Goal: Task Accomplishment & Management: Use online tool/utility

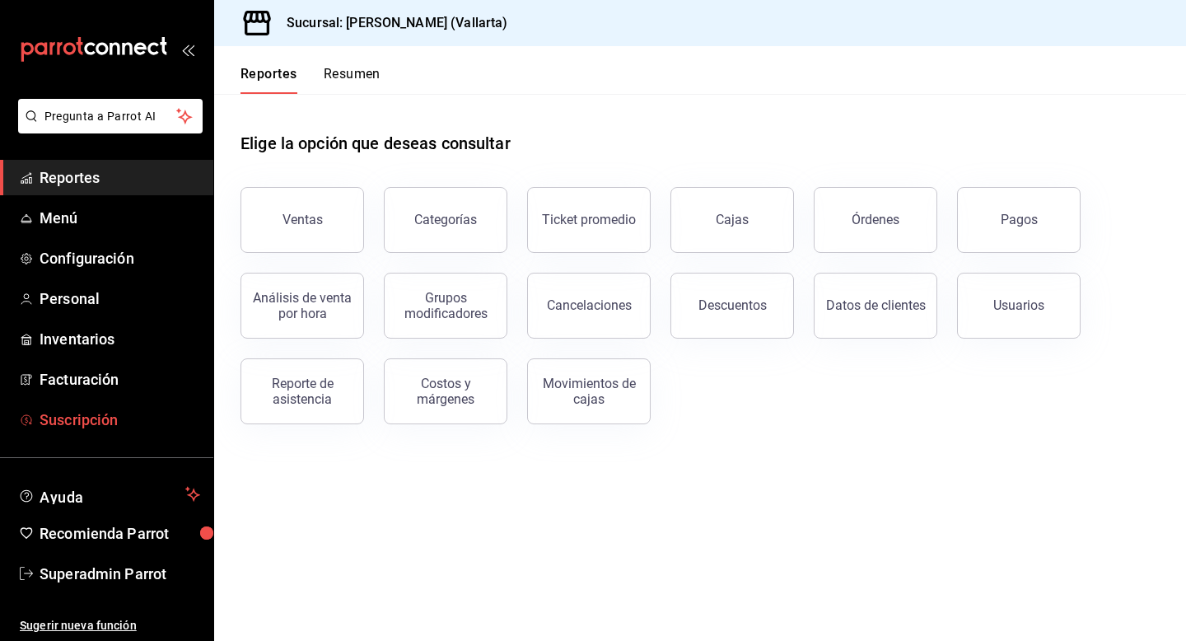
click at [108, 423] on span "Suscripción" at bounding box center [120, 420] width 161 height 22
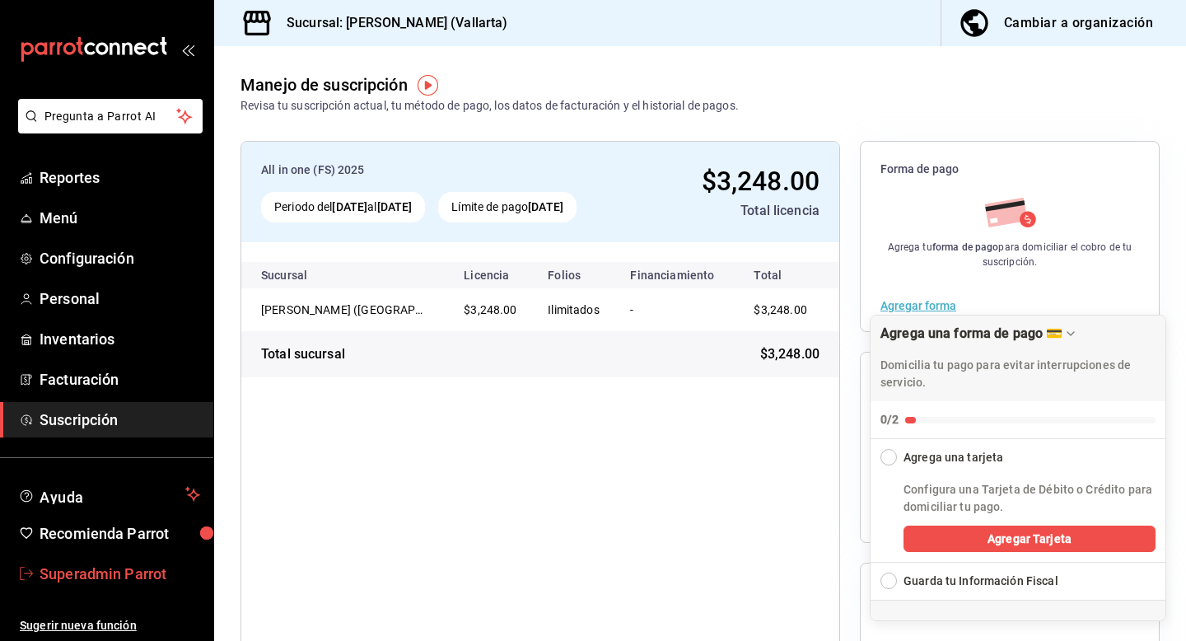
click at [137, 563] on span "Superadmin Parrot" at bounding box center [120, 574] width 161 height 22
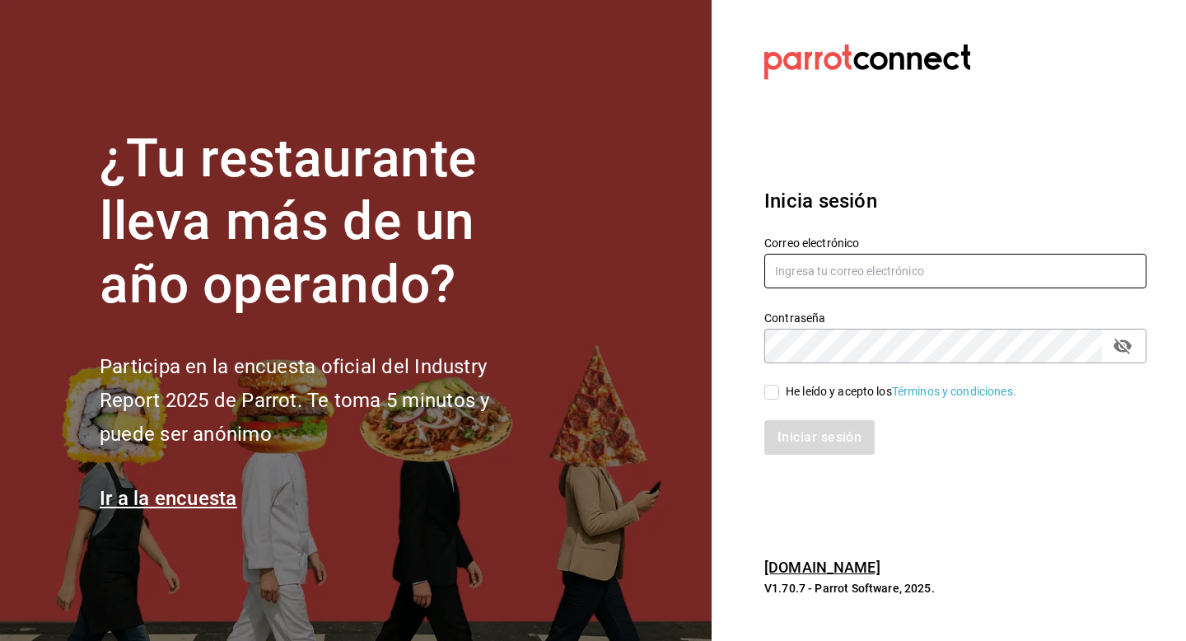
click at [854, 273] on input "text" at bounding box center [955, 271] width 382 height 35
type input "hotarumitikah@costeno.com"
click at [801, 394] on div "He leído y acepto los Términos y condiciones." at bounding box center [901, 391] width 231 height 17
click at [779, 394] on input "He leído y acepto los Términos y condiciones." at bounding box center [771, 392] width 15 height 15
checkbox input "true"
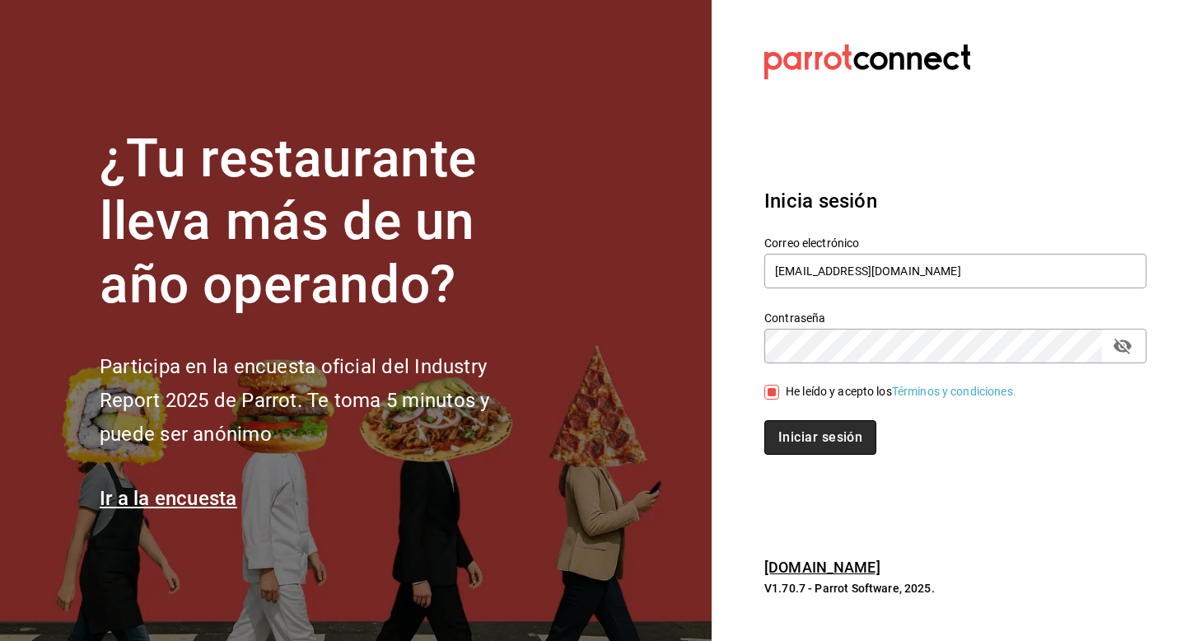
click at [801, 434] on button "Iniciar sesión" at bounding box center [820, 437] width 112 height 35
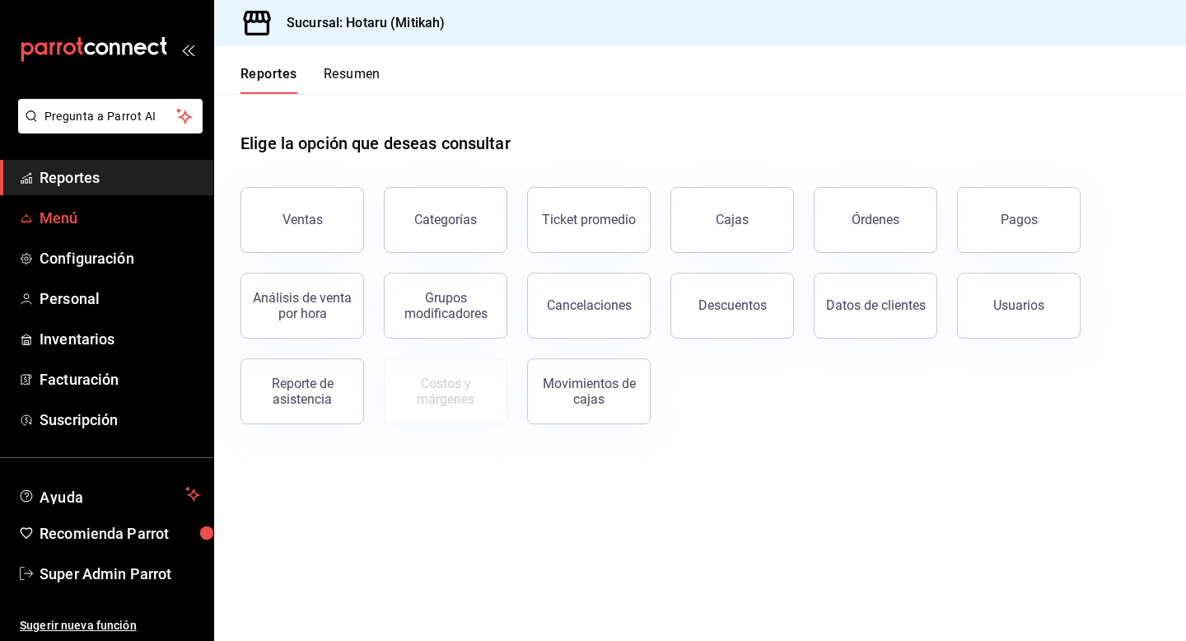
click at [92, 213] on span "Menú" at bounding box center [120, 218] width 161 height 22
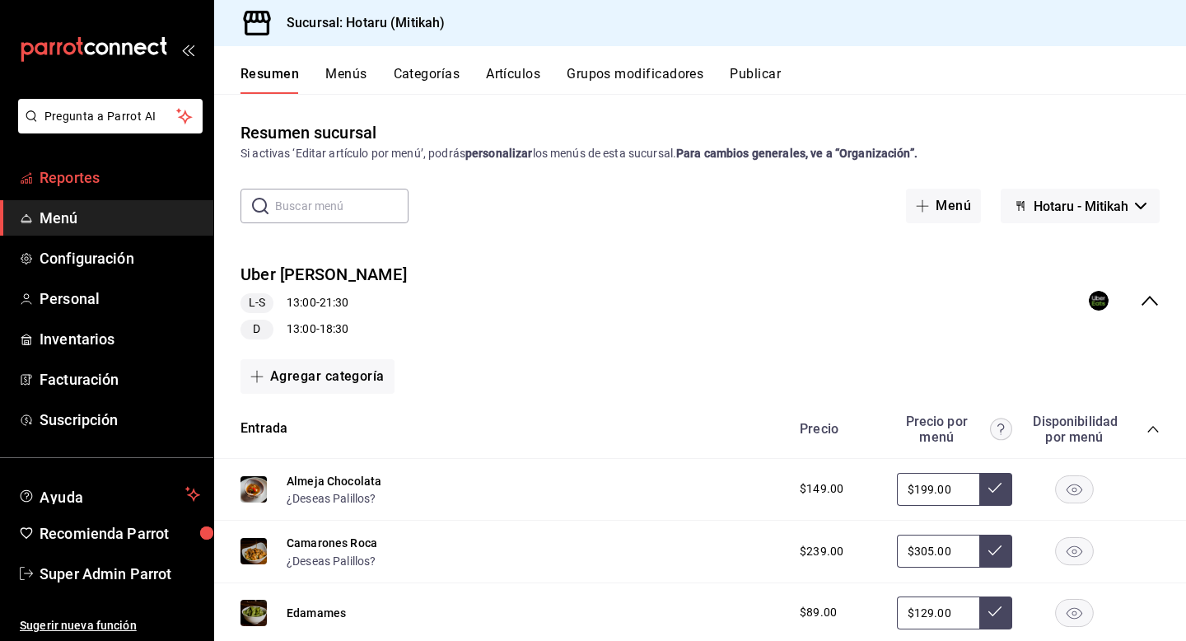
click at [105, 182] on span "Reportes" at bounding box center [120, 177] width 161 height 22
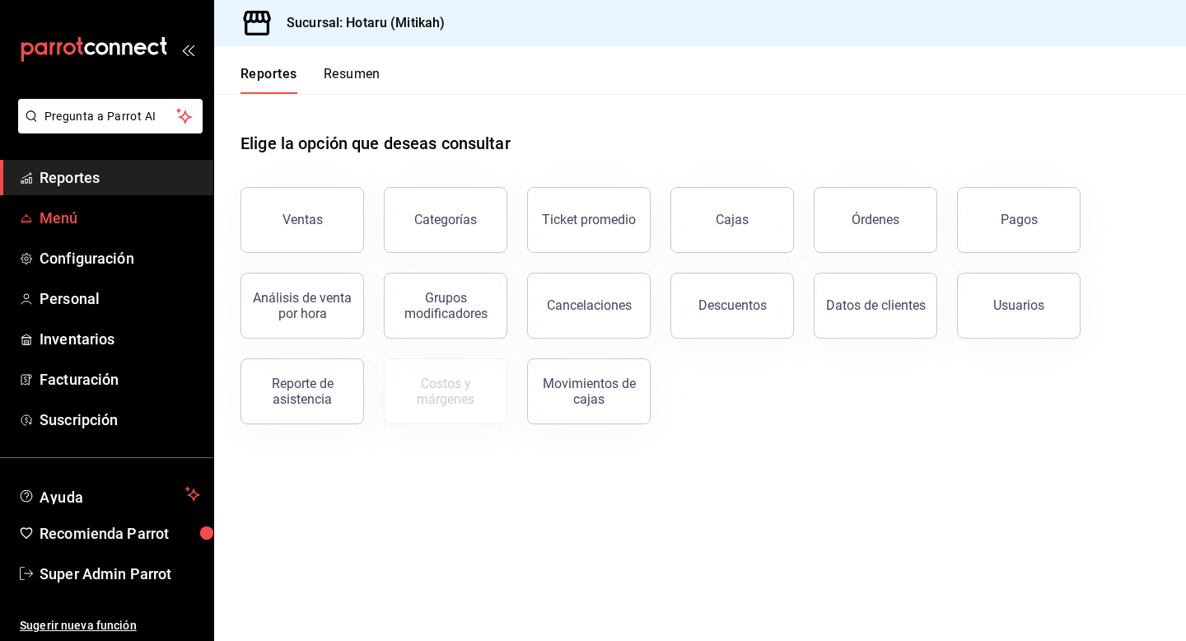
click at [105, 211] on span "Menú" at bounding box center [120, 218] width 161 height 22
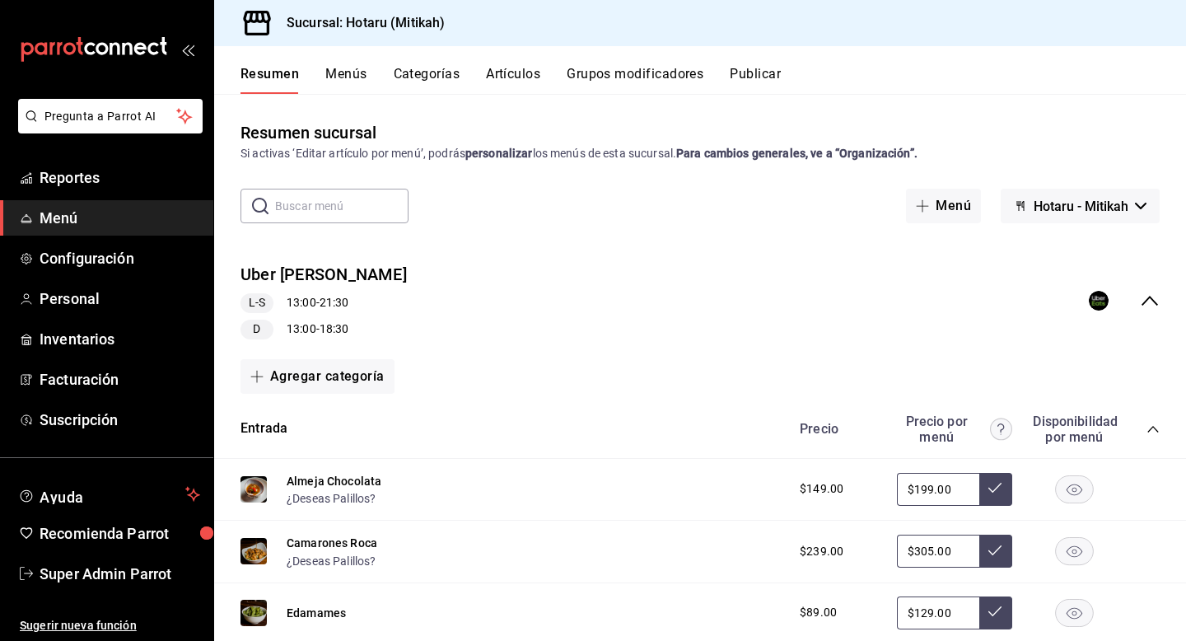
click at [759, 81] on button "Publicar" at bounding box center [755, 80] width 51 height 28
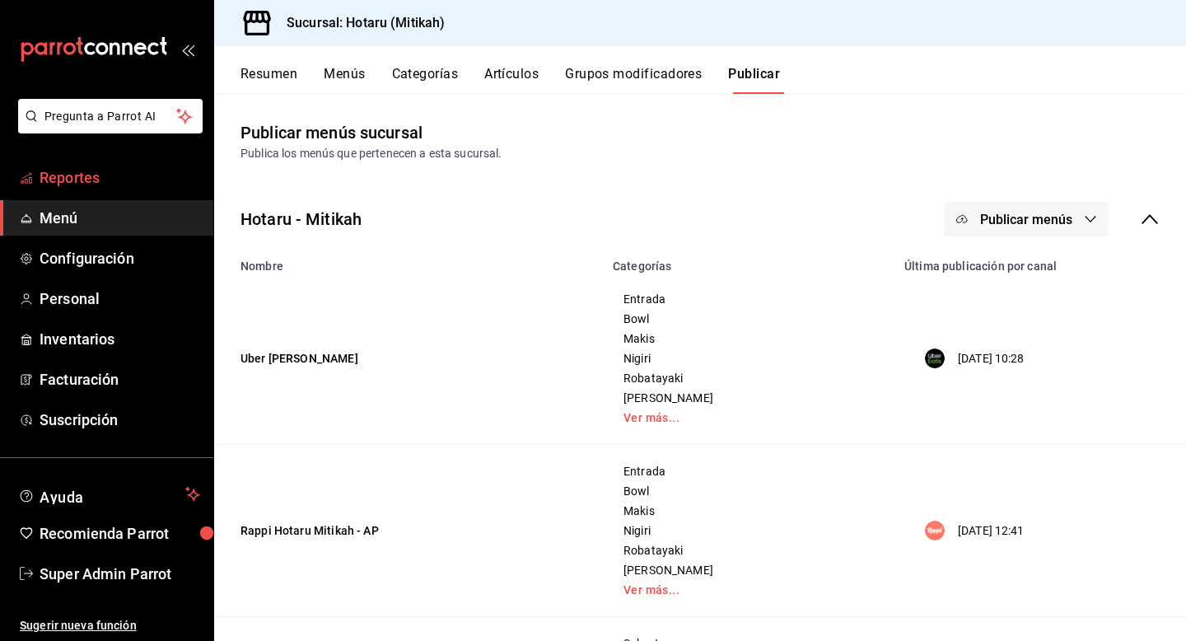
click at [86, 187] on span "Reportes" at bounding box center [120, 177] width 161 height 22
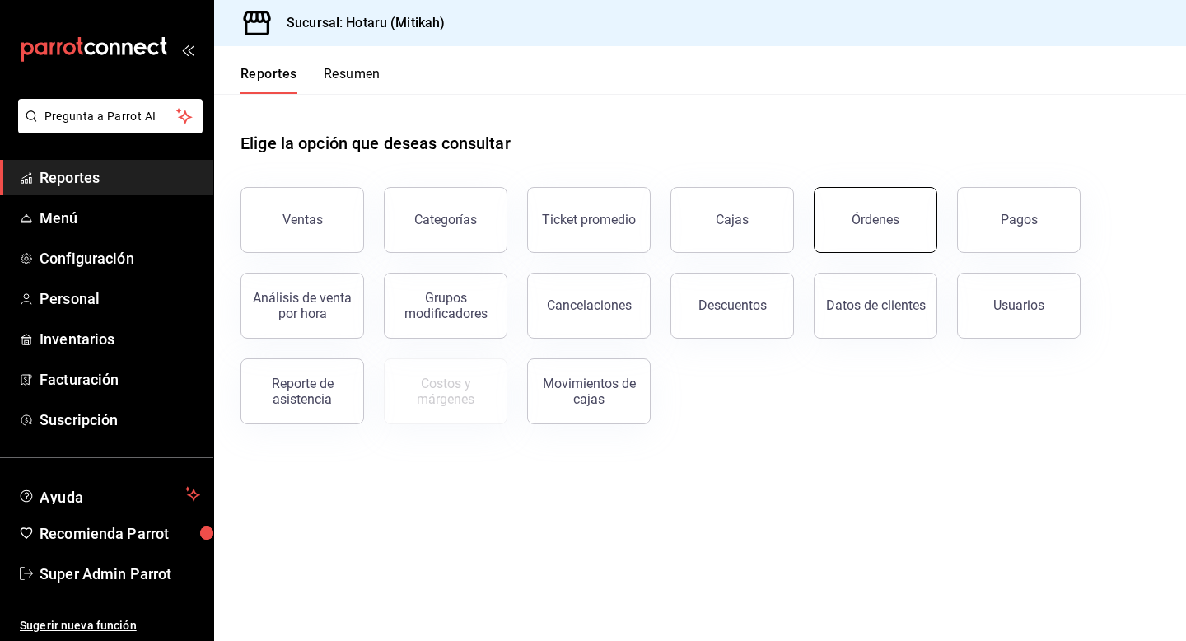
click at [897, 213] on div "Órdenes" at bounding box center [876, 220] width 48 height 16
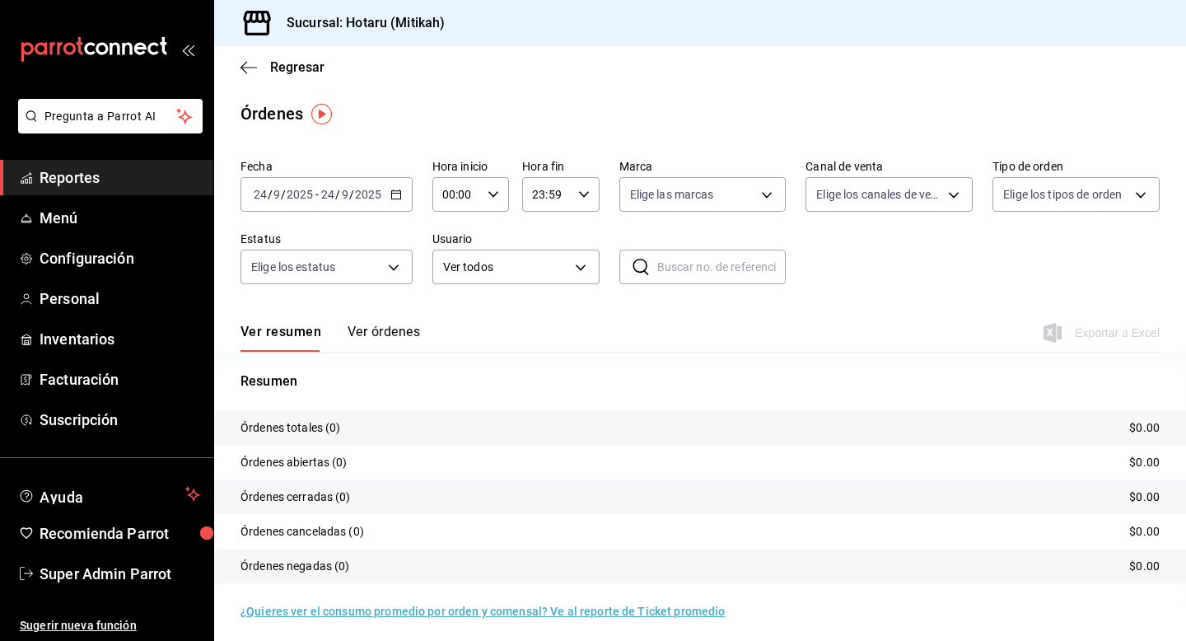
click at [371, 331] on button "Ver órdenes" at bounding box center [384, 338] width 72 height 28
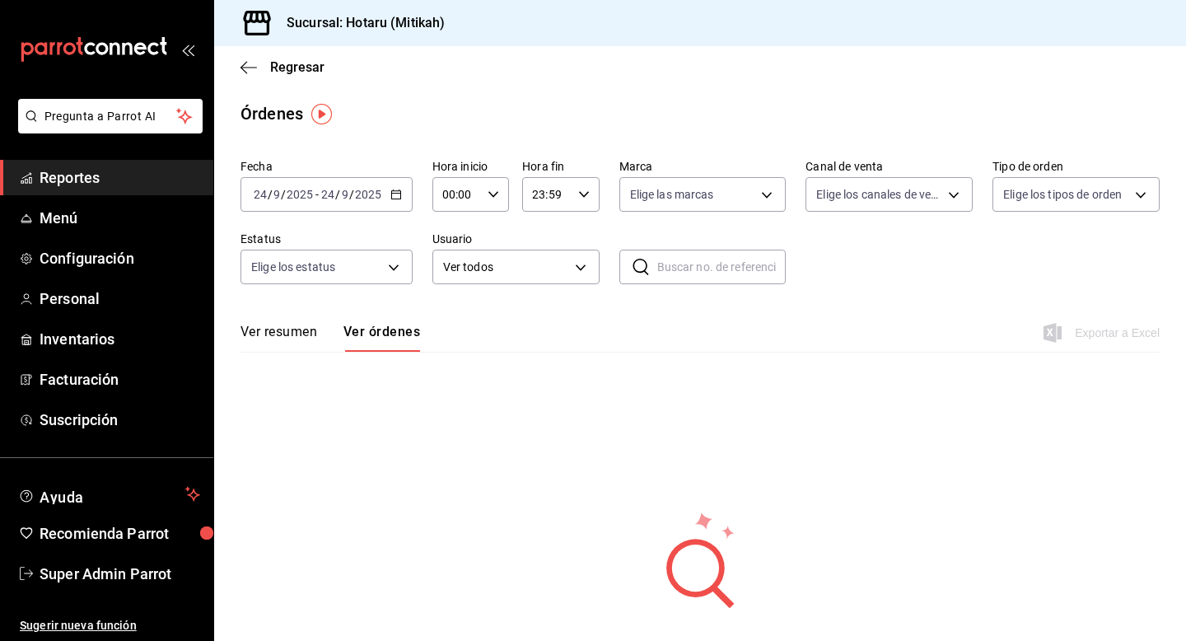
click at [393, 199] on icon "button" at bounding box center [396, 195] width 12 height 12
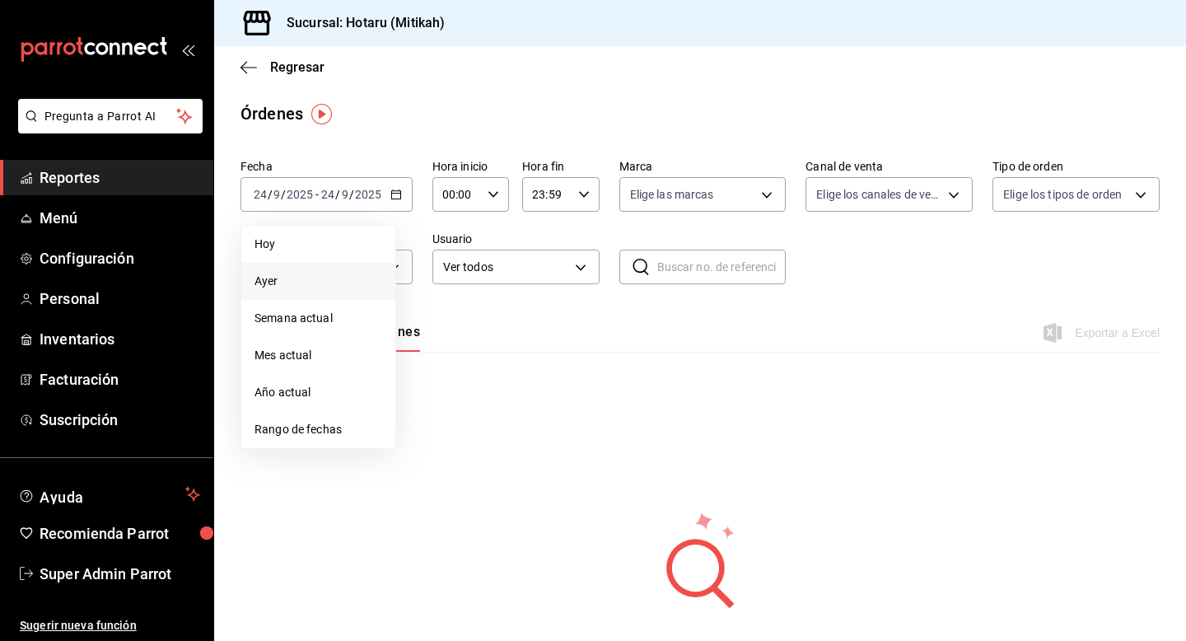
click at [350, 280] on span "Ayer" at bounding box center [319, 281] width 128 height 17
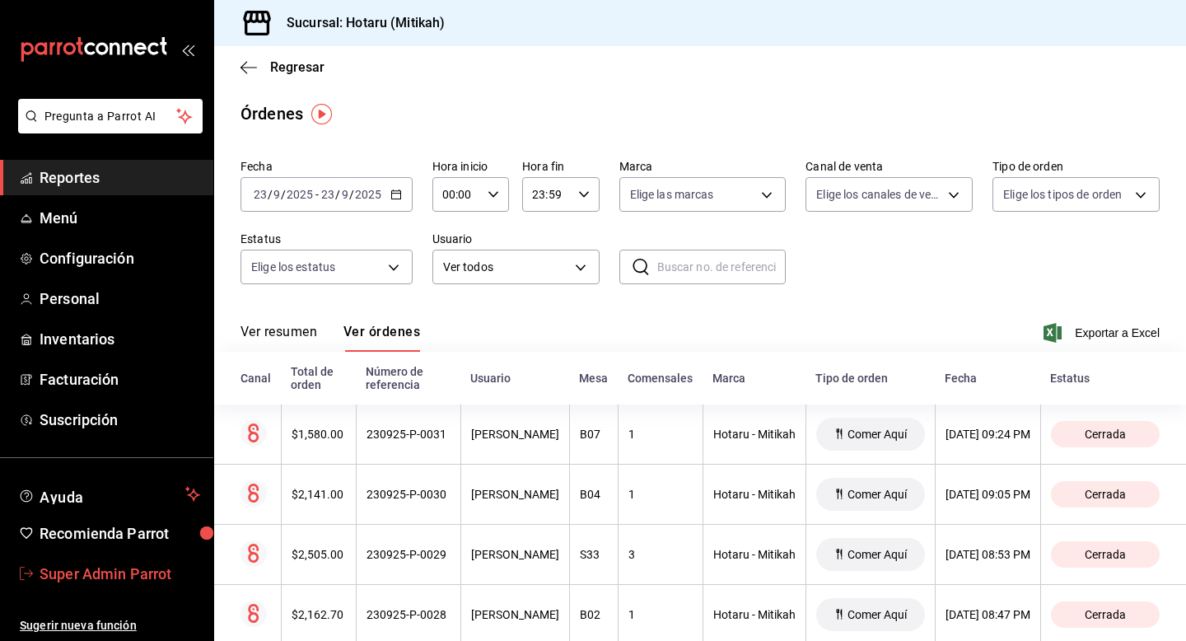
click at [85, 558] on link "Super Admin Parrot" at bounding box center [106, 573] width 213 height 35
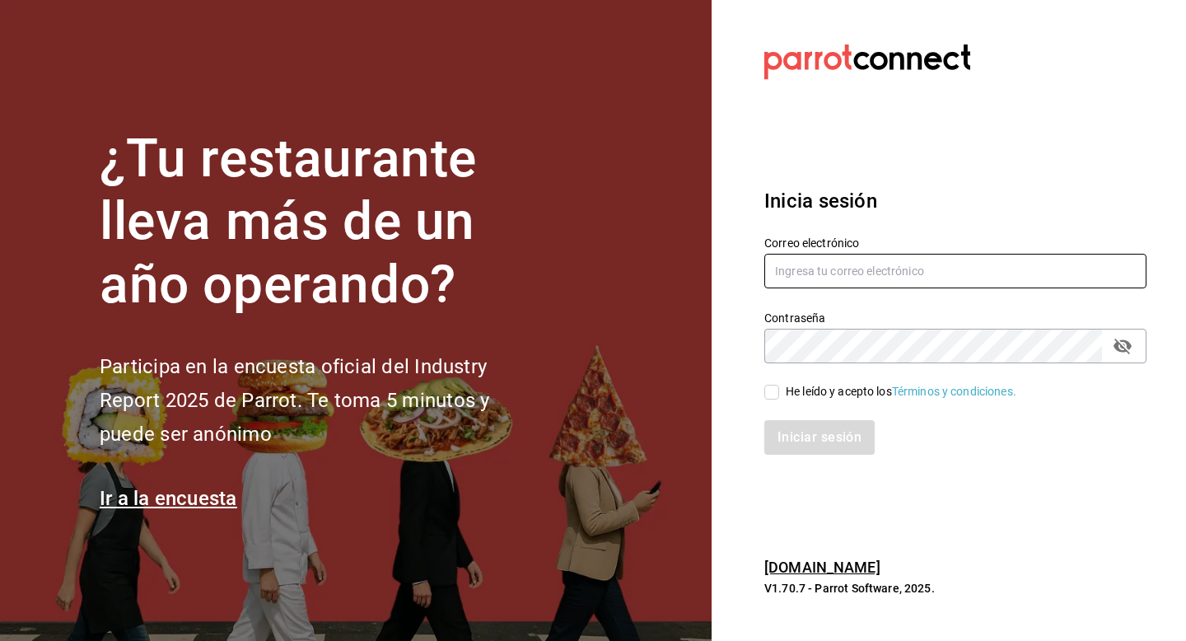
drag, startPoint x: 784, startPoint y: 275, endPoint x: 784, endPoint y: 262, distance: 13.2
click at [784, 275] on input "text" at bounding box center [955, 271] width 382 height 35
type input "hotarupuebla@costeno.com"
click at [779, 386] on span "He leído y acepto los Términos y condiciones." at bounding box center [897, 391] width 237 height 17
click at [779, 386] on input "He leído y acepto los Términos y condiciones." at bounding box center [771, 392] width 15 height 15
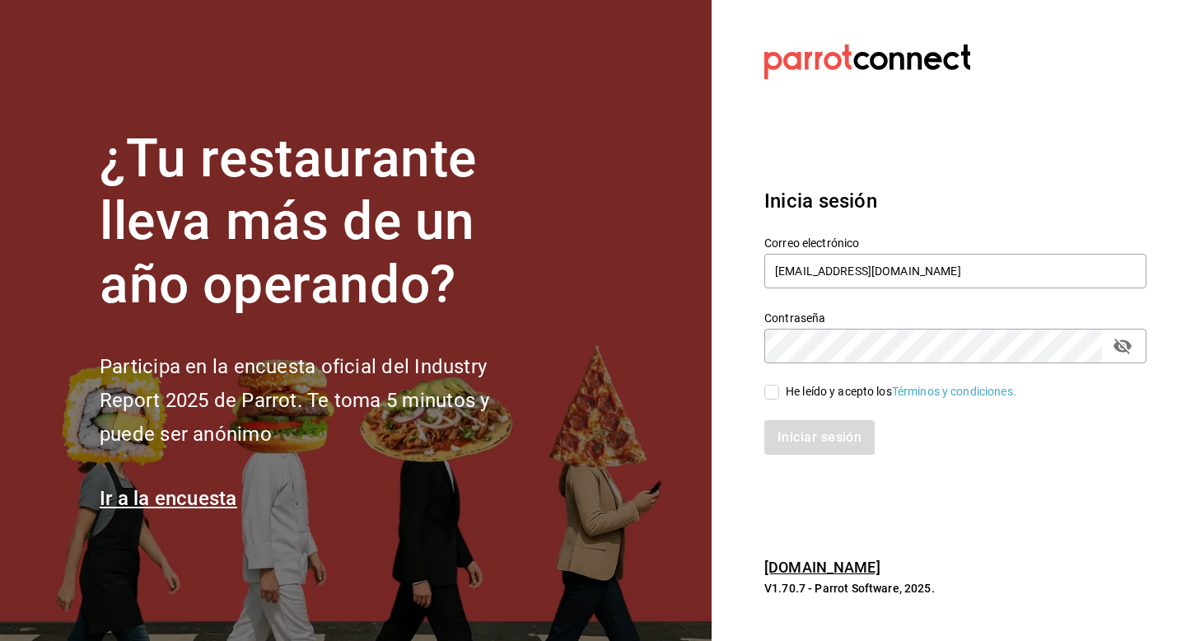
checkbox input "true"
click at [779, 438] on button "Iniciar sesión" at bounding box center [820, 437] width 112 height 35
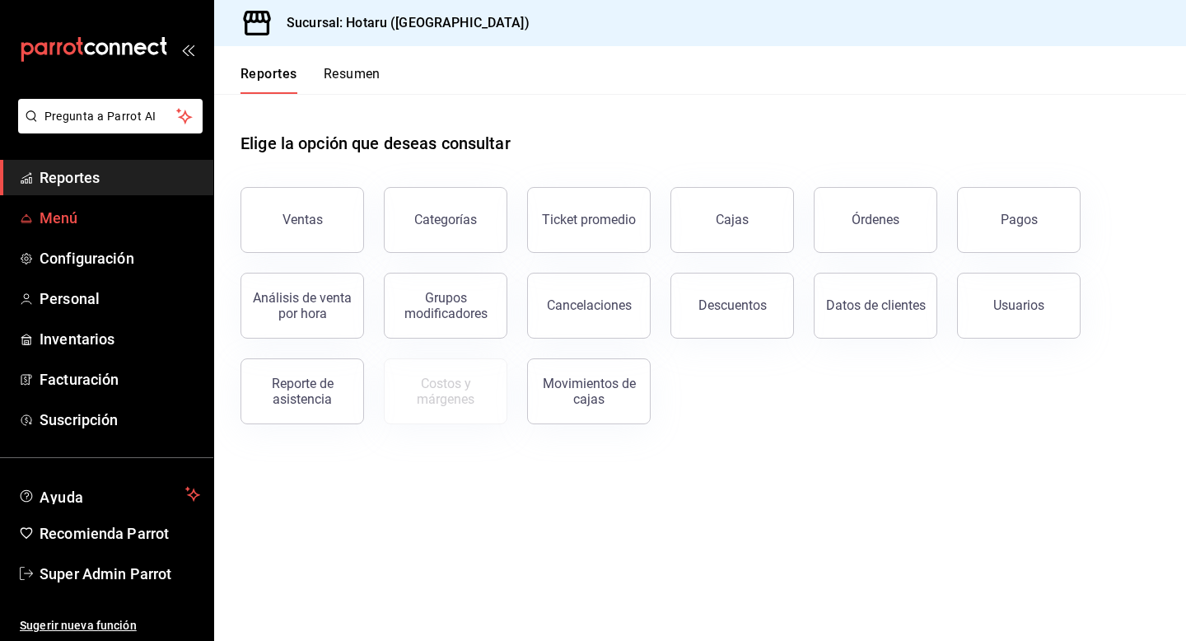
click at [64, 227] on span "Menú" at bounding box center [120, 218] width 161 height 22
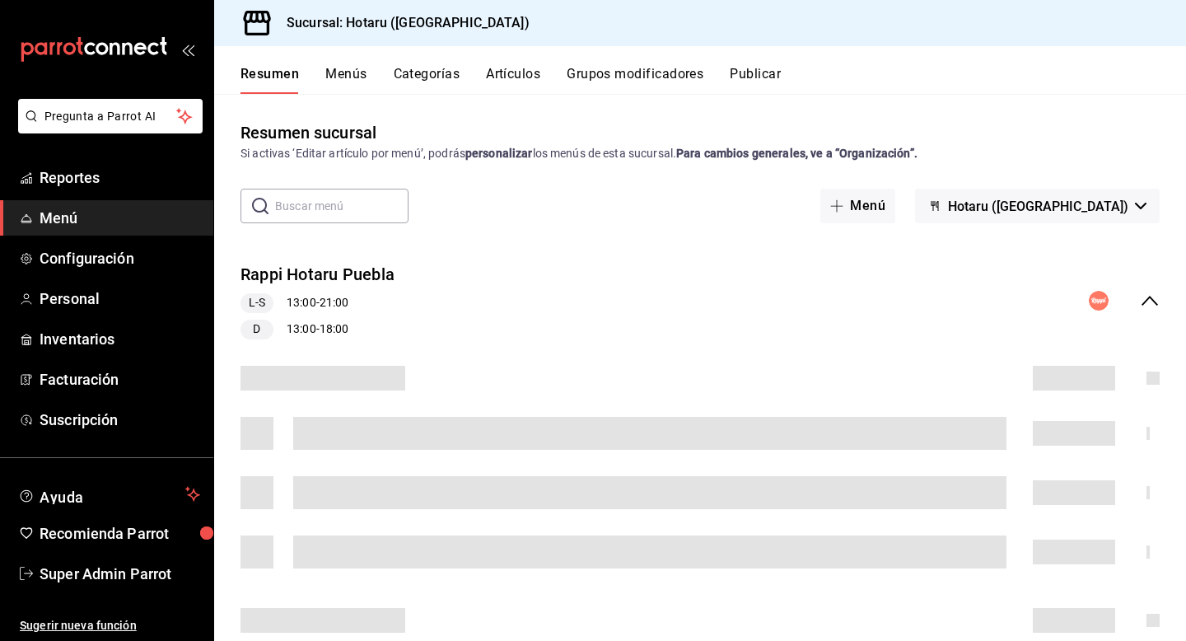
click at [1072, 213] on span "Hotaru (Puebla)" at bounding box center [1038, 207] width 180 height 16
click at [232, 68] on li "Potaru (Puebla)" at bounding box center [132, 57] width 199 height 22
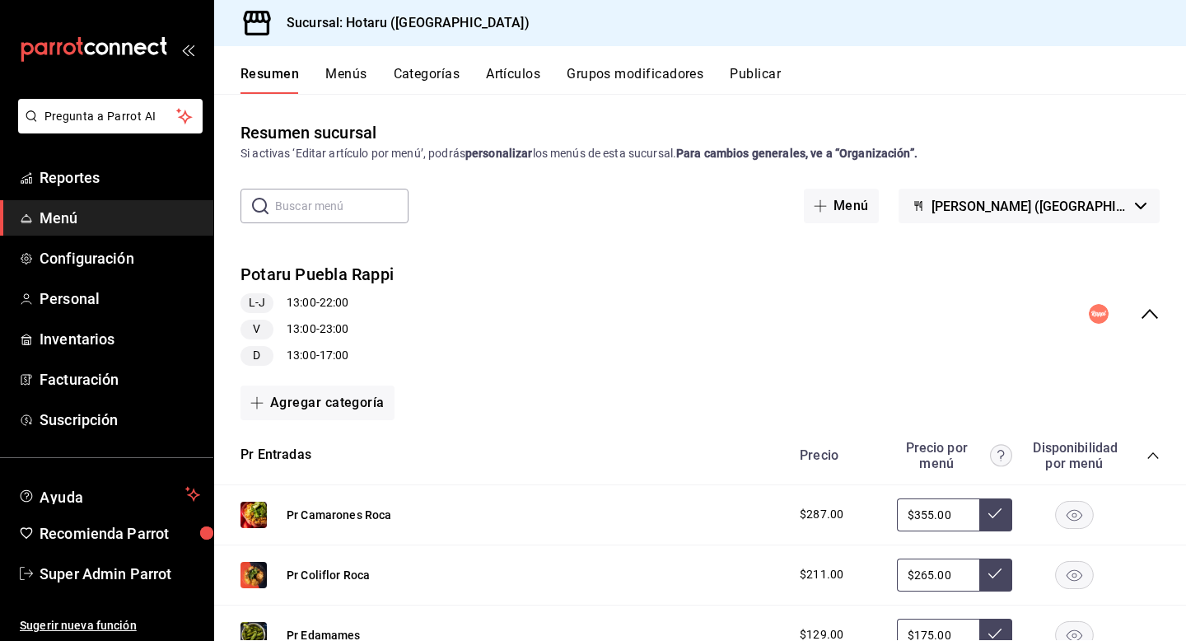
click at [760, 76] on button "Publicar" at bounding box center [755, 80] width 51 height 28
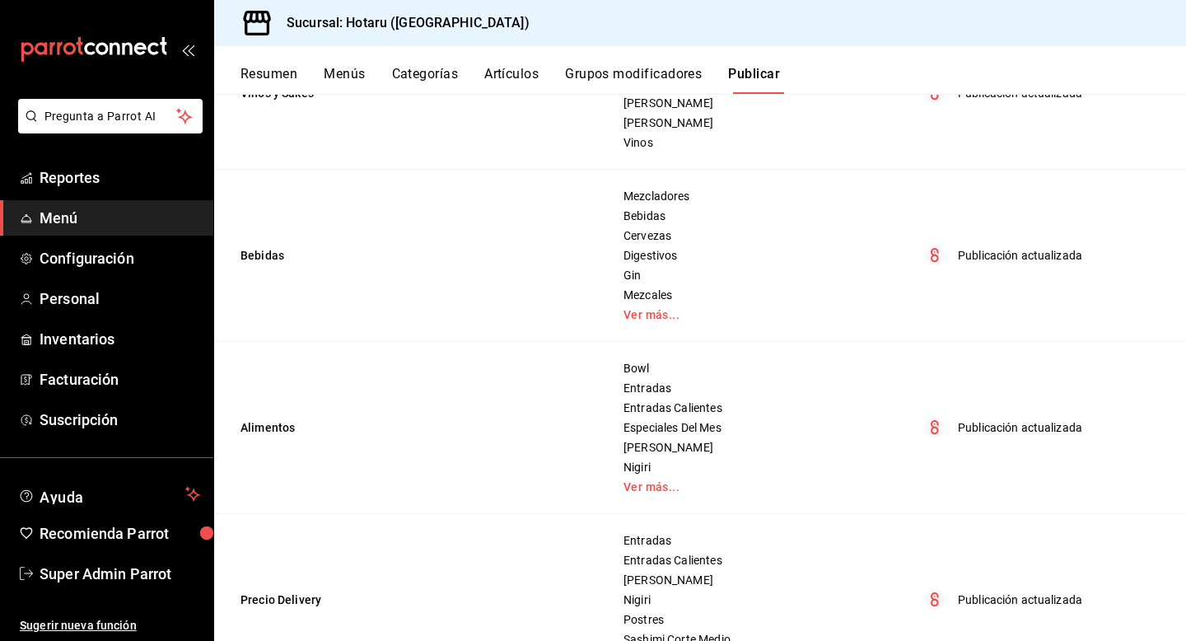
scroll to position [932, 0]
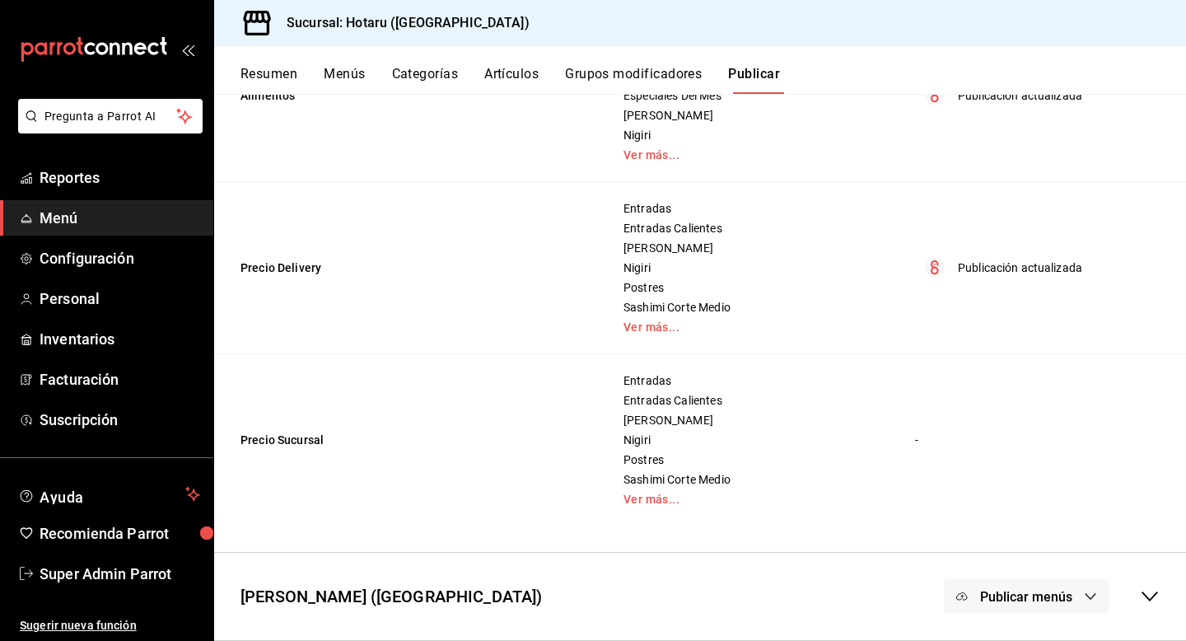
click at [1160, 594] on div "Potaru (Puebla) Publicar menús" at bounding box center [700, 596] width 972 height 61
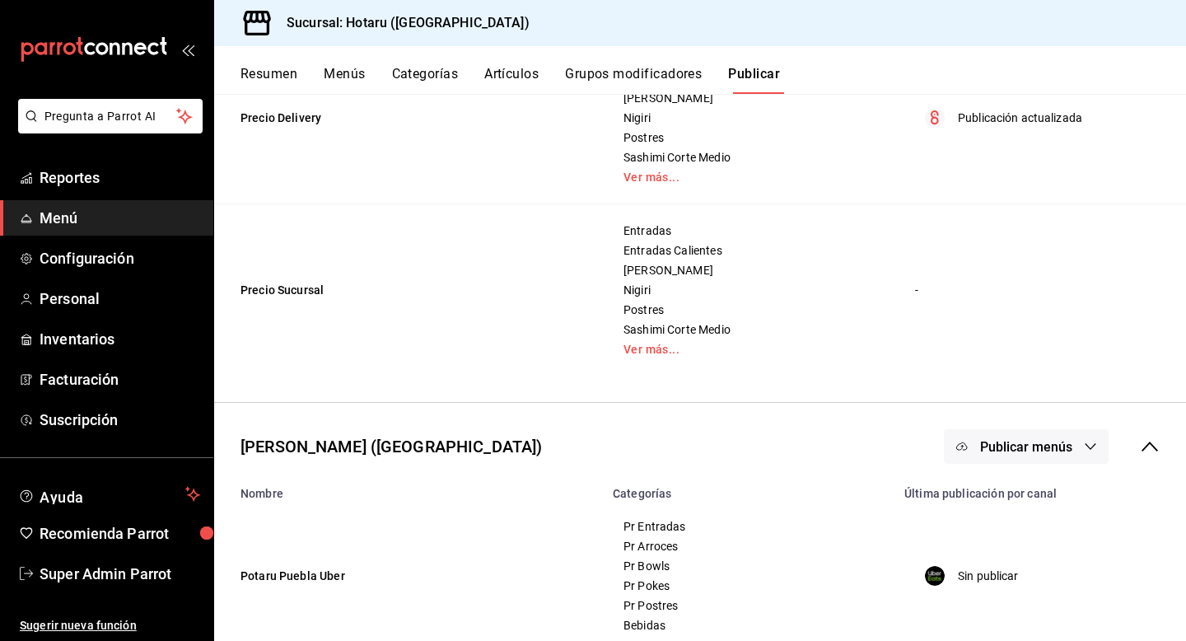
scroll to position [1193, 0]
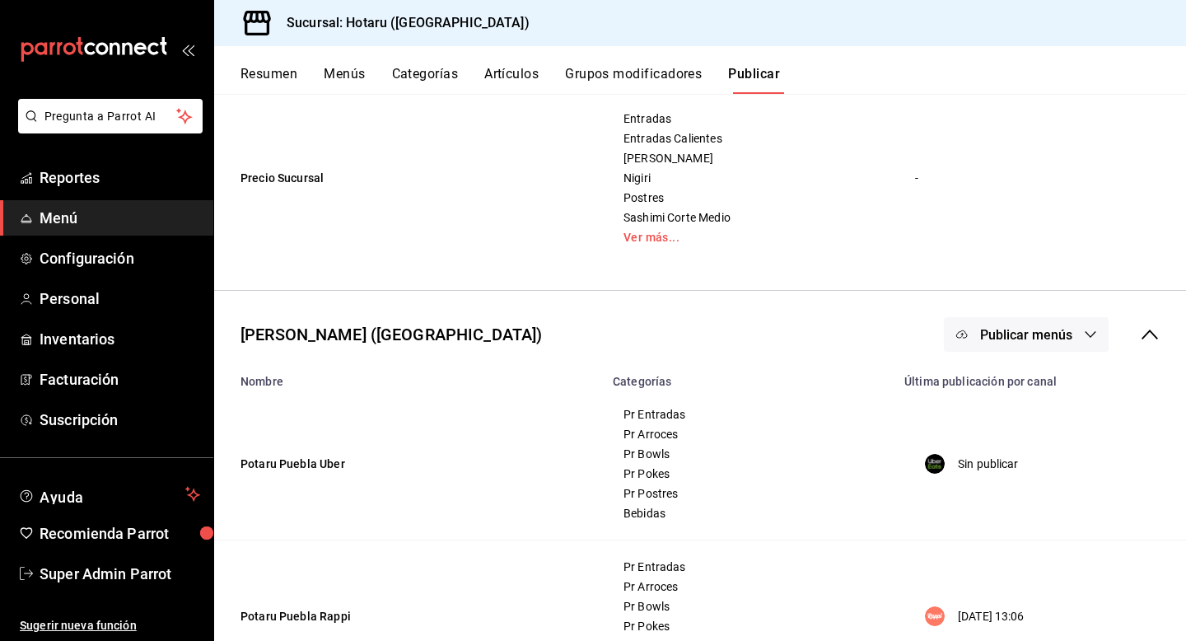
click at [1034, 338] on span "Publicar menús" at bounding box center [1026, 335] width 92 height 16
click at [1016, 369] on li "Uber Eats" at bounding box center [1027, 388] width 152 height 46
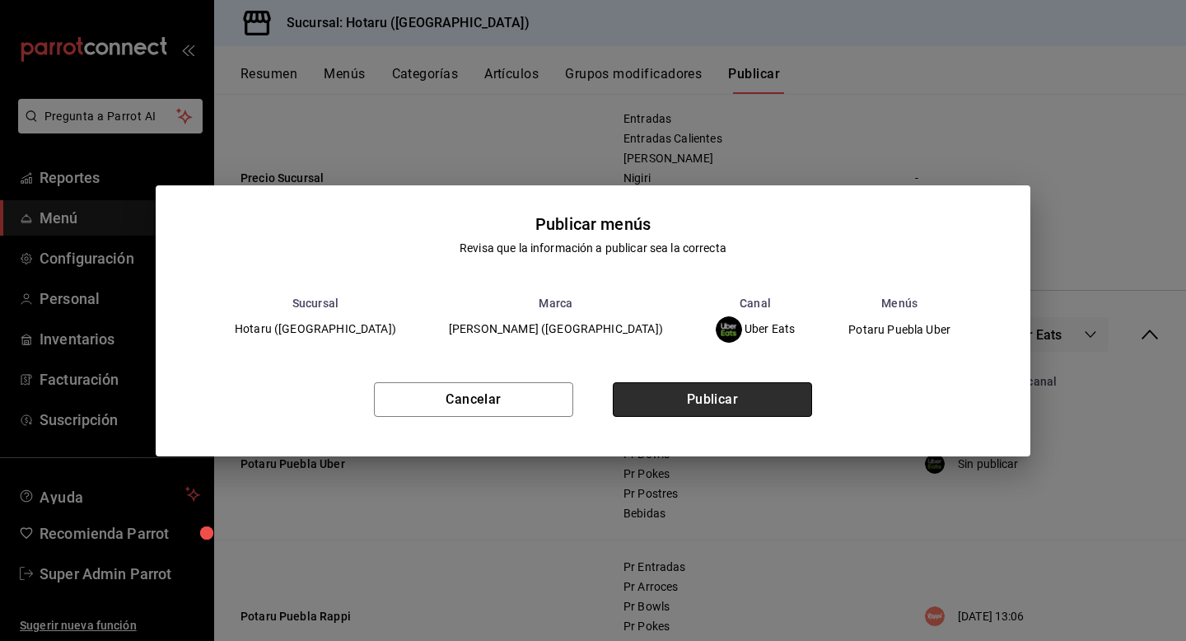
click at [764, 391] on button "Publicar" at bounding box center [712, 399] width 199 height 35
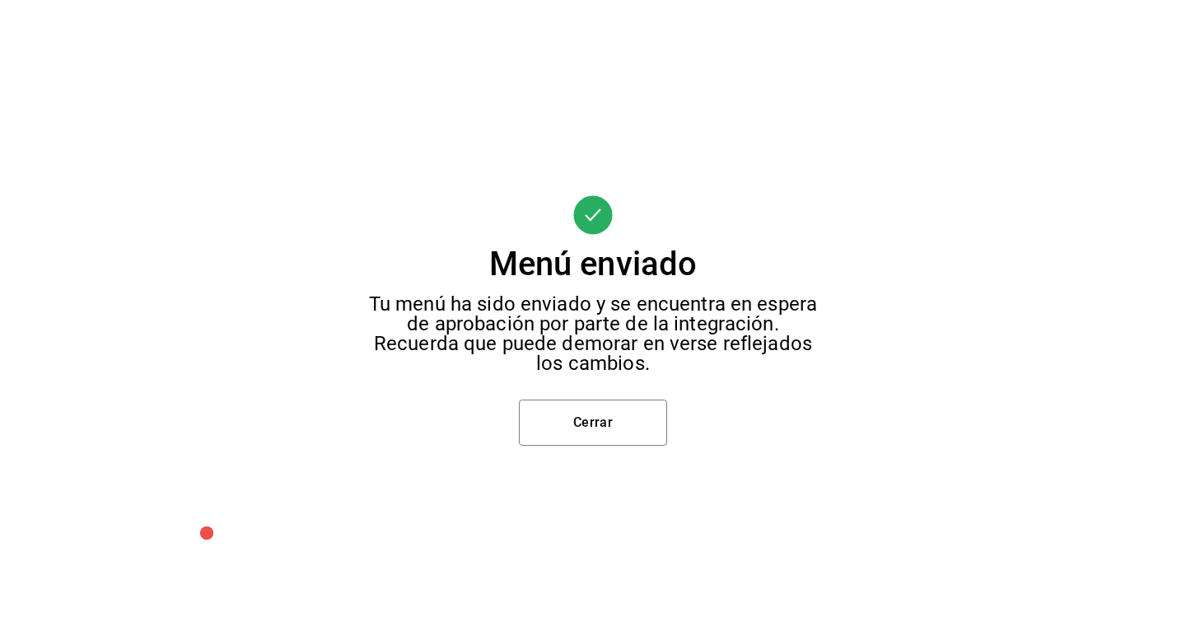
scroll to position [0, 0]
click at [599, 413] on button "Cerrar" at bounding box center [593, 422] width 148 height 46
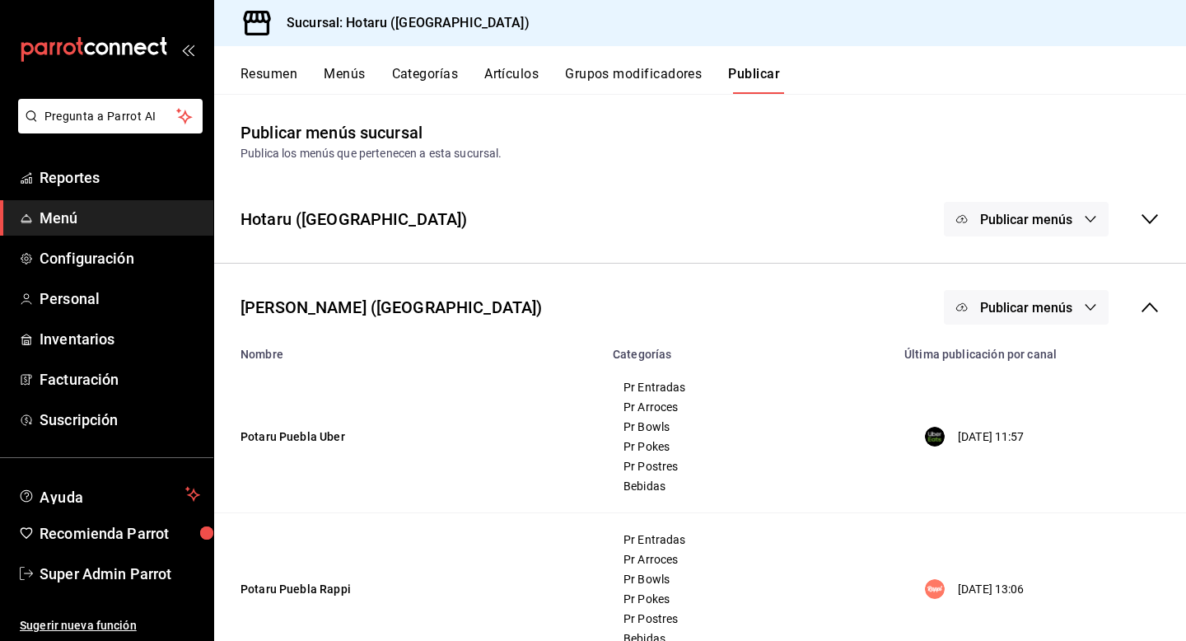
click at [110, 596] on ul "Sugerir nueva función" at bounding box center [106, 616] width 213 height 50
click at [110, 581] on span "Super Admin Parrot" at bounding box center [120, 574] width 161 height 22
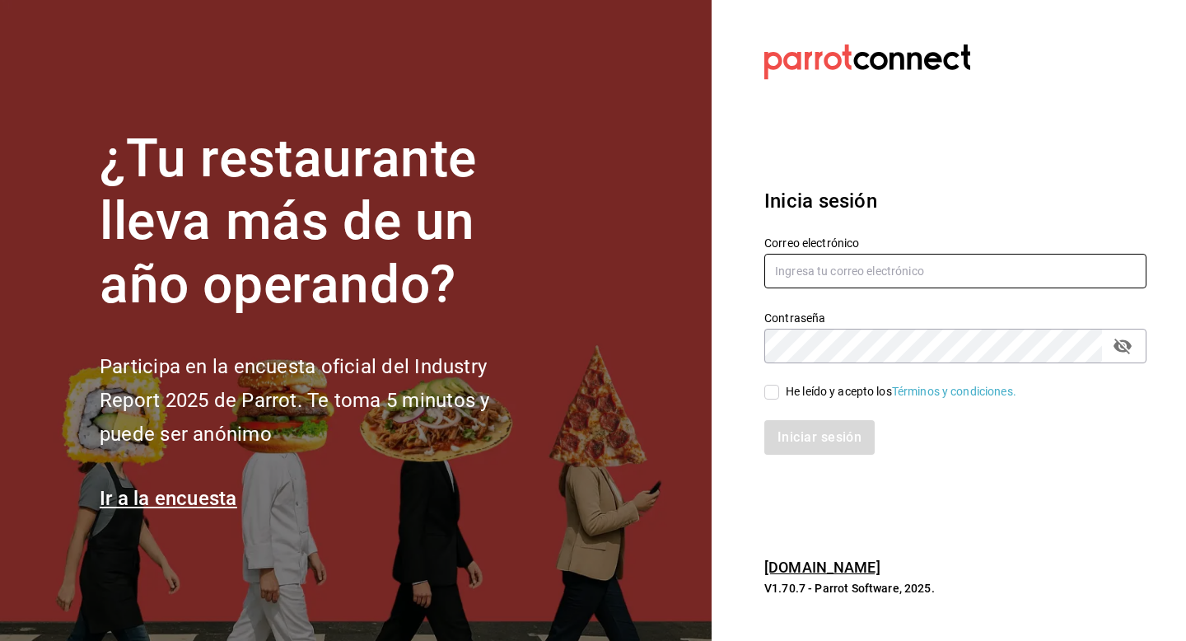
drag, startPoint x: 828, startPoint y: 273, endPoint x: 830, endPoint y: 261, distance: 12.6
click at [828, 273] on input "text" at bounding box center [955, 271] width 382 height 35
type input "hotaruarcos@costeno.com"
click at [801, 392] on div "He leído y acepto los Términos y condiciones." at bounding box center [901, 391] width 231 height 17
click at [779, 392] on input "He leído y acepto los Términos y condiciones." at bounding box center [771, 392] width 15 height 15
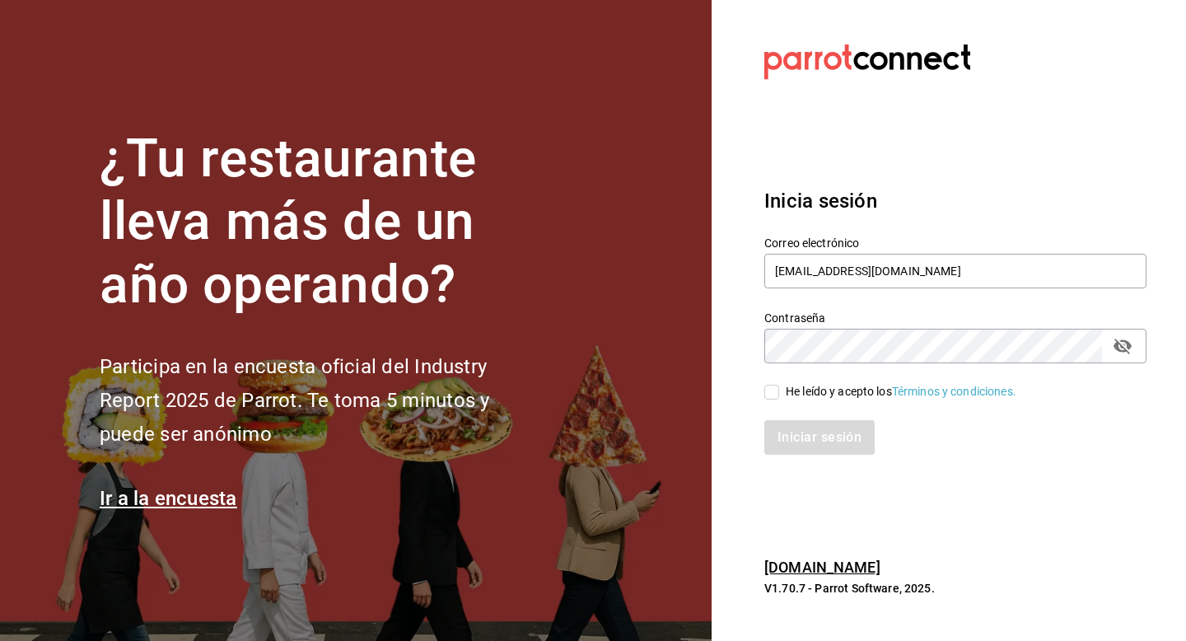
checkbox input "true"
click at [801, 433] on button "Iniciar sesión" at bounding box center [820, 437] width 112 height 35
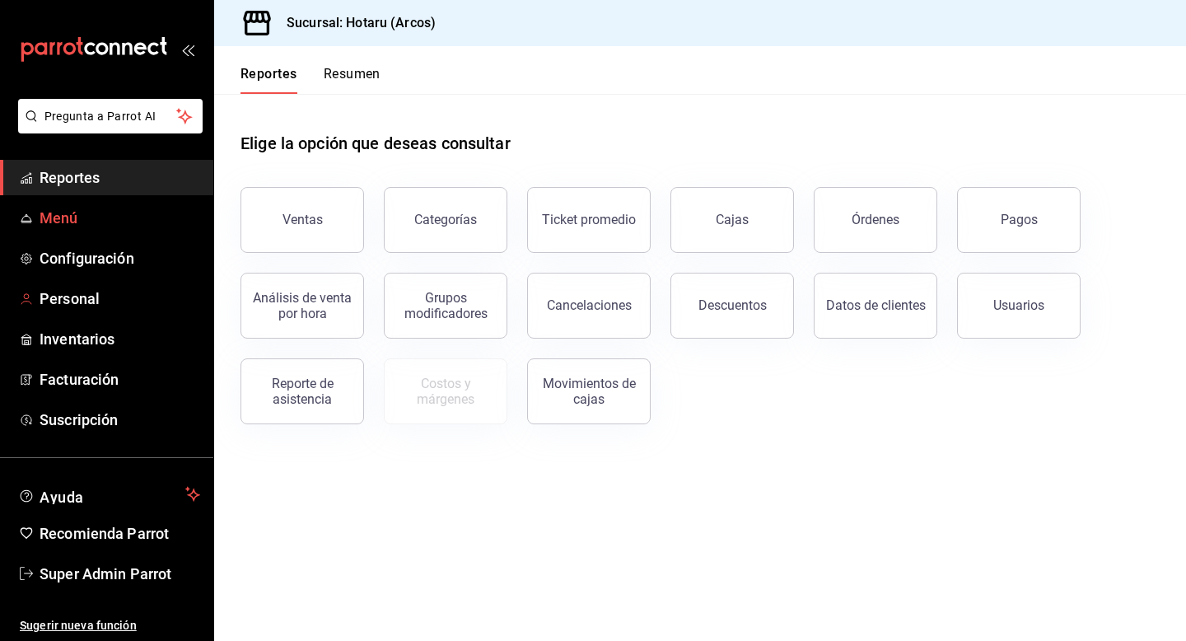
click at [69, 217] on span "Menú" at bounding box center [120, 218] width 161 height 22
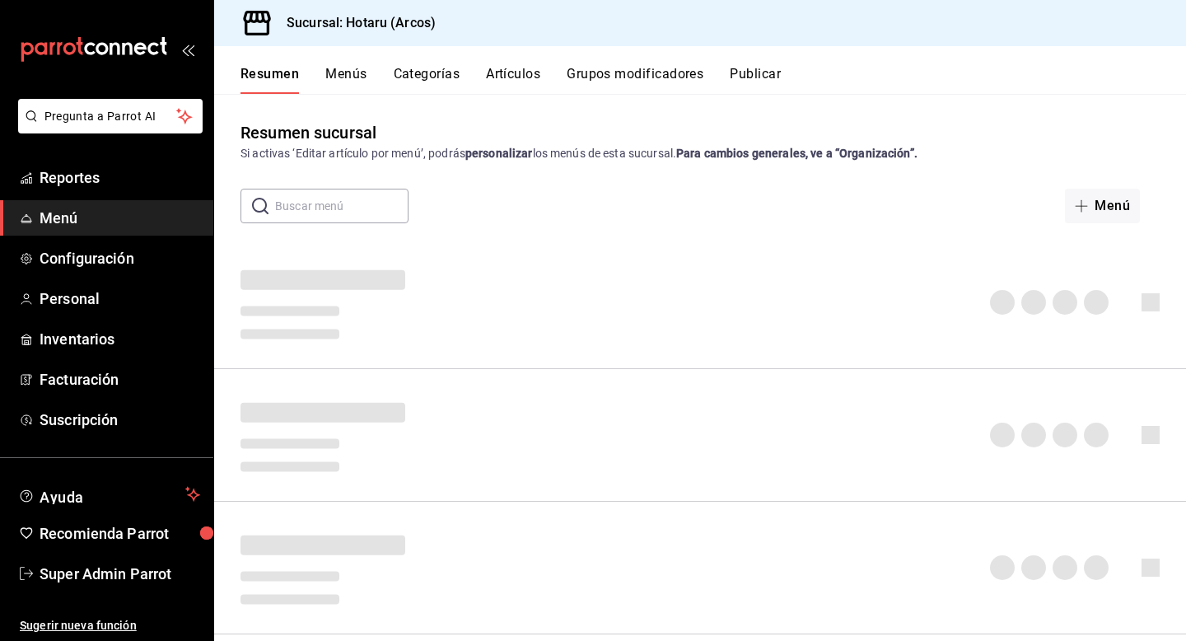
click at [65, 219] on span "Menú" at bounding box center [120, 218] width 161 height 22
click at [1067, 213] on div "Menú" at bounding box center [982, 206] width 356 height 35
click at [1097, 204] on span "Hotaru - Arcos" at bounding box center [1086, 207] width 86 height 16
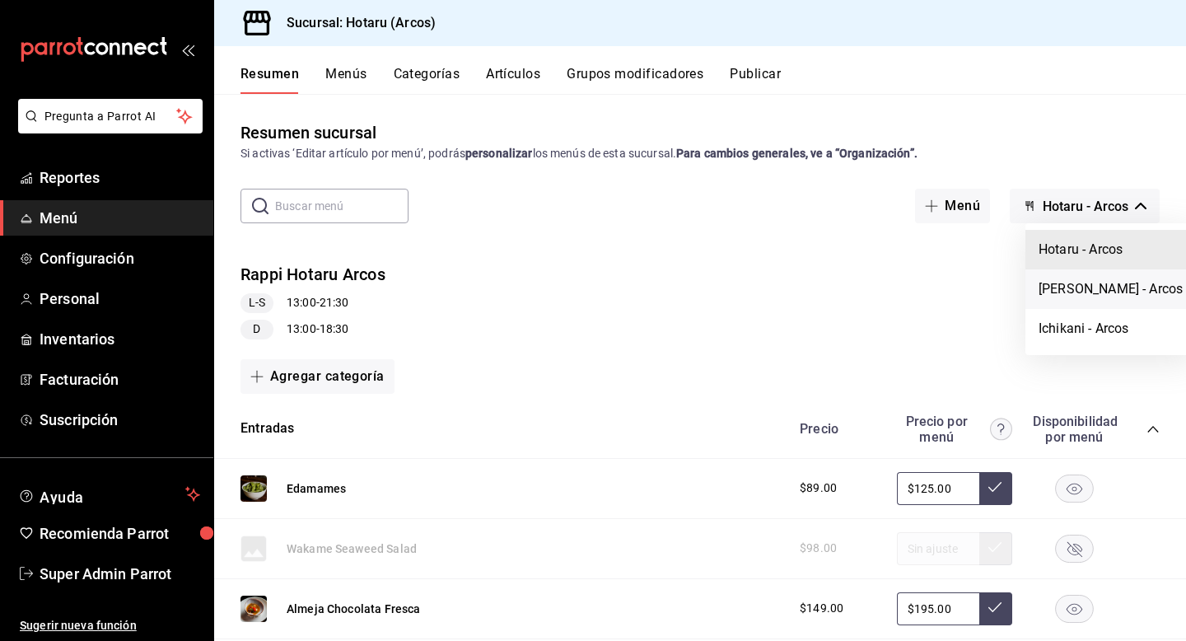
click at [1072, 294] on li "Potaru - Arcos" at bounding box center [1110, 289] width 170 height 40
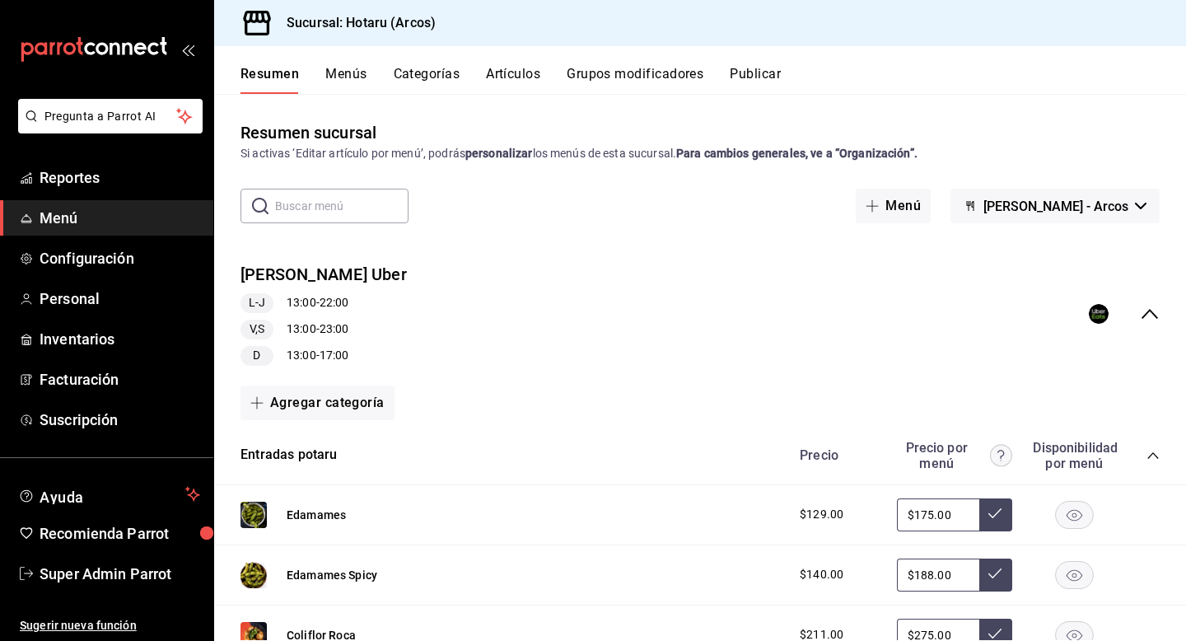
click at [769, 82] on button "Publicar" at bounding box center [755, 80] width 51 height 28
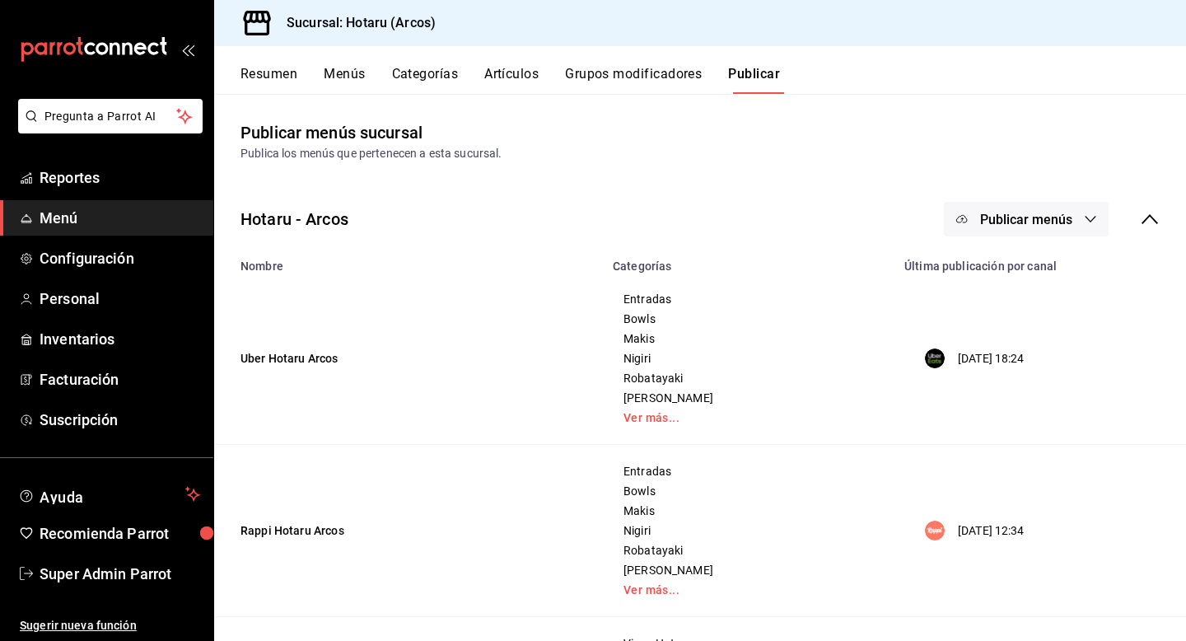
click at [1151, 229] on div "Publicar menús" at bounding box center [1052, 219] width 216 height 35
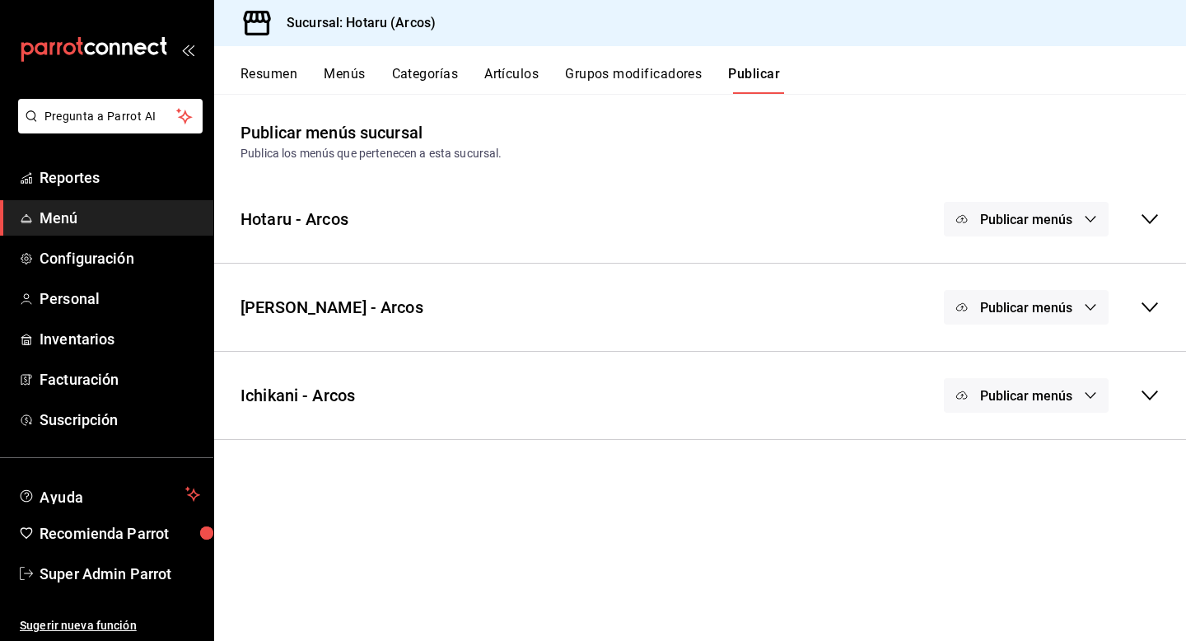
click at [1154, 308] on icon at bounding box center [1150, 307] width 20 height 20
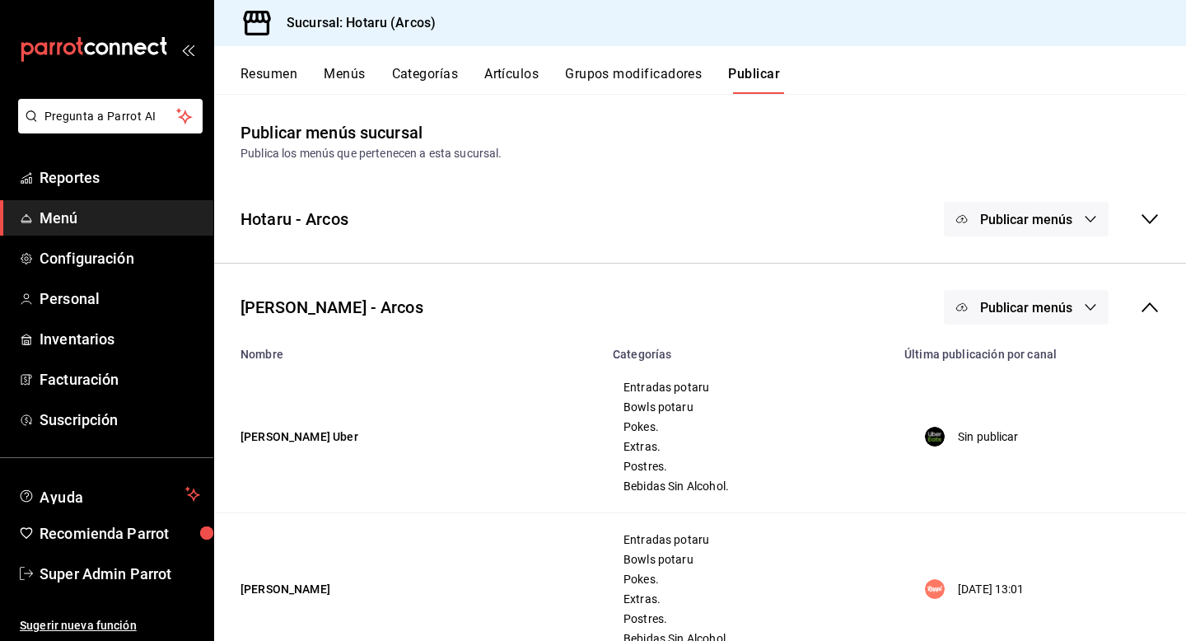
click at [1029, 317] on button "Publicar menús" at bounding box center [1026, 307] width 165 height 35
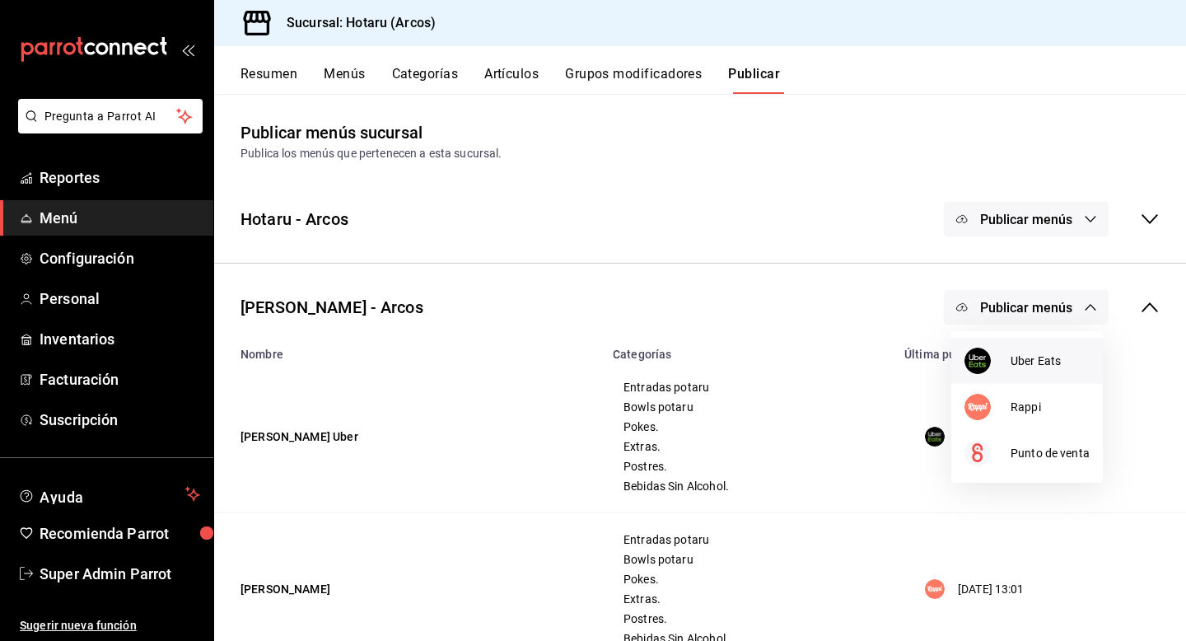
click at [1007, 367] on div at bounding box center [988, 361] width 46 height 26
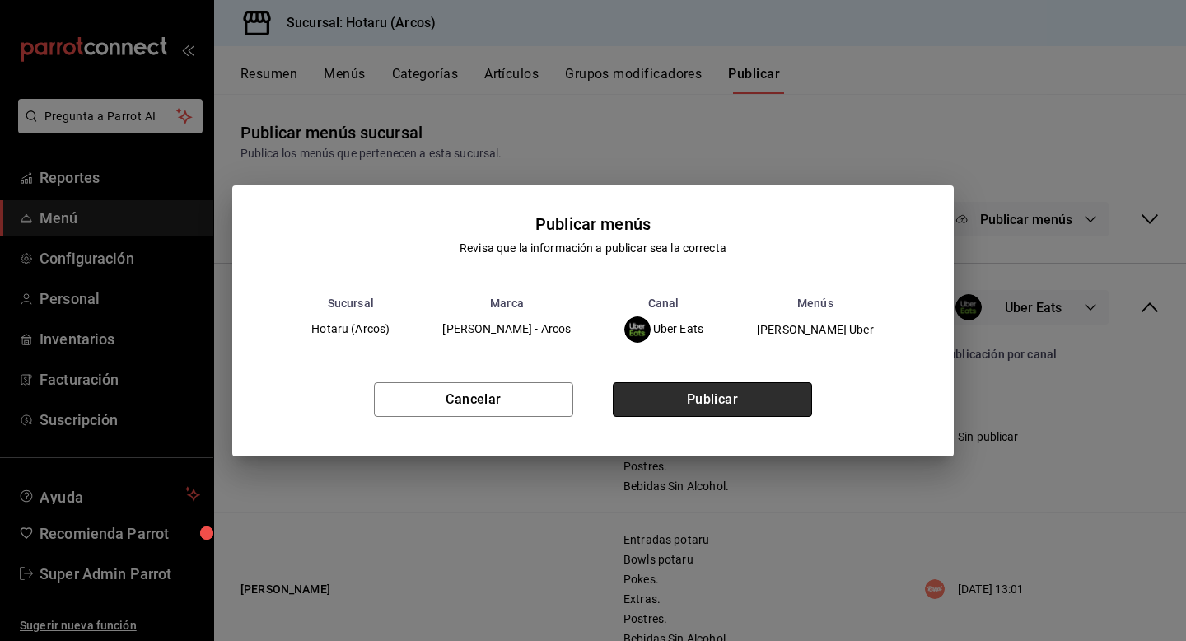
click at [767, 395] on button "Publicar" at bounding box center [712, 399] width 199 height 35
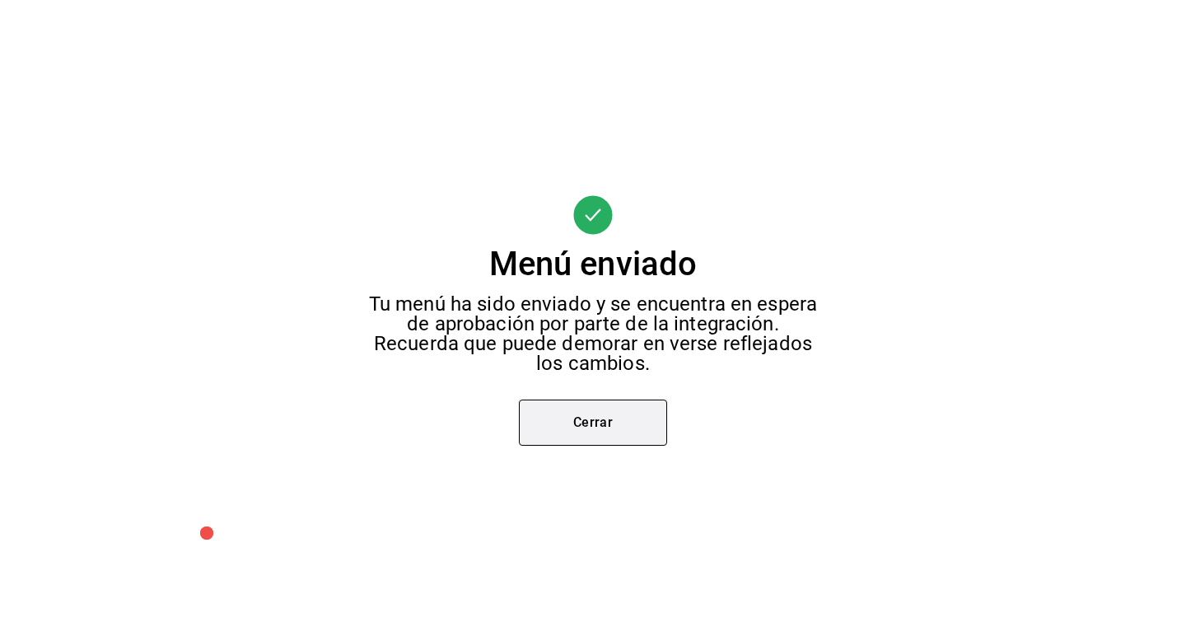
click at [628, 418] on button "Cerrar" at bounding box center [593, 422] width 148 height 46
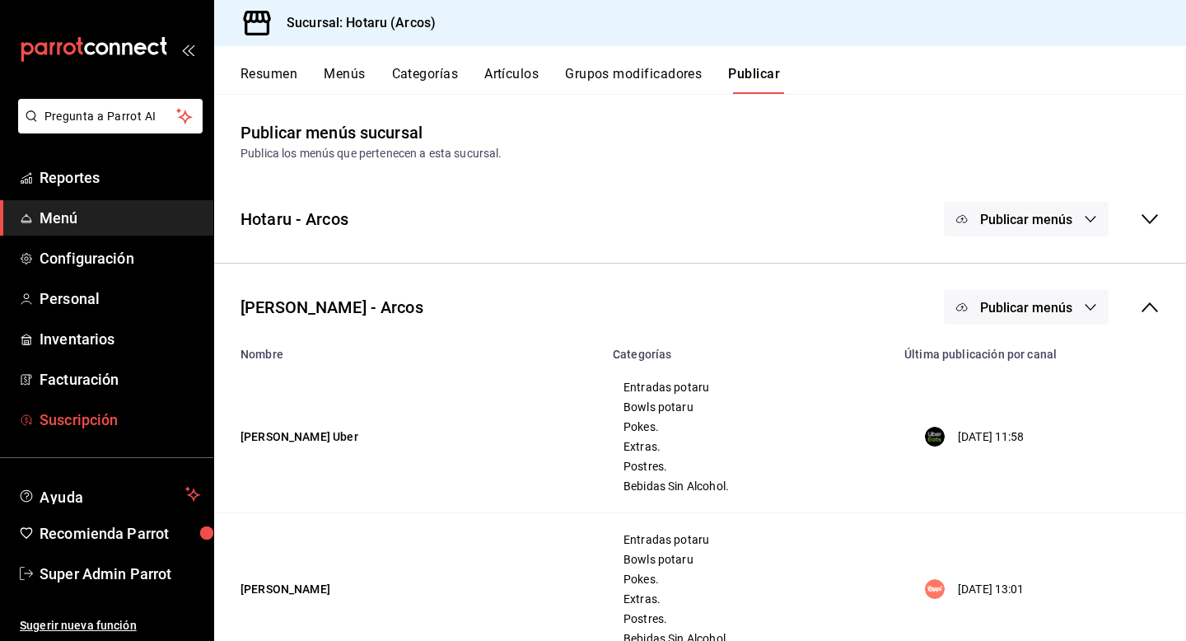
click at [123, 418] on span "Suscripción" at bounding box center [120, 420] width 161 height 22
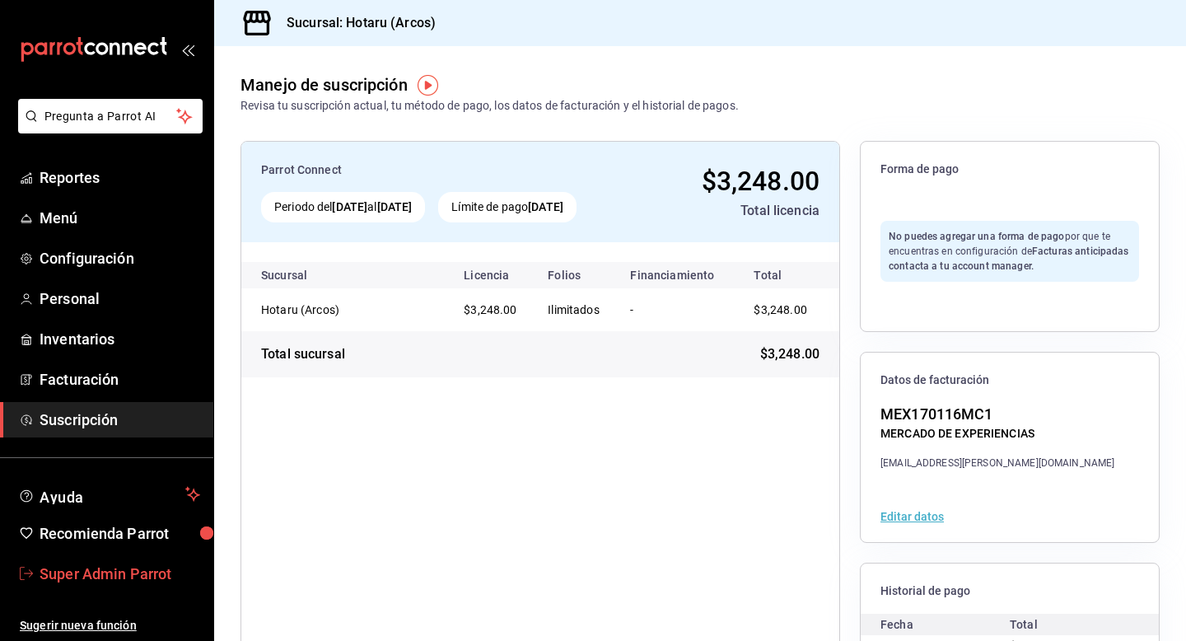
click at [108, 573] on span "Super Admin Parrot" at bounding box center [120, 574] width 161 height 22
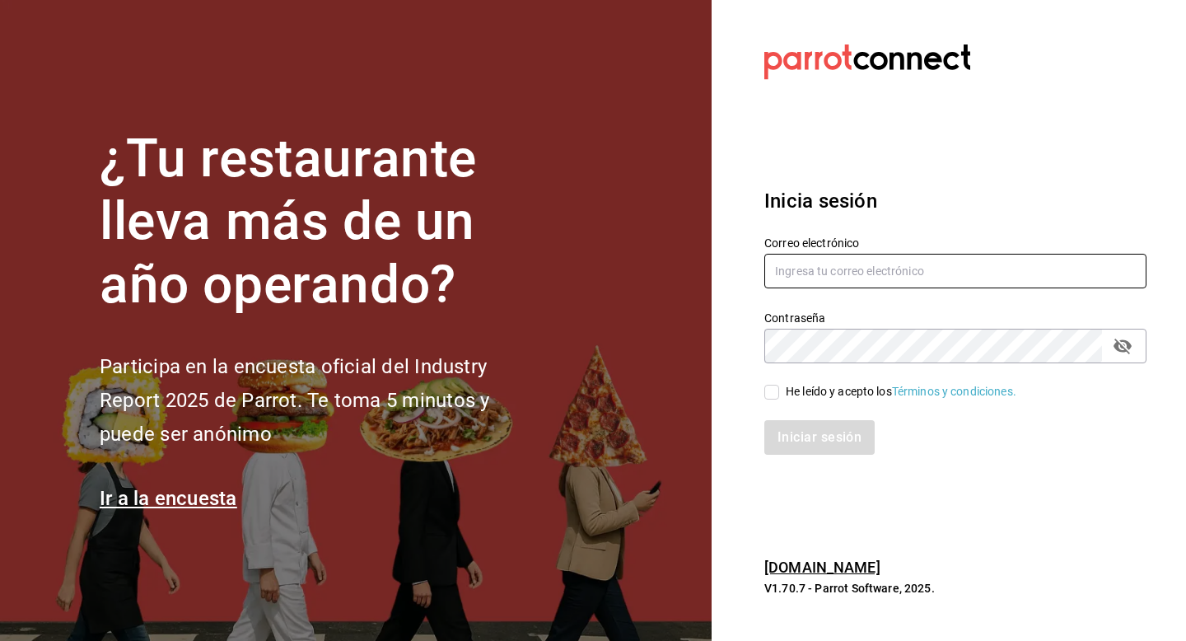
click at [857, 266] on input "text" at bounding box center [955, 271] width 382 height 35
type input "tigre@costeno.com"
click at [787, 393] on div "He leído y acepto los Términos y condiciones." at bounding box center [901, 391] width 231 height 17
click at [779, 393] on input "He leído y acepto los Términos y condiciones." at bounding box center [771, 392] width 15 height 15
checkbox input "true"
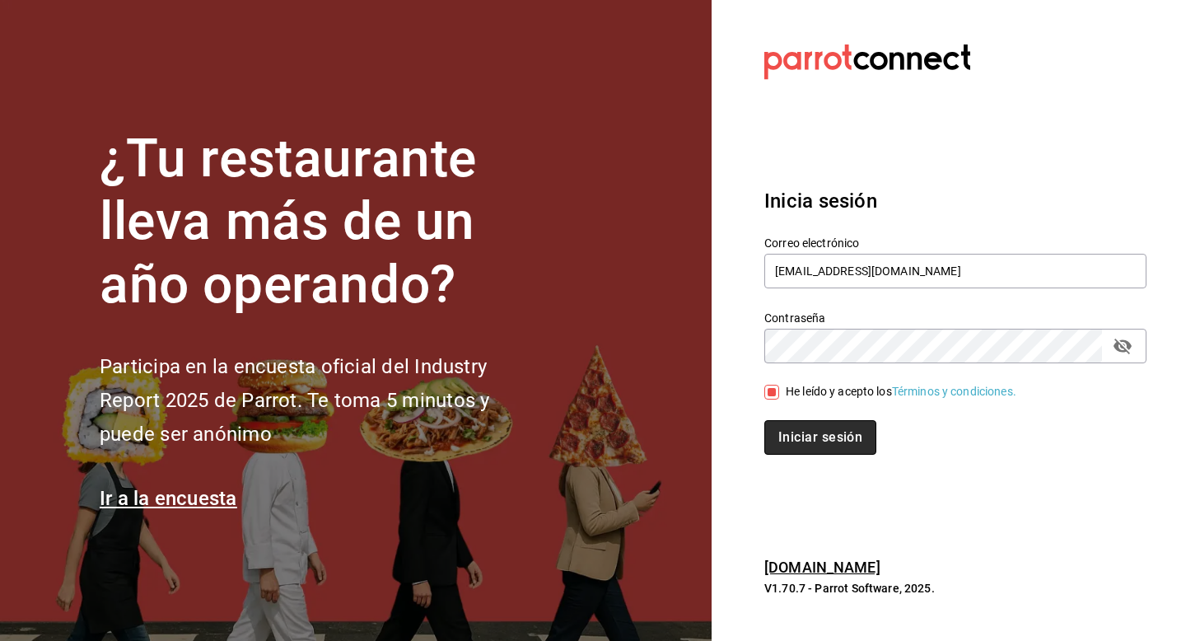
click at [787, 432] on button "Iniciar sesión" at bounding box center [820, 437] width 112 height 35
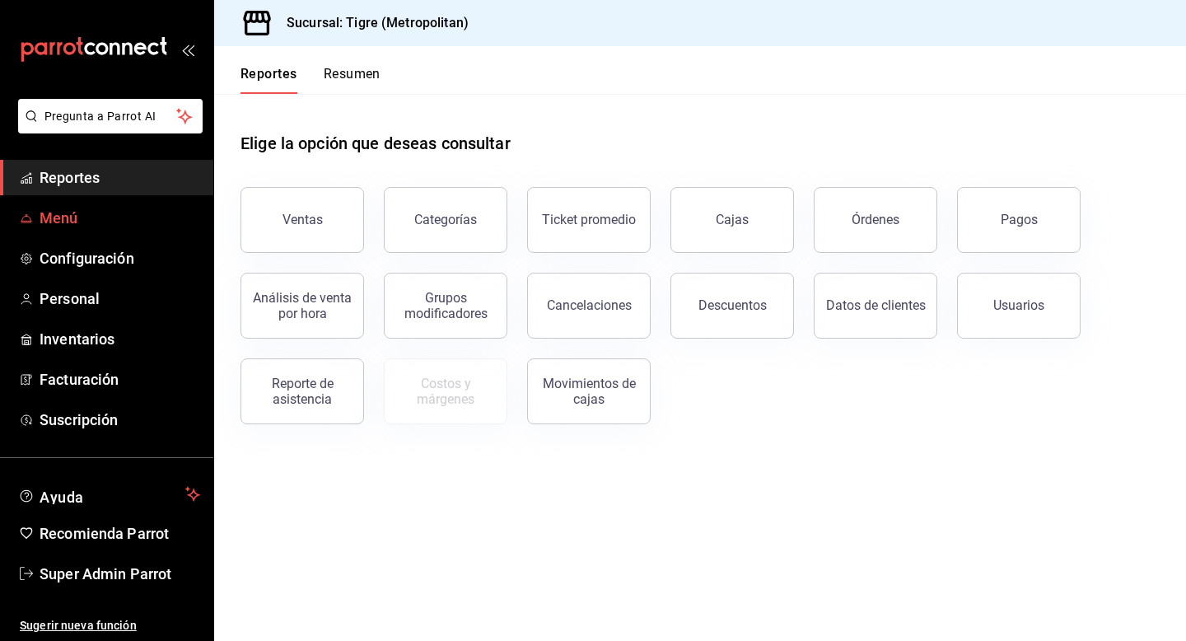
click at [54, 215] on span "Menú" at bounding box center [120, 218] width 161 height 22
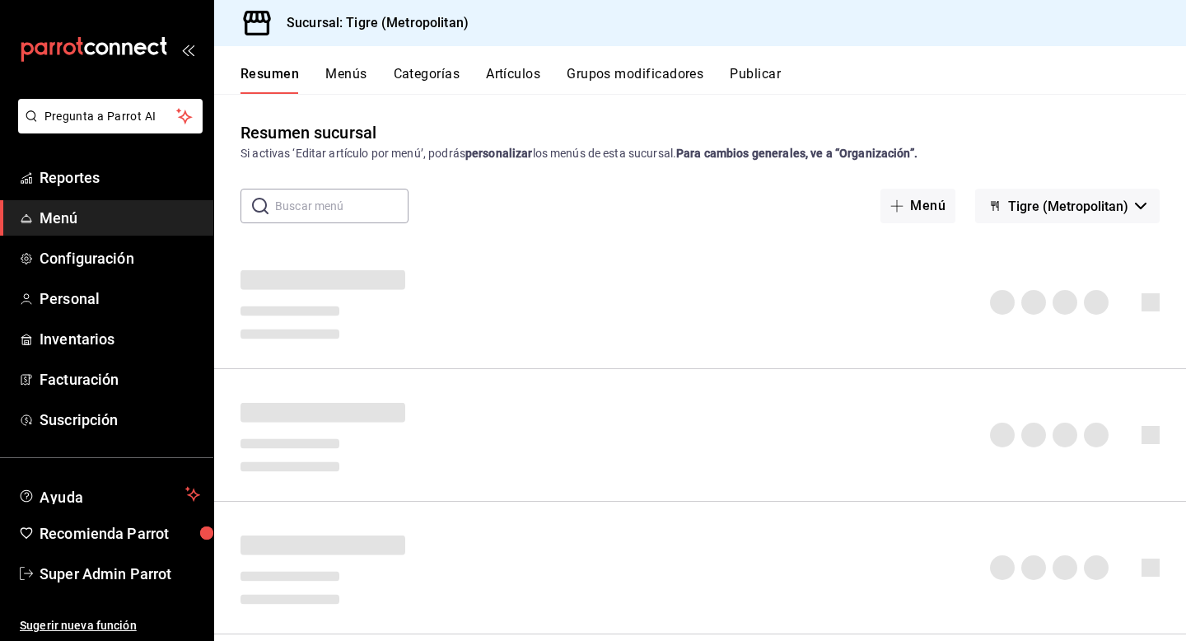
click at [781, 70] on button "Publicar" at bounding box center [755, 80] width 51 height 28
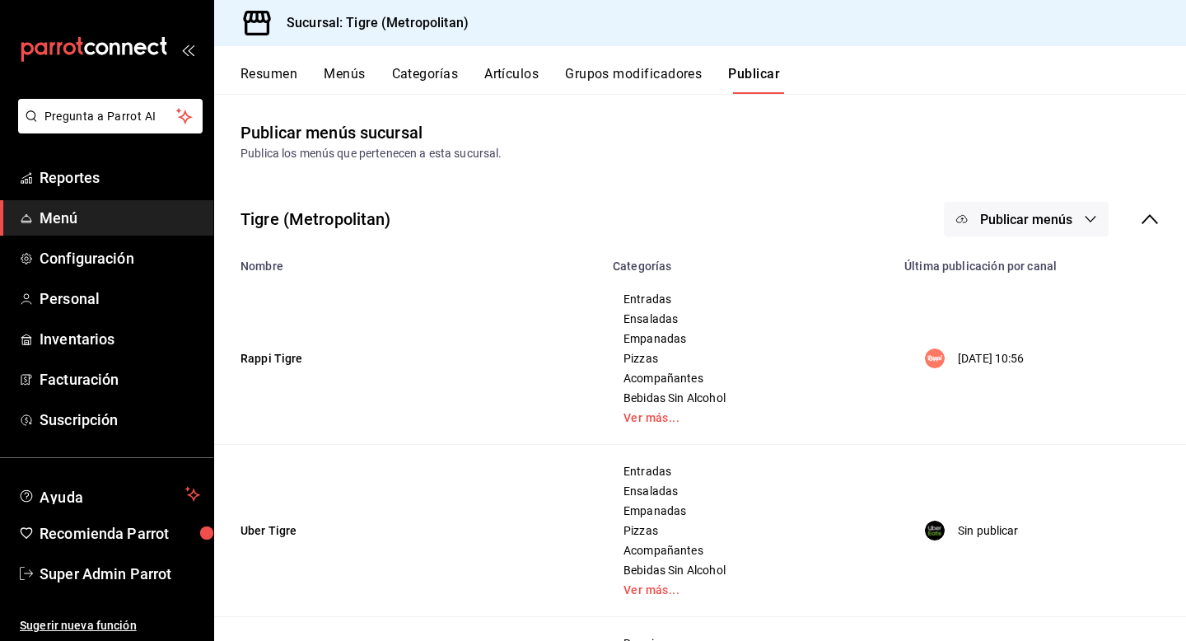
click at [994, 214] on span "Publicar menús" at bounding box center [1026, 220] width 92 height 16
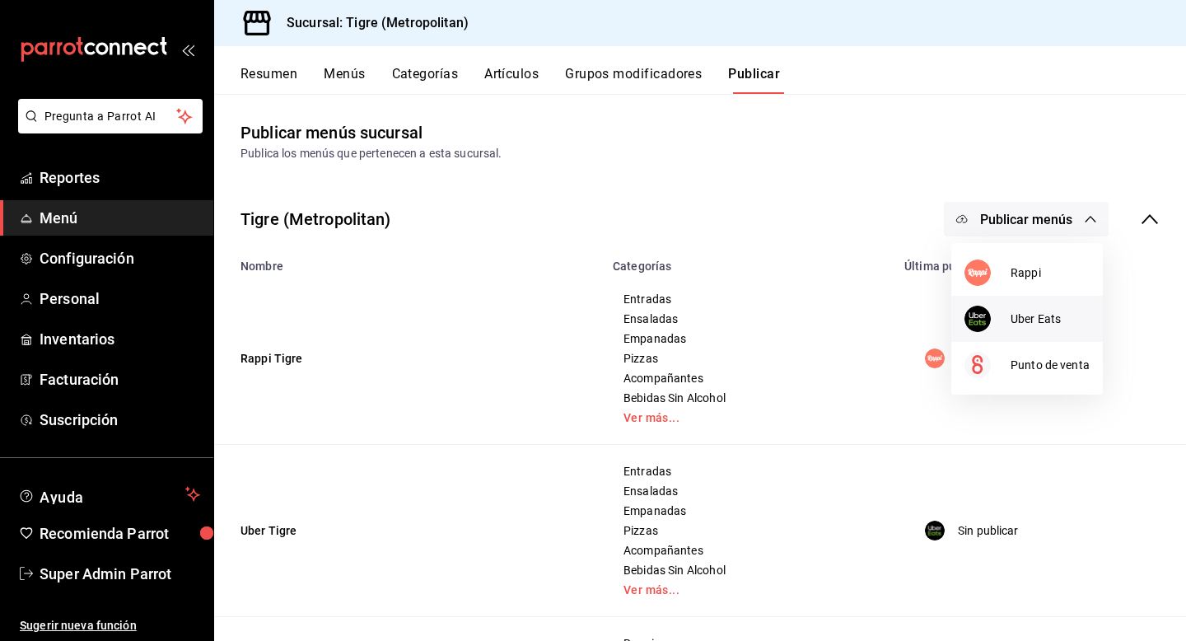
click at [993, 308] on div at bounding box center [988, 319] width 46 height 26
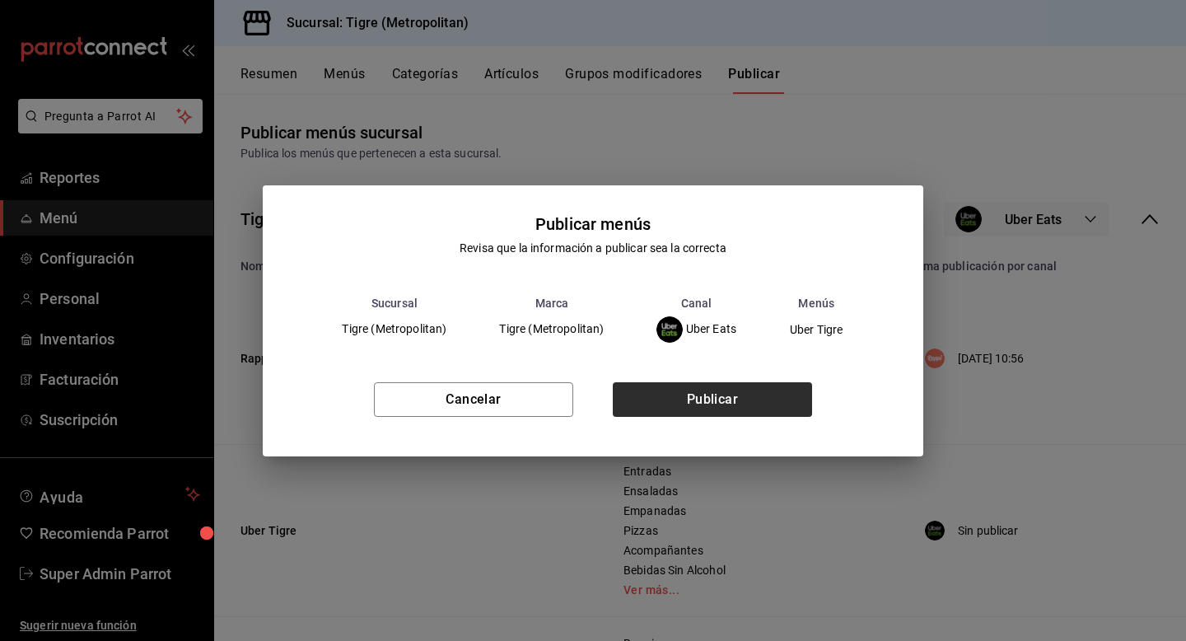
click at [765, 400] on button "Publicar" at bounding box center [712, 399] width 199 height 35
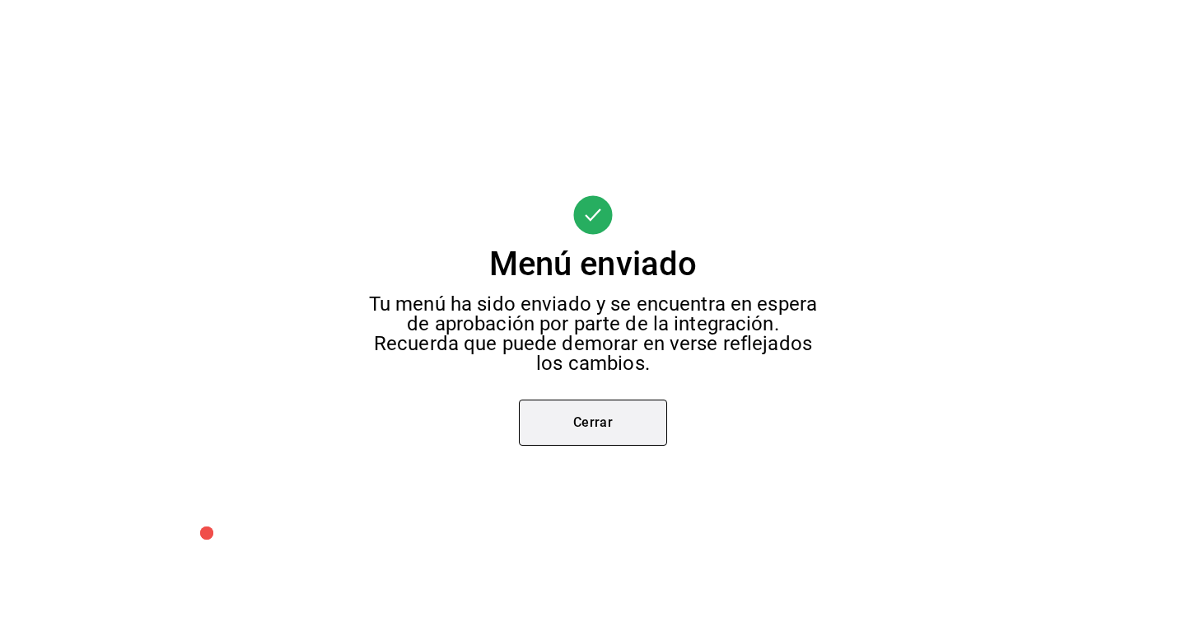
click at [614, 413] on button "Cerrar" at bounding box center [593, 422] width 148 height 46
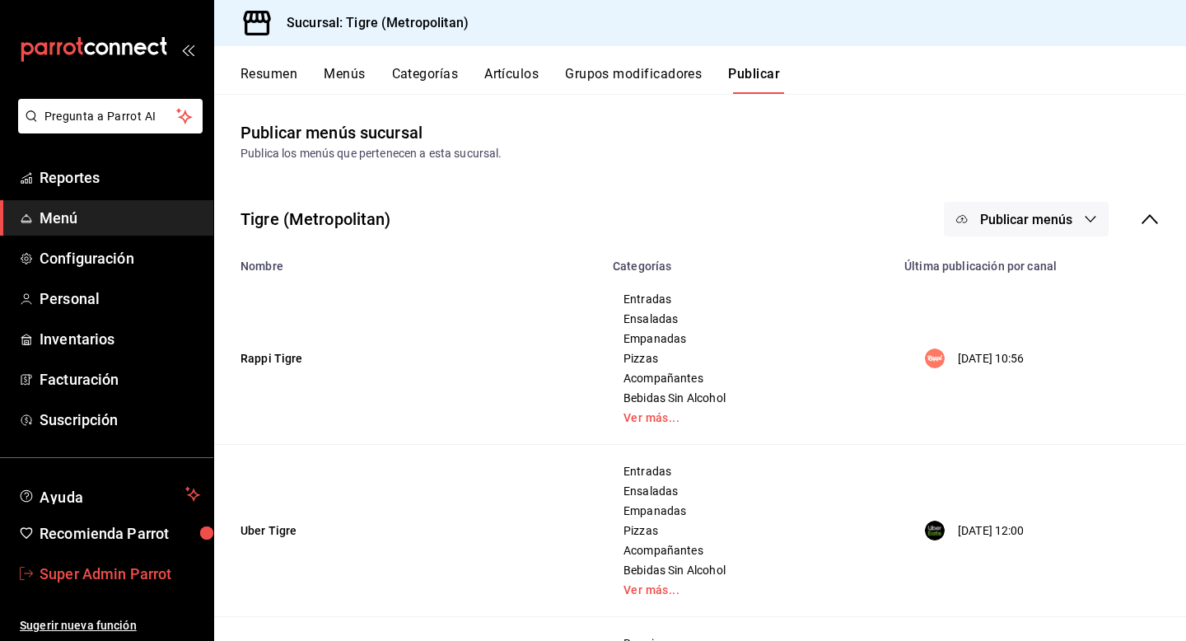
click at [106, 574] on span "Super Admin Parrot" at bounding box center [120, 574] width 161 height 22
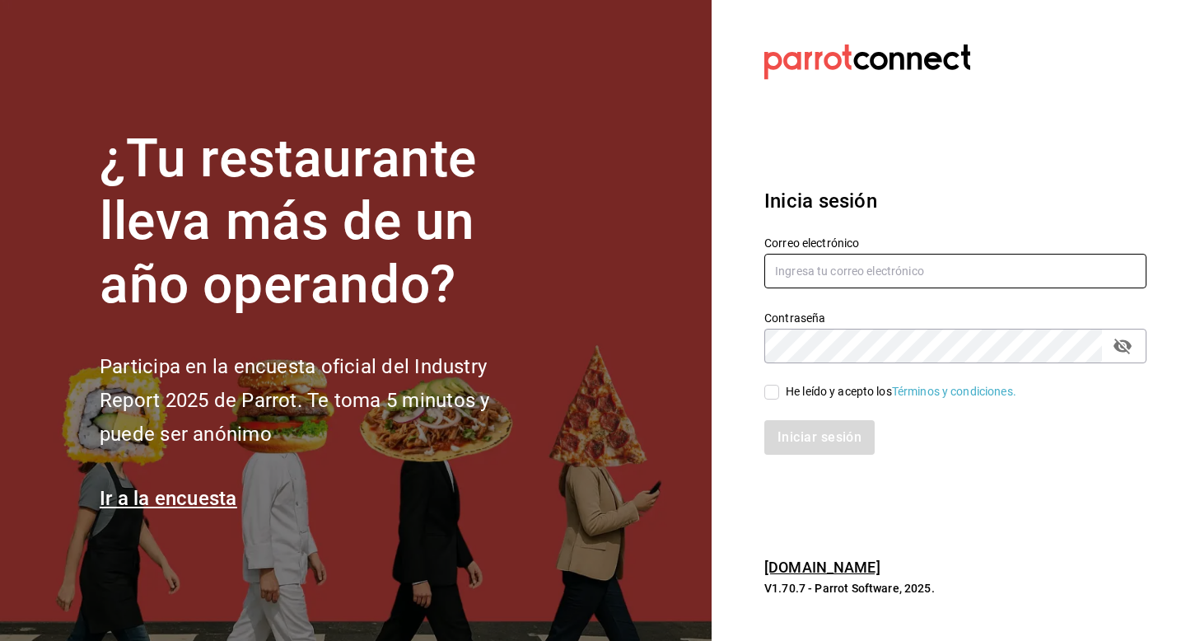
click at [831, 276] on input "text" at bounding box center [955, 271] width 382 height 35
type input "[EMAIL_ADDRESS][DOMAIN_NAME]"
click at [801, 390] on div "He leído y acepto los Términos y condiciones." at bounding box center [901, 391] width 231 height 17
click at [779, 390] on input "He leído y acepto los Términos y condiciones." at bounding box center [771, 392] width 15 height 15
checkbox input "true"
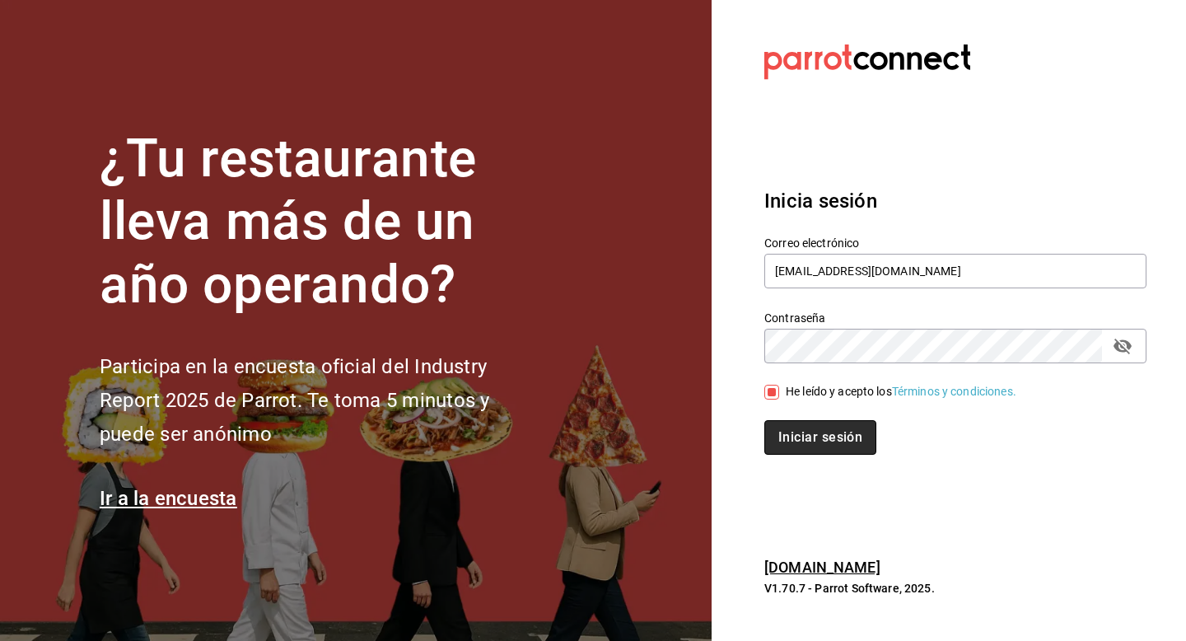
click at [801, 432] on button "Iniciar sesión" at bounding box center [820, 437] width 112 height 35
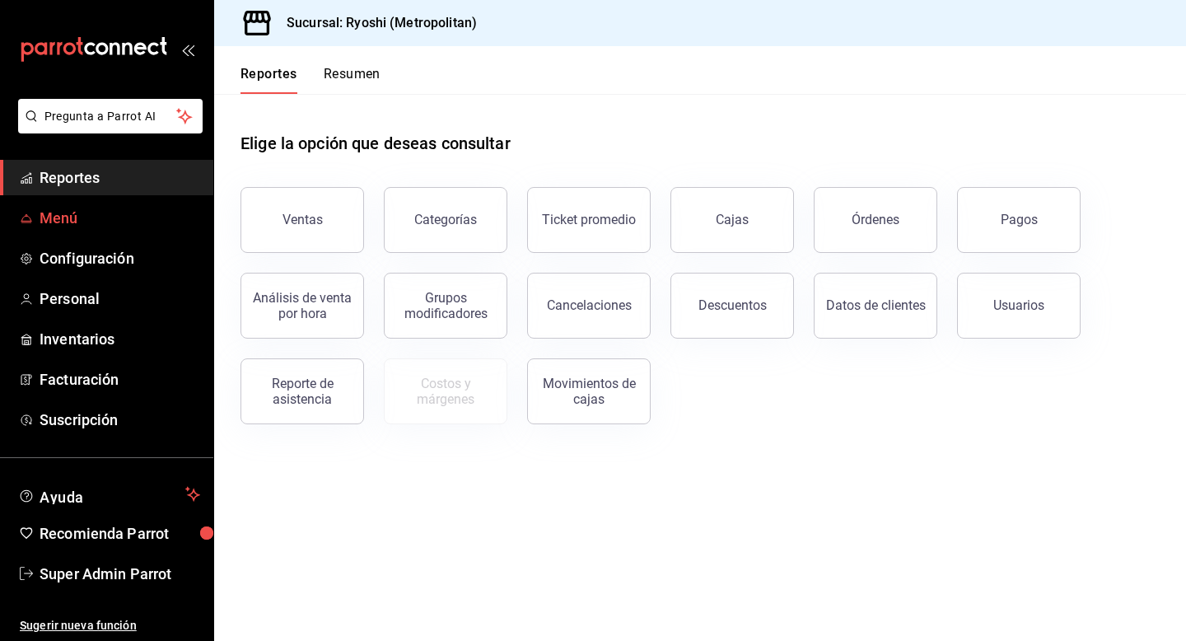
click at [88, 222] on span "Menú" at bounding box center [120, 218] width 161 height 22
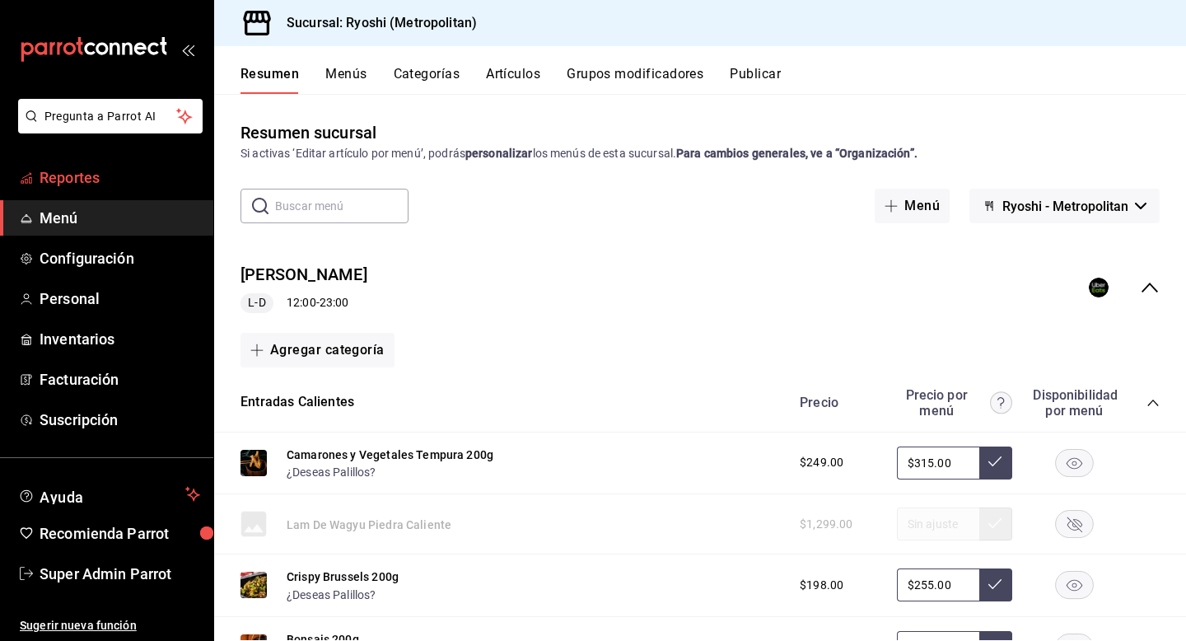
click at [90, 178] on span "Reportes" at bounding box center [120, 177] width 161 height 22
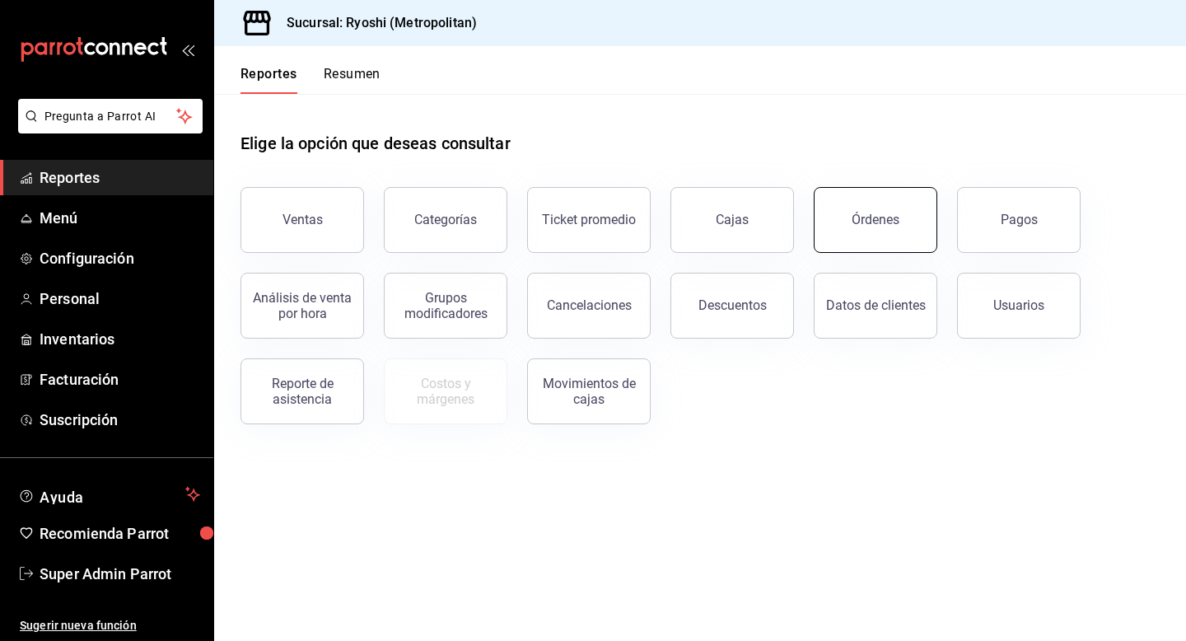
click at [848, 217] on button "Órdenes" at bounding box center [876, 220] width 124 height 66
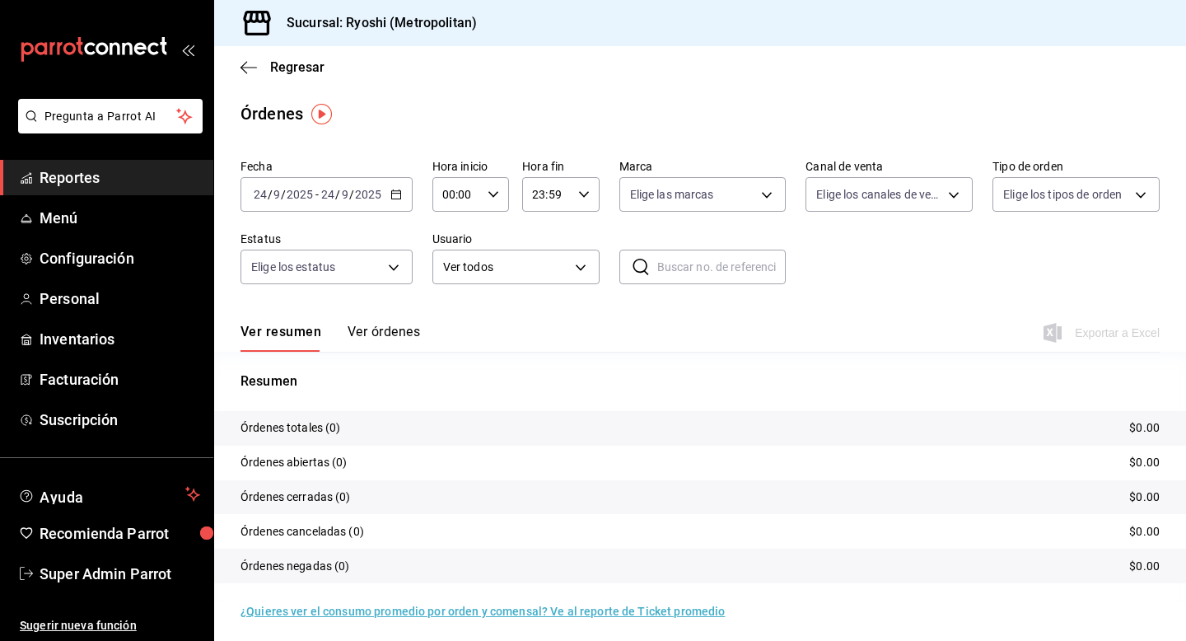
click at [383, 341] on button "Ver órdenes" at bounding box center [384, 338] width 72 height 28
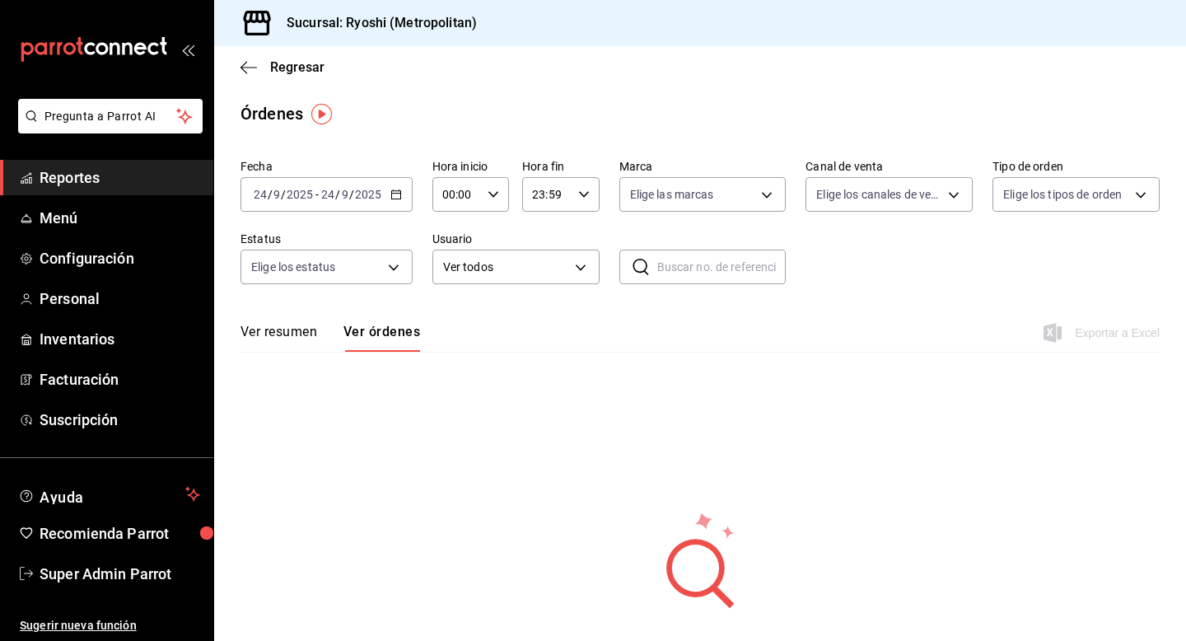
click at [391, 187] on div "[DATE] [DATE] - [DATE] [DATE]" at bounding box center [327, 194] width 172 height 35
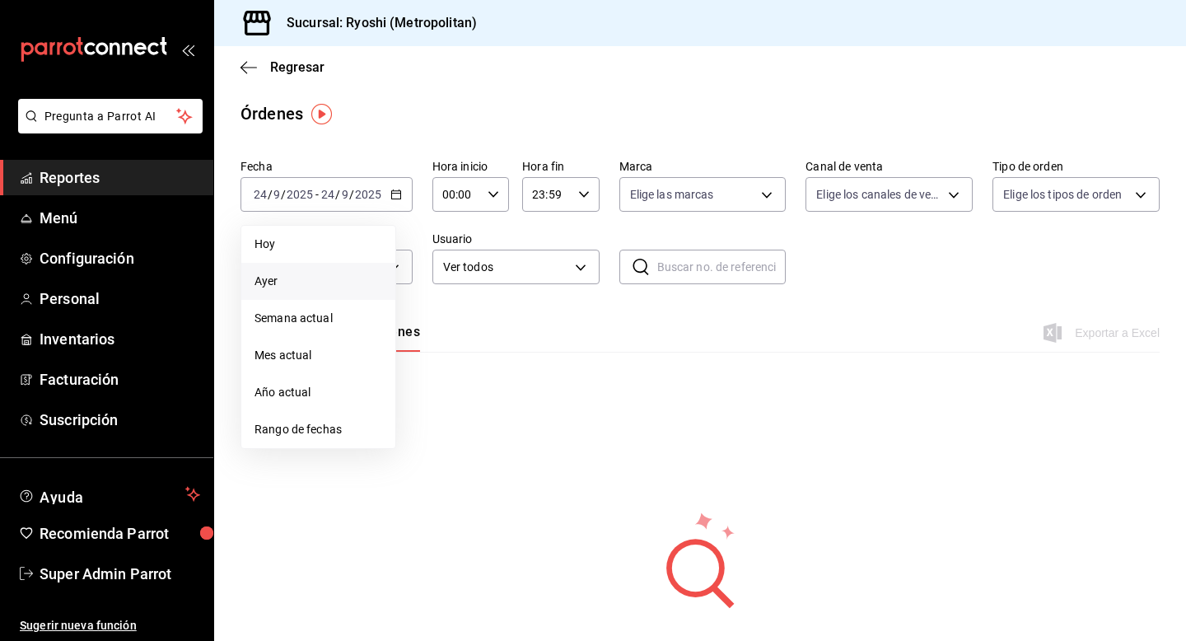
click at [336, 273] on span "Ayer" at bounding box center [319, 281] width 128 height 17
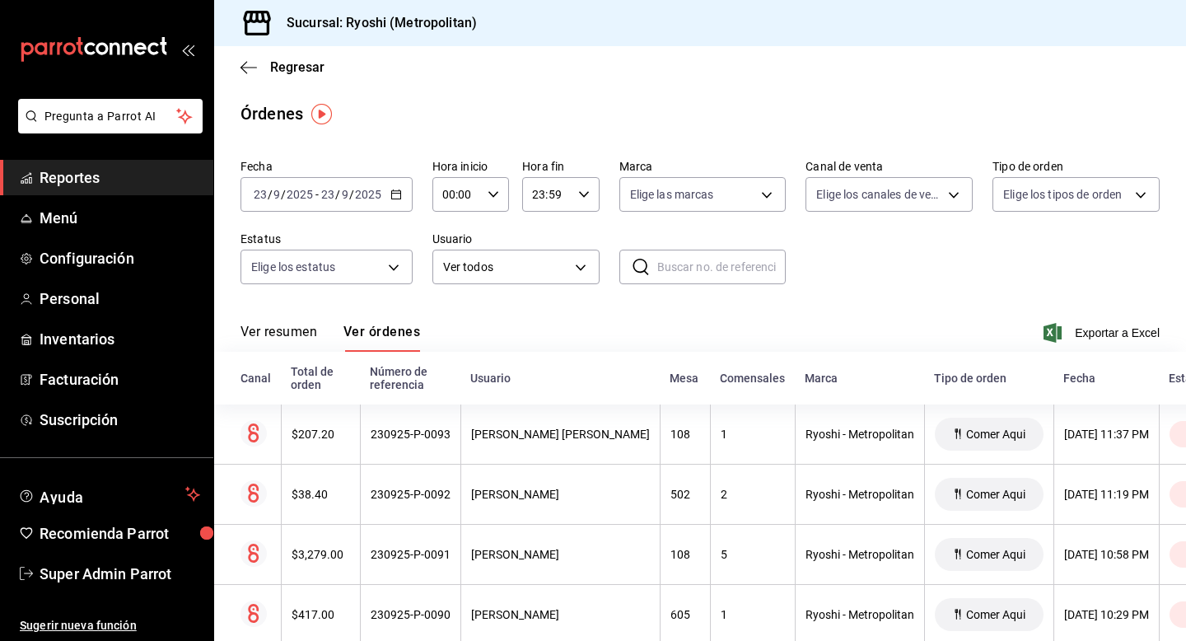
scroll to position [3, 0]
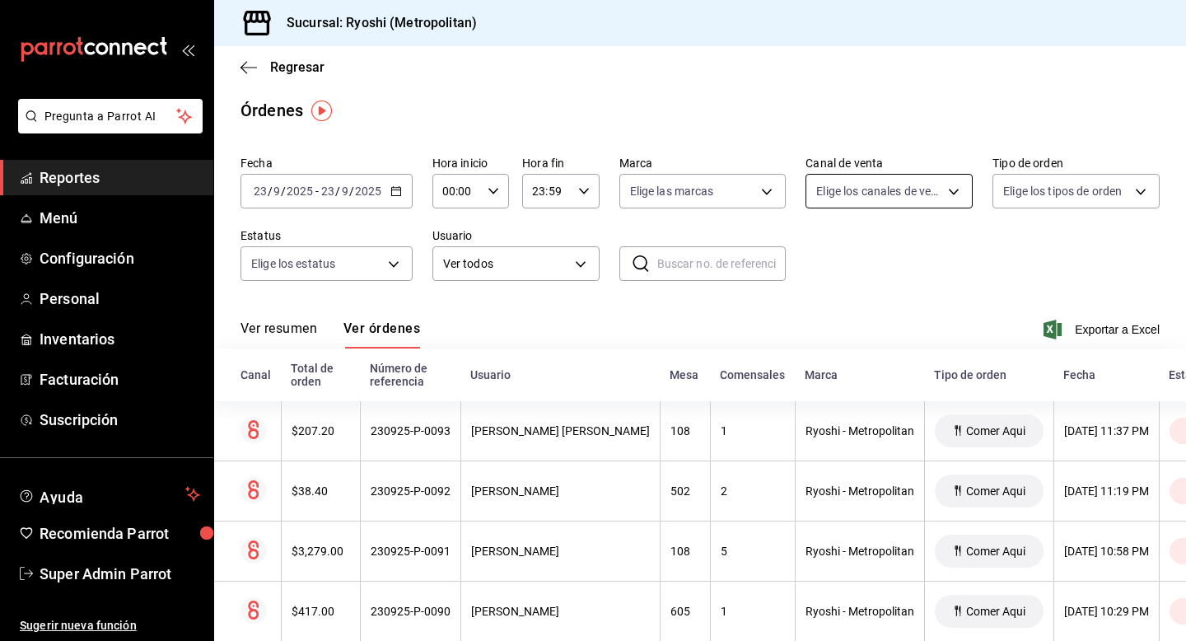
click at [923, 189] on body "Pregunta a Parrot AI Reportes Menú Configuración Personal Inventarios Facturaci…" at bounding box center [593, 320] width 1186 height 641
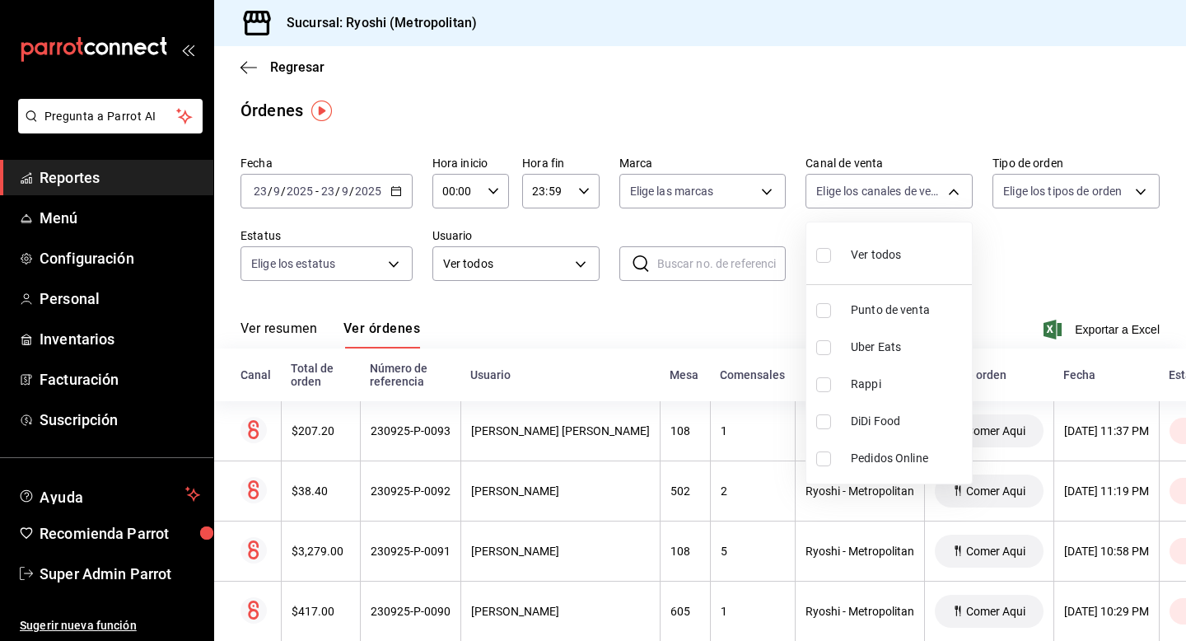
click at [823, 342] on input "checkbox" at bounding box center [823, 347] width 15 height 15
checkbox input "true"
type input "UBER_EATS"
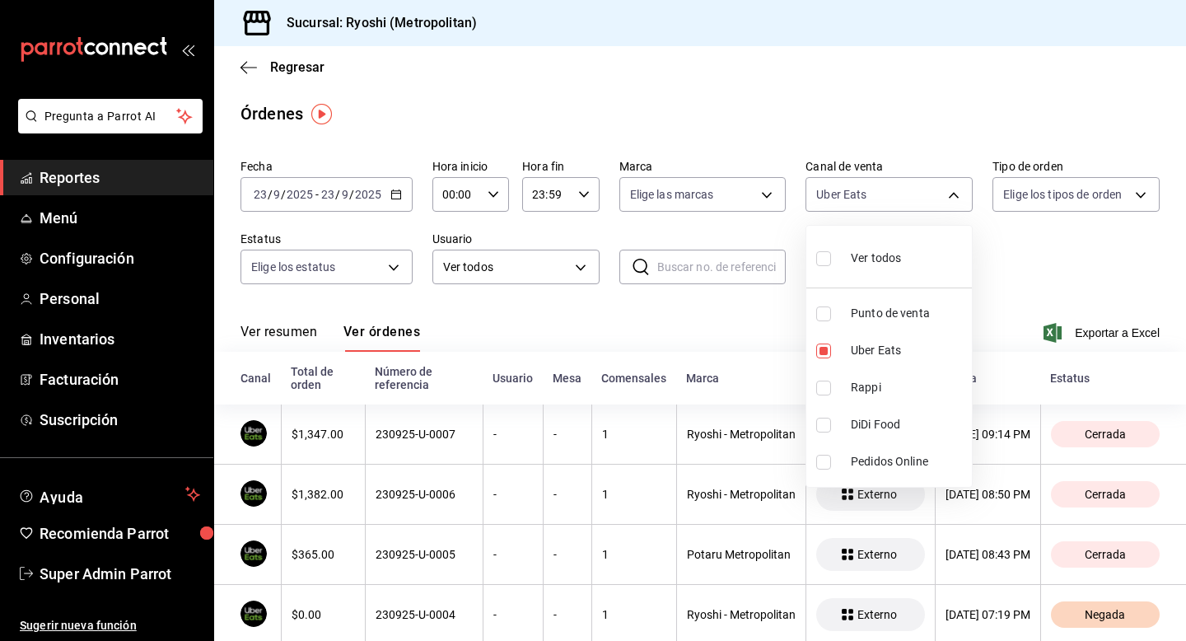
click at [823, 388] on input "checkbox" at bounding box center [823, 388] width 15 height 15
checkbox input "true"
type input "UBER_EATS,RAPPI"
click at [694, 314] on div at bounding box center [593, 320] width 1186 height 641
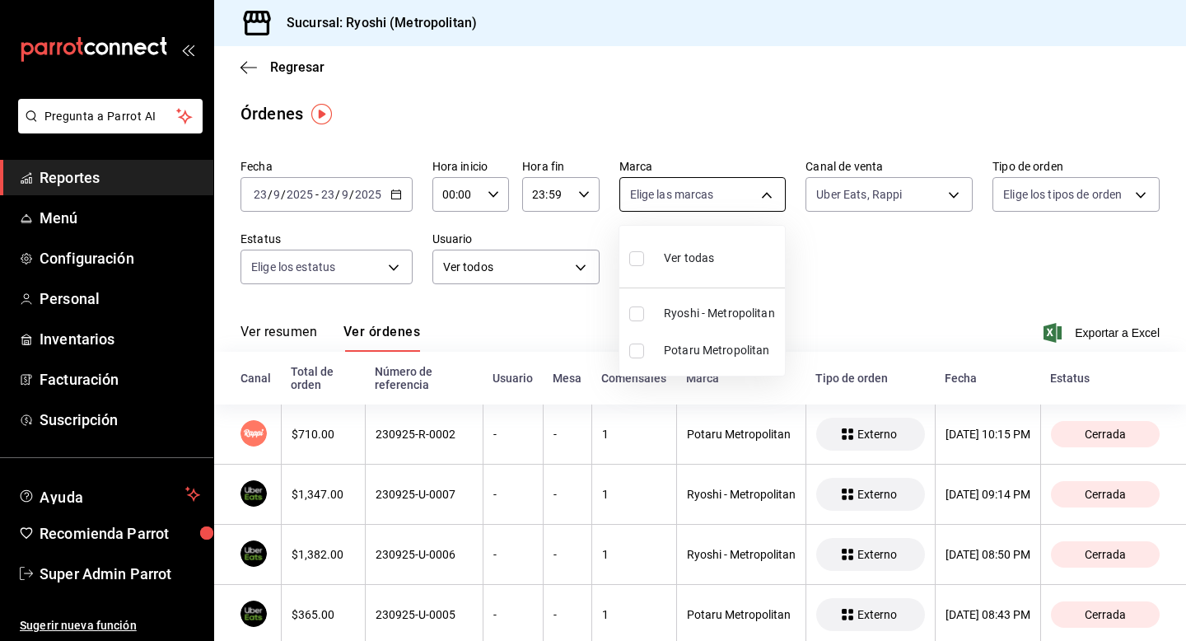
click at [688, 201] on body "Pregunta a Parrot AI Reportes Menú Configuración Personal Inventarios Facturaci…" at bounding box center [593, 320] width 1186 height 641
click at [634, 318] on input "checkbox" at bounding box center [636, 313] width 15 height 15
checkbox input "true"
type input "afd8f7e0-6441-4225-b079-3ecb6f1759bb"
click at [845, 257] on div at bounding box center [593, 320] width 1186 height 641
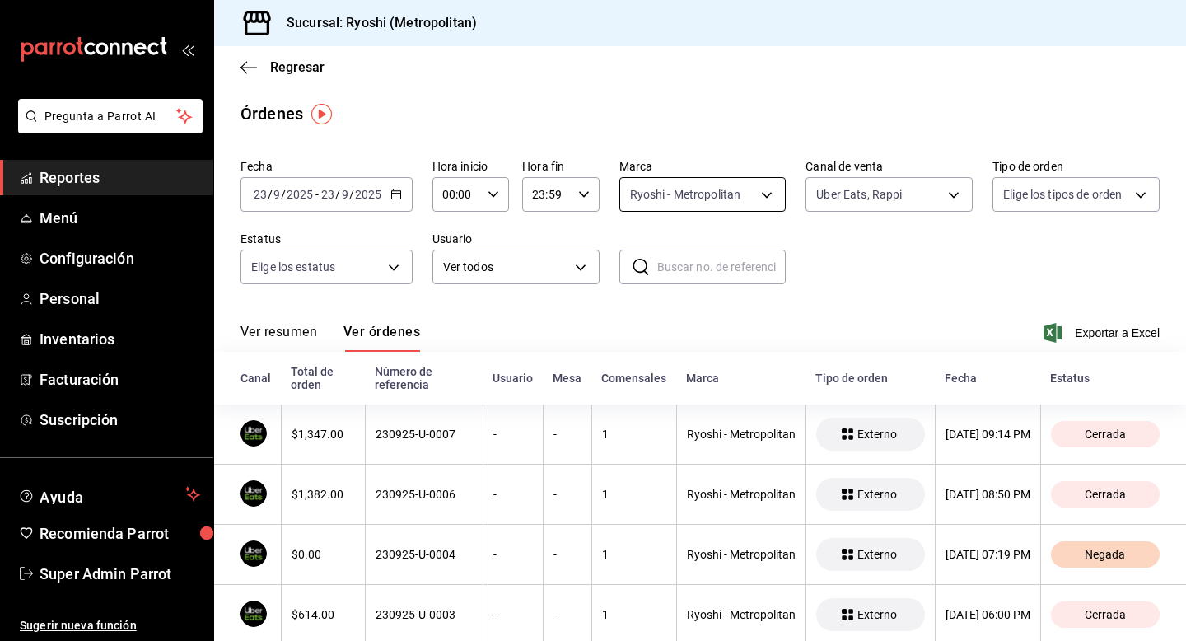
click at [732, 208] on body "Pregunta a Parrot AI Reportes Menú Configuración Personal Inventarios Facturaci…" at bounding box center [593, 320] width 1186 height 641
click at [638, 353] on input "checkbox" at bounding box center [636, 350] width 15 height 15
checkbox input "true"
type input "afd8f7e0-6441-4225-b079-3ecb6f1759bb,a0f13850-a6cf-4674-87cd-ec670d2b59b9"
checkbox input "true"
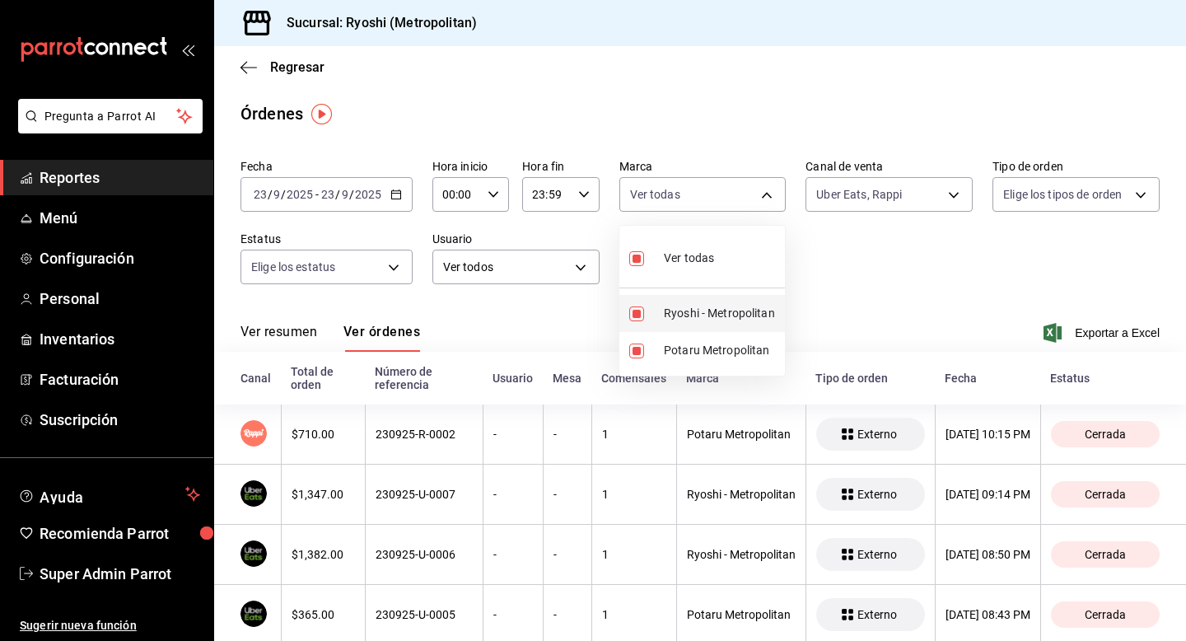
click at [637, 318] on input "checkbox" at bounding box center [636, 313] width 15 height 15
checkbox input "false"
type input "a0f13850-a6cf-4674-87cd-ec670d2b59b9"
checkbox input "false"
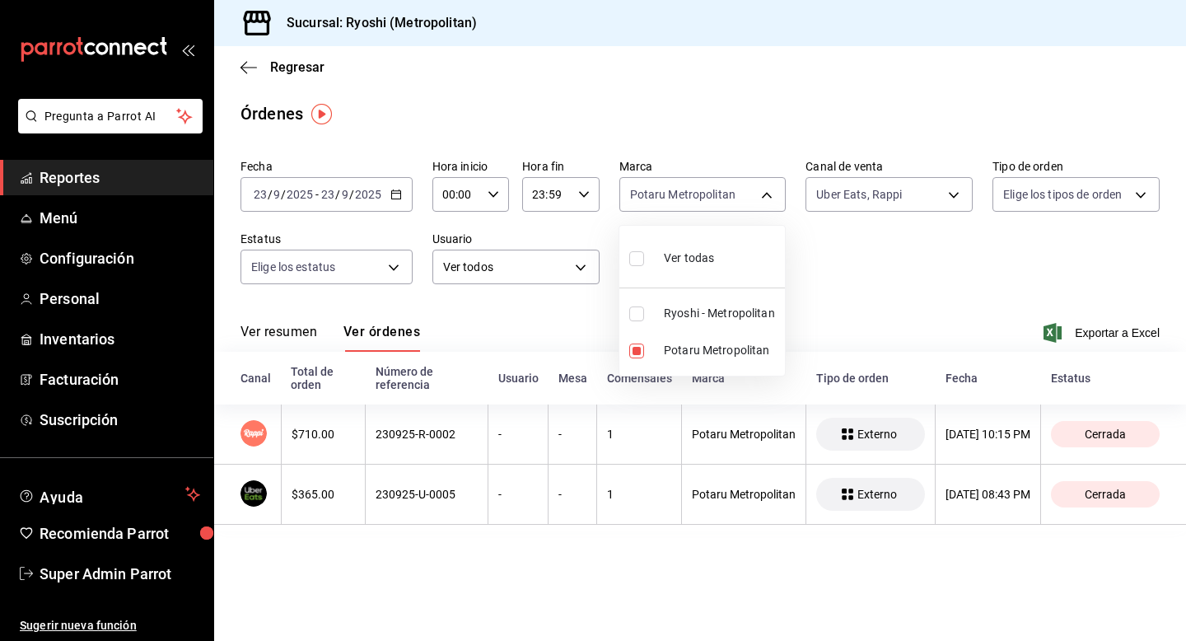
click at [867, 296] on div at bounding box center [593, 320] width 1186 height 641
click at [717, 207] on body "Pregunta a Parrot AI Reportes Menú Configuración Personal Inventarios Facturaci…" at bounding box center [593, 320] width 1186 height 641
click at [638, 310] on input "checkbox" at bounding box center [636, 313] width 15 height 15
checkbox input "true"
type input "a0f13850-a6cf-4674-87cd-ec670d2b59b9,afd8f7e0-6441-4225-b079-3ecb6f1759bb"
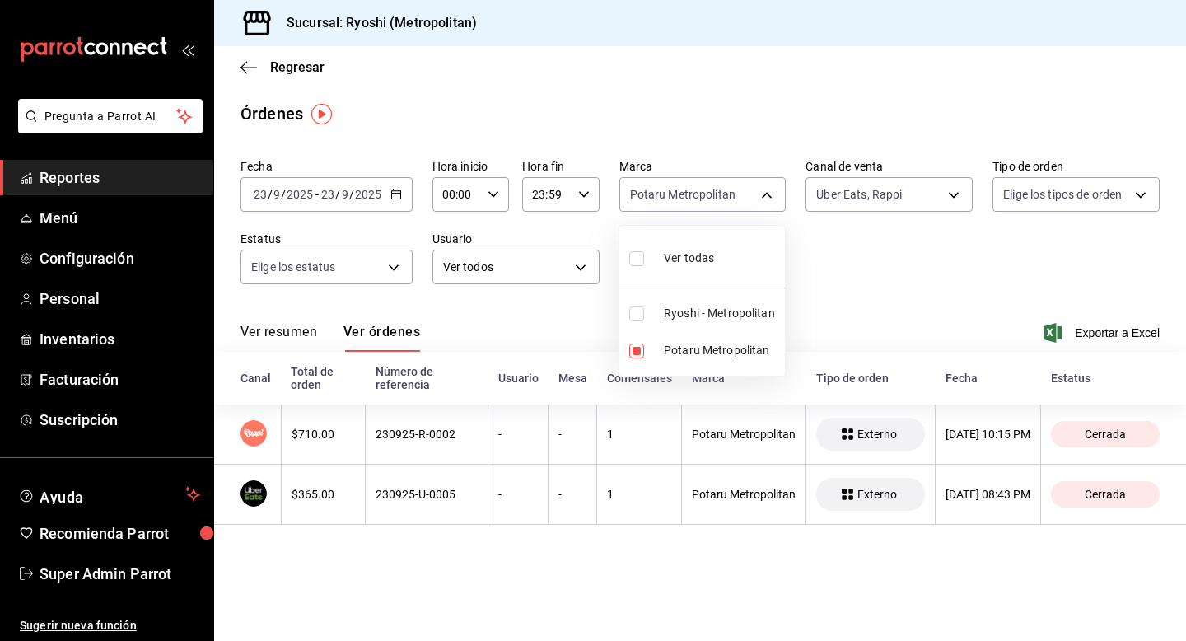
checkbox input "true"
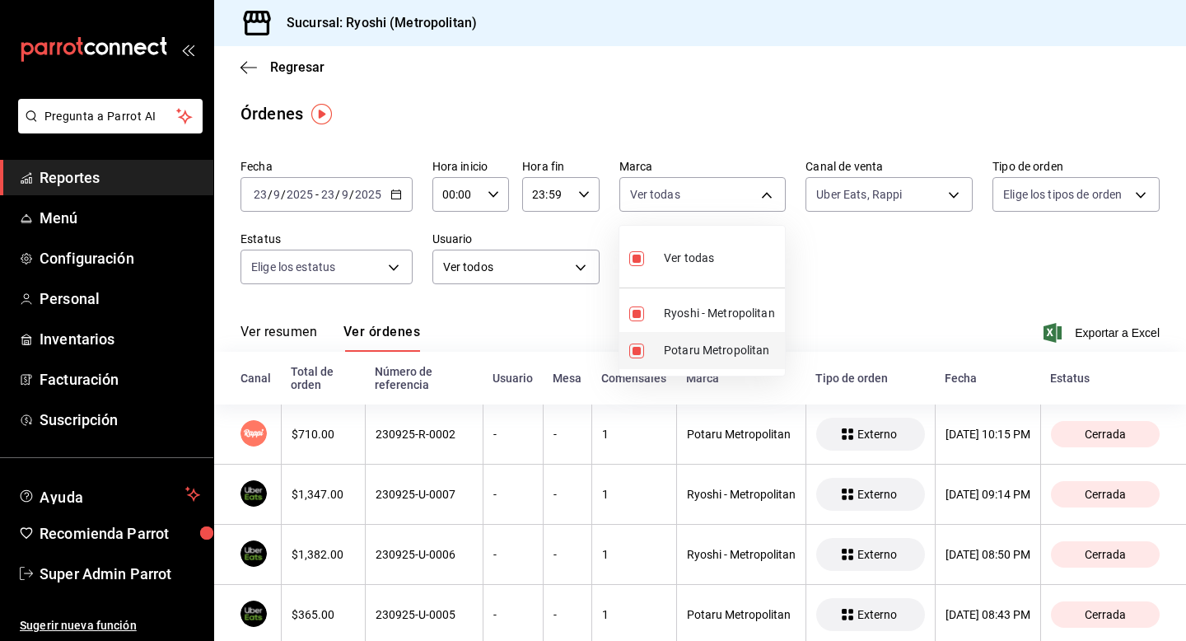
click at [638, 350] on input "checkbox" at bounding box center [636, 350] width 15 height 15
checkbox input "false"
type input "afd8f7e0-6441-4225-b079-3ecb6f1759bb"
checkbox input "false"
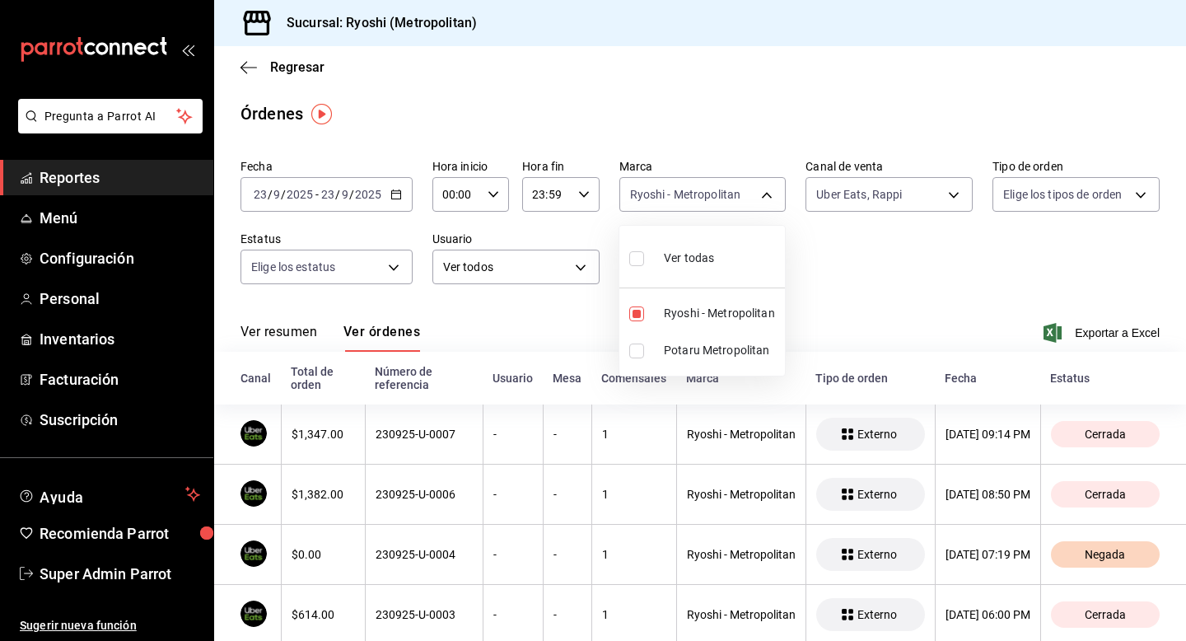
click at [879, 292] on div at bounding box center [593, 320] width 1186 height 641
click at [137, 545] on link "Recomienda Parrot" at bounding box center [106, 533] width 213 height 35
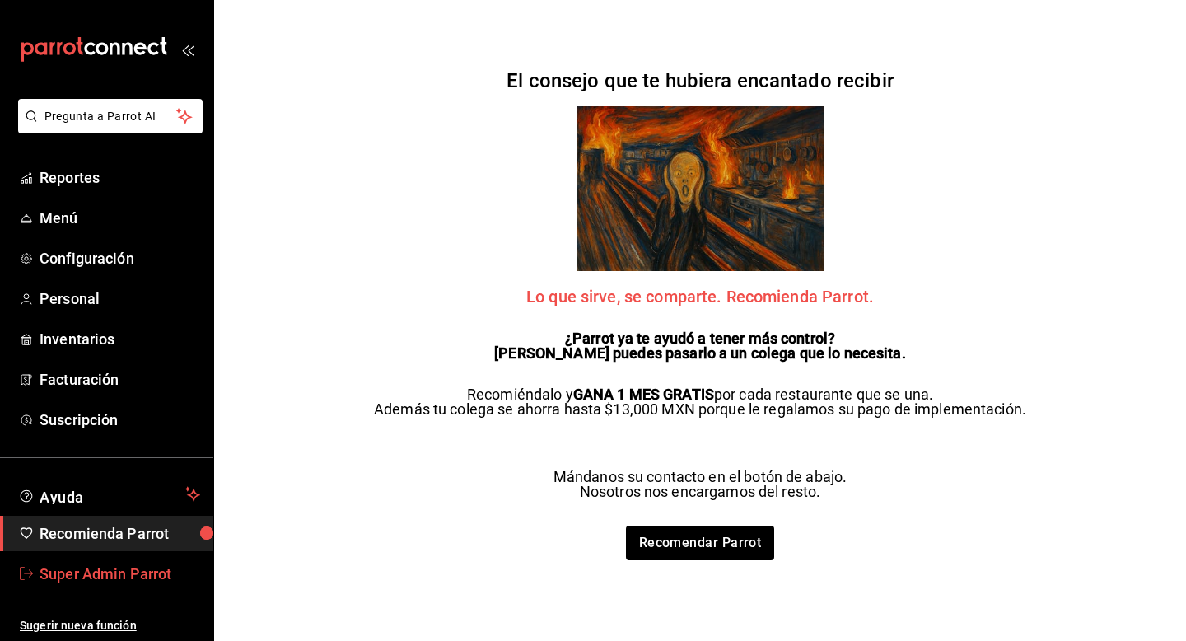
click at [137, 574] on span "Super Admin Parrot" at bounding box center [120, 574] width 161 height 22
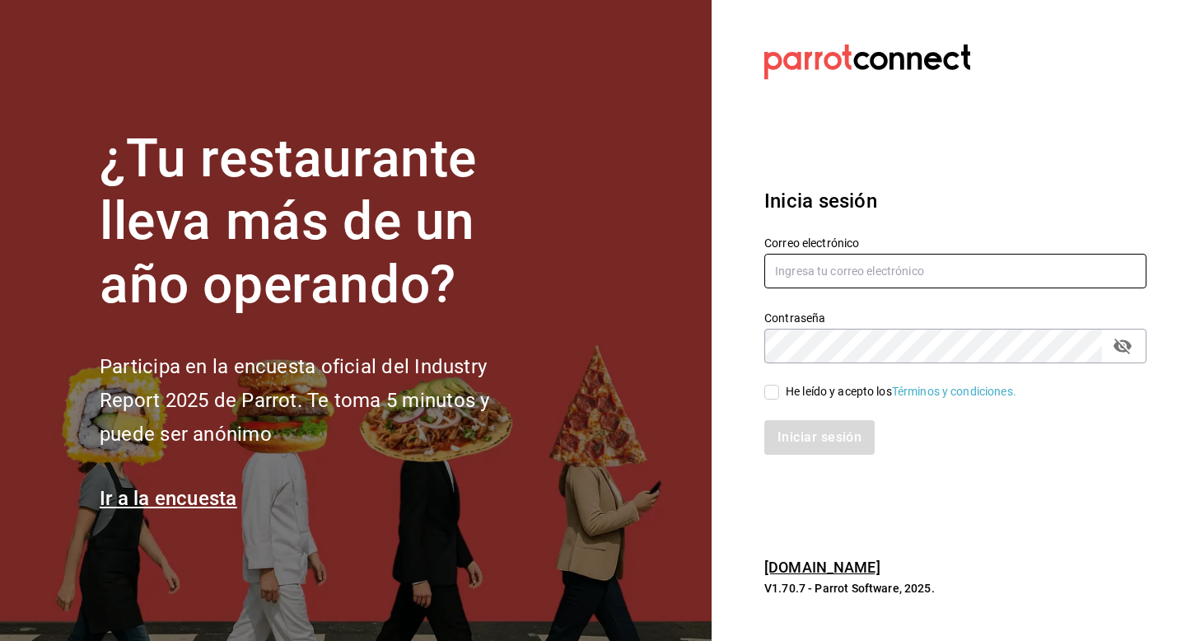
click at [776, 281] on input "text" at bounding box center [955, 271] width 382 height 35
type input "ryoshipolanco@costeno.com"
click at [772, 399] on input "He leído y acepto los Términos y condiciones." at bounding box center [771, 392] width 15 height 15
checkbox input "true"
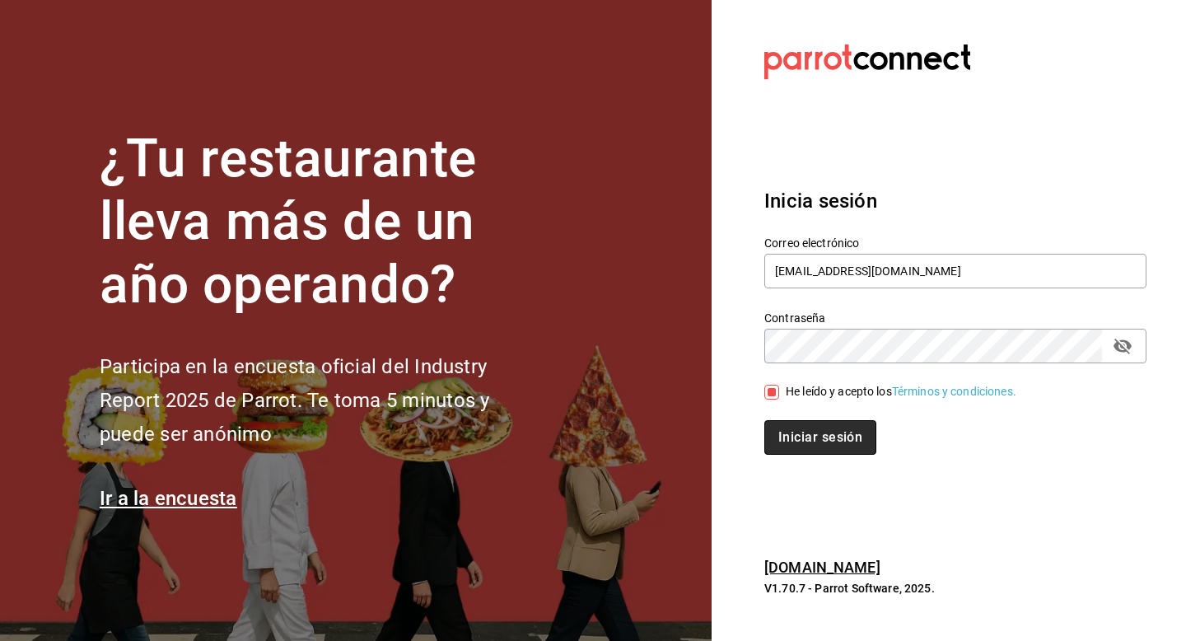
click at [778, 426] on button "Iniciar sesión" at bounding box center [820, 437] width 112 height 35
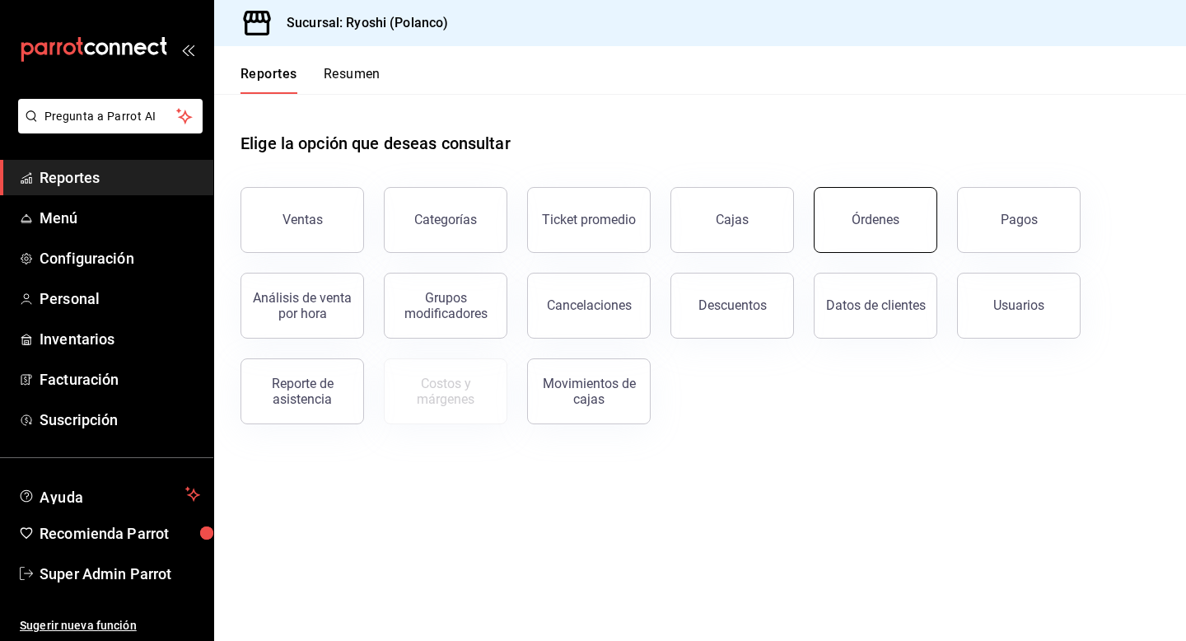
click at [864, 247] on button "Órdenes" at bounding box center [876, 220] width 124 height 66
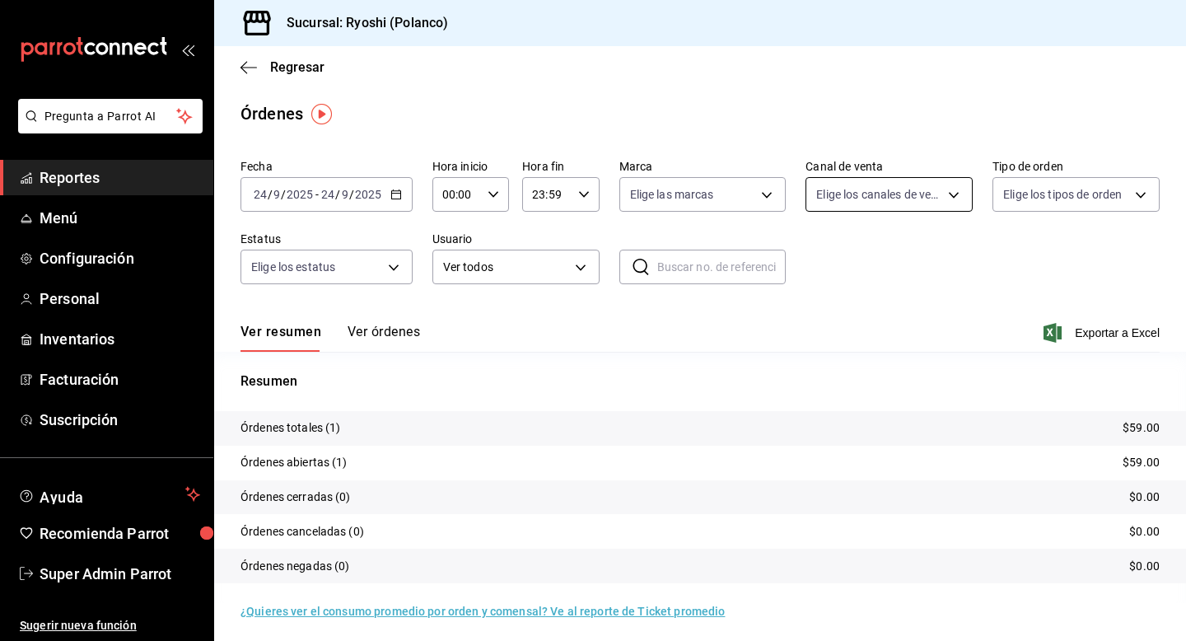
click at [825, 194] on body "Pregunta a Parrot AI Reportes Menú Configuración Personal Inventarios Facturaci…" at bounding box center [593, 320] width 1186 height 641
click at [827, 350] on input "checkbox" at bounding box center [823, 350] width 15 height 15
checkbox input "true"
type input "UBER_EATS"
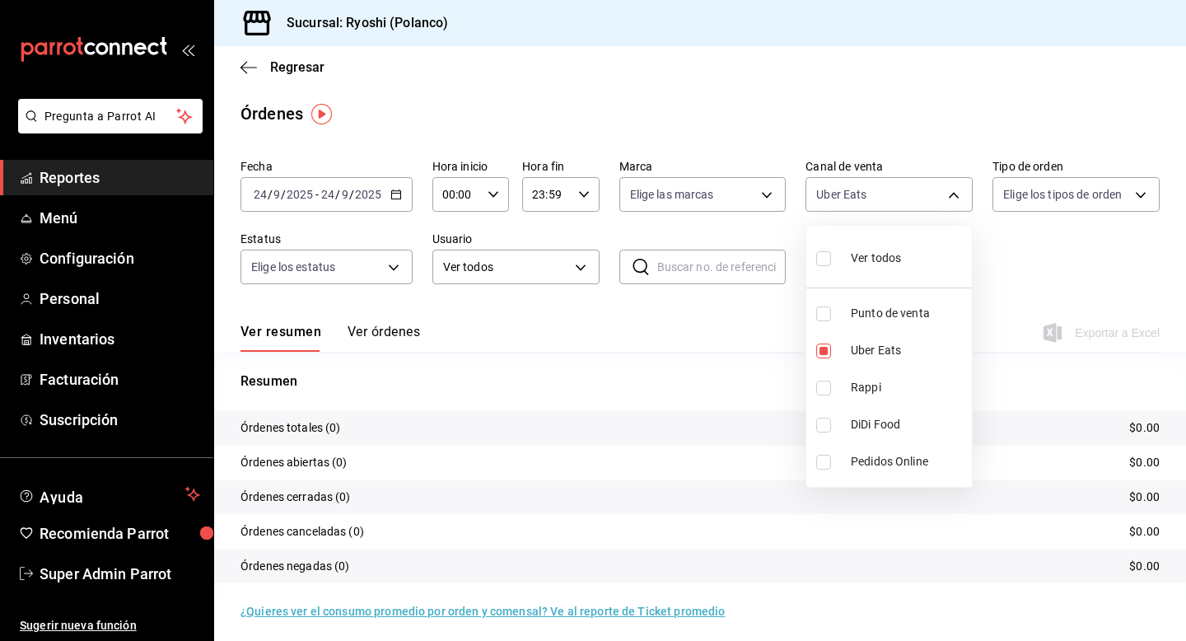
click at [822, 384] on input "checkbox" at bounding box center [823, 388] width 15 height 15
checkbox input "true"
type input "UBER_EATS,RAPPI"
click at [386, 254] on div at bounding box center [593, 320] width 1186 height 641
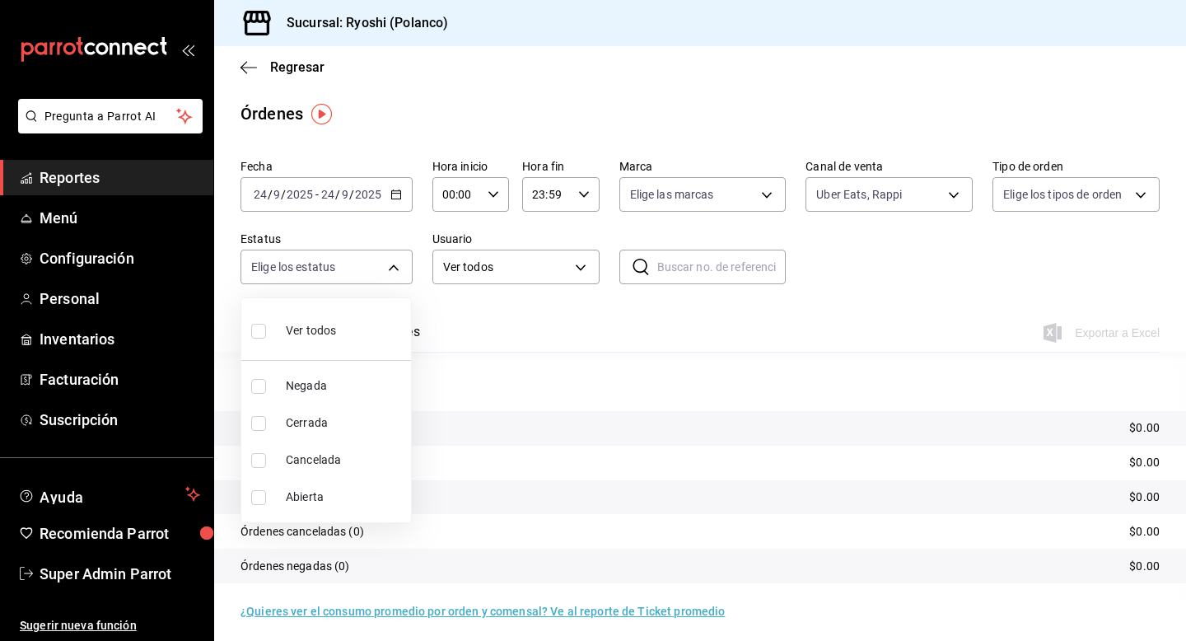
click at [386, 260] on body "Pregunta a Parrot AI Reportes Menú Configuración Personal Inventarios Facturaci…" at bounding box center [593, 320] width 1186 height 641
click at [386, 260] on div at bounding box center [593, 320] width 1186 height 641
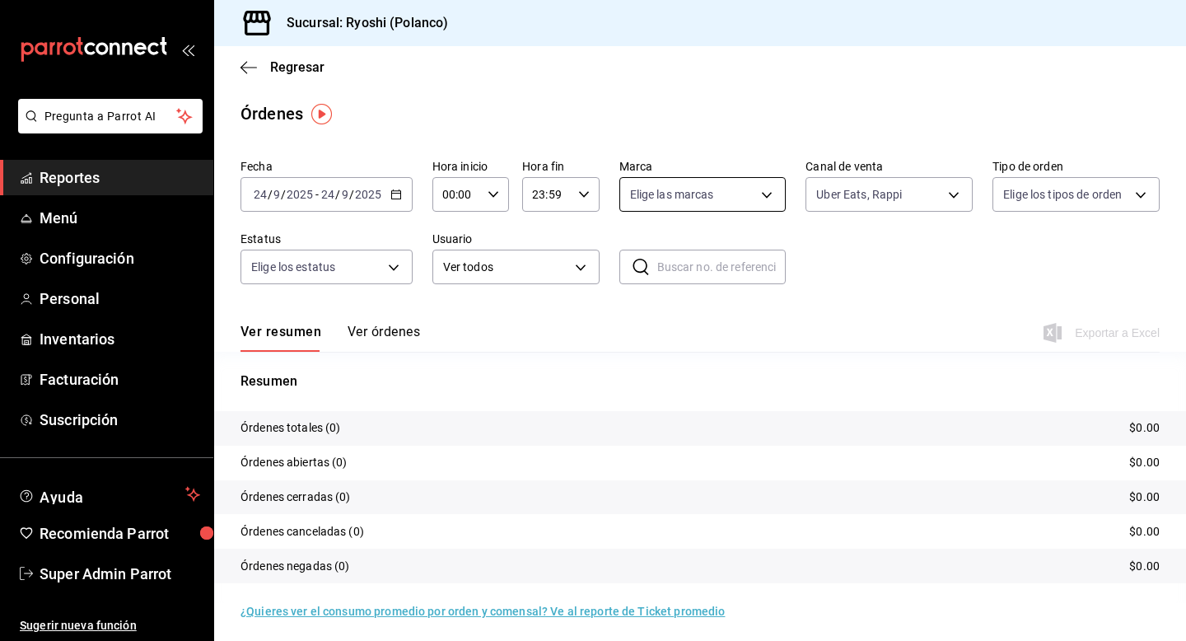
click at [637, 200] on body "Pregunta a Parrot AI Reportes Menú Configuración Personal Inventarios Facturaci…" at bounding box center [593, 320] width 1186 height 641
click at [632, 320] on input "checkbox" at bounding box center [636, 313] width 15 height 15
checkbox input "true"
type input "d1ab8890-ddc3-4d94-b14c-d24ccf3ac2d8"
click at [403, 199] on div at bounding box center [593, 320] width 1186 height 641
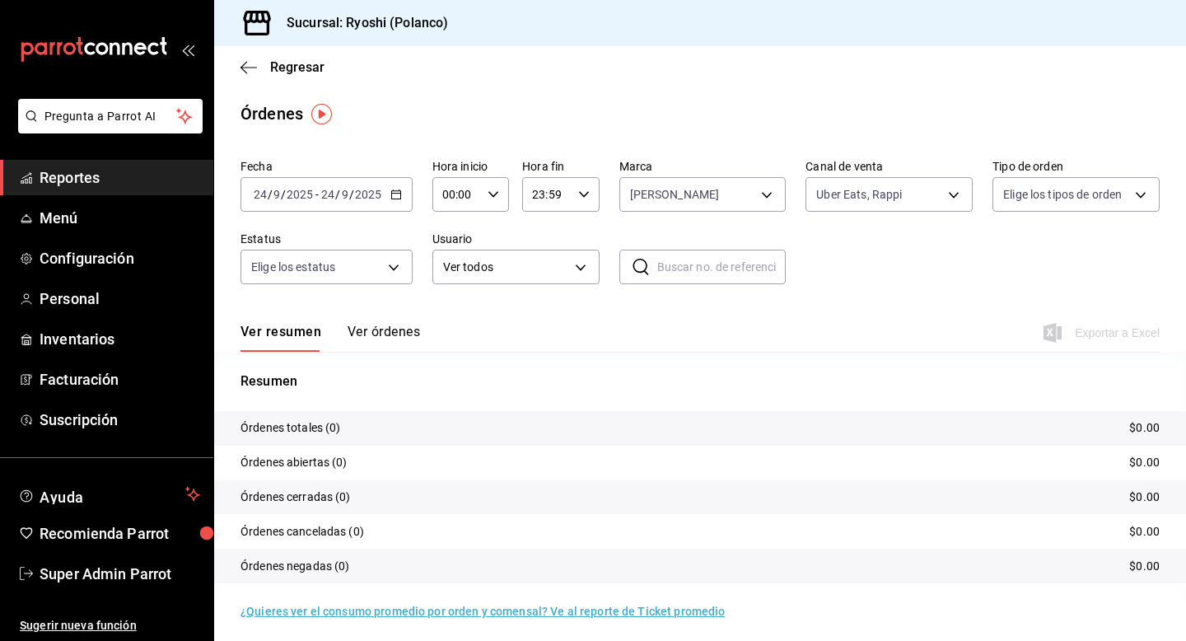
click at [396, 199] on icon "button" at bounding box center [396, 195] width 12 height 12
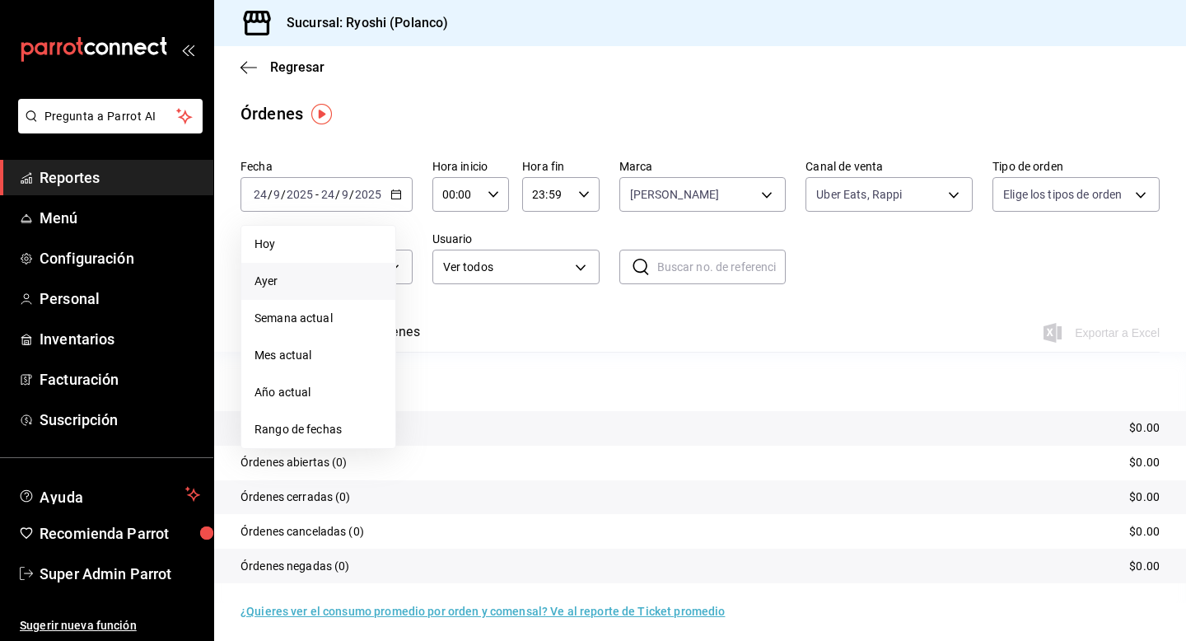
click at [357, 269] on li "Ayer" at bounding box center [318, 281] width 154 height 37
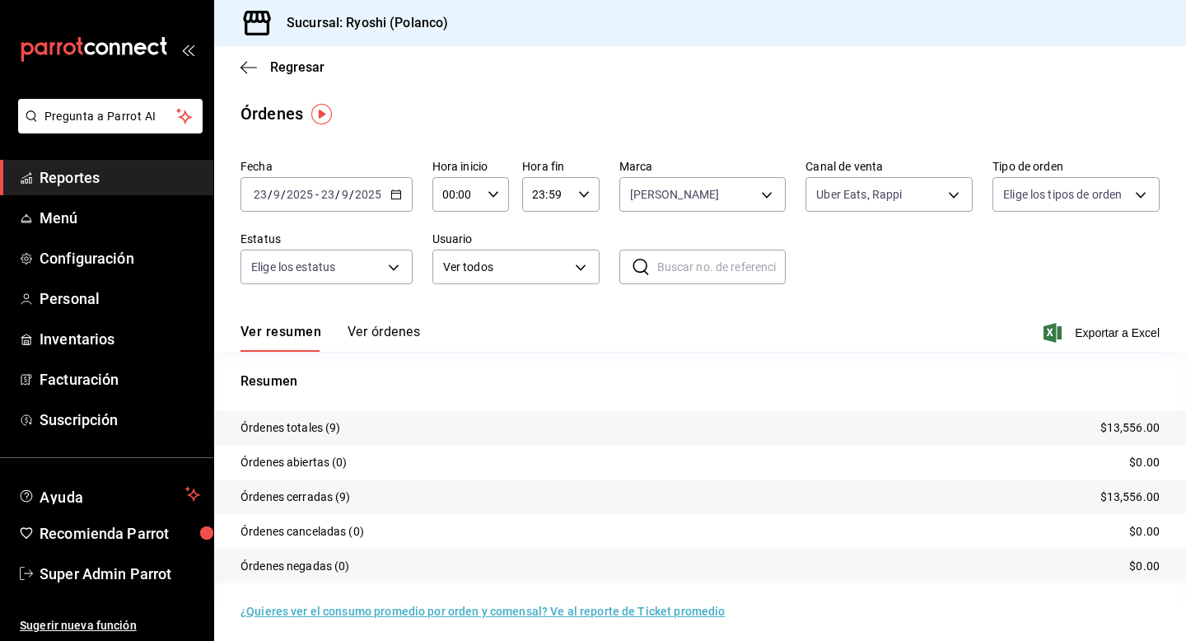
click at [386, 337] on button "Ver órdenes" at bounding box center [384, 338] width 72 height 28
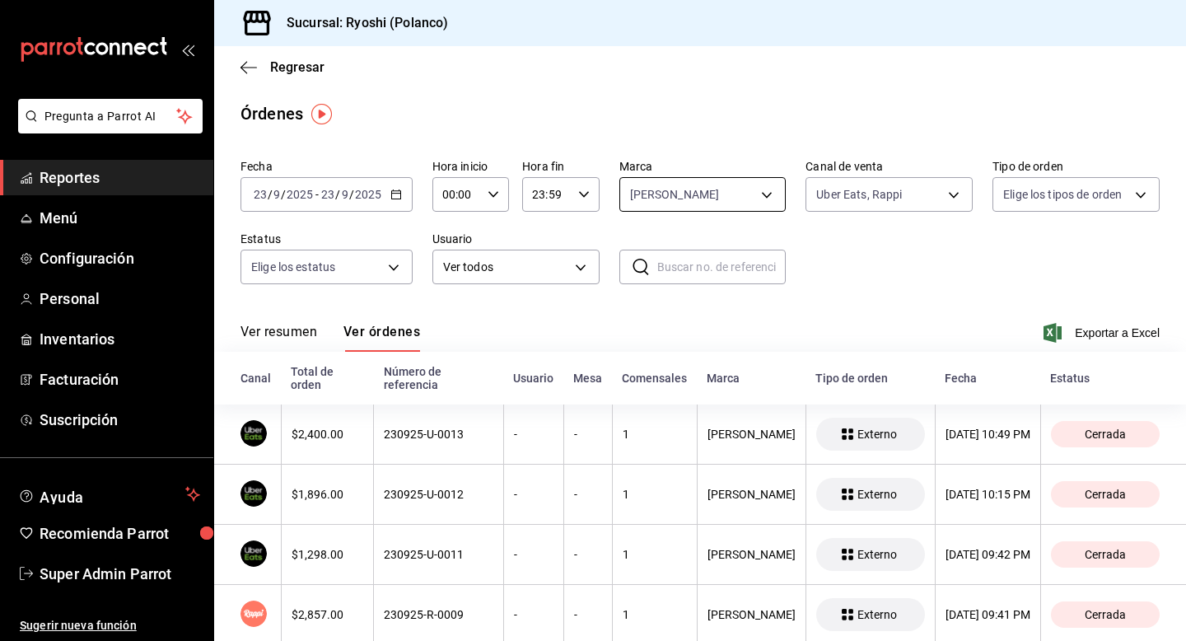
click at [656, 194] on body "Pregunta a Parrot AI Reportes Menú Configuración Personal Inventarios Facturaci…" at bounding box center [593, 320] width 1186 height 641
click at [634, 349] on input "checkbox" at bounding box center [636, 350] width 15 height 15
checkbox input "true"
type input "d1ab8890-ddc3-4d94-b14c-d24ccf3ac2d8,70935bef-f50e-476e-afc6-1ed0b0096d1e"
checkbox input "true"
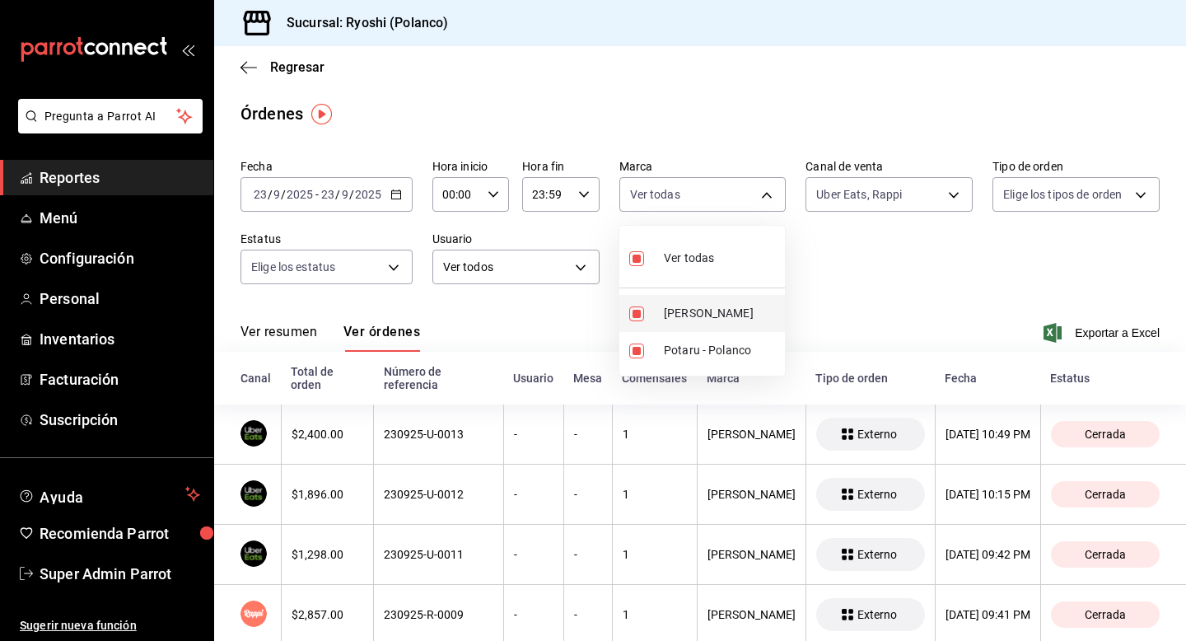
click at [639, 315] on input "checkbox" at bounding box center [636, 313] width 15 height 15
checkbox input "false"
type input "70935bef-f50e-476e-afc6-1ed0b0096d1e"
checkbox input "false"
click at [572, 314] on div at bounding box center [593, 320] width 1186 height 641
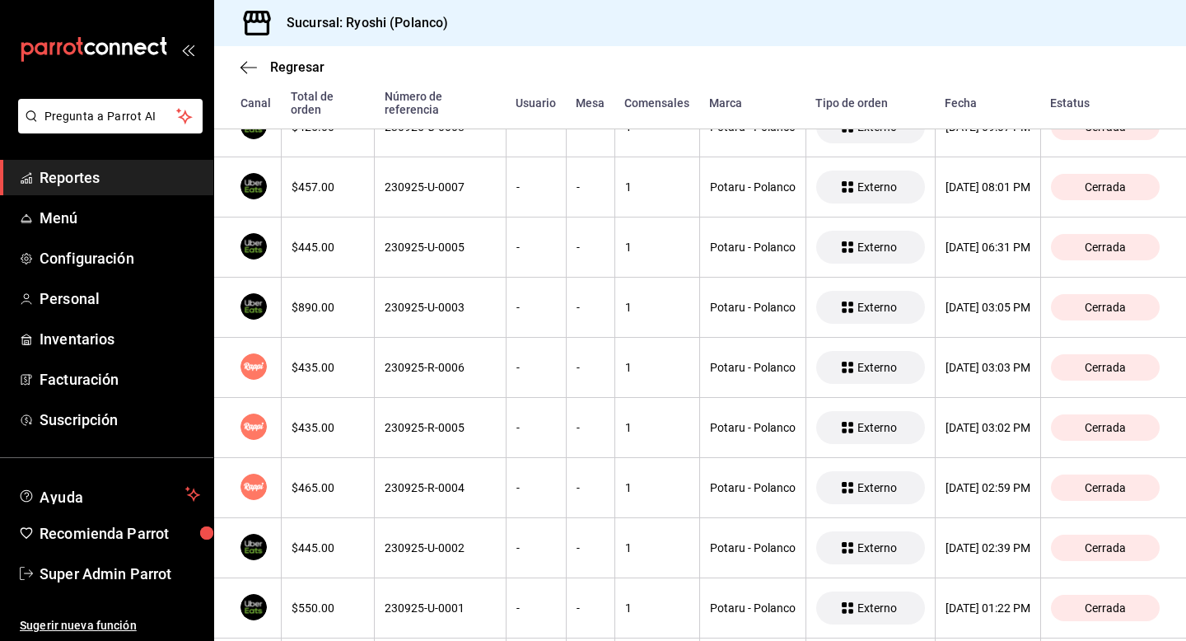
scroll to position [610, 0]
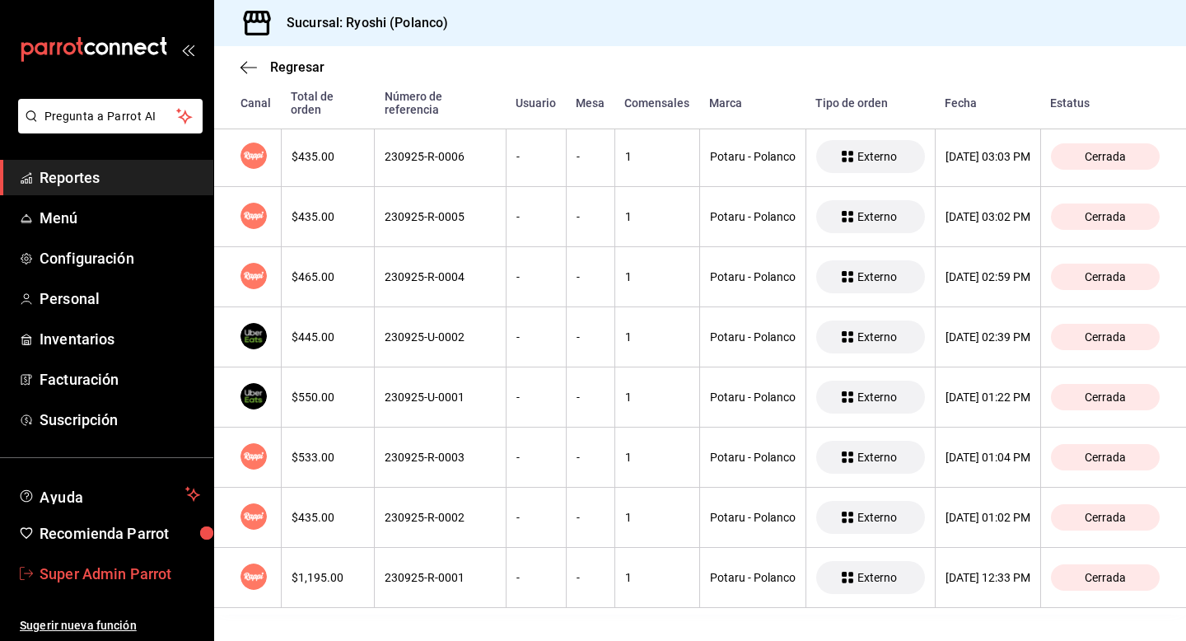
click at [142, 582] on span "Super Admin Parrot" at bounding box center [120, 574] width 161 height 22
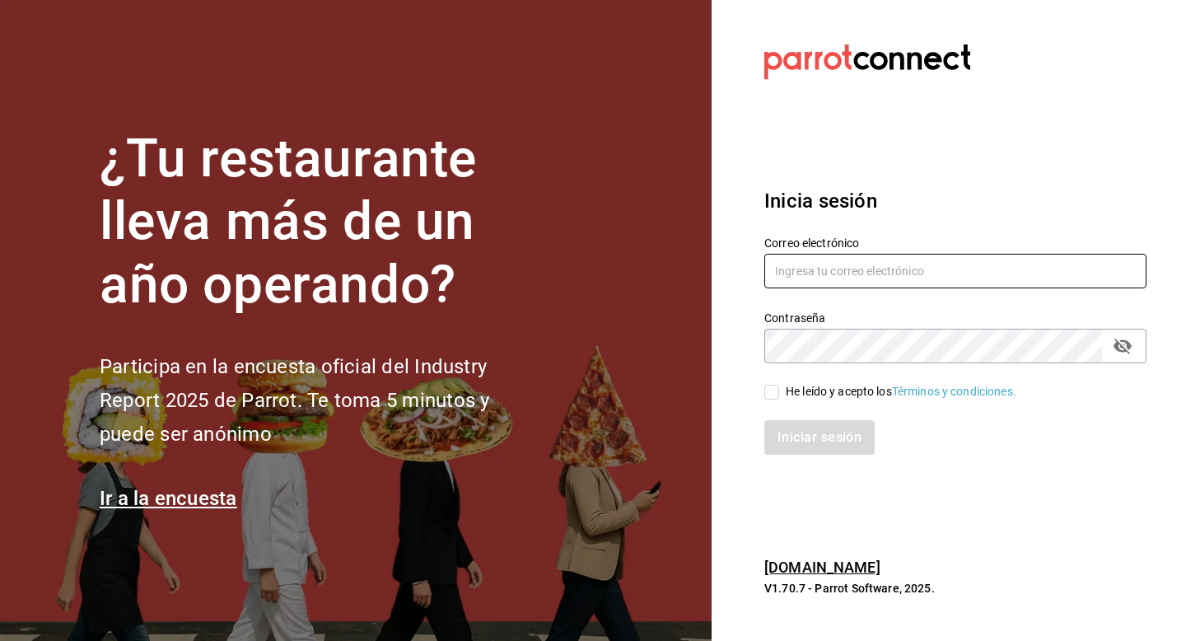
click at [819, 273] on input "text" at bounding box center [955, 271] width 382 height 35
type input "hotaruarcos@costeno.com"
click at [786, 389] on div "He leído y acepto los Términos y condiciones." at bounding box center [901, 391] width 231 height 17
click at [779, 389] on input "He leído y acepto los Términos y condiciones." at bounding box center [771, 392] width 15 height 15
checkbox input "true"
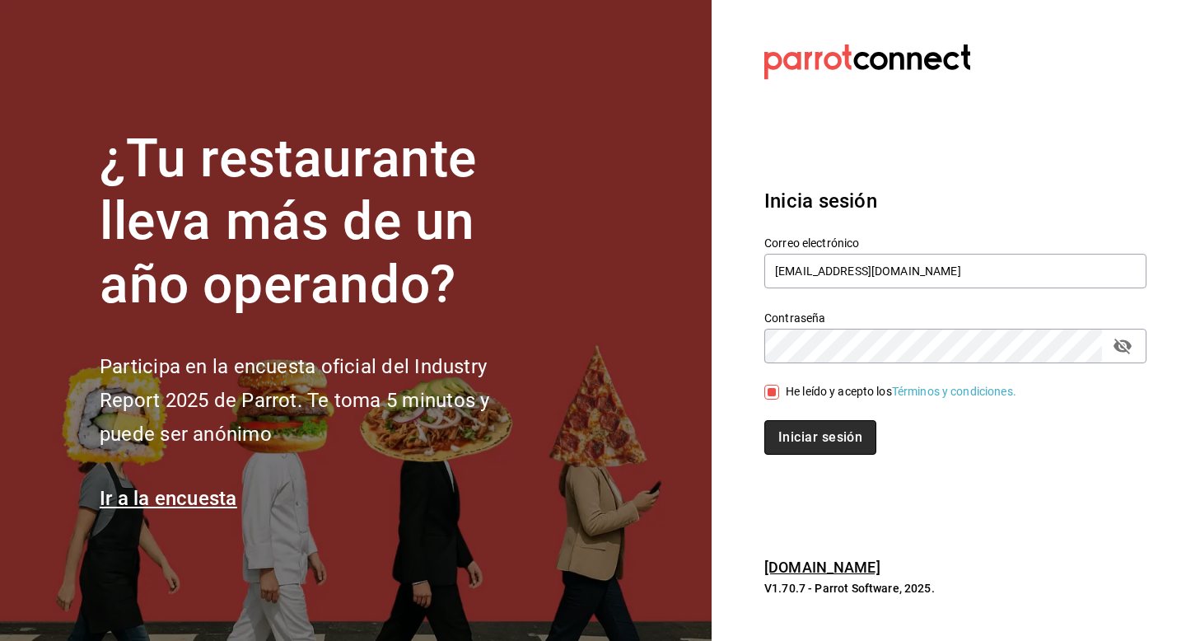
click at [786, 423] on button "Iniciar sesión" at bounding box center [820, 437] width 112 height 35
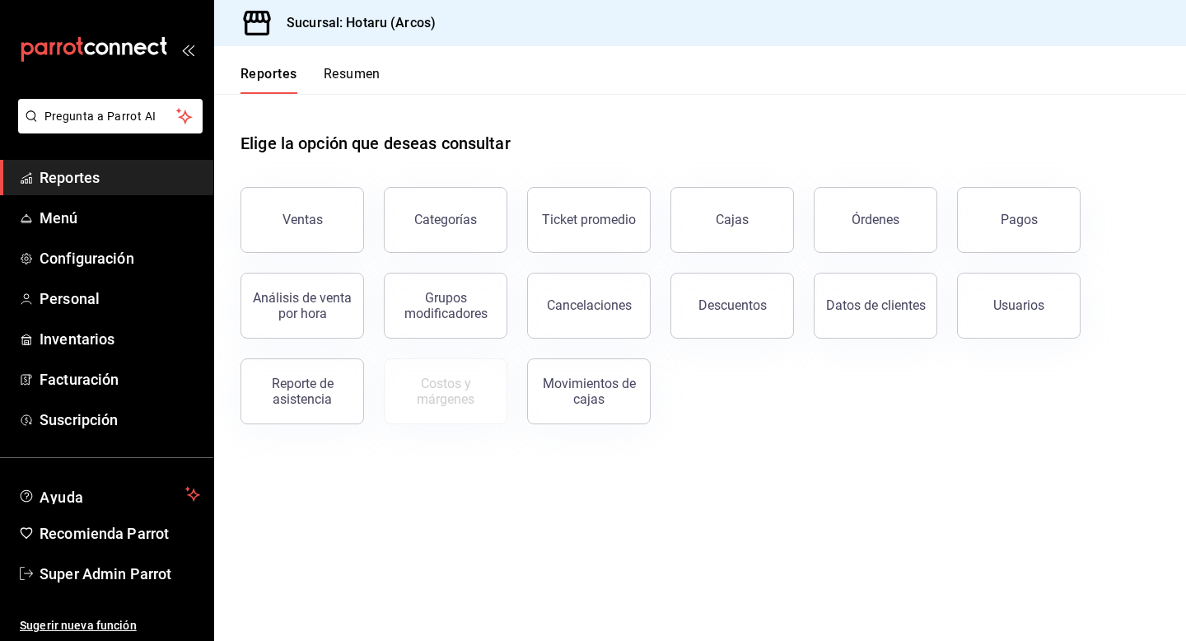
click at [840, 215] on button "Órdenes" at bounding box center [876, 220] width 124 height 66
click at [852, 220] on html "Pregunta a Parrot AI Reportes Menú Configuración Personal Inventarios Facturaci…" at bounding box center [593, 320] width 1186 height 641
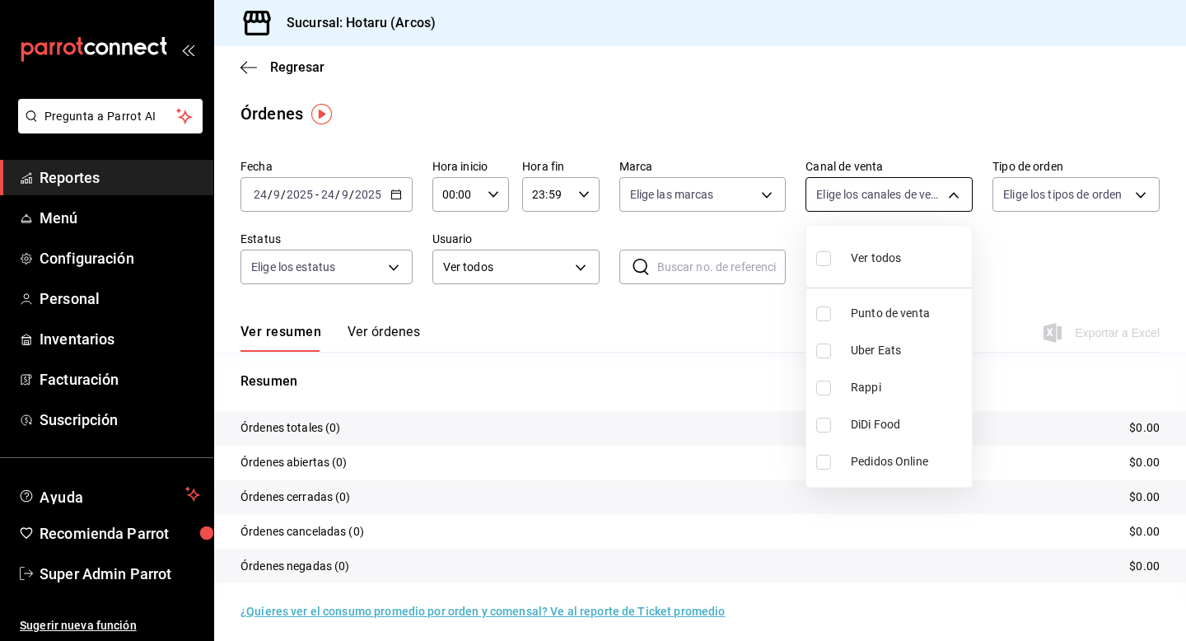
click at [836, 177] on body "Pregunta a Parrot AI Reportes Menú Configuración Personal Inventarios Facturaci…" at bounding box center [593, 320] width 1186 height 641
click at [821, 345] on input "checkbox" at bounding box center [823, 350] width 15 height 15
checkbox input "true"
type input "UBER_EATS"
click at [825, 387] on input "checkbox" at bounding box center [823, 388] width 15 height 15
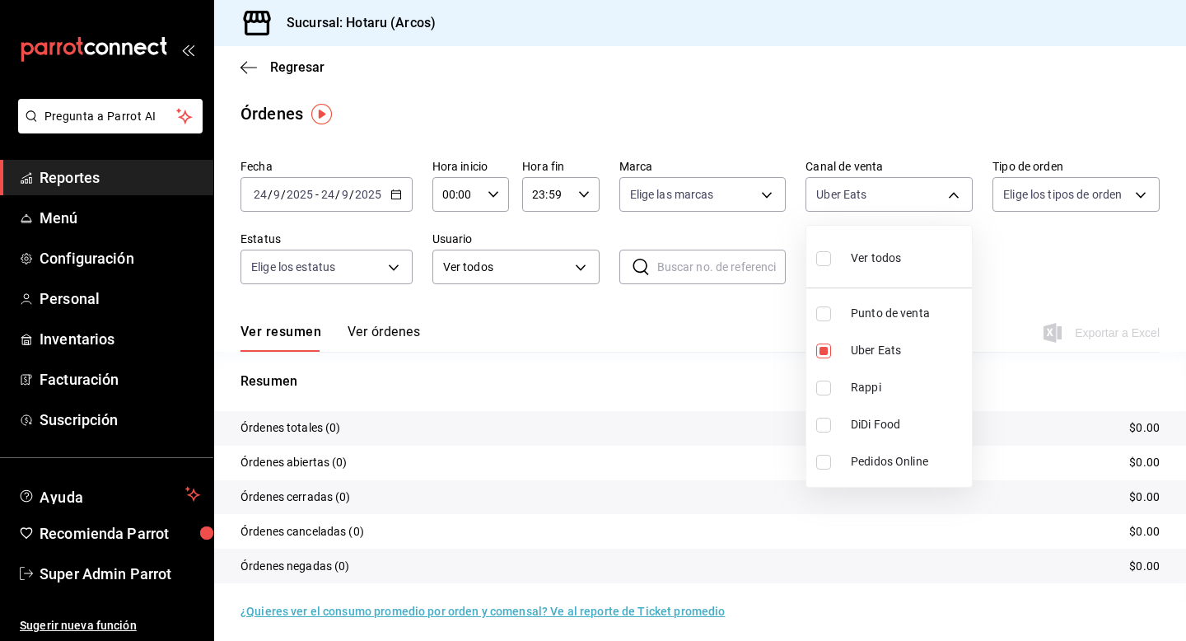
checkbox input "true"
type input "UBER_EATS,RAPPI"
click at [726, 357] on div at bounding box center [593, 320] width 1186 height 641
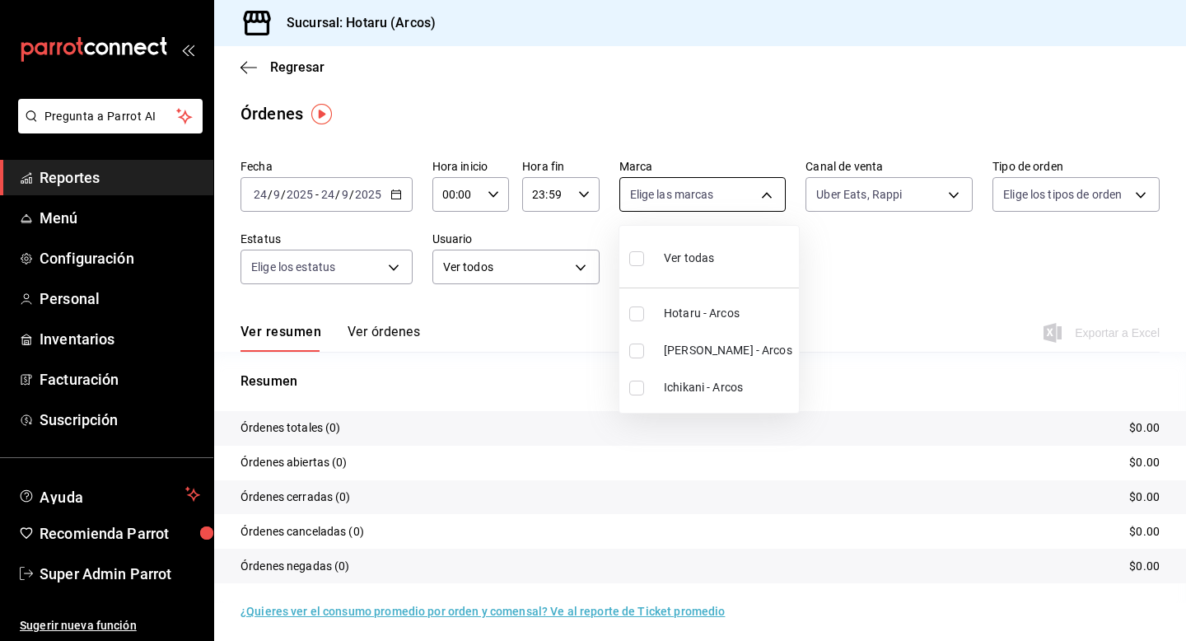
click at [638, 182] on body "Pregunta a Parrot AI Reportes Menú Configuración Personal Inventarios Facturaci…" at bounding box center [593, 320] width 1186 height 641
click at [639, 317] on input "checkbox" at bounding box center [636, 313] width 15 height 15
checkbox input "true"
click at [385, 339] on div at bounding box center [593, 320] width 1186 height 641
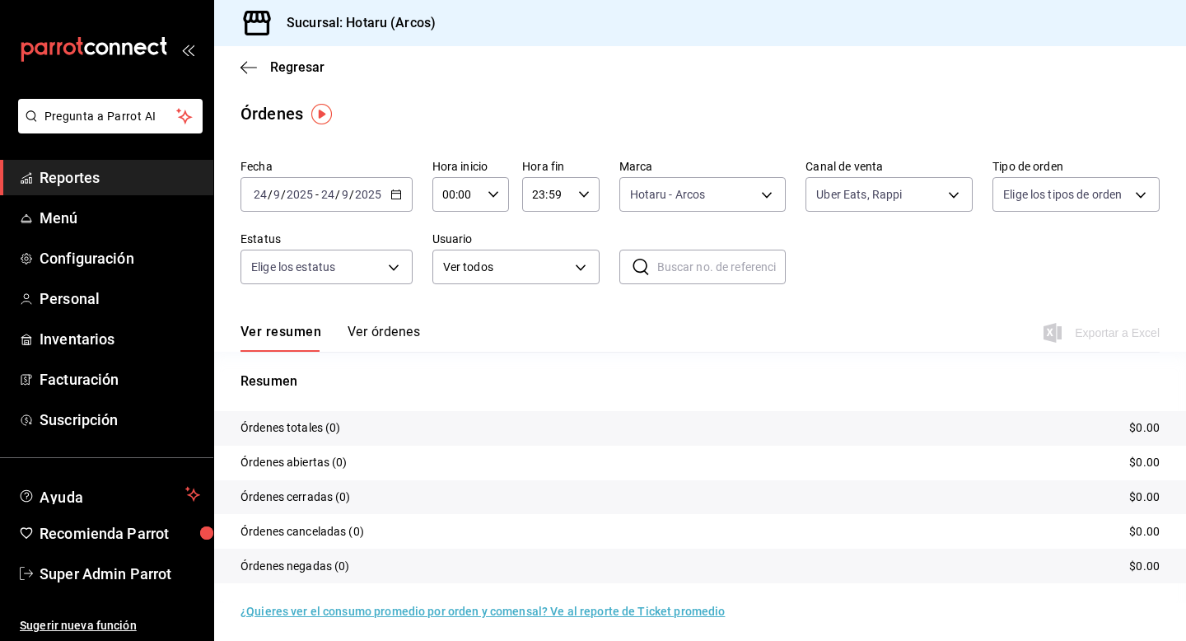
click at [386, 335] on button "Ver órdenes" at bounding box center [384, 338] width 72 height 28
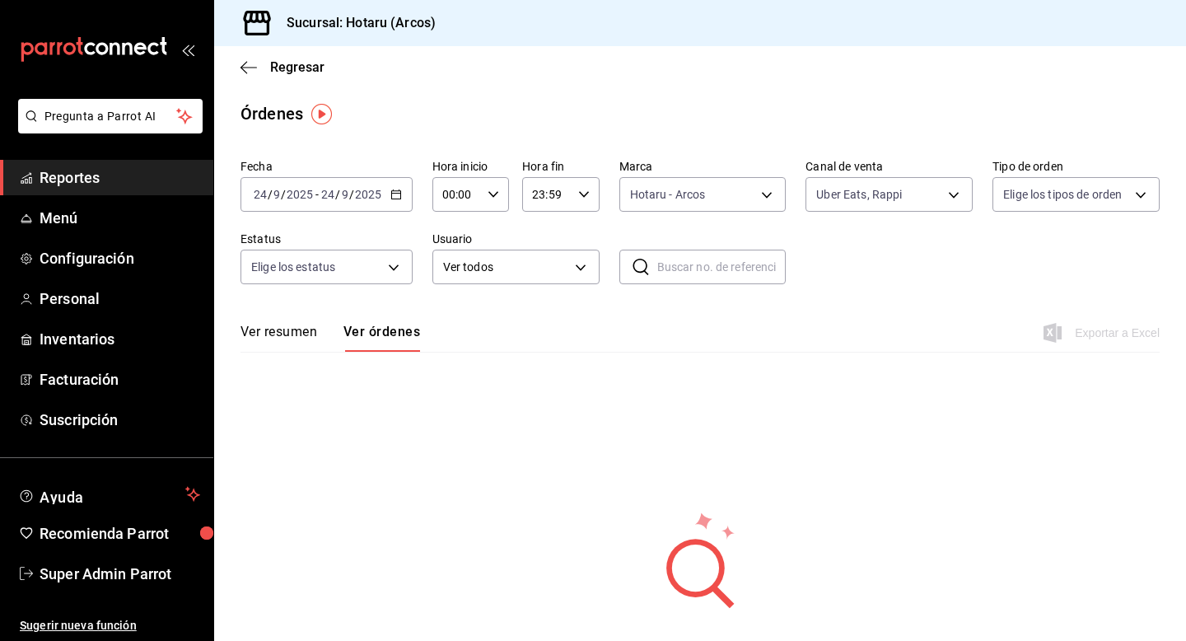
click at [396, 201] on div "[DATE] [DATE] - [DATE] [DATE]" at bounding box center [327, 194] width 172 height 35
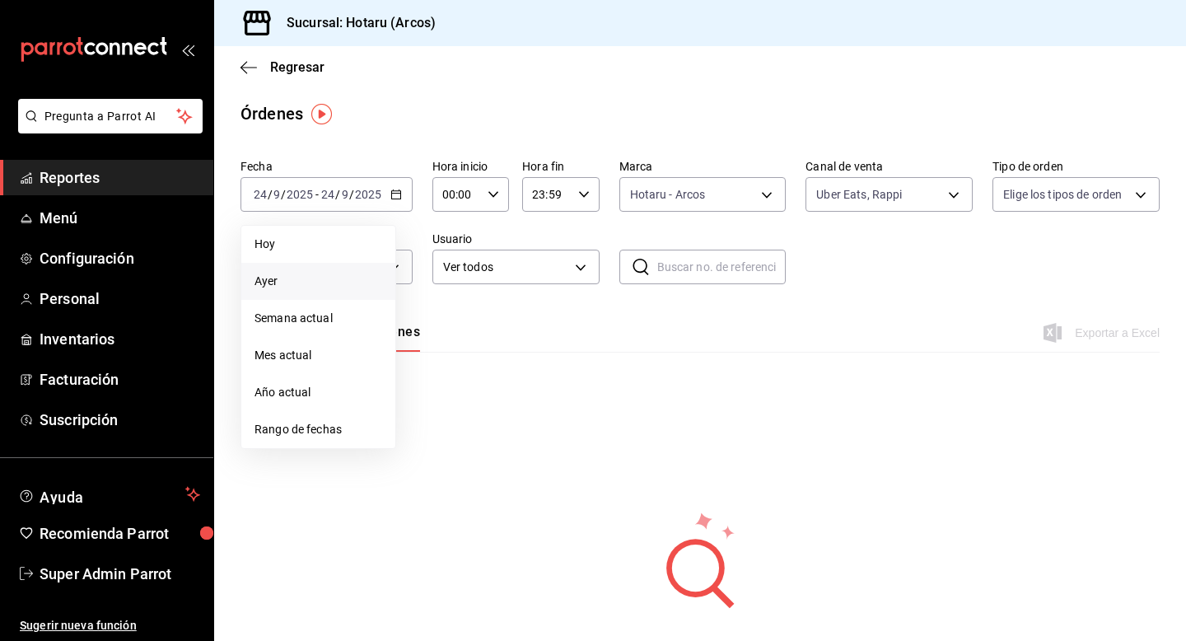
click at [348, 281] on span "Ayer" at bounding box center [319, 281] width 128 height 17
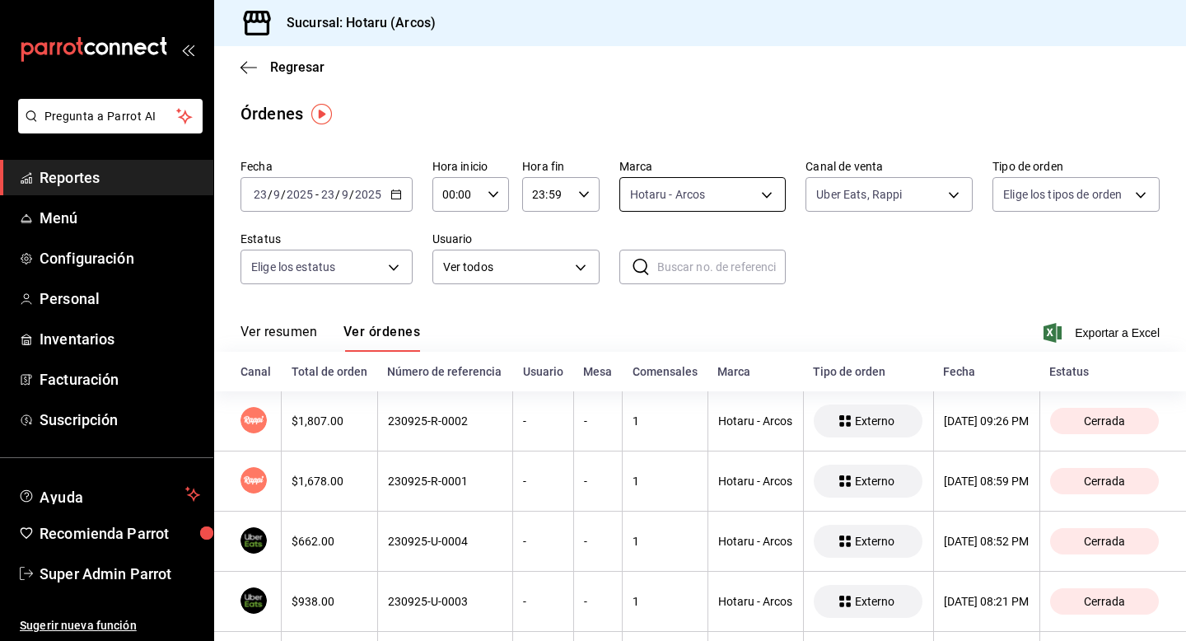
click at [718, 194] on body "Pregunta a Parrot AI Reportes Menú Configuración Personal Inventarios Facturaci…" at bounding box center [593, 320] width 1186 height 641
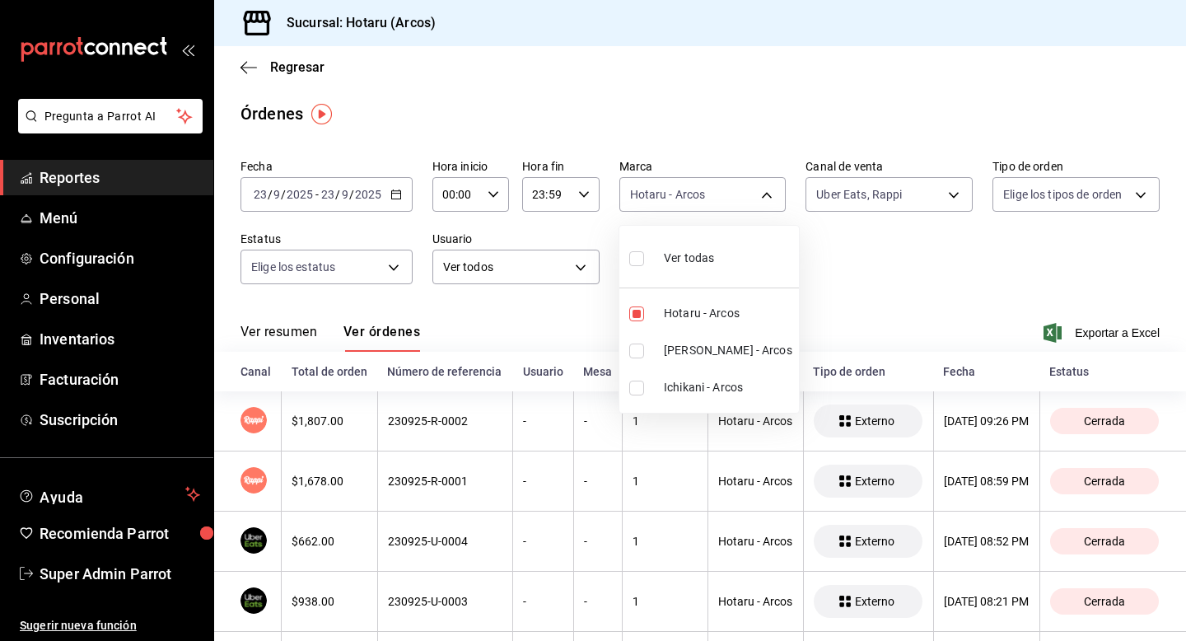
click at [640, 339] on li "[PERSON_NAME] - Arcos" at bounding box center [709, 350] width 180 height 37
type input "63fd3758-a1b5-4c03-9065-df3279ac1636,22e90613-d08a-4757-a76e-a905fd2e086b"
checkbox input "true"
click at [642, 314] on input "checkbox" at bounding box center [636, 313] width 15 height 15
checkbox input "false"
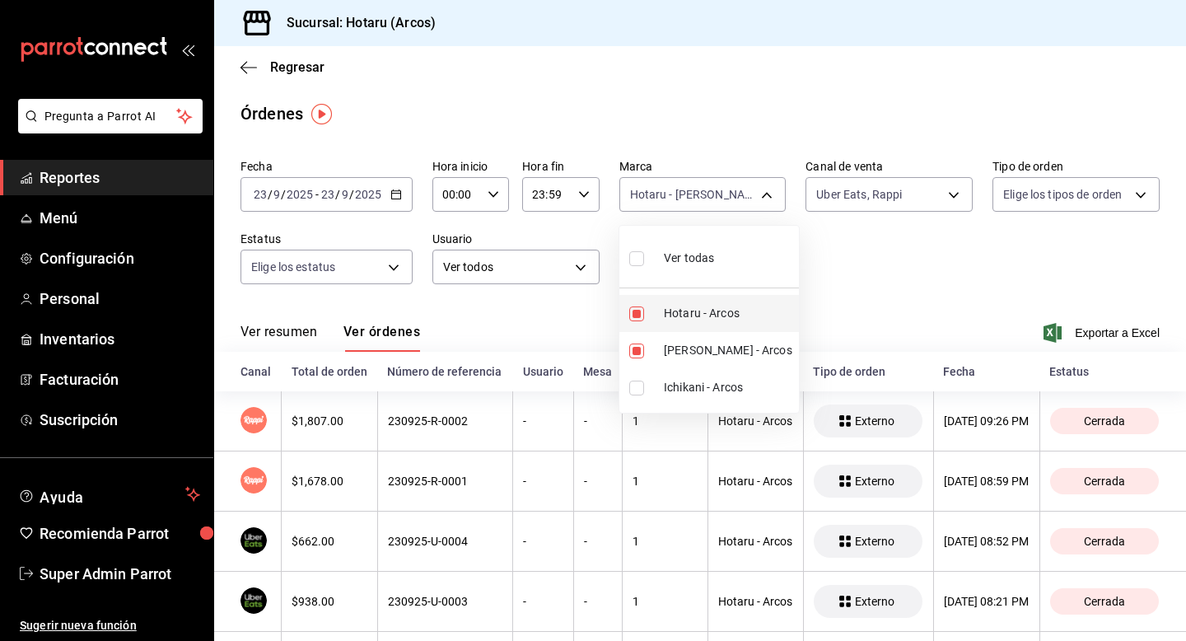
type input "22e90613-d08a-4757-a76e-a905fd2e086b"
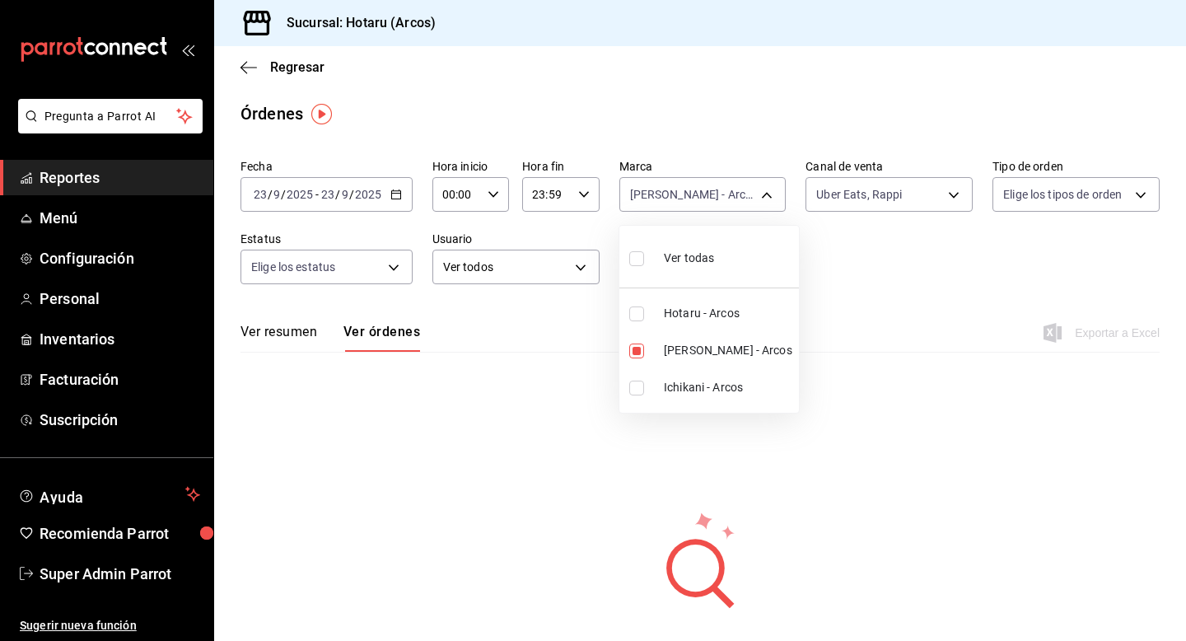
click at [497, 320] on div at bounding box center [593, 320] width 1186 height 641
click at [395, 194] on icon "button" at bounding box center [396, 195] width 12 height 12
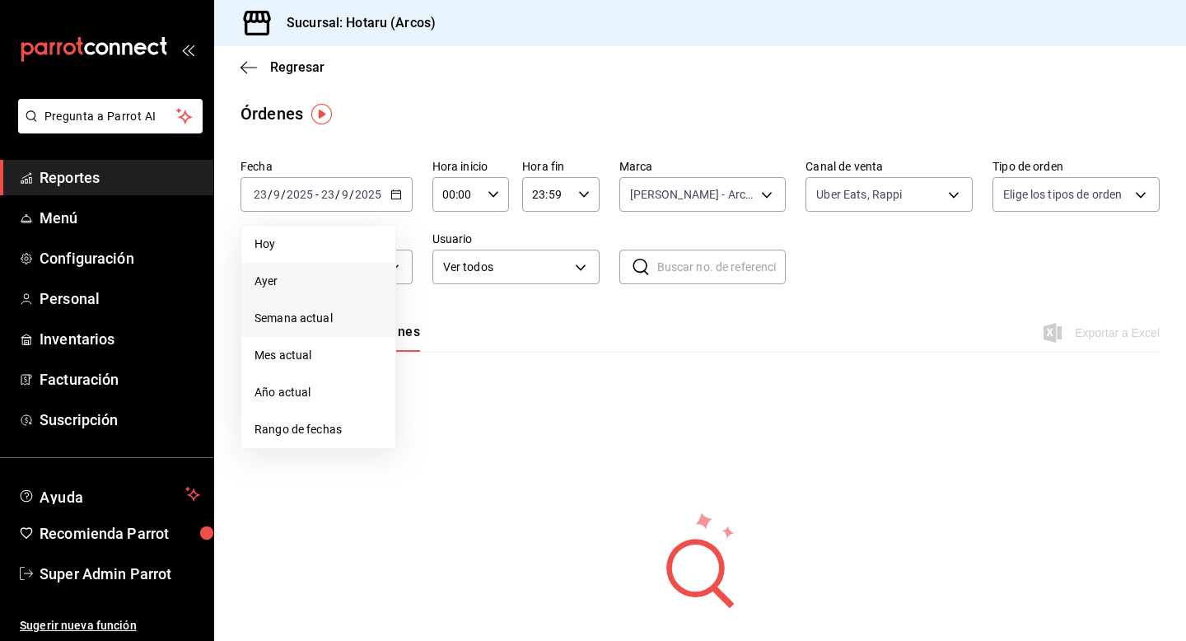
click at [348, 325] on span "Semana actual" at bounding box center [319, 318] width 128 height 17
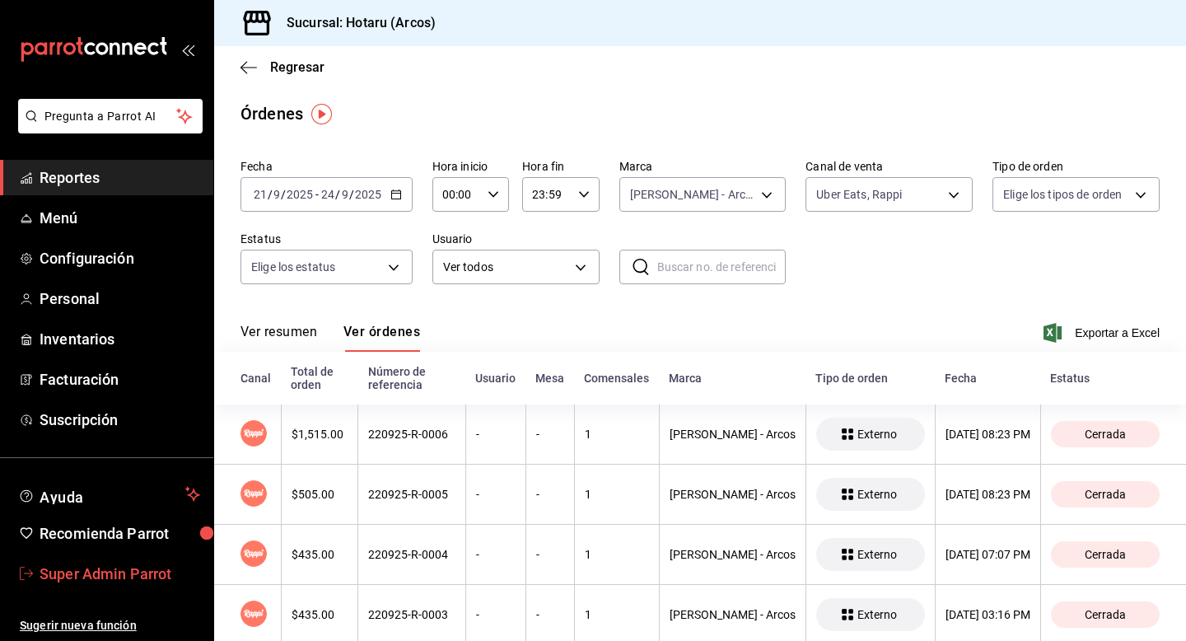
click at [161, 566] on span "Super Admin Parrot" at bounding box center [120, 574] width 161 height 22
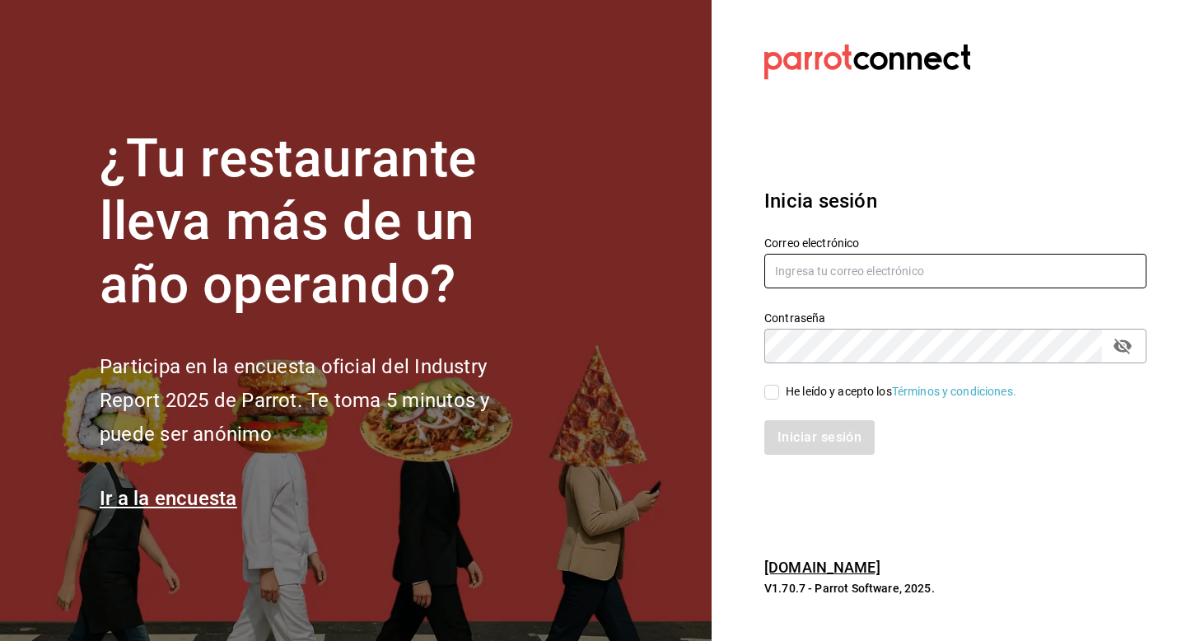
click at [807, 271] on input "text" at bounding box center [955, 271] width 382 height 35
type input "hotaru@costeno.com"
click at [773, 397] on input "He leído y acepto los Términos y condiciones." at bounding box center [771, 392] width 15 height 15
checkbox input "true"
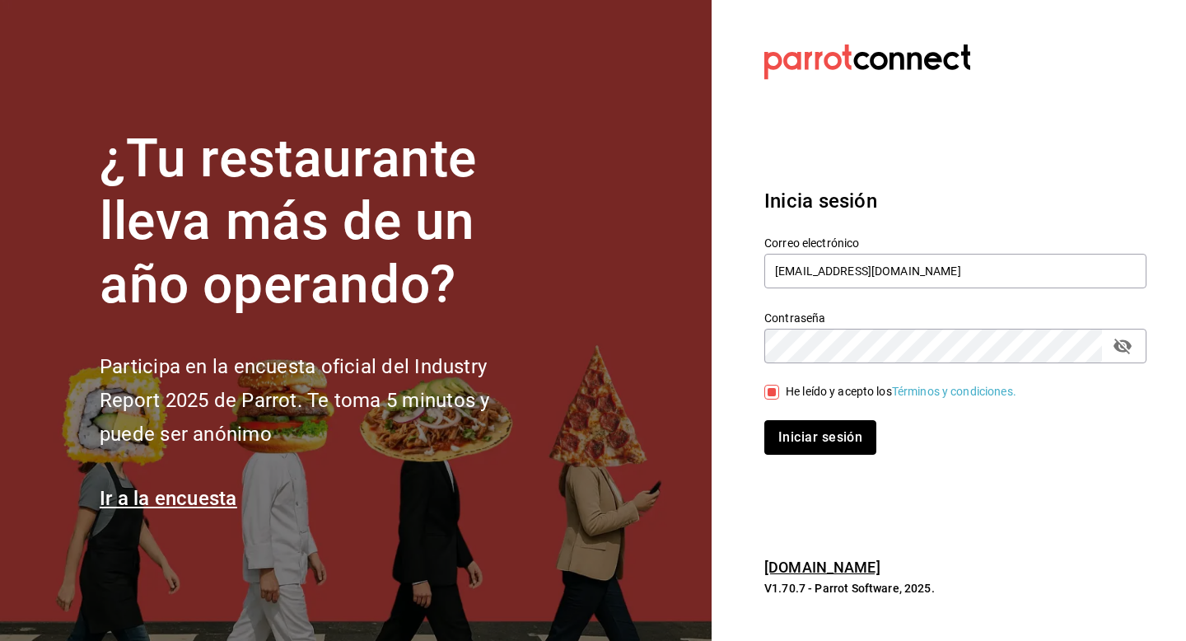
click at [778, 439] on button "Iniciar sesión" at bounding box center [820, 437] width 112 height 35
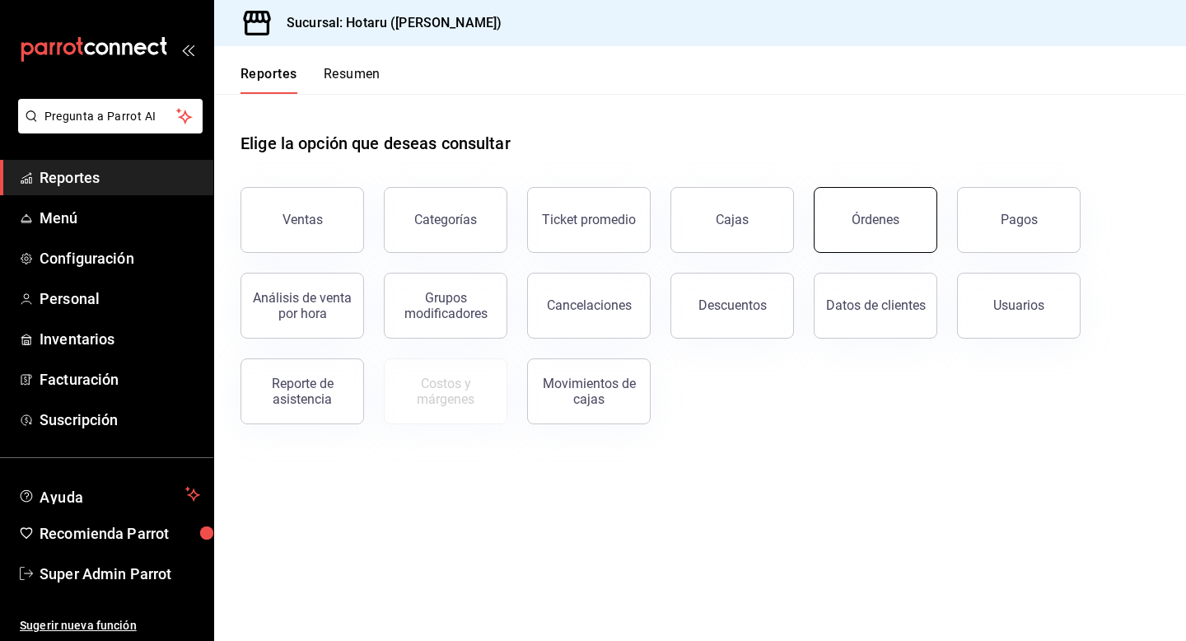
click at [864, 223] on div "Órdenes" at bounding box center [876, 220] width 48 height 16
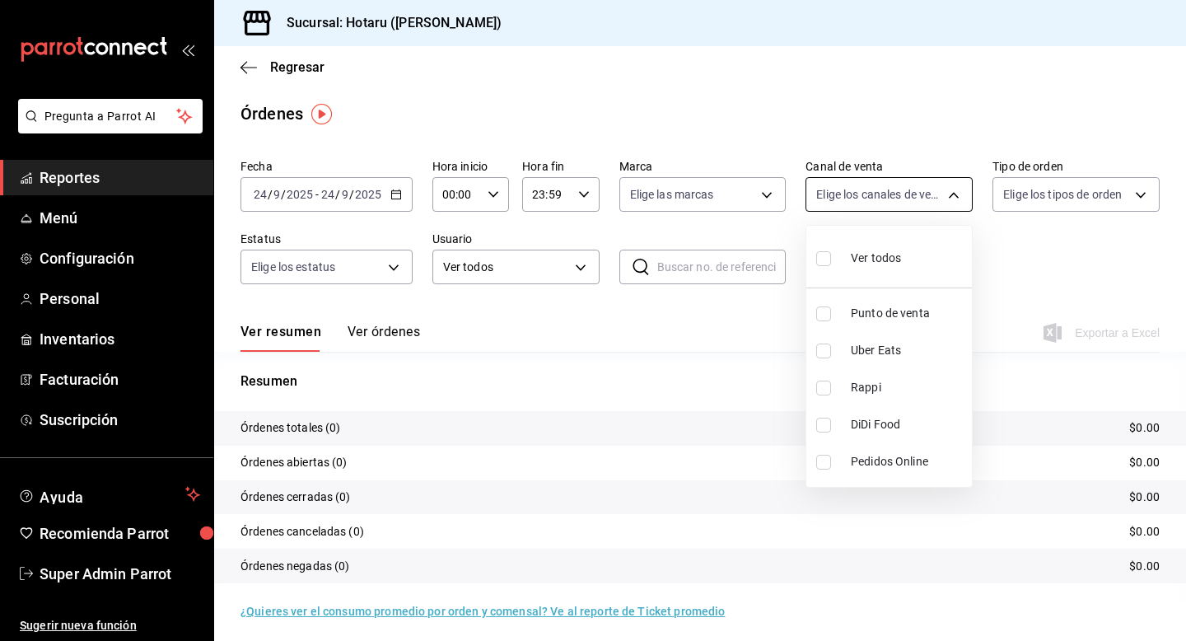
click at [816, 199] on body "Pregunta a Parrot AI Reportes Menú Configuración Personal Inventarios Facturaci…" at bounding box center [593, 320] width 1186 height 641
click at [822, 343] on input "checkbox" at bounding box center [823, 350] width 15 height 15
checkbox input "true"
type input "UBER_EATS"
click at [822, 390] on input "checkbox" at bounding box center [823, 388] width 15 height 15
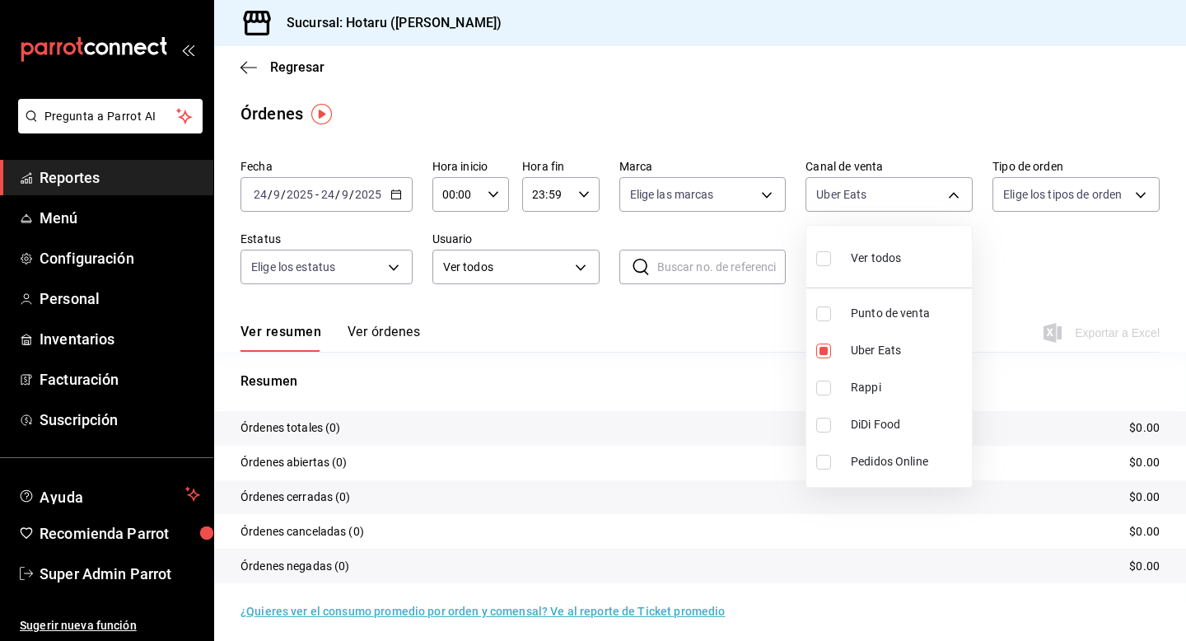
checkbox input "true"
type input "UBER_EATS,RAPPI"
click at [652, 190] on div at bounding box center [593, 320] width 1186 height 641
click at [652, 190] on body "Pregunta a Parrot AI Reportes Menú Configuración Personal Inventarios Facturaci…" at bounding box center [593, 320] width 1186 height 641
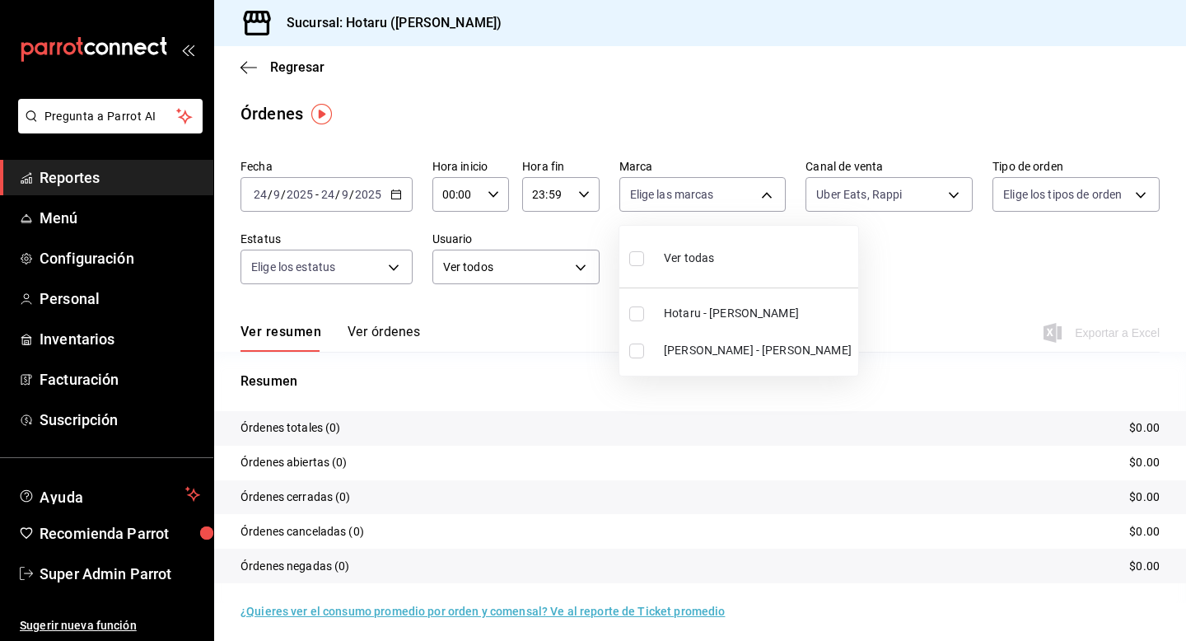
click at [642, 316] on input "checkbox" at bounding box center [636, 313] width 15 height 15
checkbox input "true"
type input "c6f689f8-63fd-49a8-a607-35aea03ac6a9"
click at [389, 203] on div at bounding box center [593, 320] width 1186 height 641
click at [389, 203] on div "2025-09-24 24 / 9 / 2025 - 2025-09-24 24 / 9 / 2025" at bounding box center [327, 194] width 172 height 35
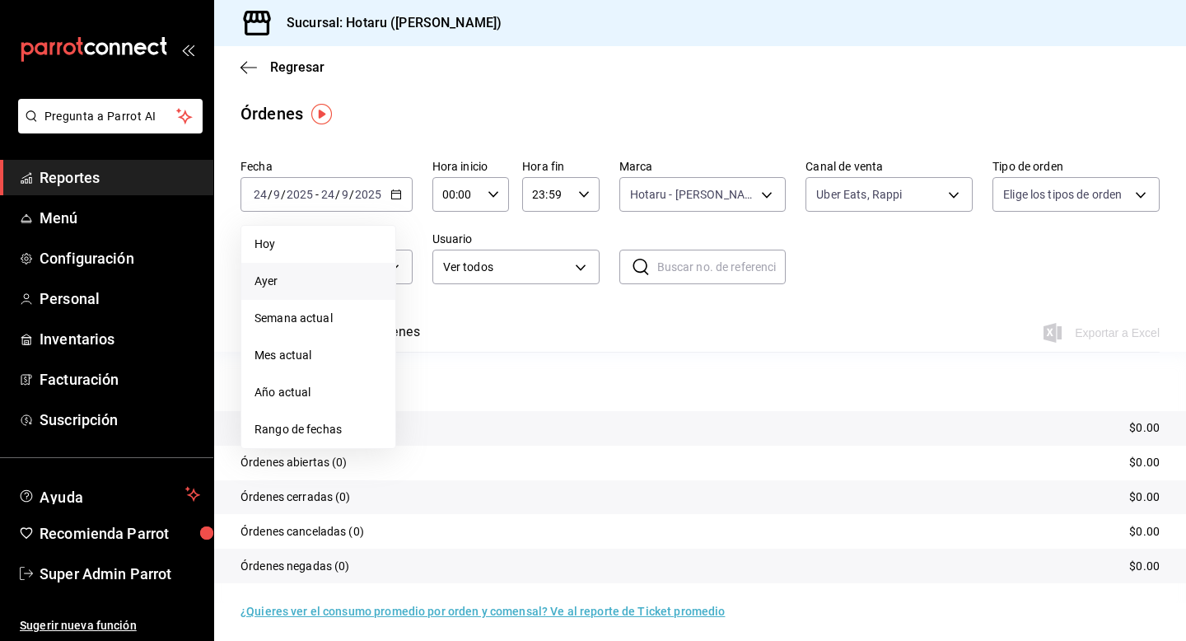
click at [353, 272] on li "Ayer" at bounding box center [318, 281] width 154 height 37
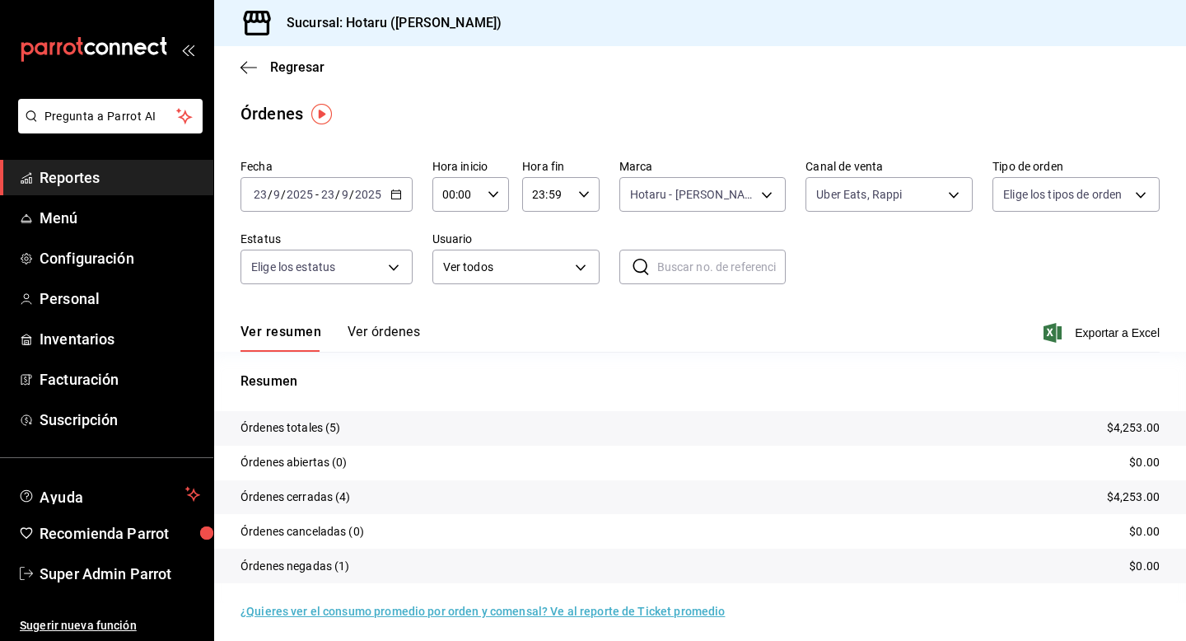
click at [374, 336] on button "Ver órdenes" at bounding box center [384, 338] width 72 height 28
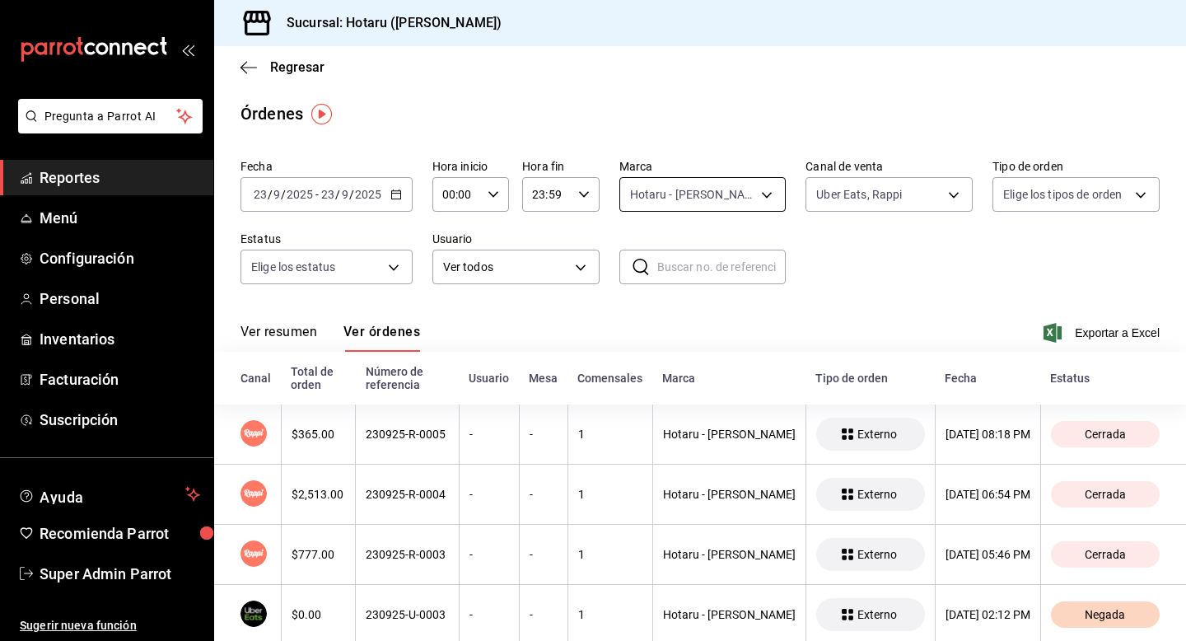
click at [684, 188] on body "Pregunta a Parrot AI Reportes Menú Configuración Personal Inventarios Facturaci…" at bounding box center [593, 320] width 1186 height 641
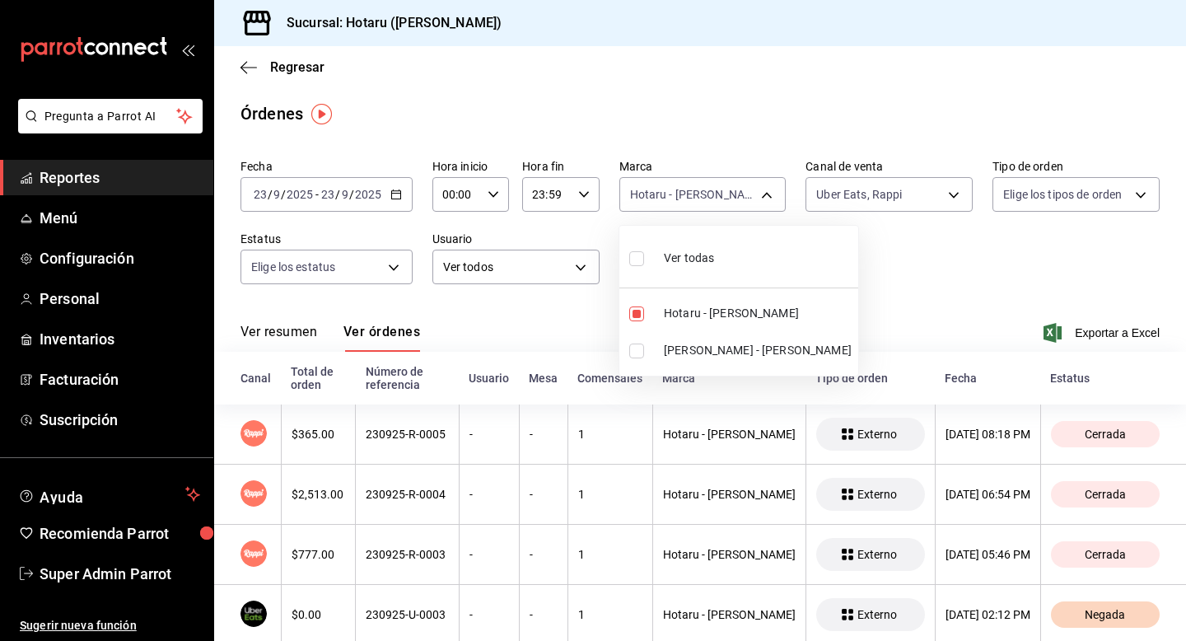
click at [638, 348] on input "checkbox" at bounding box center [636, 350] width 15 height 15
checkbox input "true"
type input "c6f689f8-63fd-49a8-a607-35aea03ac6a9,619c758d-7c36-49c6-a756-e52d453908cb"
checkbox input "true"
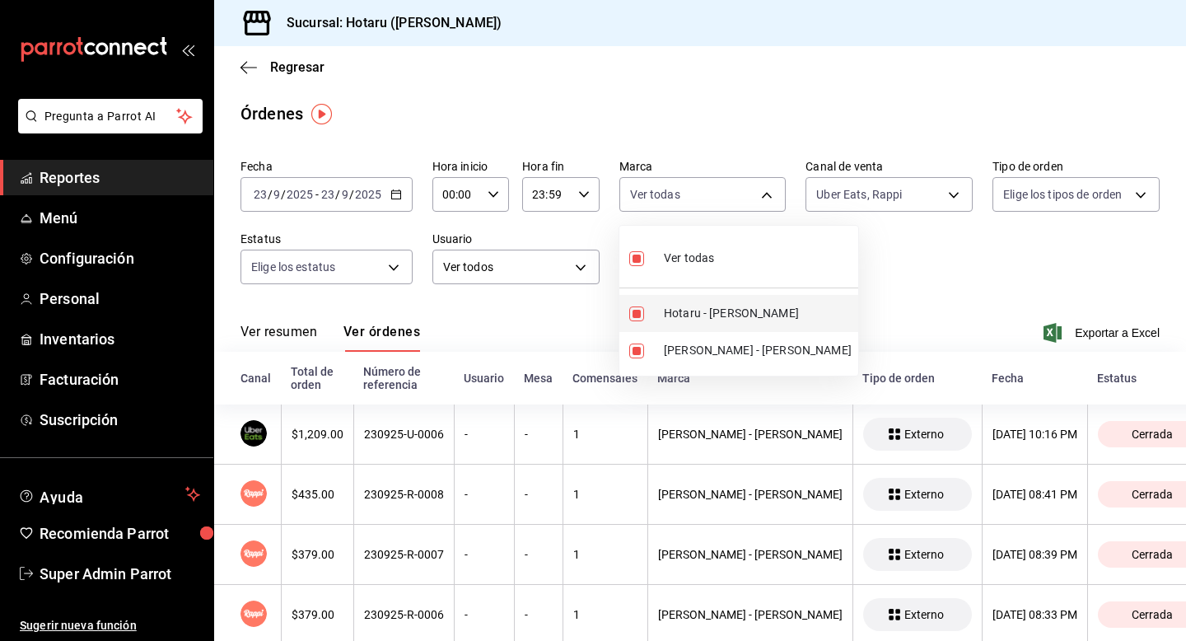
click at [638, 322] on li "Hotaru - Valle" at bounding box center [738, 313] width 239 height 37
type input "619c758d-7c36-49c6-a756-e52d453908cb"
checkbox input "false"
click at [570, 311] on div at bounding box center [593, 320] width 1186 height 641
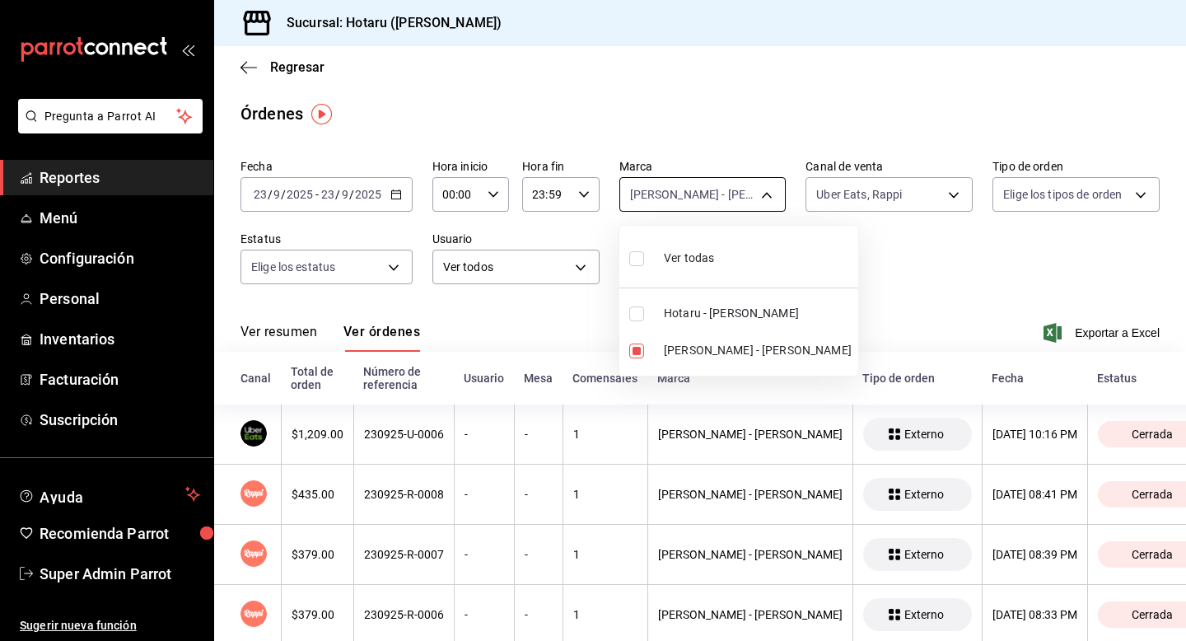
click at [656, 199] on body "Pregunta a Parrot AI Reportes Menú Configuración Personal Inventarios Facturaci…" at bounding box center [593, 320] width 1186 height 641
click at [636, 311] on input "checkbox" at bounding box center [636, 313] width 15 height 15
checkbox input "true"
type input "619c758d-7c36-49c6-a756-e52d453908cb,c6f689f8-63fd-49a8-a607-35aea03ac6a9"
checkbox input "true"
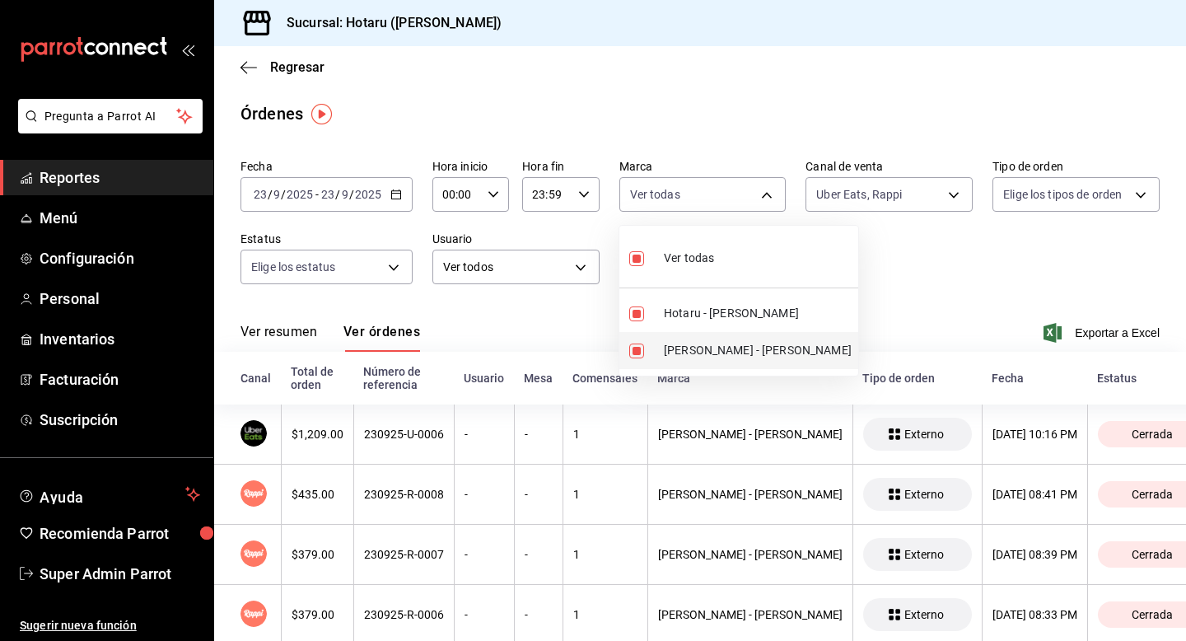
click at [635, 347] on input "checkbox" at bounding box center [636, 350] width 15 height 15
checkbox input "false"
type input "c6f689f8-63fd-49a8-a607-35aea03ac6a9"
checkbox input "false"
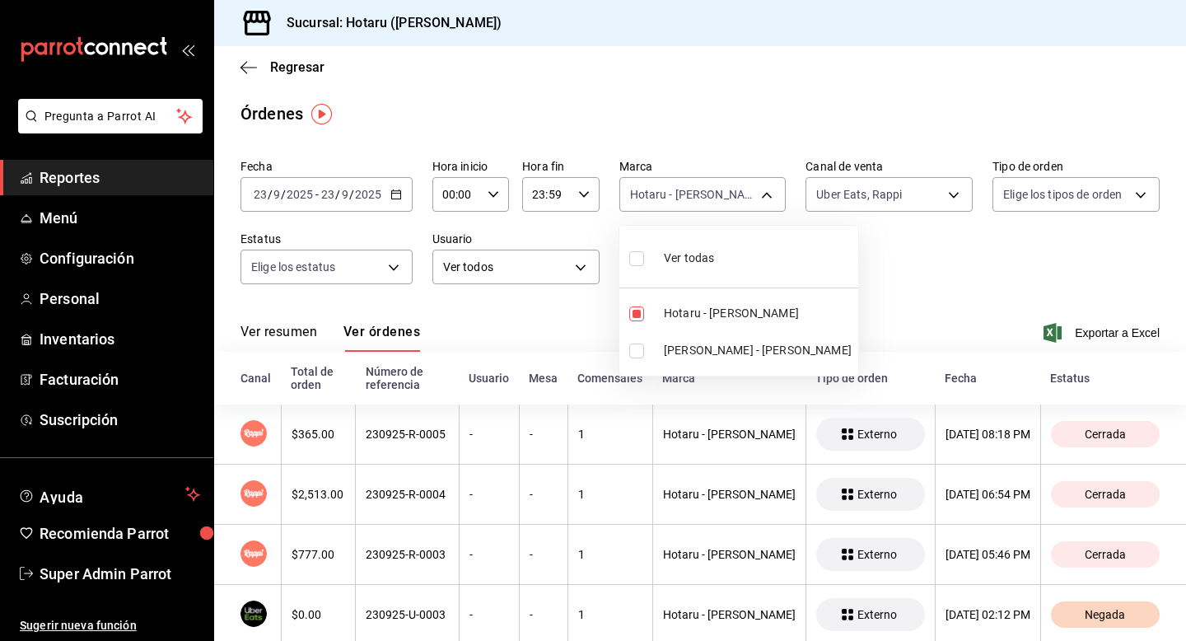
click at [560, 341] on div at bounding box center [593, 320] width 1186 height 641
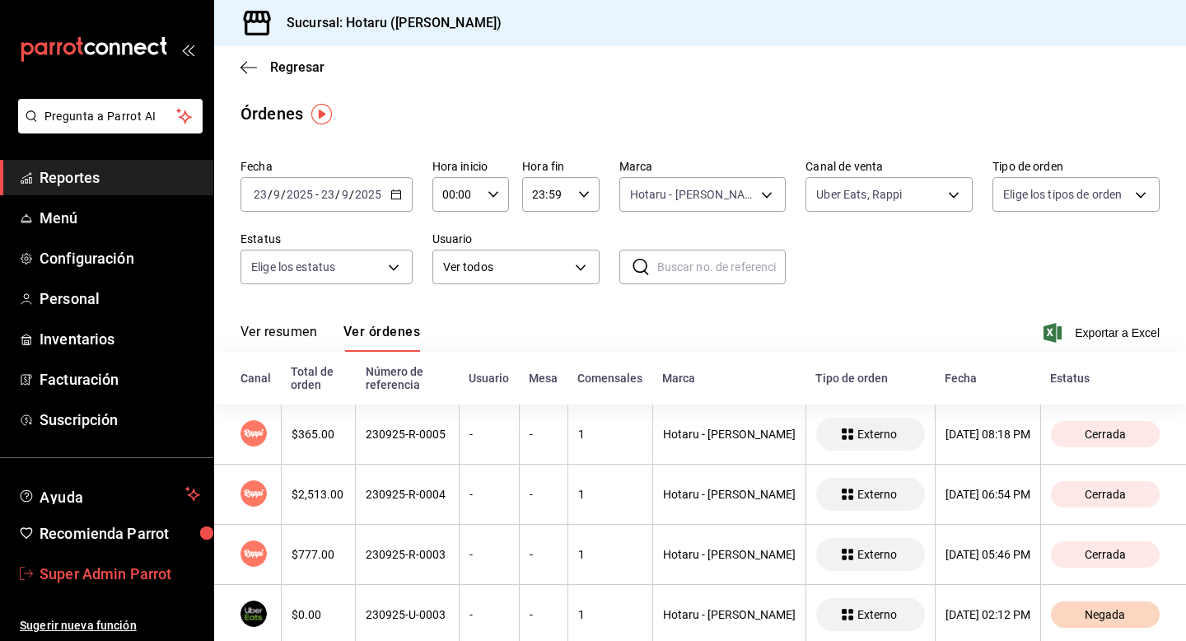
click at [147, 576] on span "Super Admin Parrot" at bounding box center [120, 574] width 161 height 22
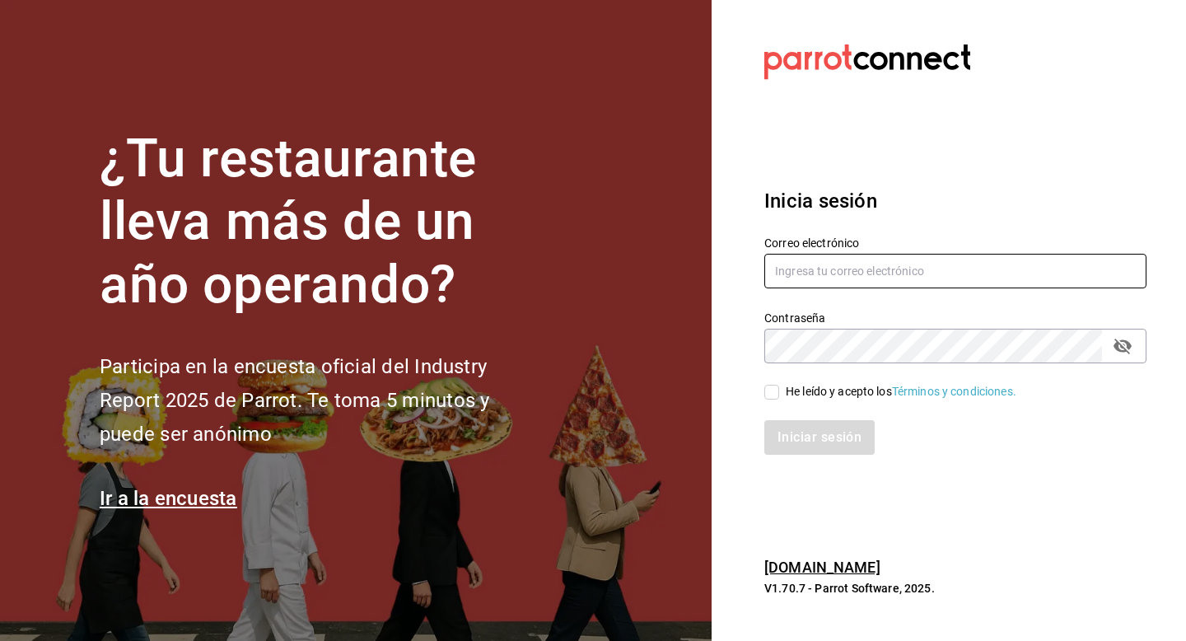
click at [866, 259] on input "text" at bounding box center [955, 271] width 382 height 35
type input "hotarulomas@costeno.com"
click at [796, 392] on div "He leído y acepto los Términos y condiciones." at bounding box center [901, 391] width 231 height 17
click at [779, 392] on input "He leído y acepto los Términos y condiciones." at bounding box center [771, 392] width 15 height 15
checkbox input "true"
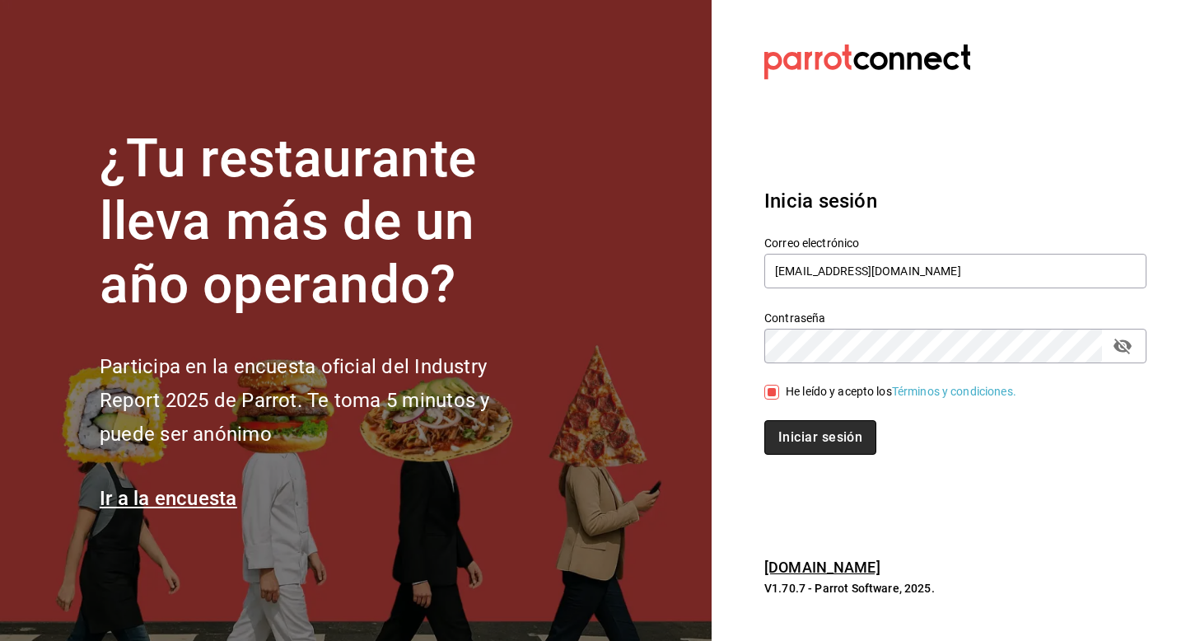
click at [796, 442] on button "Iniciar sesión" at bounding box center [820, 437] width 112 height 35
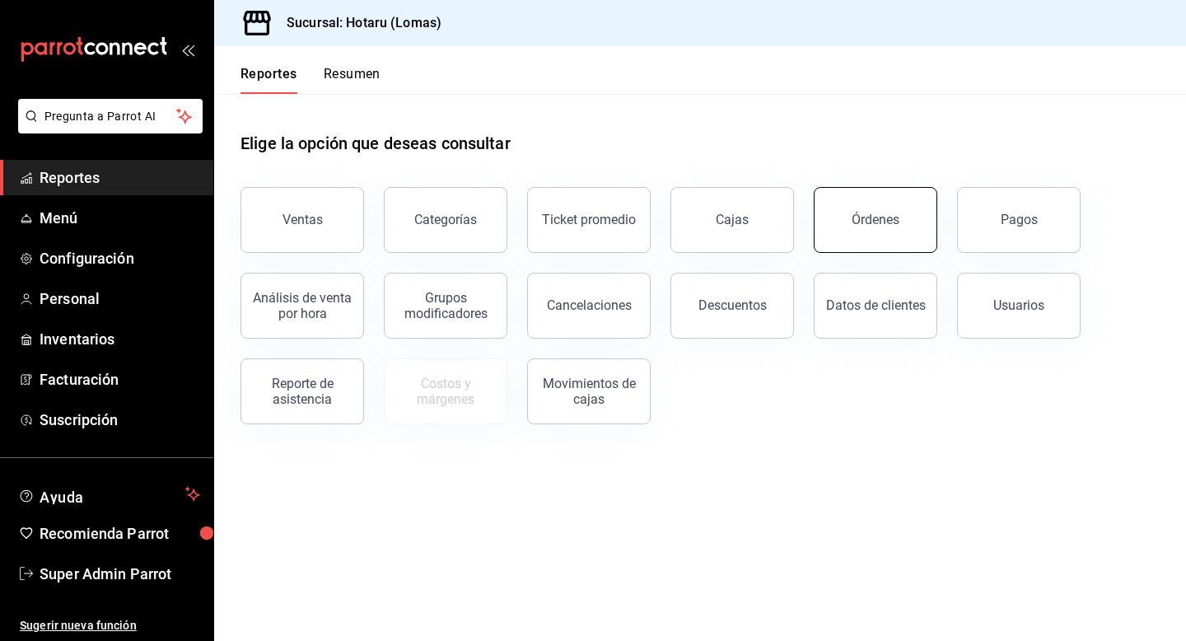
click at [890, 208] on button "Órdenes" at bounding box center [876, 220] width 124 height 66
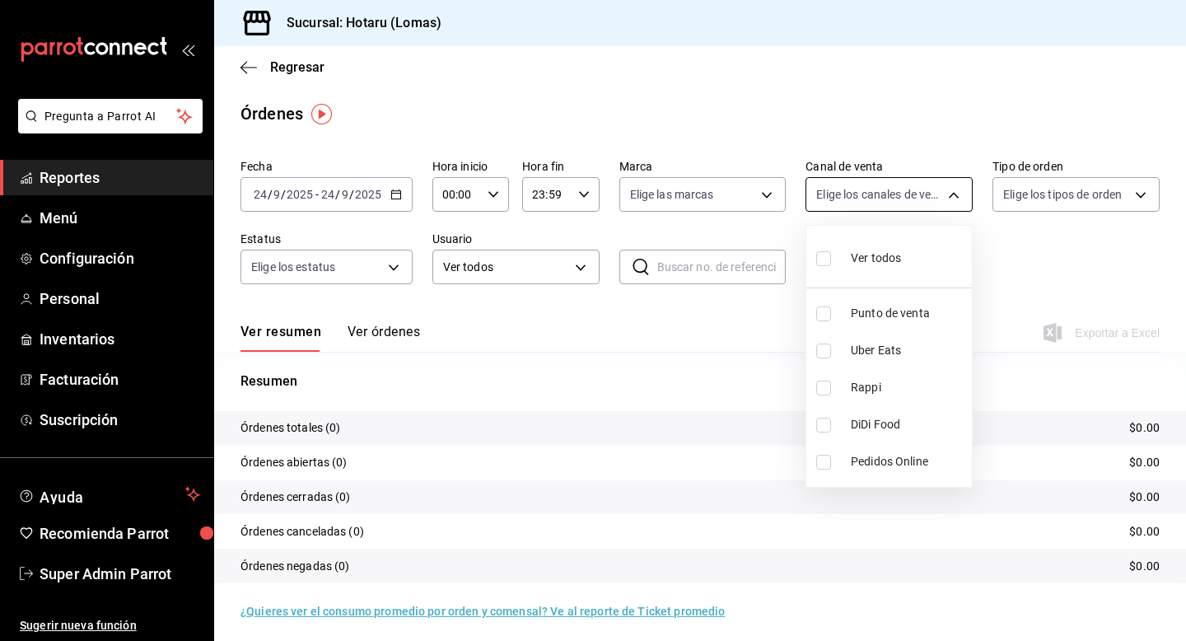
click at [832, 195] on body "Pregunta a Parrot AI Reportes Menú Configuración Personal Inventarios Facturaci…" at bounding box center [593, 320] width 1186 height 641
click at [828, 354] on input "checkbox" at bounding box center [823, 350] width 15 height 15
checkbox input "true"
type input "UBER_EATS"
click at [828, 392] on input "checkbox" at bounding box center [823, 388] width 15 height 15
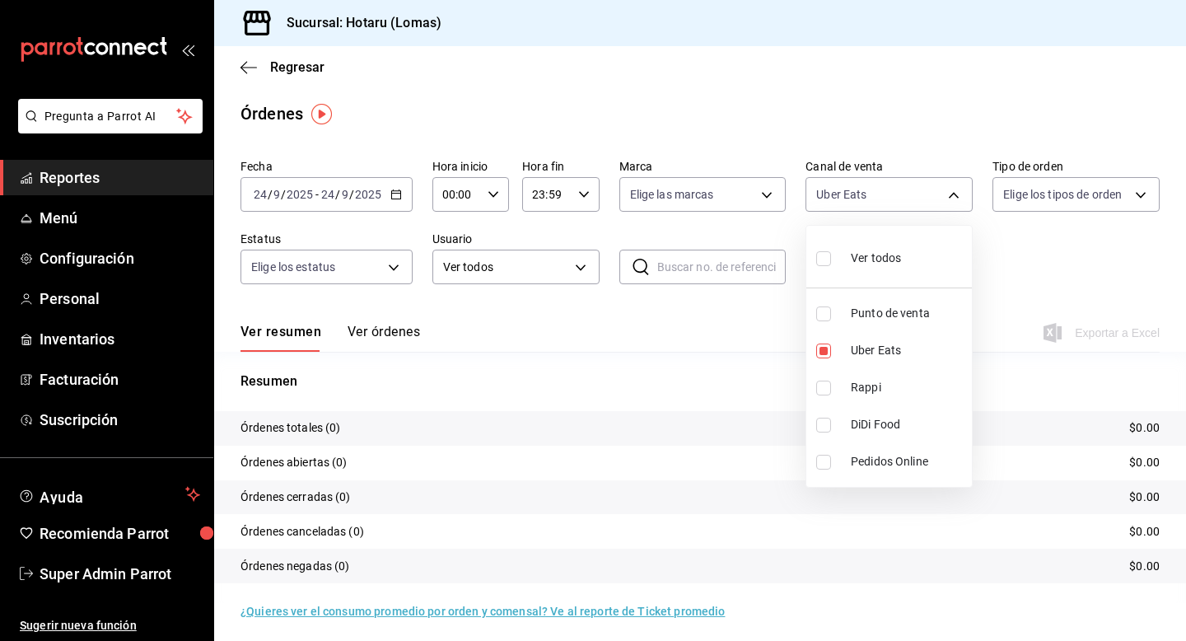
checkbox input "true"
type input "UBER_EATS,RAPPI"
click at [708, 329] on div at bounding box center [593, 320] width 1186 height 641
click at [693, 208] on body "Pregunta a Parrot AI Reportes Menú Configuración Personal Inventarios Facturaci…" at bounding box center [593, 320] width 1186 height 641
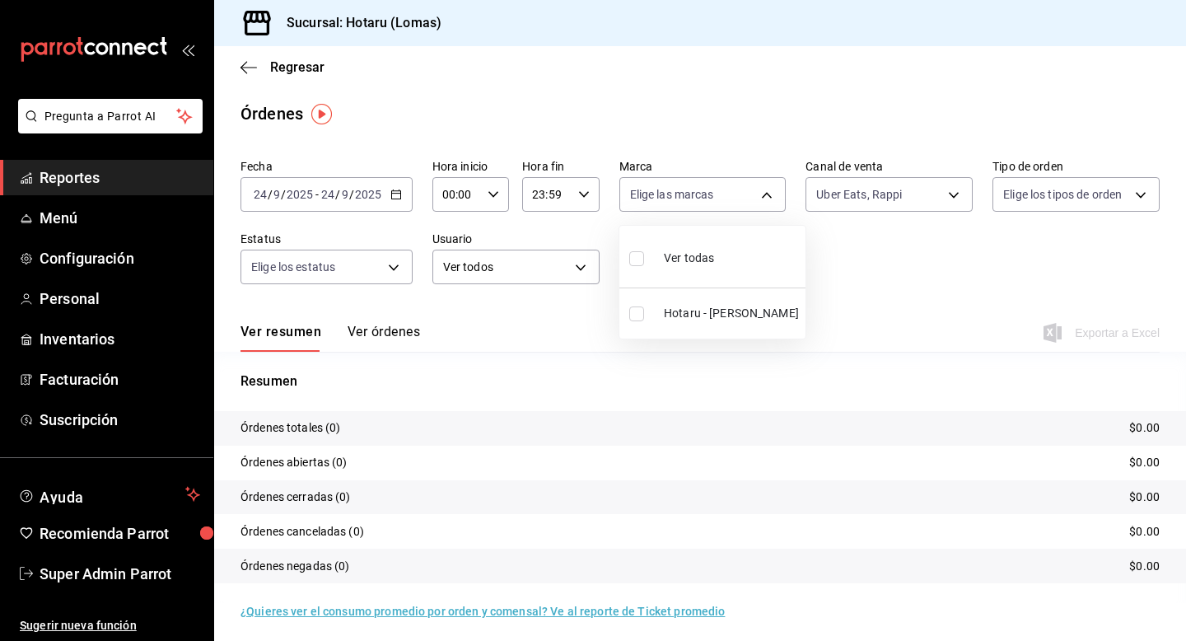
click at [633, 315] on input "checkbox" at bounding box center [636, 313] width 15 height 15
checkbox input "true"
type input "3e56ebbd-5443-43e7-93f2-907a73195741"
checkbox input "true"
click at [390, 343] on div at bounding box center [593, 320] width 1186 height 641
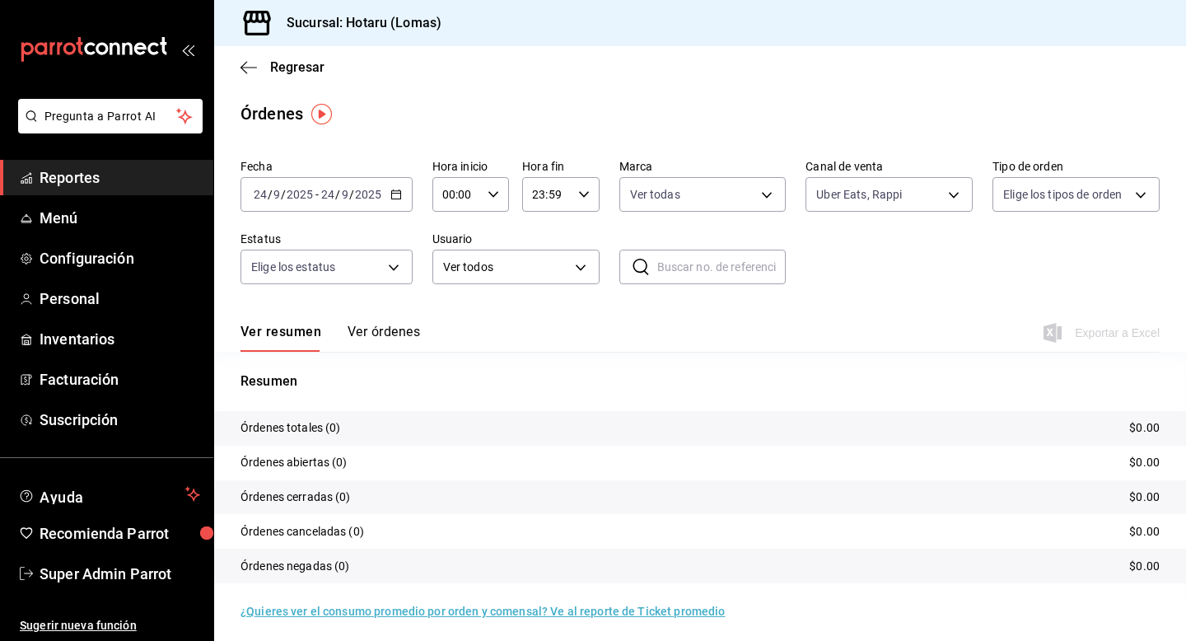
click at [390, 339] on button "Ver órdenes" at bounding box center [384, 338] width 72 height 28
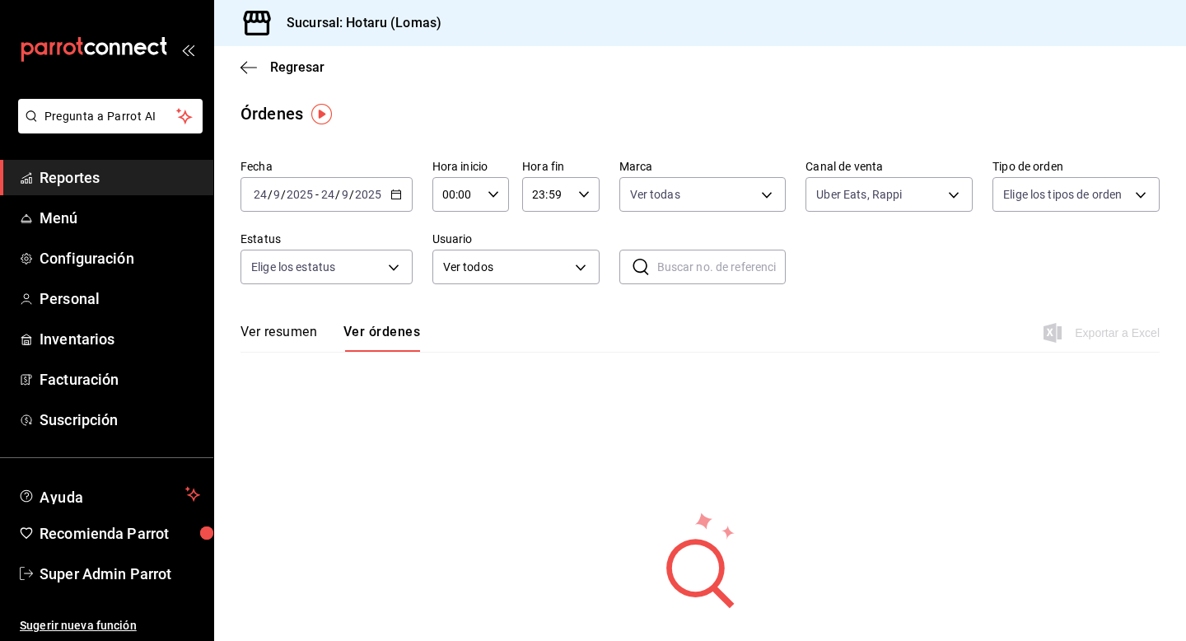
click at [397, 202] on div "2025-09-24 24 / 9 / 2025 - 2025-09-24 24 / 9 / 2025" at bounding box center [327, 194] width 172 height 35
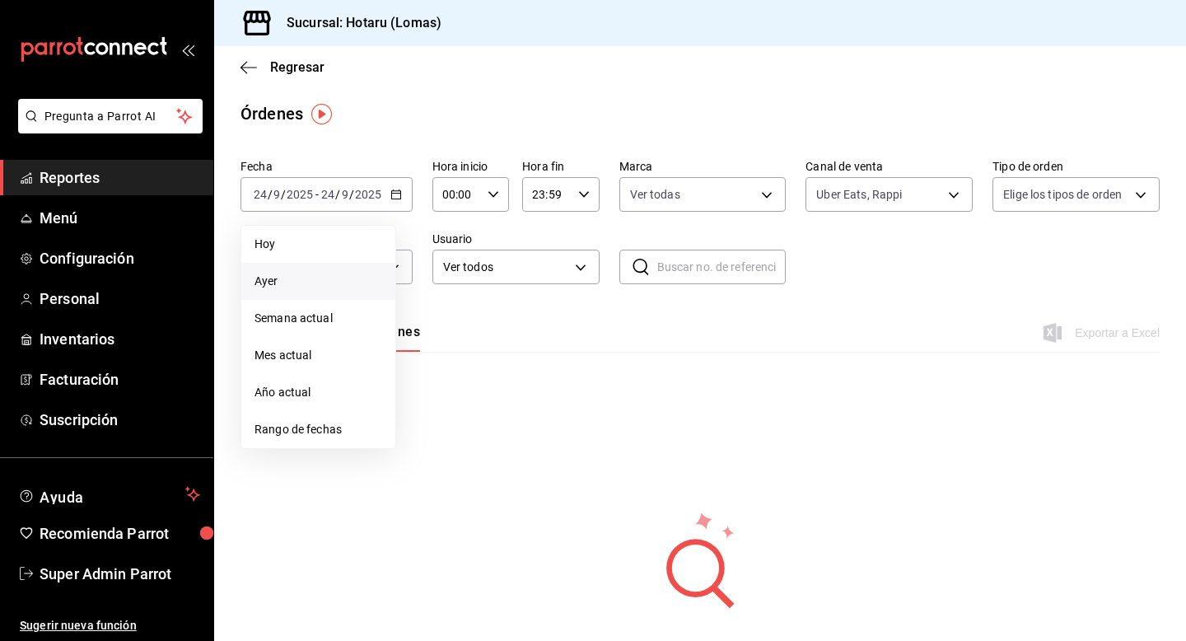
click at [345, 286] on span "Ayer" at bounding box center [319, 281] width 128 height 17
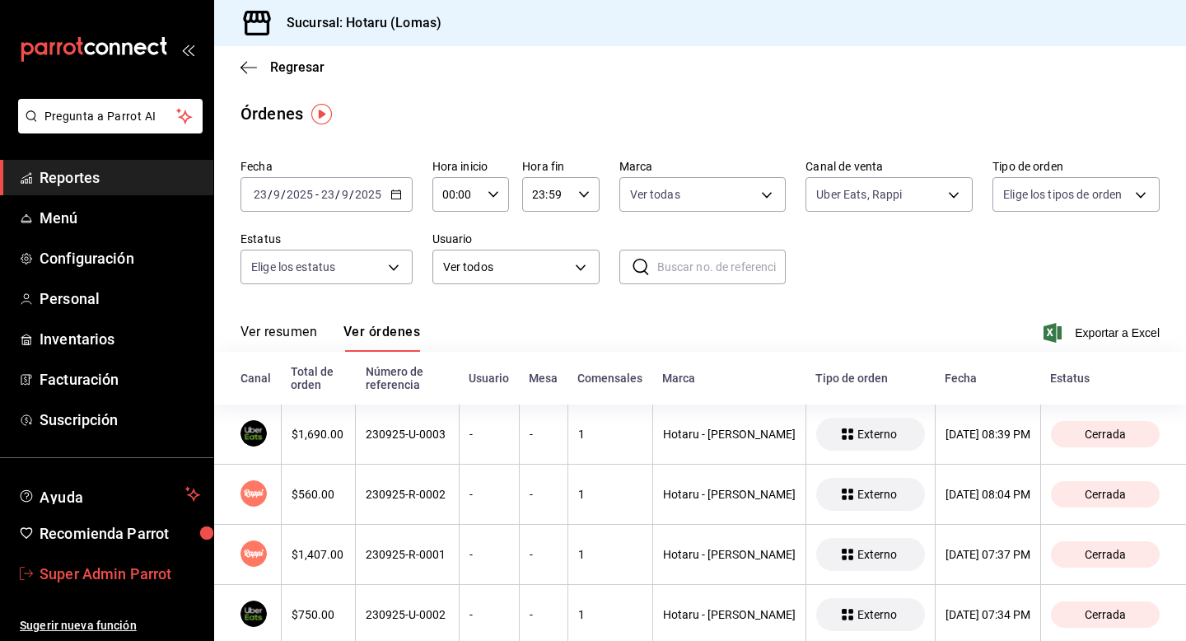
click at [147, 582] on span "Super Admin Parrot" at bounding box center [120, 574] width 161 height 22
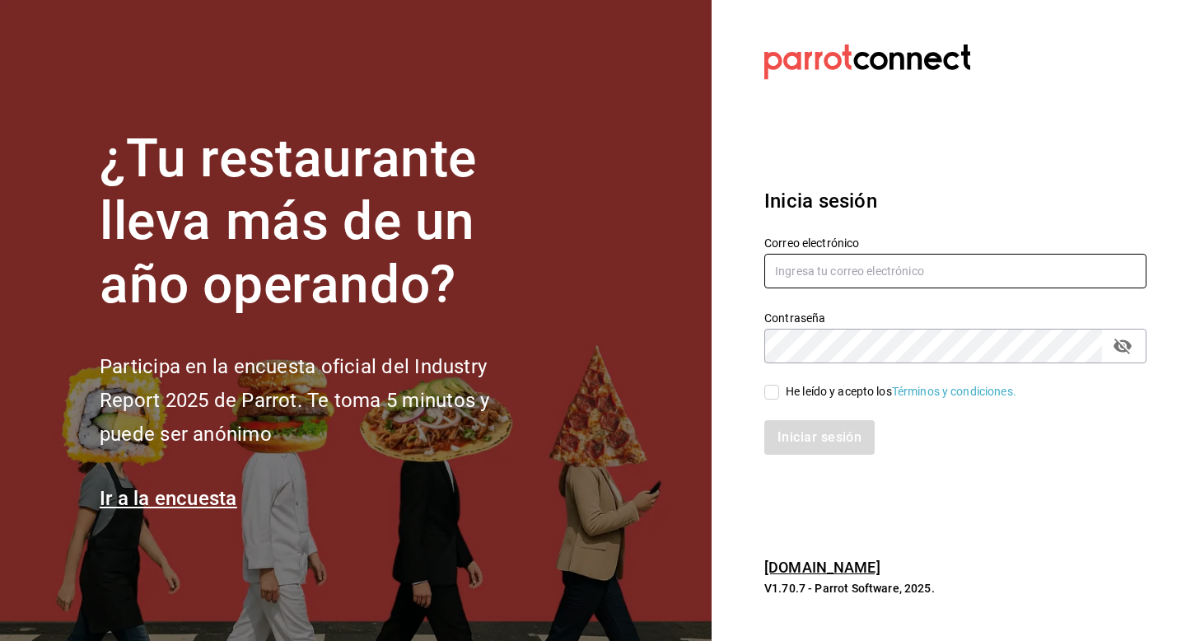
drag, startPoint x: 795, startPoint y: 270, endPoint x: 783, endPoint y: 270, distance: 11.5
click at [796, 270] on input "text" at bounding box center [955, 271] width 382 height 35
type input "hotarumitikah@costeno.com"
click at [767, 396] on input "He leído y acepto los Términos y condiciones." at bounding box center [771, 392] width 15 height 15
checkbox input "true"
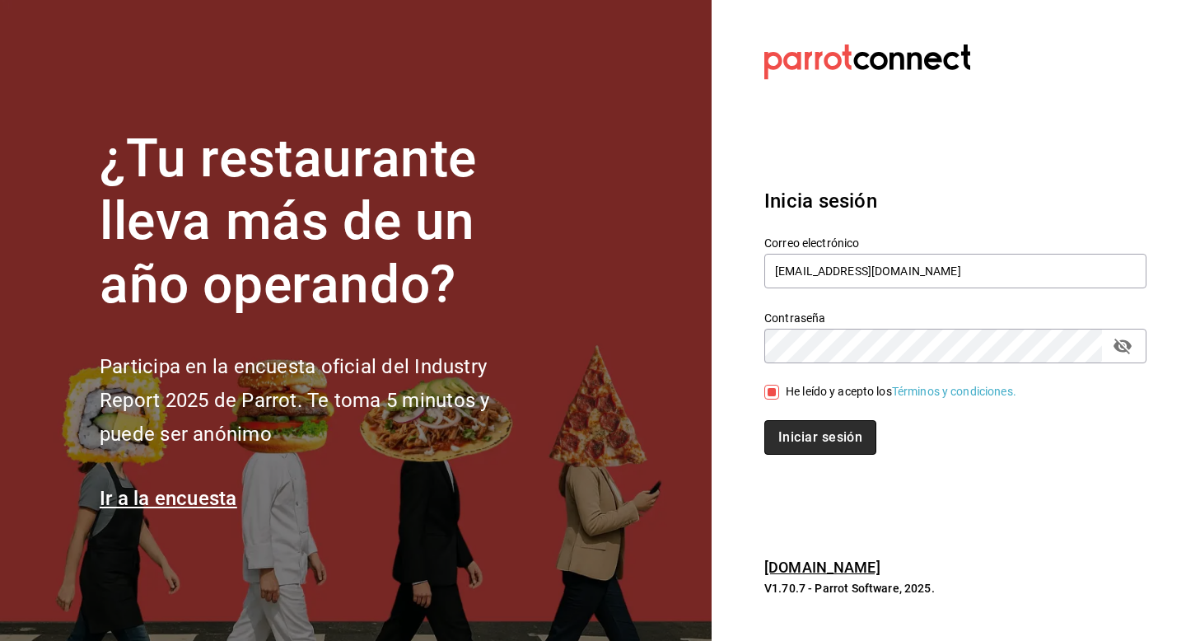
click at [793, 429] on button "Iniciar sesión" at bounding box center [820, 437] width 112 height 35
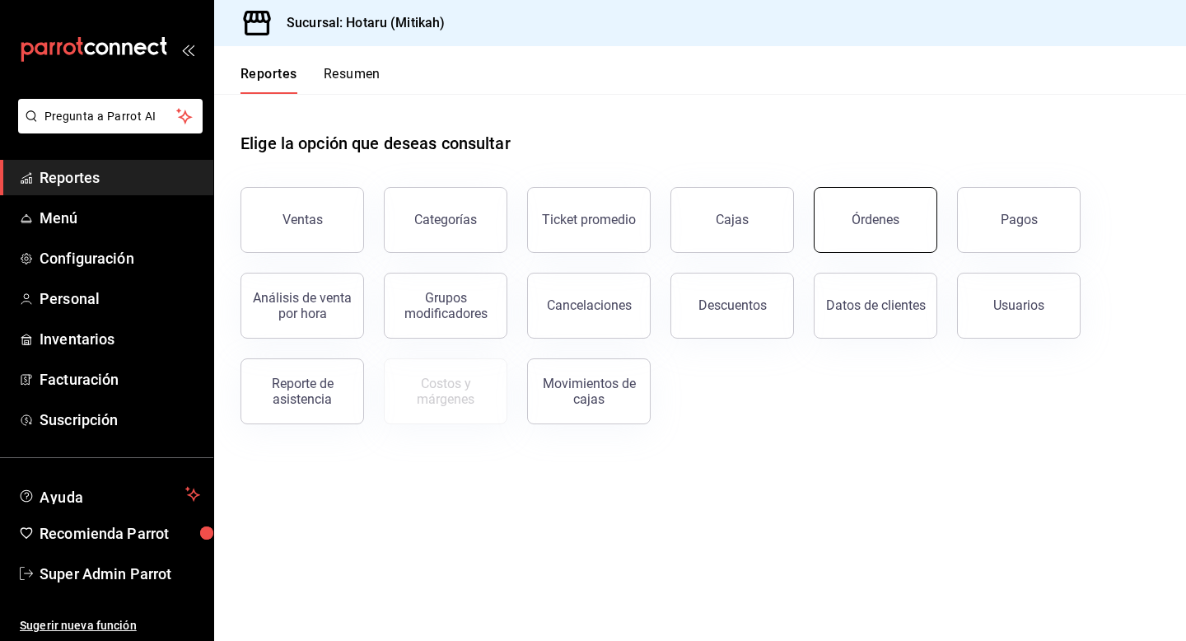
click at [838, 222] on button "Órdenes" at bounding box center [876, 220] width 124 height 66
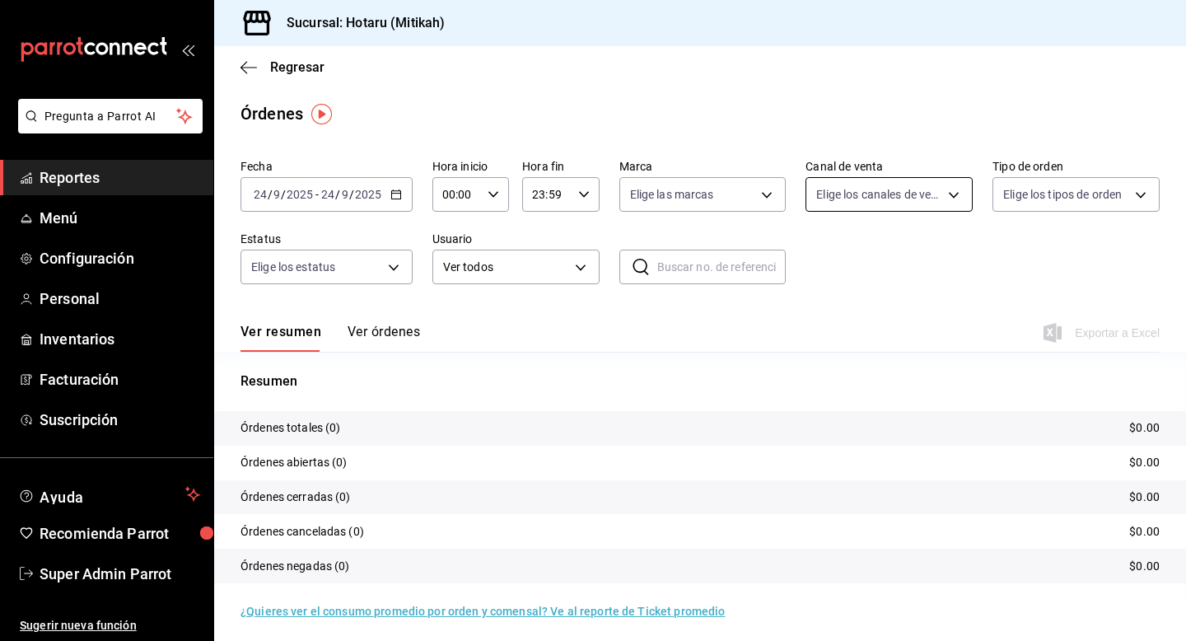
click at [837, 200] on body "Pregunta a Parrot AI Reportes Menú Configuración Personal Inventarios Facturaci…" at bounding box center [593, 320] width 1186 height 641
click at [821, 354] on input "checkbox" at bounding box center [823, 350] width 15 height 15
checkbox input "true"
type input "UBER_EATS"
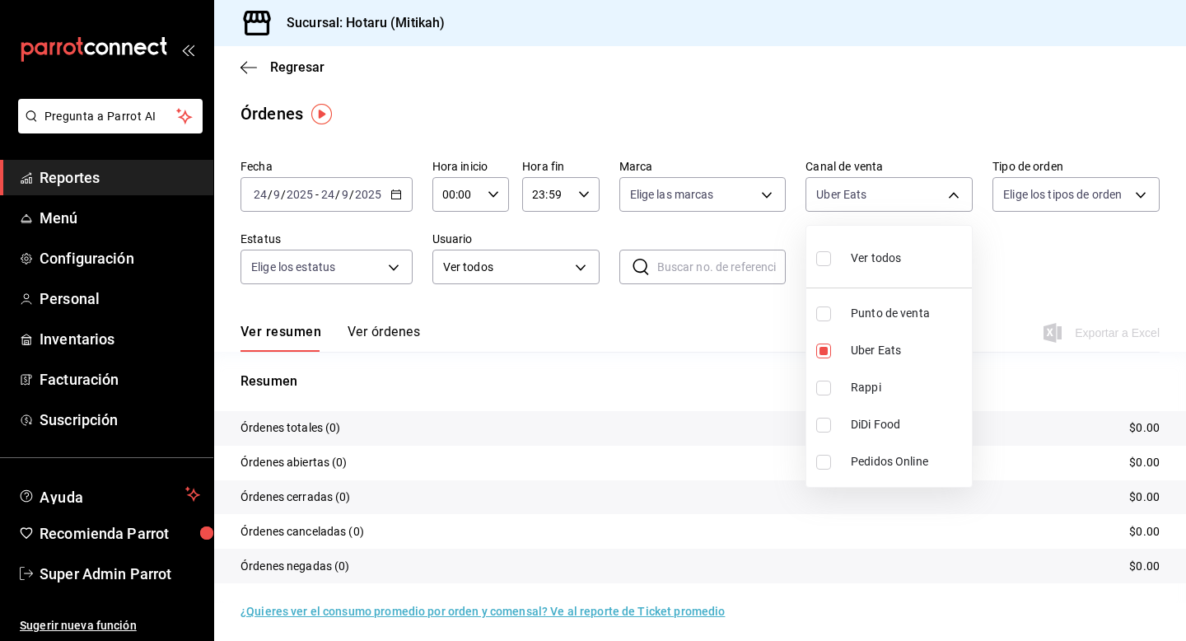
click at [822, 387] on input "checkbox" at bounding box center [823, 388] width 15 height 15
checkbox input "true"
type input "UBER_EATS,RAPPI"
click at [689, 198] on div at bounding box center [593, 320] width 1186 height 641
click at [689, 198] on body "Pregunta a Parrot AI Reportes Menú Configuración Personal Inventarios Facturaci…" at bounding box center [593, 320] width 1186 height 641
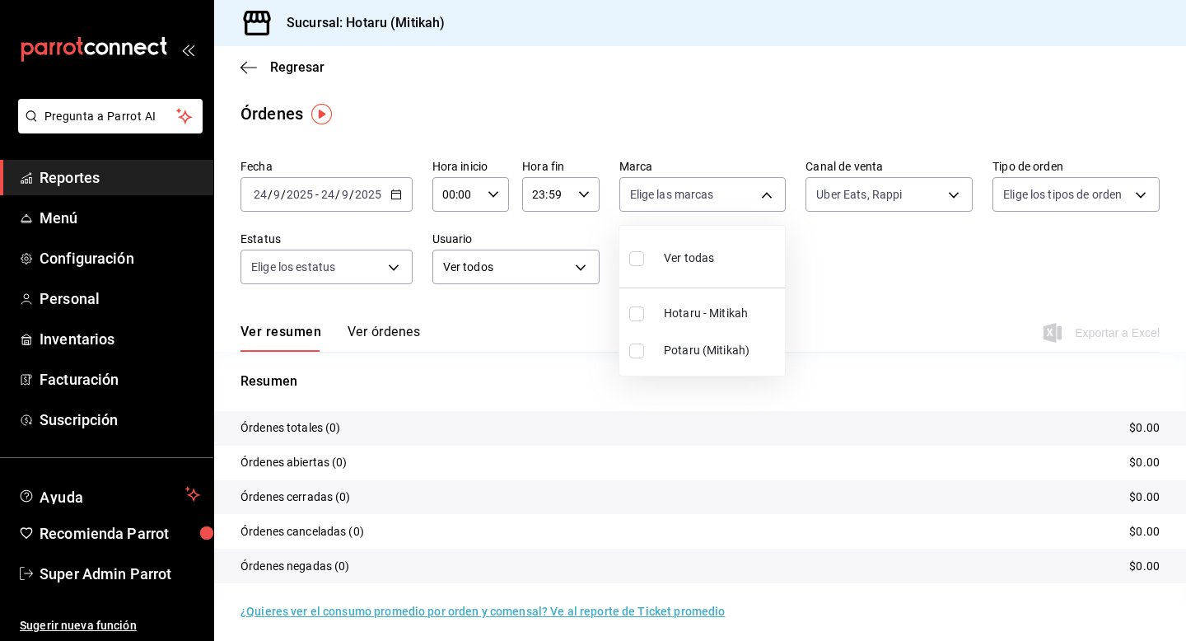
click at [634, 308] on input "checkbox" at bounding box center [636, 313] width 15 height 15
checkbox input "true"
type input "d84d5940-0e8c-40c5-88cd-2414b97e757c"
click at [394, 200] on div at bounding box center [593, 320] width 1186 height 641
click at [394, 194] on icon "button" at bounding box center [396, 195] width 12 height 12
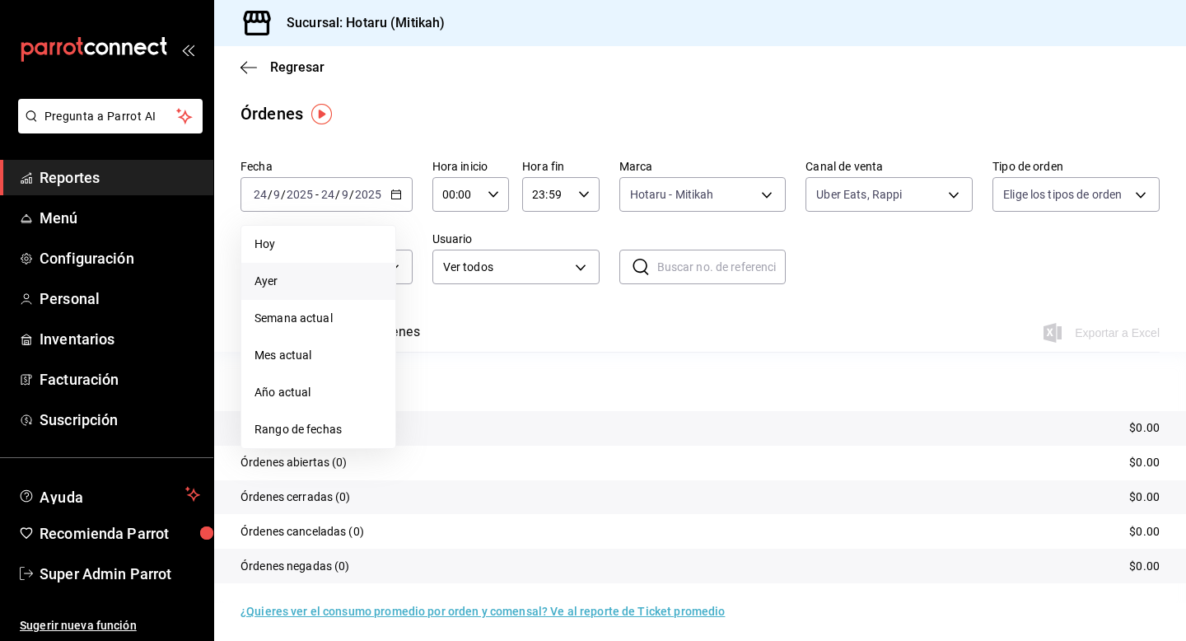
click at [333, 281] on span "Ayer" at bounding box center [319, 281] width 128 height 17
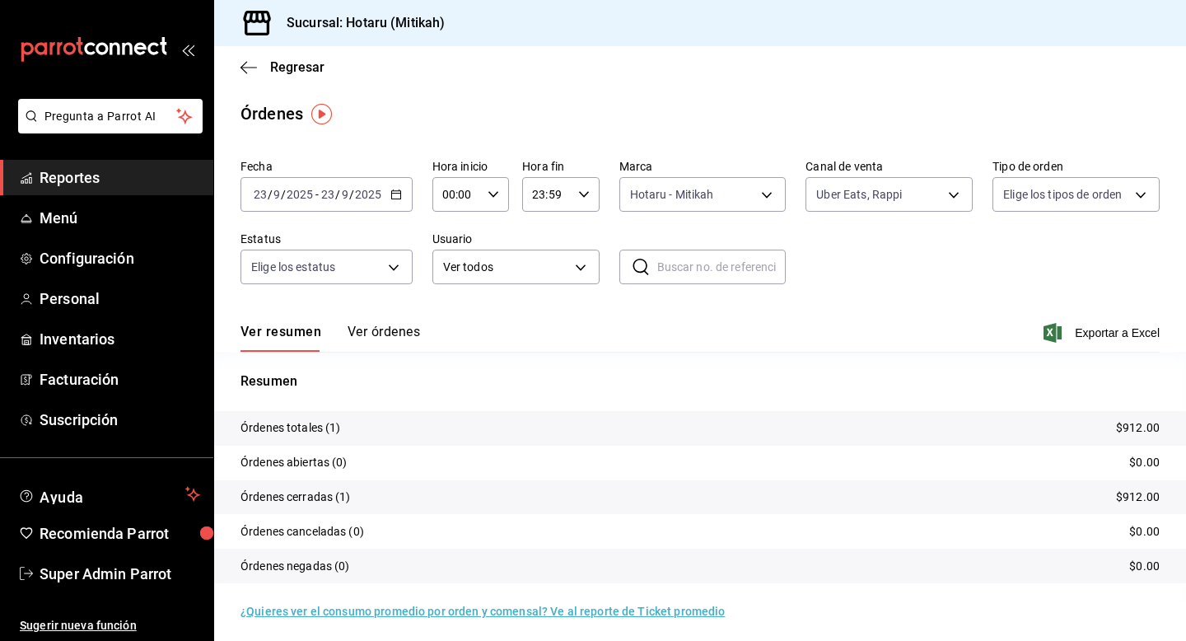
click at [385, 326] on button "Ver órdenes" at bounding box center [384, 338] width 72 height 28
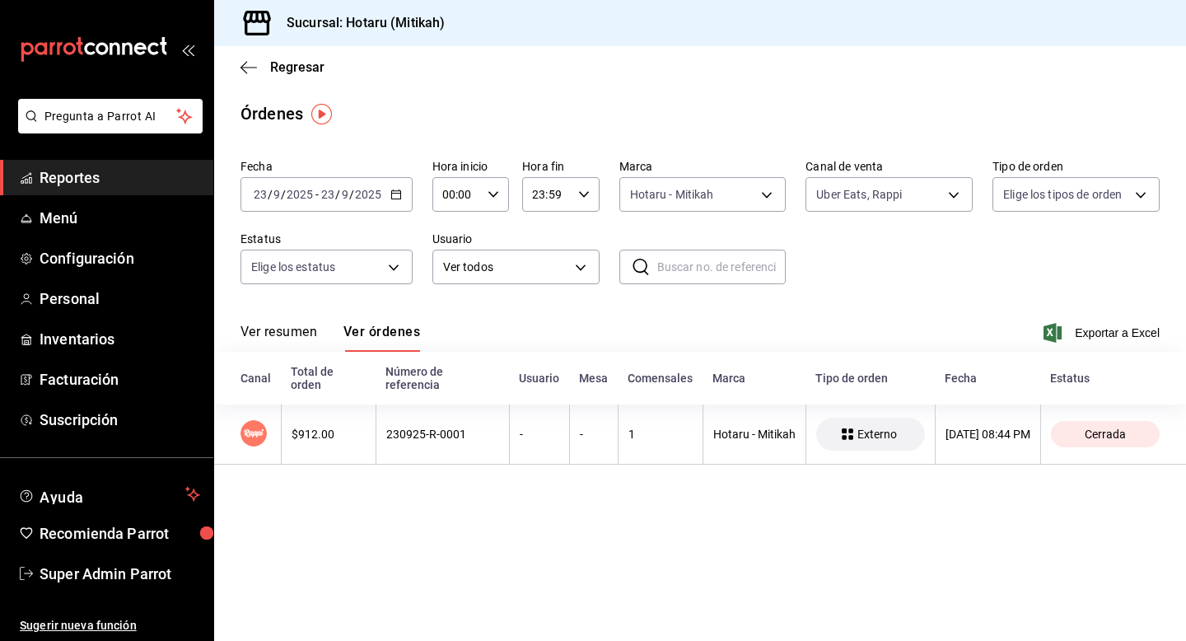
click at [400, 192] on div "2025-09-23 23 / 9 / 2025 - 2025-09-23 23 / 9 / 2025" at bounding box center [327, 194] width 172 height 35
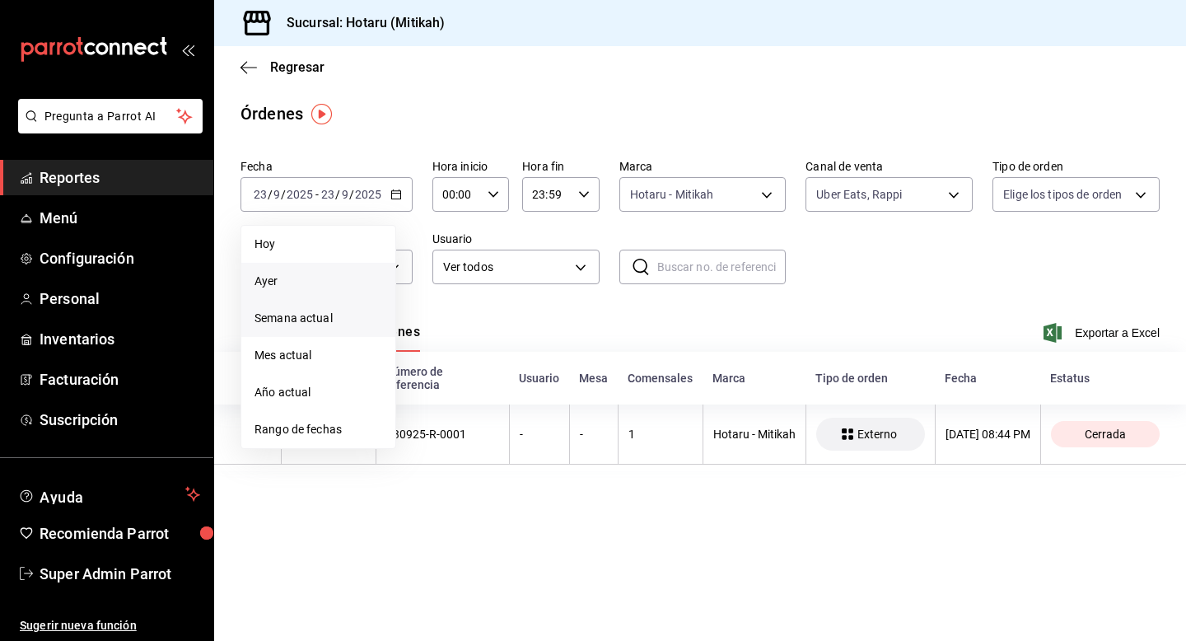
click at [334, 316] on span "Semana actual" at bounding box center [319, 318] width 128 height 17
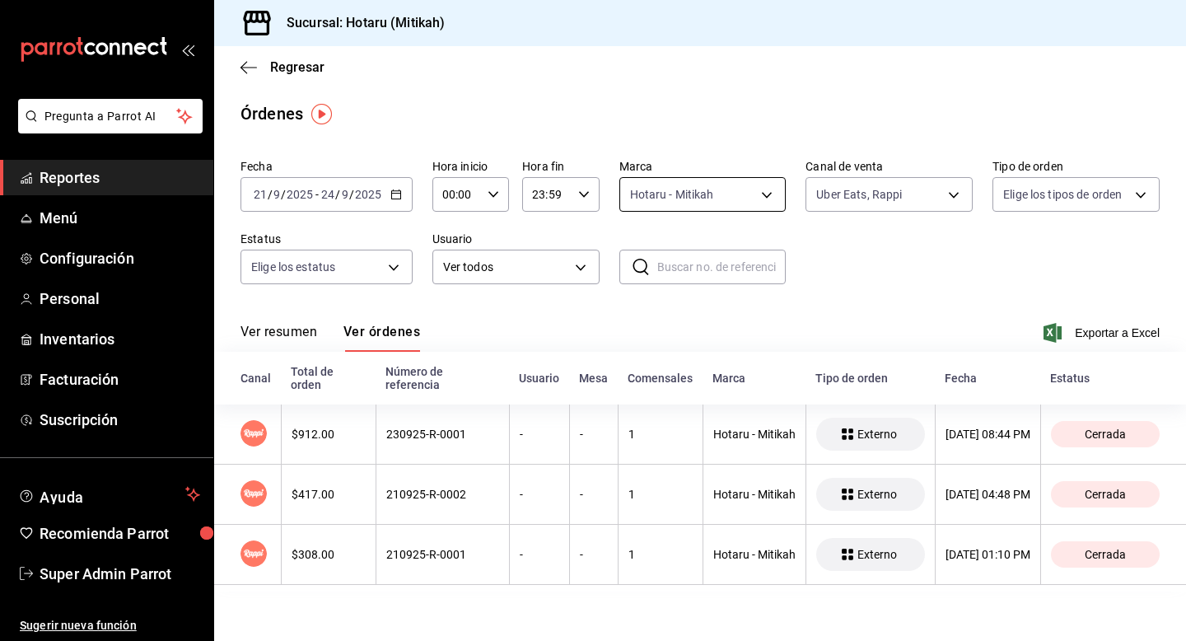
click at [753, 190] on body "Pregunta a Parrot AI Reportes Menú Configuración Personal Inventarios Facturaci…" at bounding box center [593, 320] width 1186 height 641
click at [643, 350] on label at bounding box center [639, 350] width 21 height 15
click at [643, 350] on input "checkbox" at bounding box center [636, 350] width 15 height 15
checkbox input "false"
type input "d84d5940-0e8c-40c5-88cd-2414b97e757c"
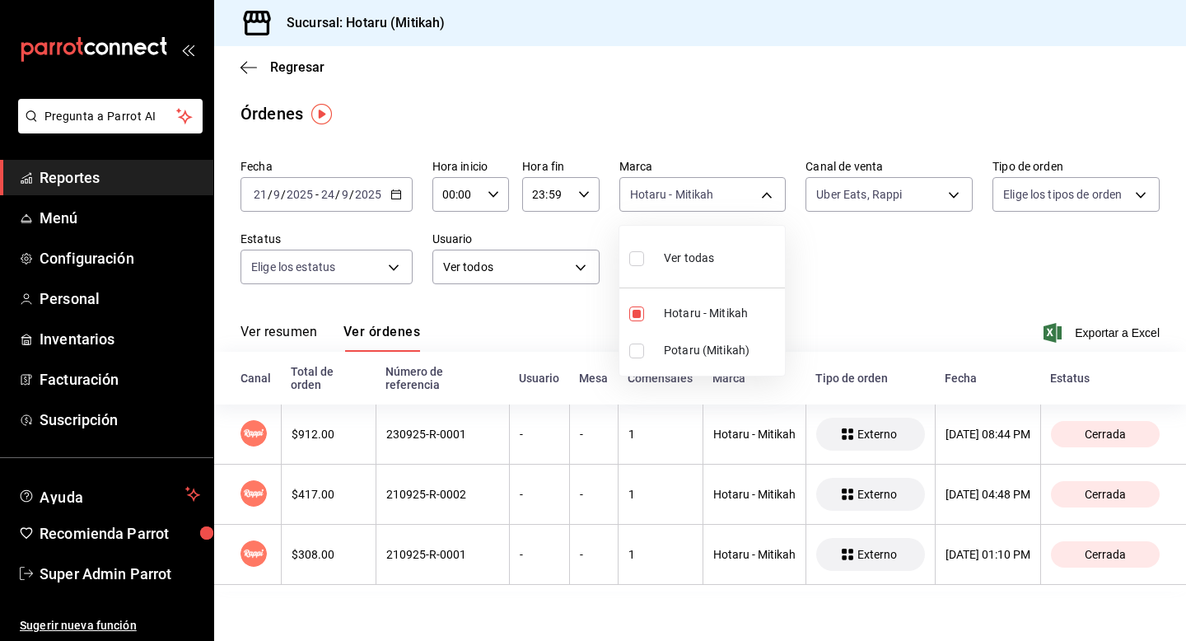
checkbox input "false"
click at [635, 352] on input "checkbox" at bounding box center [636, 350] width 15 height 15
checkbox input "true"
type input "d84d5940-0e8c-40c5-88cd-2414b97e757c,77dc4db3-90d9-43b8-a5d3-75604ed845df"
checkbox input "true"
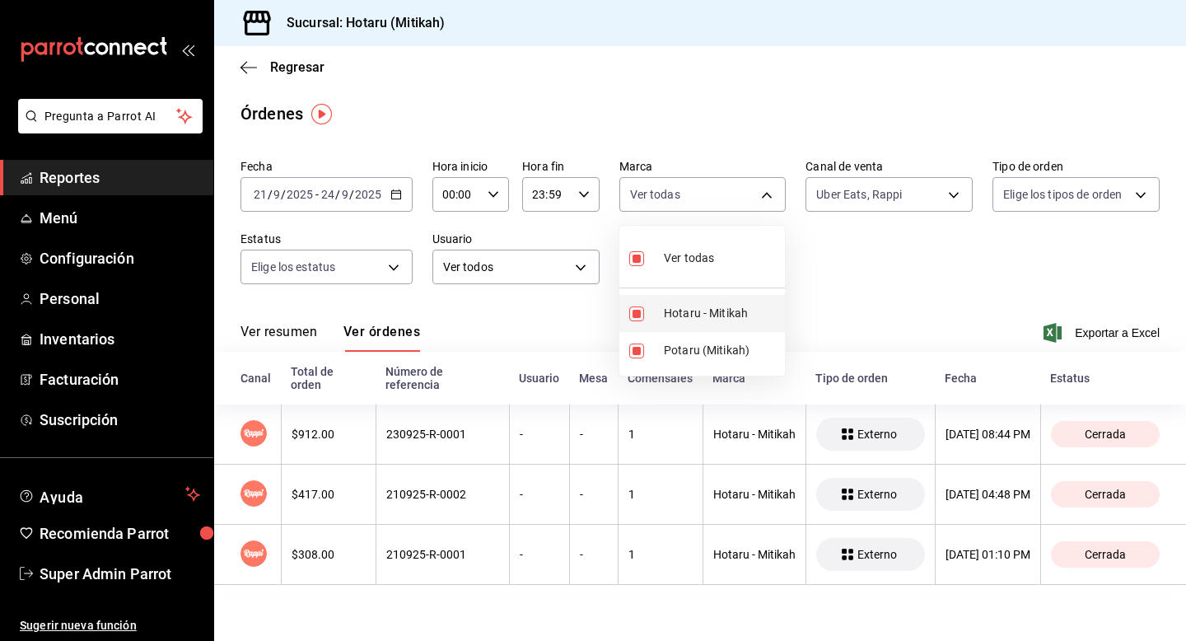
click at [637, 320] on input "checkbox" at bounding box center [636, 313] width 15 height 15
checkbox input "false"
type input "77dc4db3-90d9-43b8-a5d3-75604ed845df"
checkbox input "false"
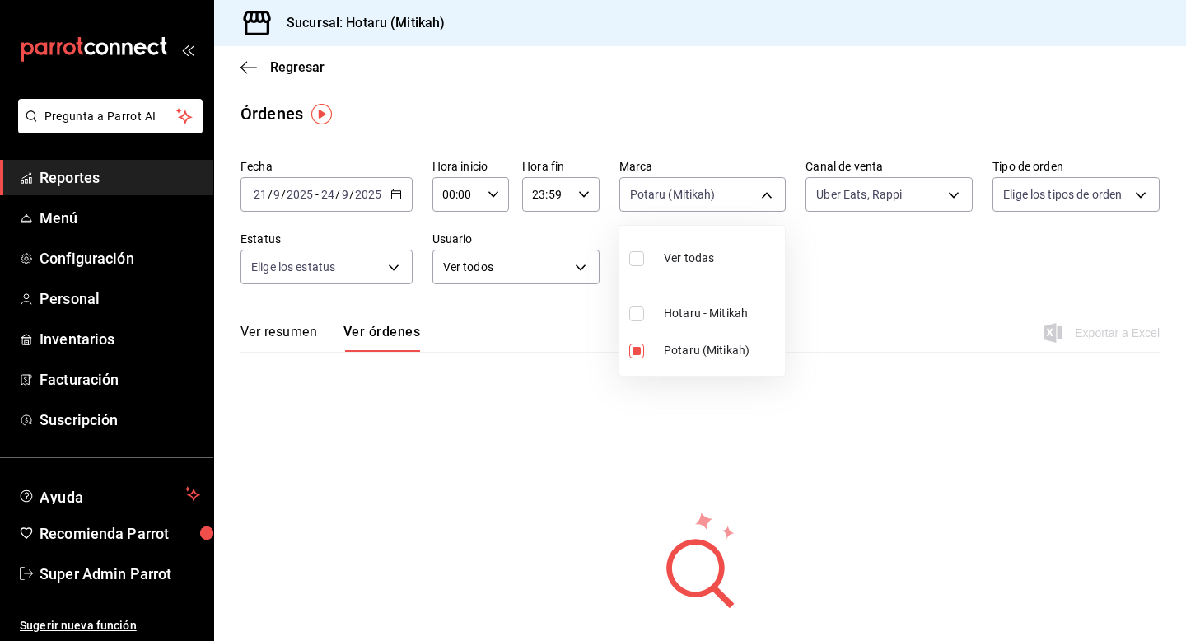
click at [572, 320] on div at bounding box center [593, 320] width 1186 height 641
click at [391, 196] on \(Stroke\) "button" at bounding box center [396, 194] width 10 height 9
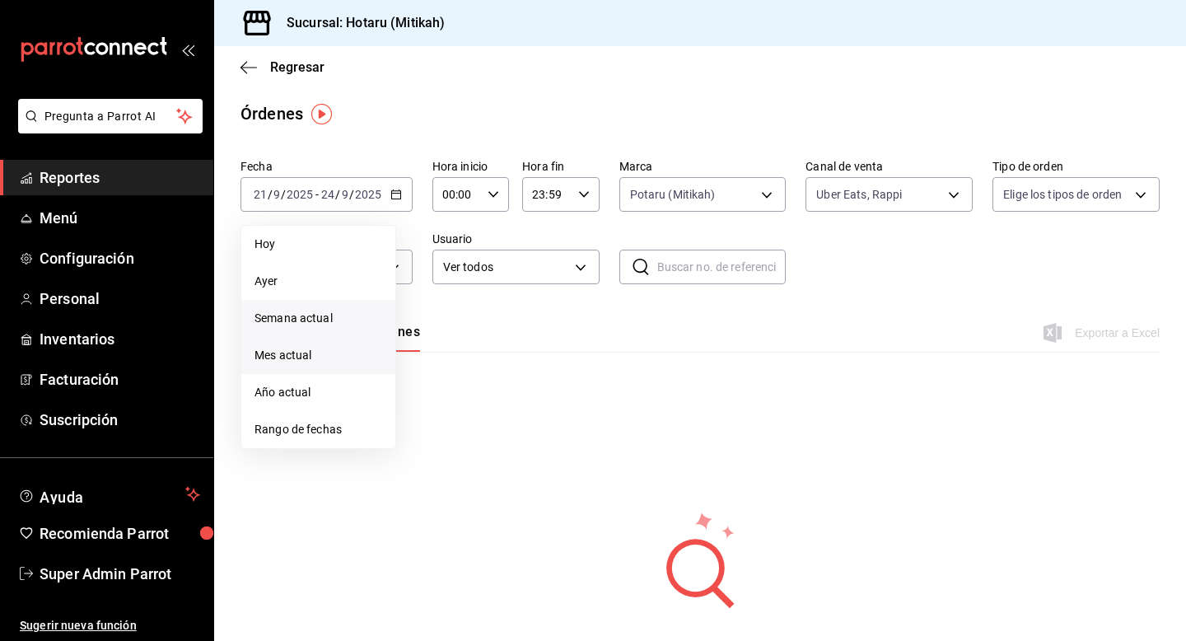
click at [327, 347] on span "Mes actual" at bounding box center [319, 355] width 128 height 17
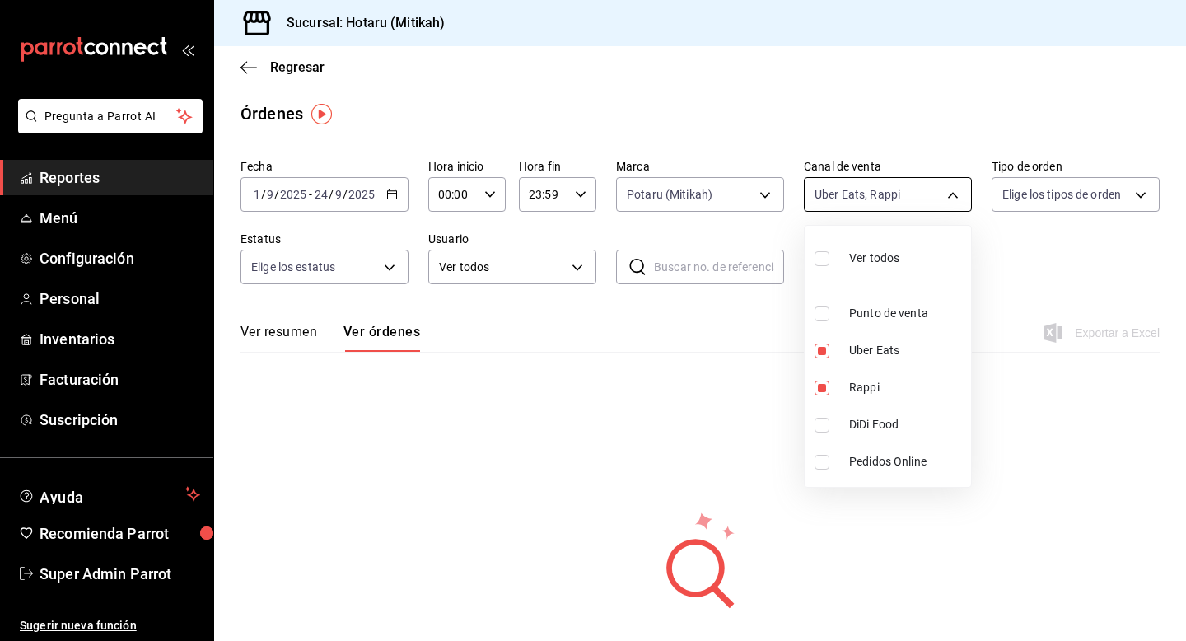
click at [829, 197] on body "Pregunta a Parrot AI Reportes Menú Configuración Personal Inventarios Facturaci…" at bounding box center [593, 320] width 1186 height 641
click at [829, 197] on div at bounding box center [593, 320] width 1186 height 641
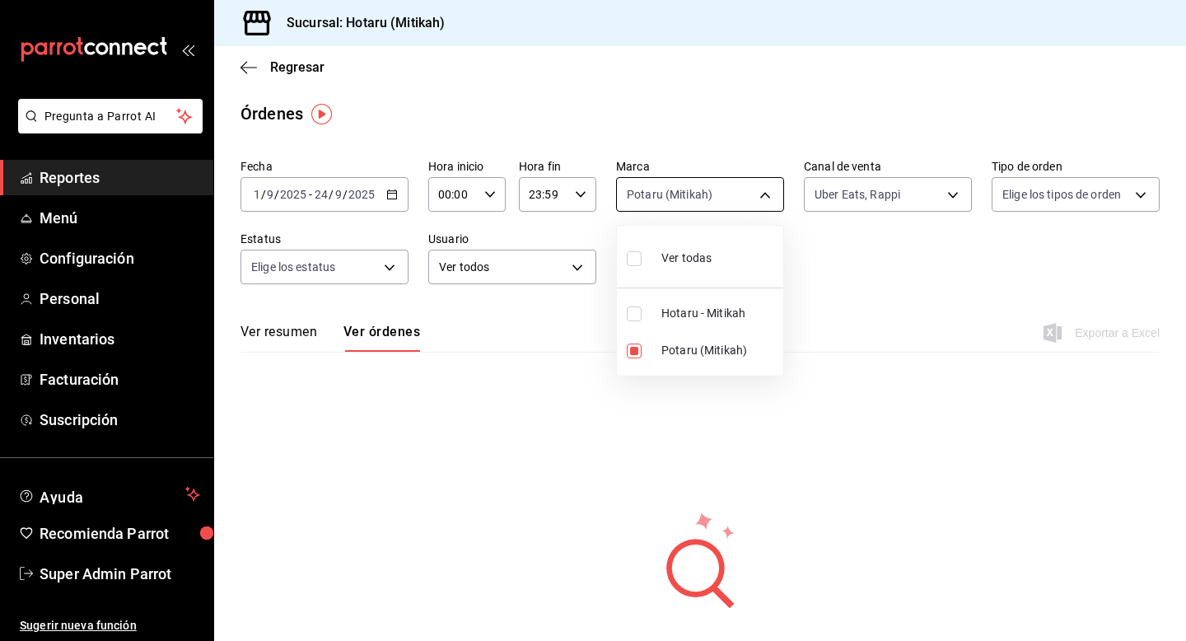
click at [646, 203] on body "Pregunta a Parrot AI Reportes Menú Configuración Personal Inventarios Facturaci…" at bounding box center [593, 320] width 1186 height 641
click at [478, 323] on div at bounding box center [593, 320] width 1186 height 641
click at [286, 329] on button "Ver resumen" at bounding box center [279, 338] width 77 height 28
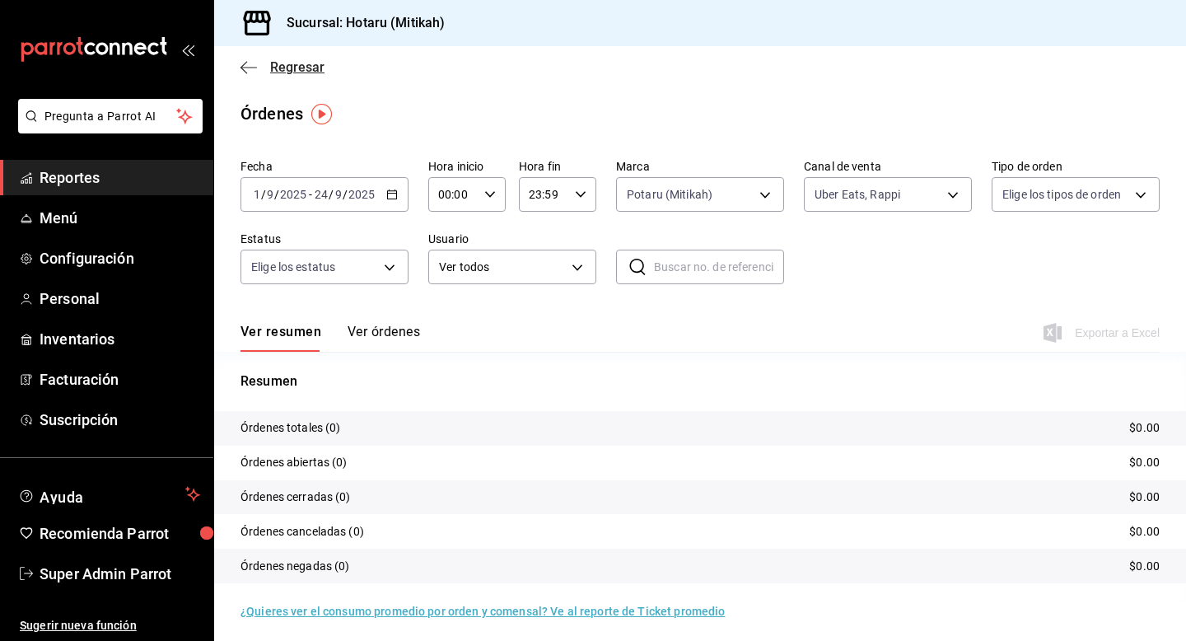
click at [301, 69] on span "Regresar" at bounding box center [297, 67] width 54 height 16
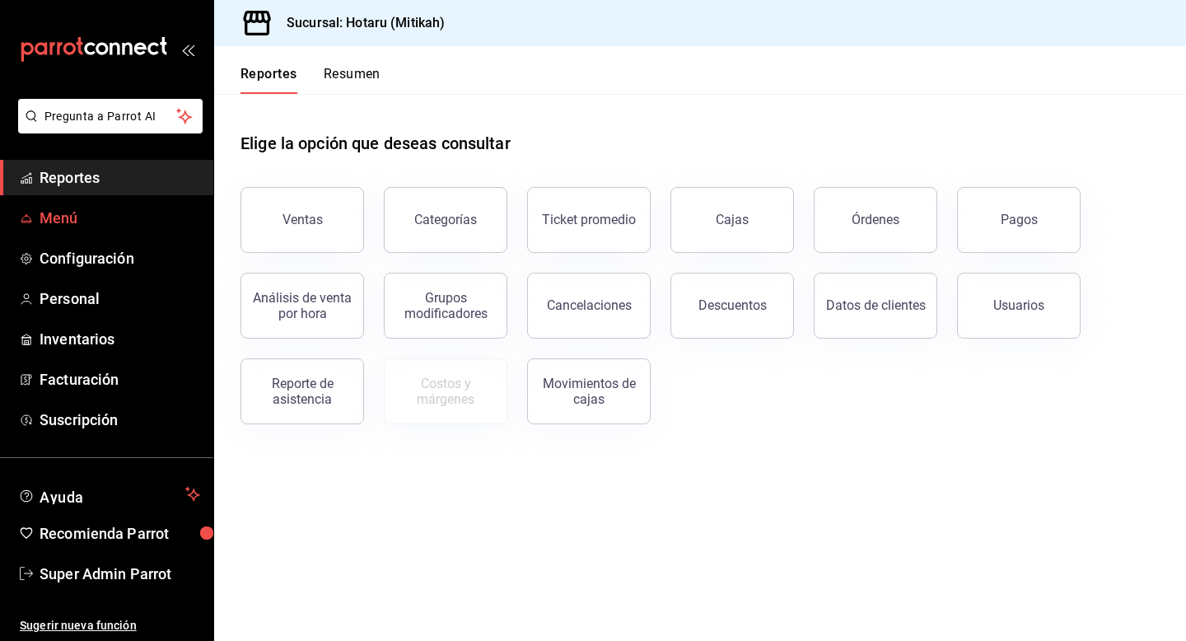
click at [113, 226] on span "Menú" at bounding box center [120, 218] width 161 height 22
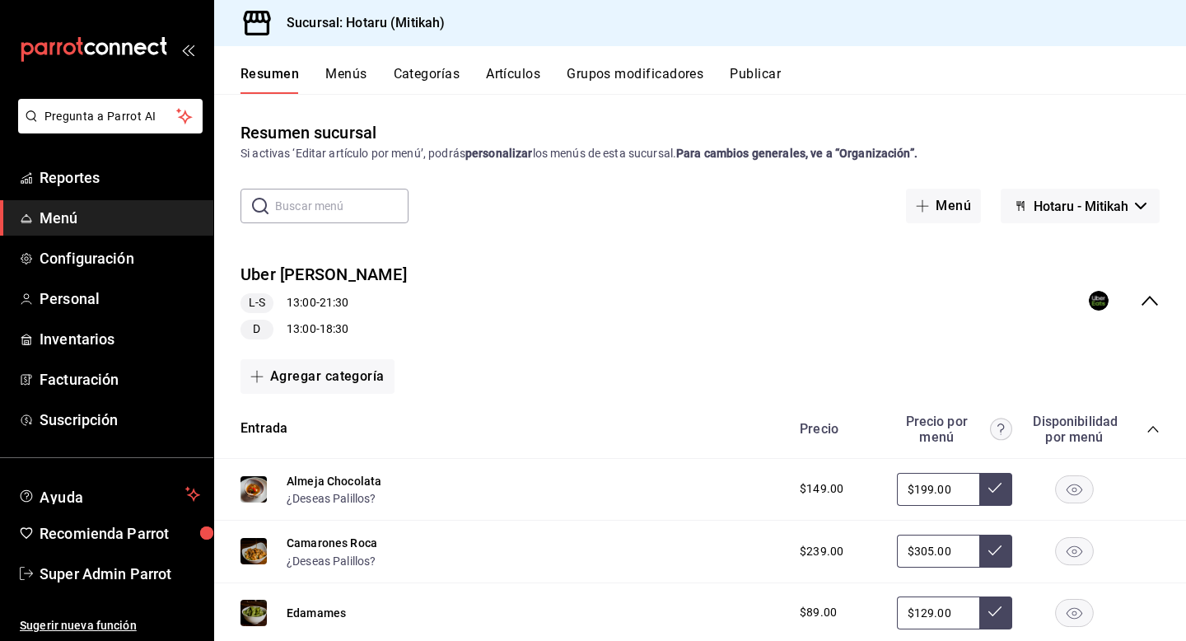
click at [1149, 301] on icon "collapse-menu-row" at bounding box center [1150, 301] width 20 height 20
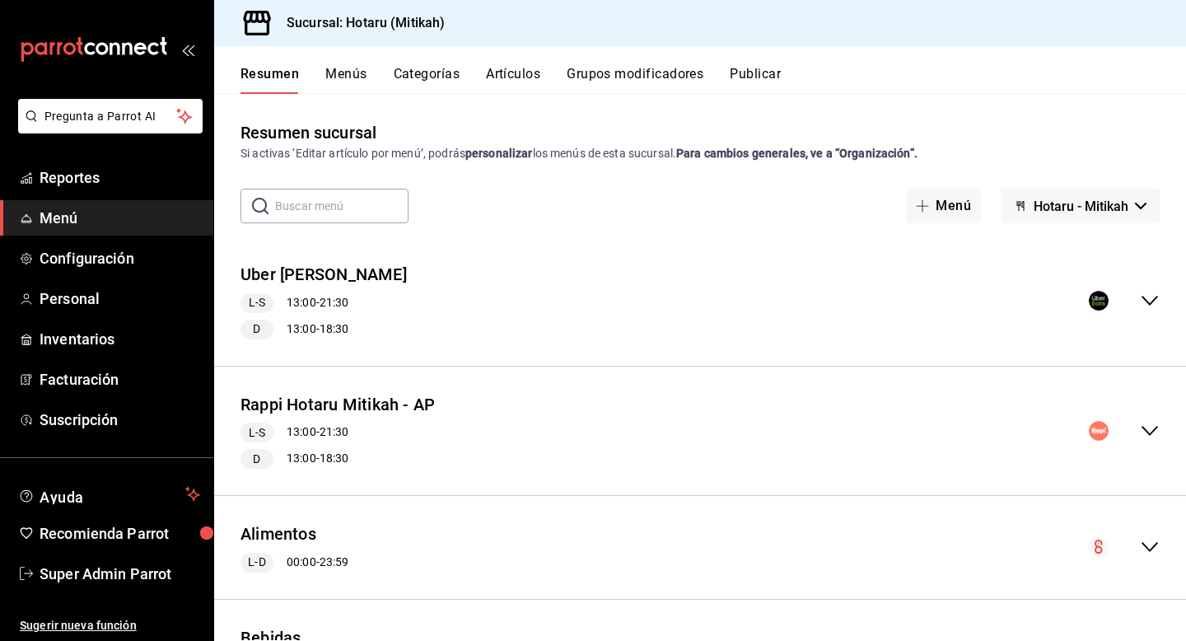
click at [1087, 208] on span "Hotaru - Mitikah" at bounding box center [1081, 207] width 95 height 16
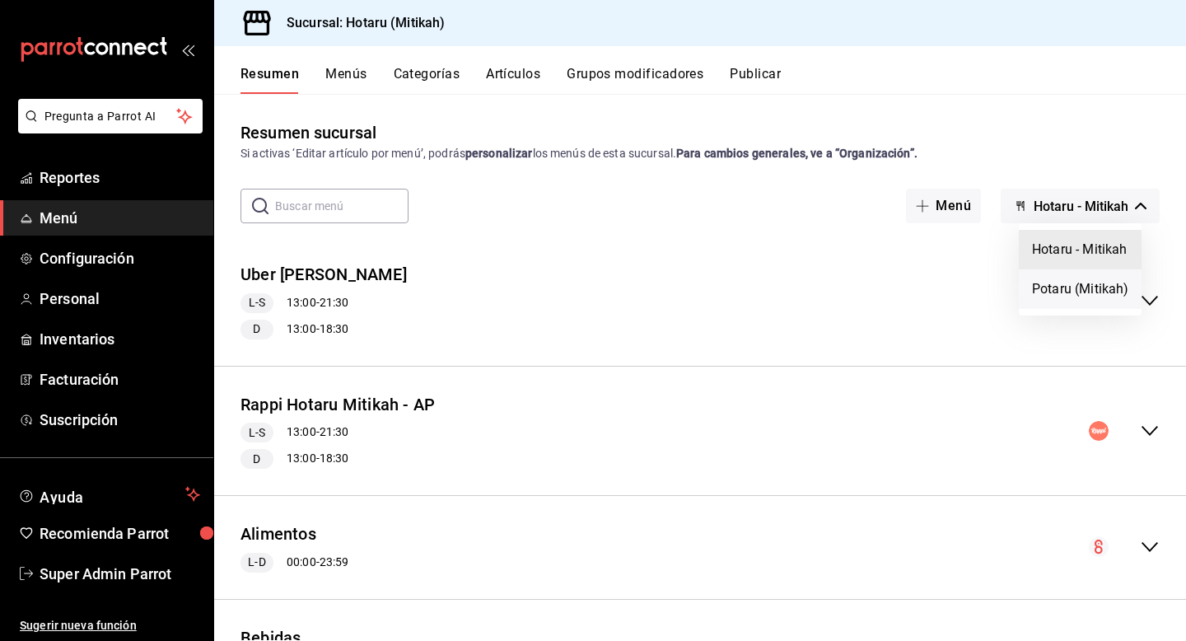
click at [1070, 291] on li "Potaru (Mitikah)" at bounding box center [1080, 289] width 123 height 40
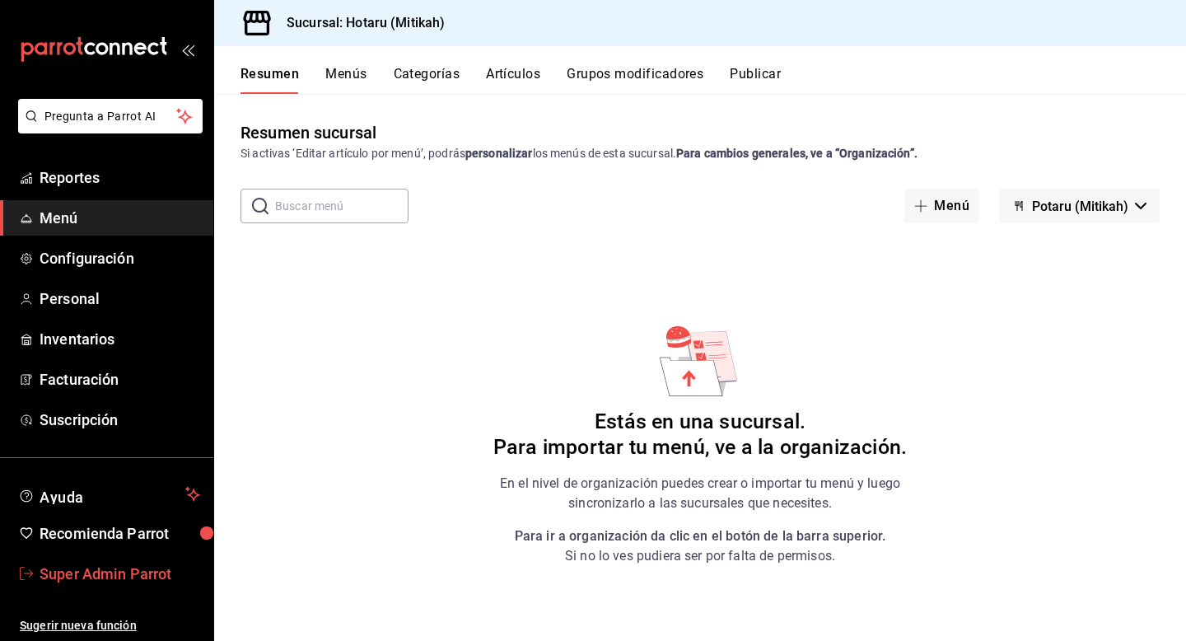
click at [169, 572] on span "Super Admin Parrot" at bounding box center [120, 574] width 161 height 22
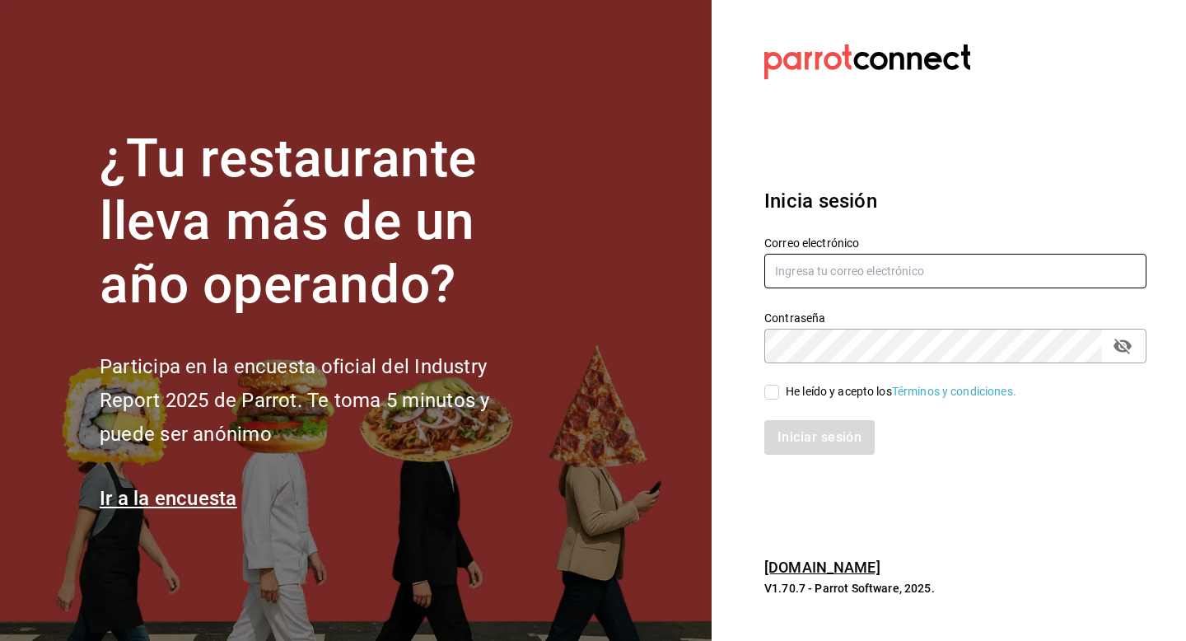
click at [801, 269] on input "text" at bounding box center [955, 271] width 382 height 35
type input "hotarupuebla@costeno.com"
click at [777, 391] on input "He leído y acepto los Términos y condiciones." at bounding box center [771, 392] width 15 height 15
checkbox input "true"
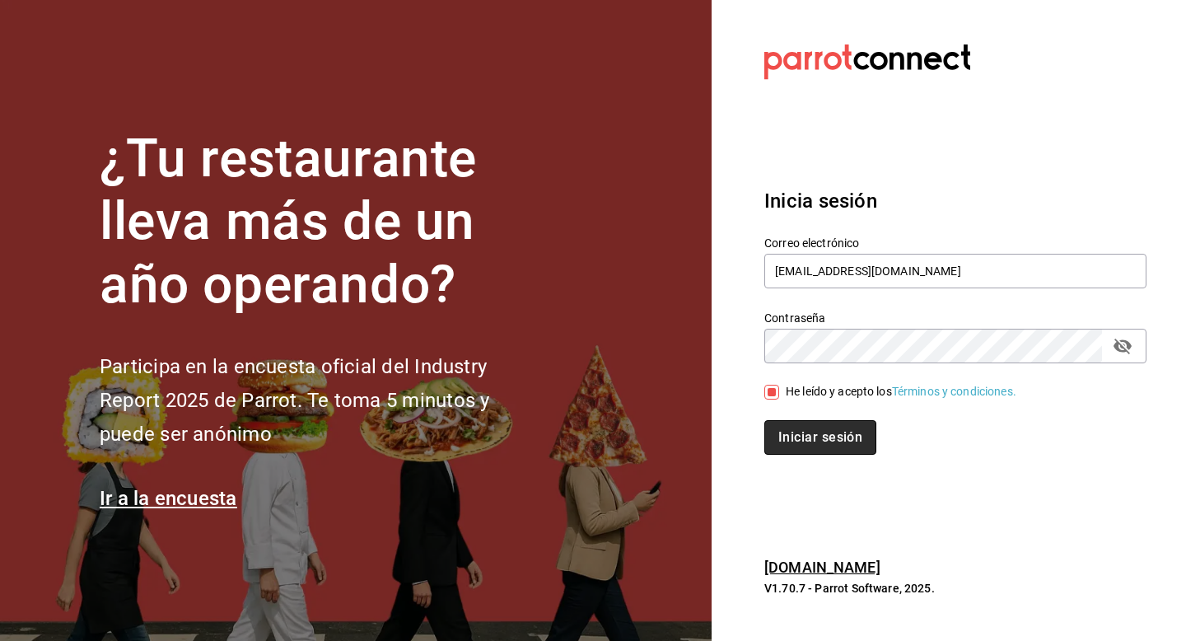
click at [778, 444] on button "Iniciar sesión" at bounding box center [820, 437] width 112 height 35
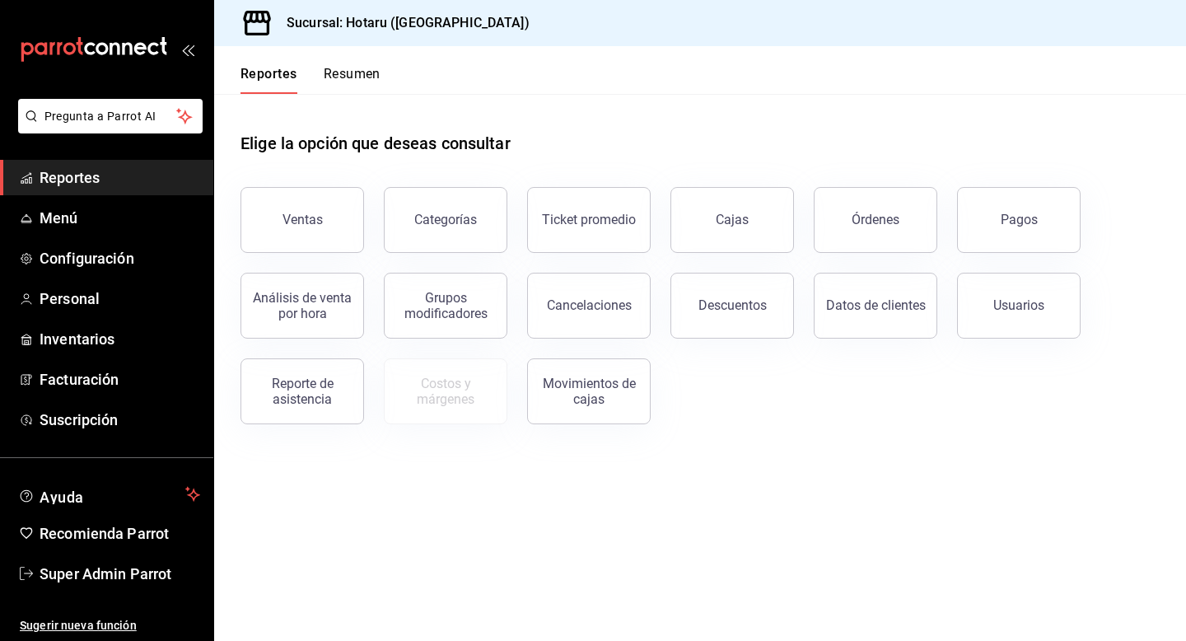
click at [874, 216] on div "Órdenes" at bounding box center [876, 220] width 48 height 16
click at [859, 233] on html "Pregunta a Parrot AI Reportes Menú Configuración Personal Inventarios Facturaci…" at bounding box center [593, 320] width 1186 height 641
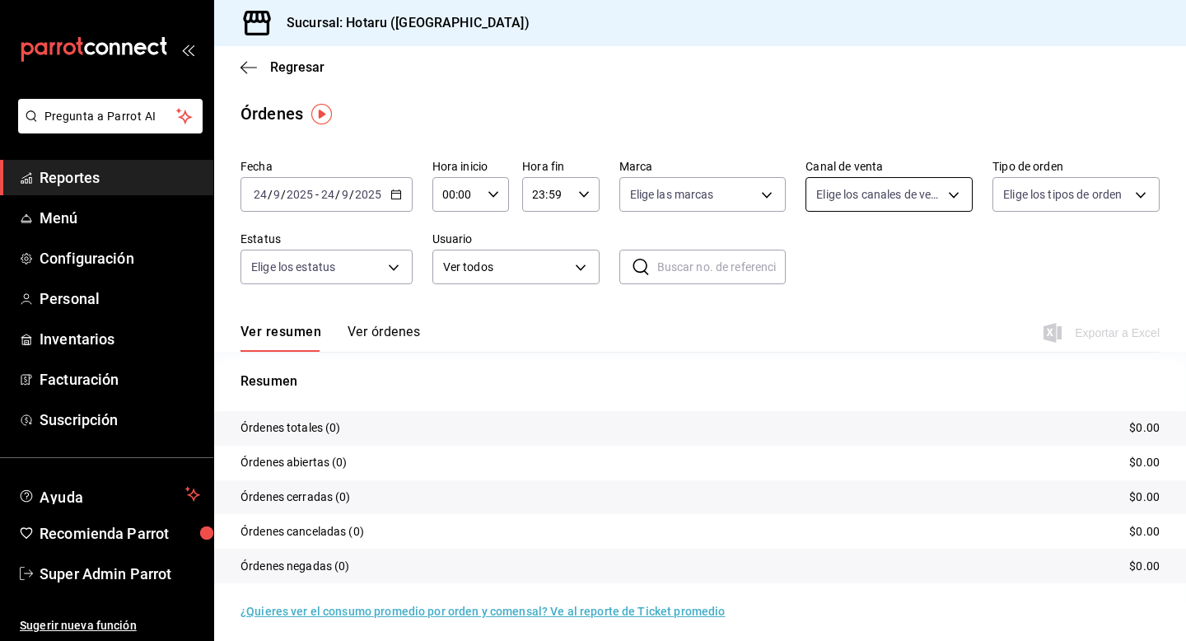
click at [877, 201] on body "Pregunta a Parrot AI Reportes Menú Configuración Personal Inventarios Facturaci…" at bounding box center [593, 320] width 1186 height 641
click at [824, 351] on input "checkbox" at bounding box center [823, 350] width 15 height 15
checkbox input "true"
type input "UBER_EATS"
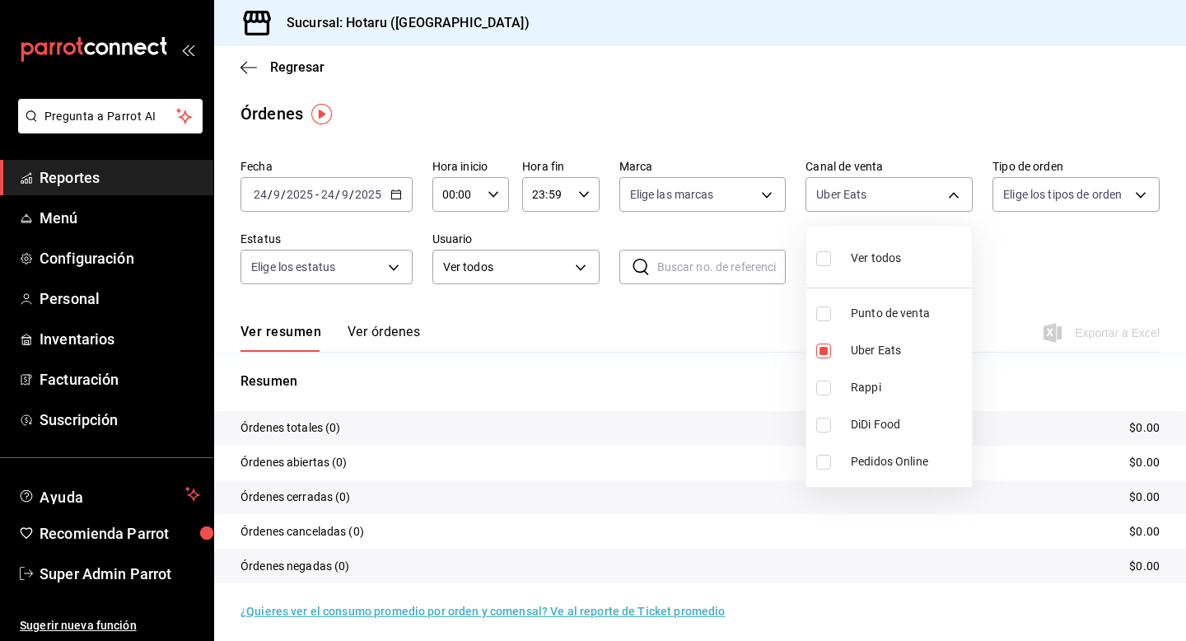
click at [824, 388] on input "checkbox" at bounding box center [823, 388] width 15 height 15
checkbox input "true"
type input "UBER_EATS,RAPPI"
click at [730, 310] on div at bounding box center [593, 320] width 1186 height 641
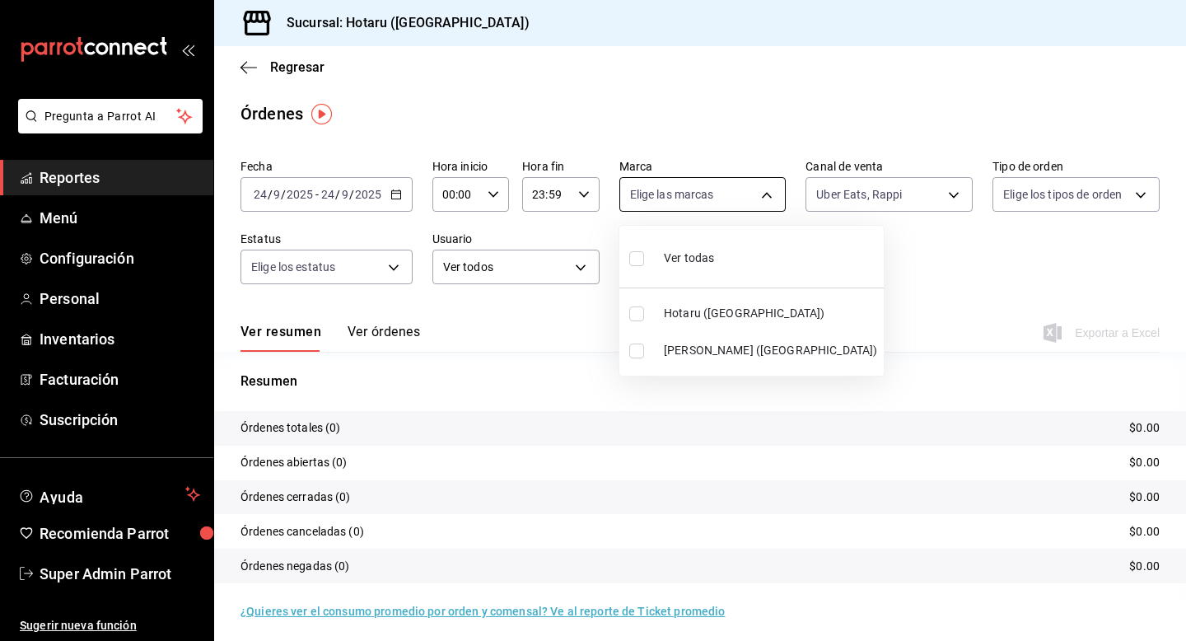
click at [692, 184] on body "Pregunta a Parrot AI Reportes Menú Configuración Personal Inventarios Facturaci…" at bounding box center [593, 320] width 1186 height 641
click at [633, 307] on input "checkbox" at bounding box center [636, 313] width 15 height 15
checkbox input "true"
type input "28f2b94b-43d9-4456-ab58-be91b69769b2"
click at [390, 208] on div at bounding box center [593, 320] width 1186 height 641
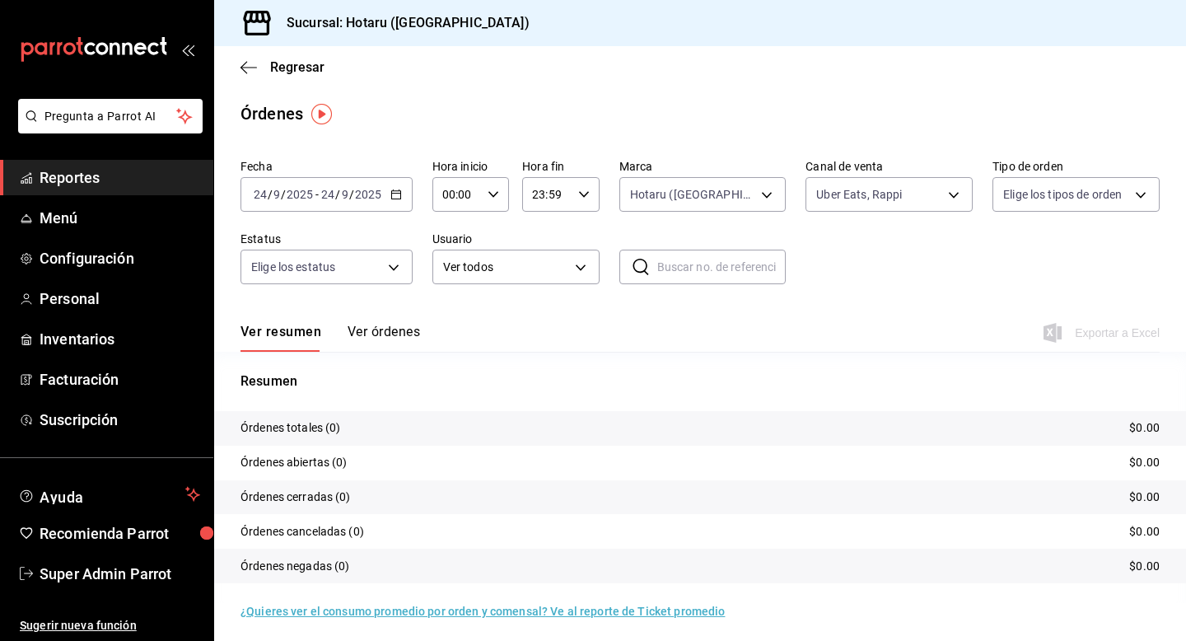
click at [391, 199] on \(Stroke\) "button" at bounding box center [396, 194] width 10 height 9
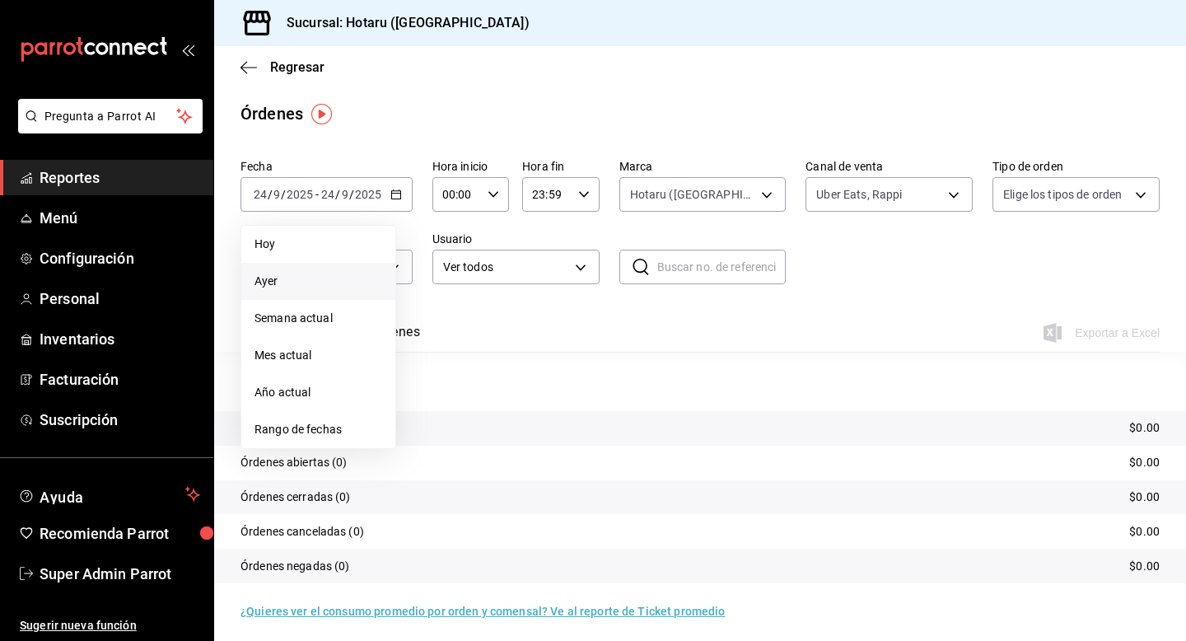
click at [332, 286] on span "Ayer" at bounding box center [319, 281] width 128 height 17
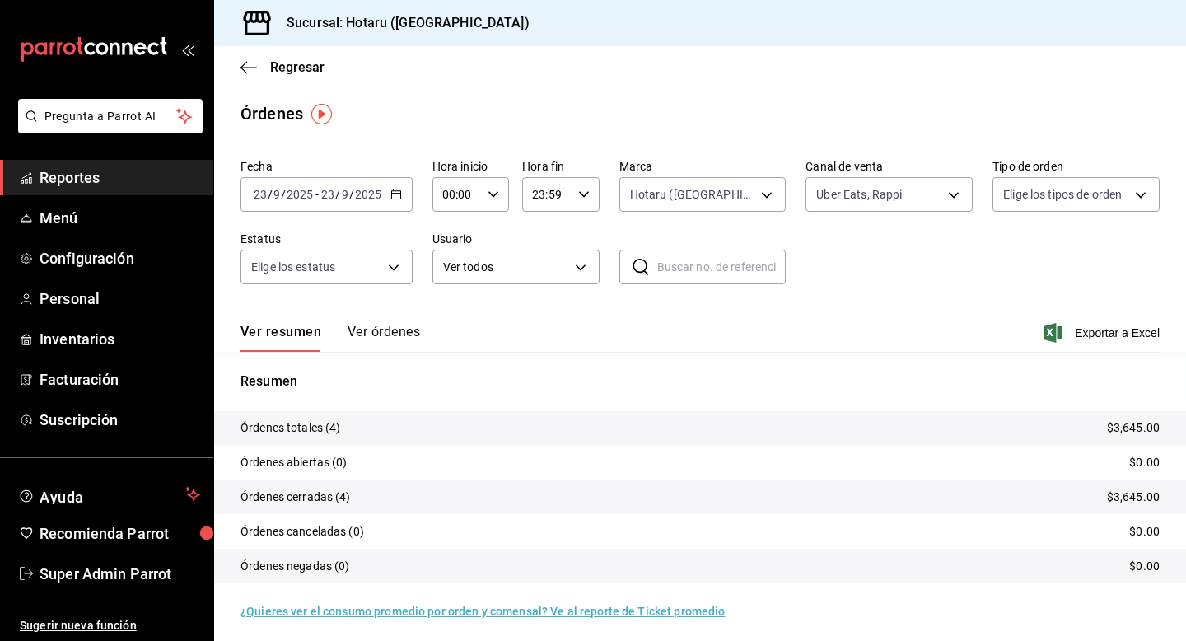
click at [378, 339] on button "Ver órdenes" at bounding box center [384, 338] width 72 height 28
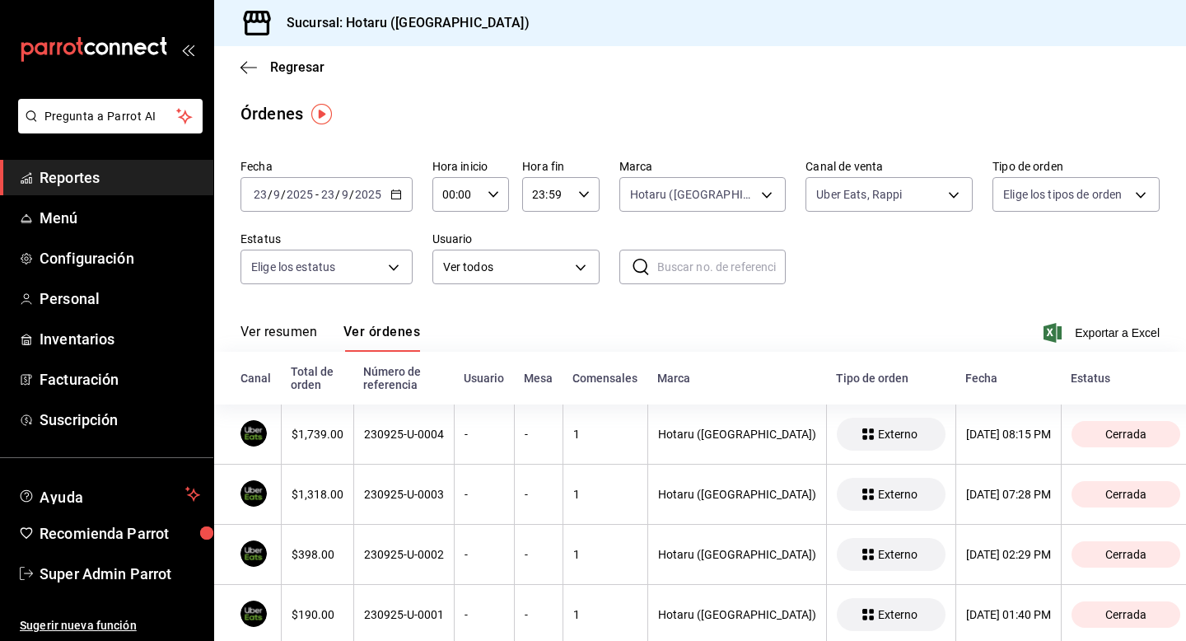
click at [398, 196] on icon "button" at bounding box center [396, 195] width 12 height 12
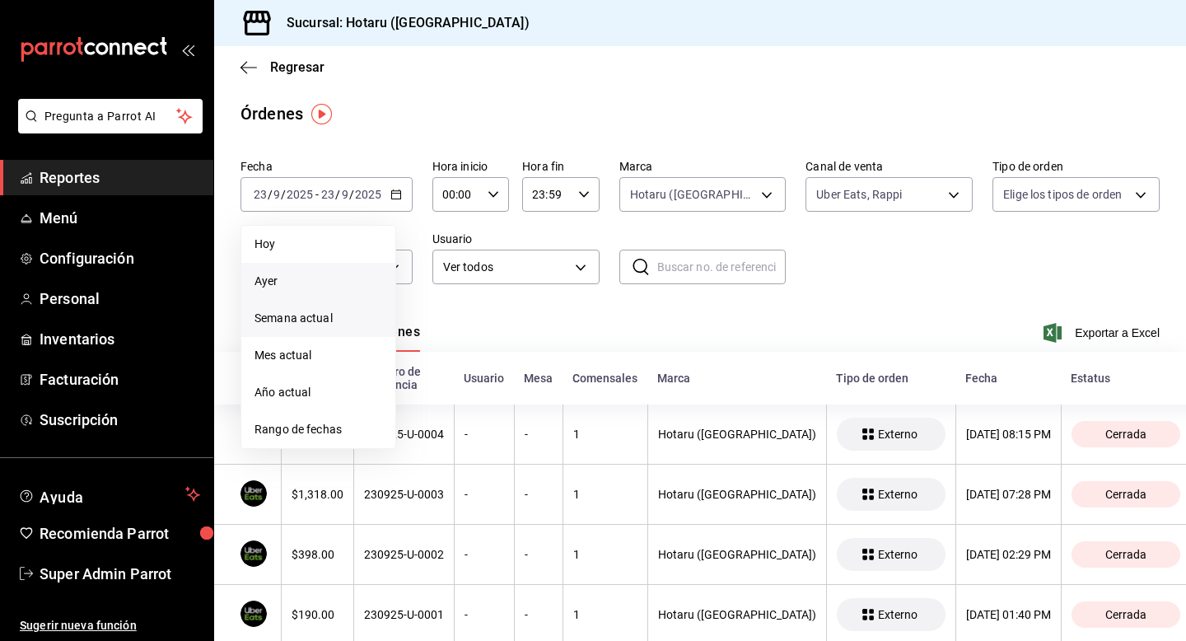
click at [363, 318] on span "Semana actual" at bounding box center [319, 318] width 128 height 17
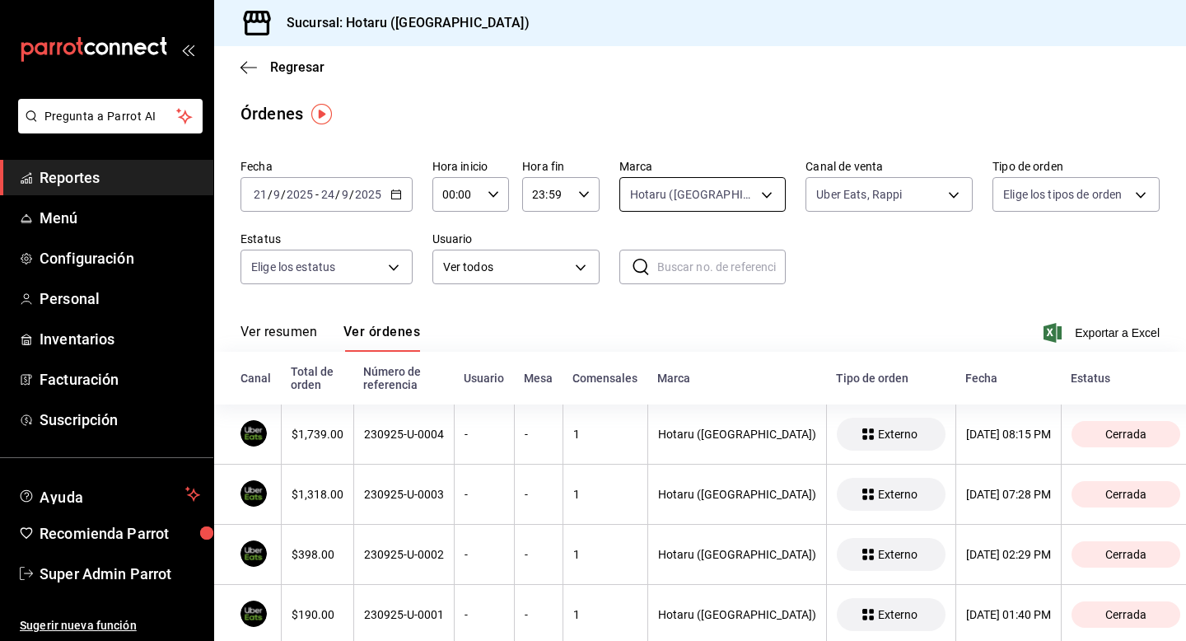
click at [698, 189] on body "Pregunta a Parrot AI Reportes Menú Configuración Personal Inventarios Facturaci…" at bounding box center [593, 320] width 1186 height 641
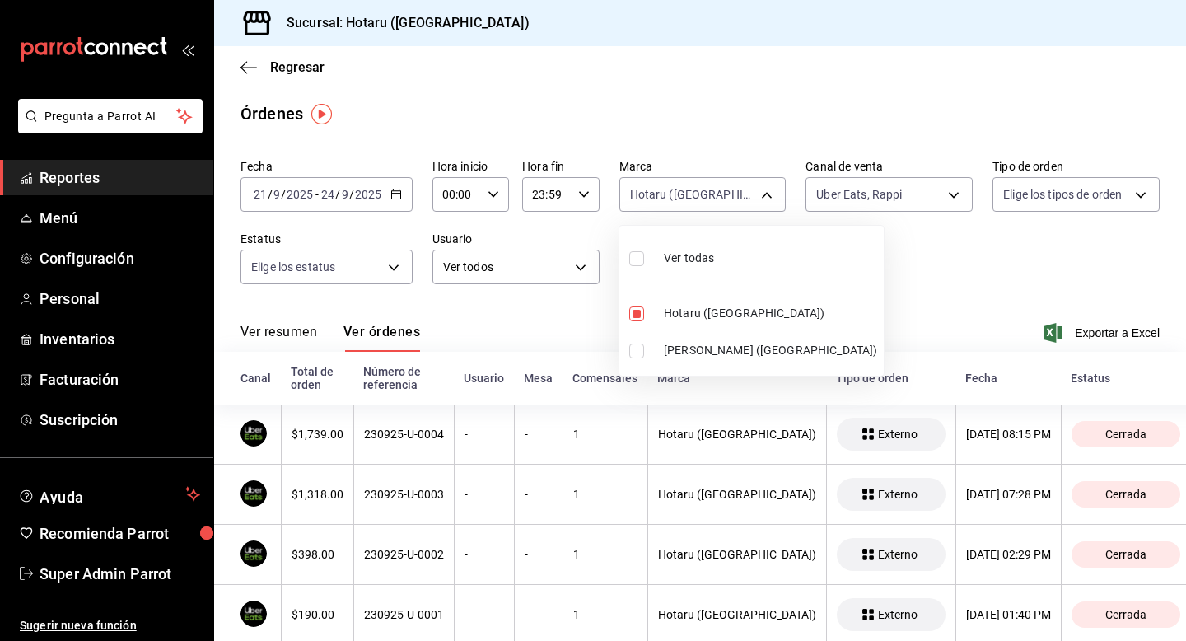
click at [640, 351] on input "checkbox" at bounding box center [636, 350] width 15 height 15
checkbox input "true"
type input "28f2b94b-43d9-4456-ab58-be91b69769b2,f751b40b-1592-4fe9-b0c9-b3cde2f2f566"
checkbox input "true"
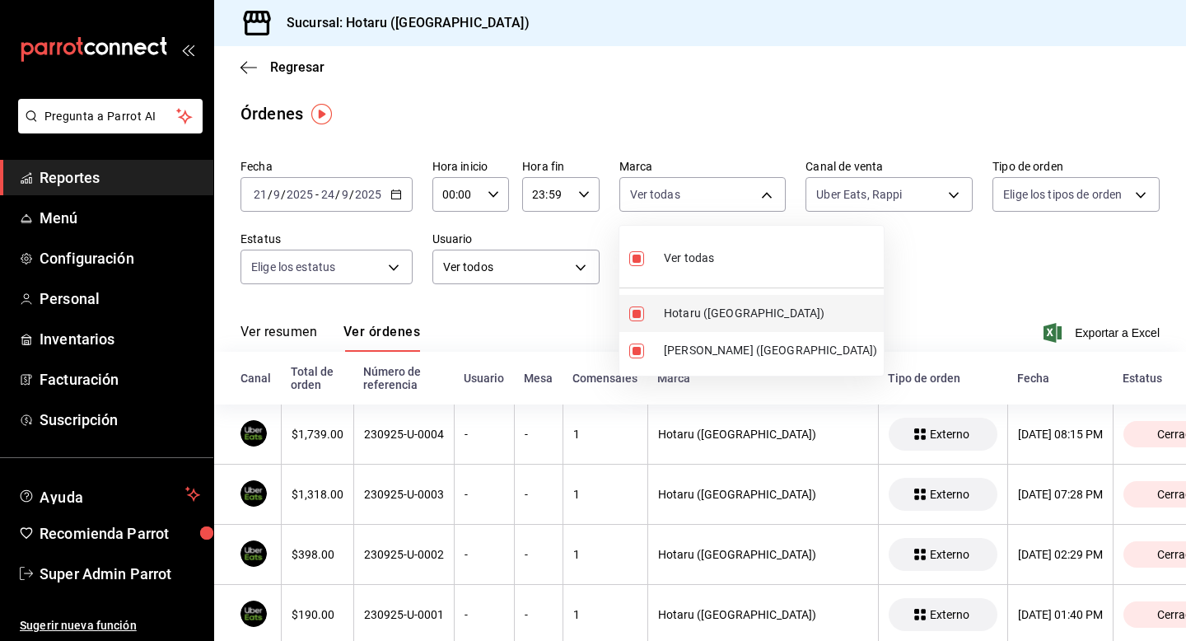
click at [638, 307] on input "checkbox" at bounding box center [636, 313] width 15 height 15
checkbox input "false"
type input "f751b40b-1592-4fe9-b0c9-b3cde2f2f566"
checkbox input "false"
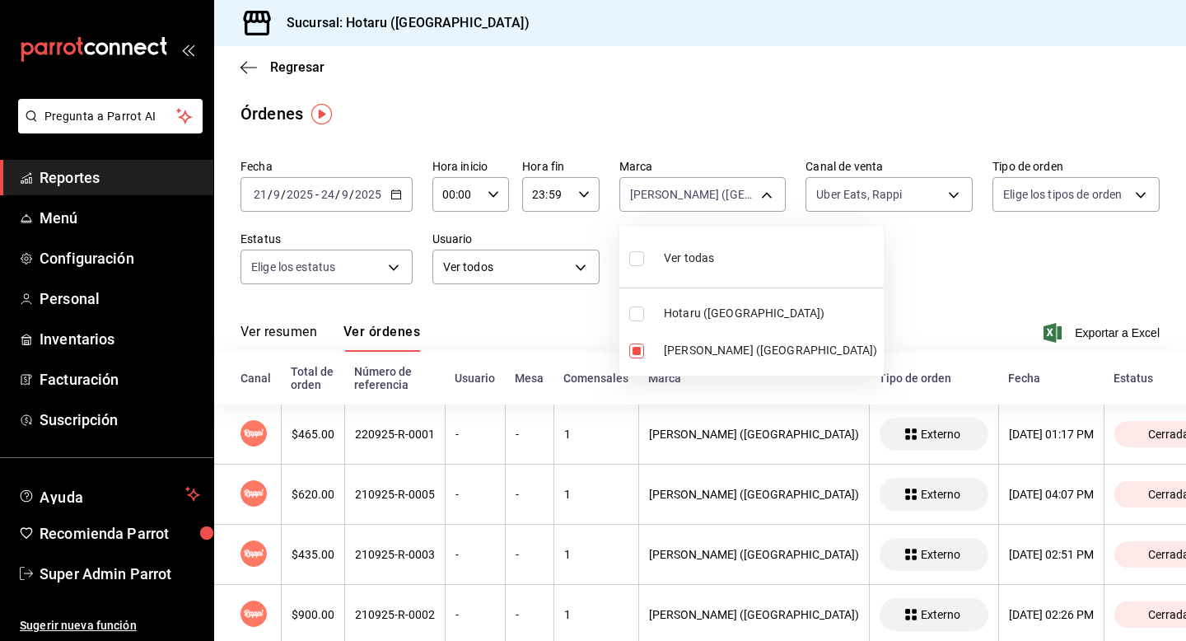
click at [583, 315] on div at bounding box center [593, 320] width 1186 height 641
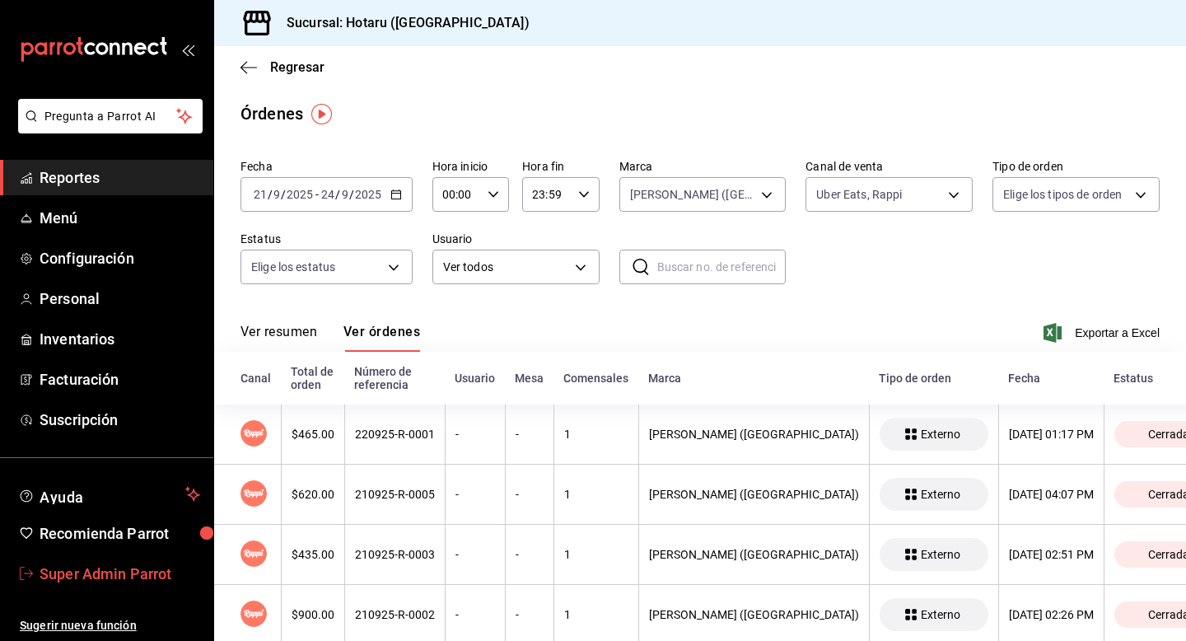
click at [104, 577] on span "Super Admin Parrot" at bounding box center [120, 574] width 161 height 22
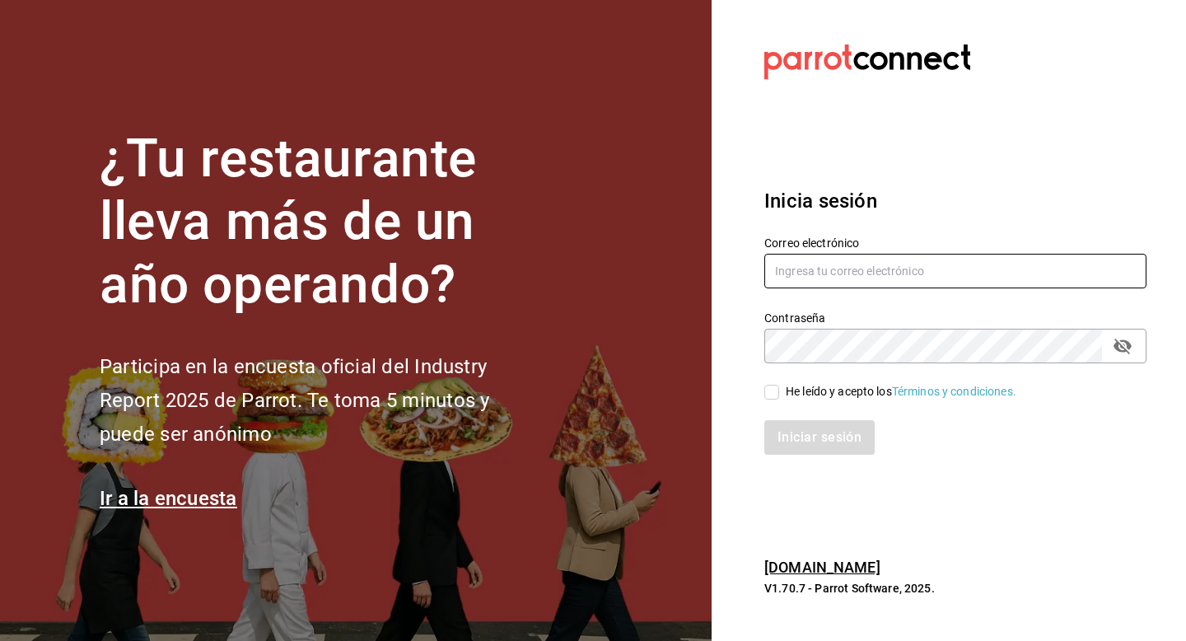
click at [806, 281] on input "text" at bounding box center [955, 271] width 382 height 35
type input "ichikaniartz@costeno.com"
click at [781, 391] on span "He leído y acepto los Términos y condiciones." at bounding box center [897, 391] width 237 height 17
click at [779, 391] on input "He leído y acepto los Términos y condiciones." at bounding box center [771, 392] width 15 height 15
checkbox input "true"
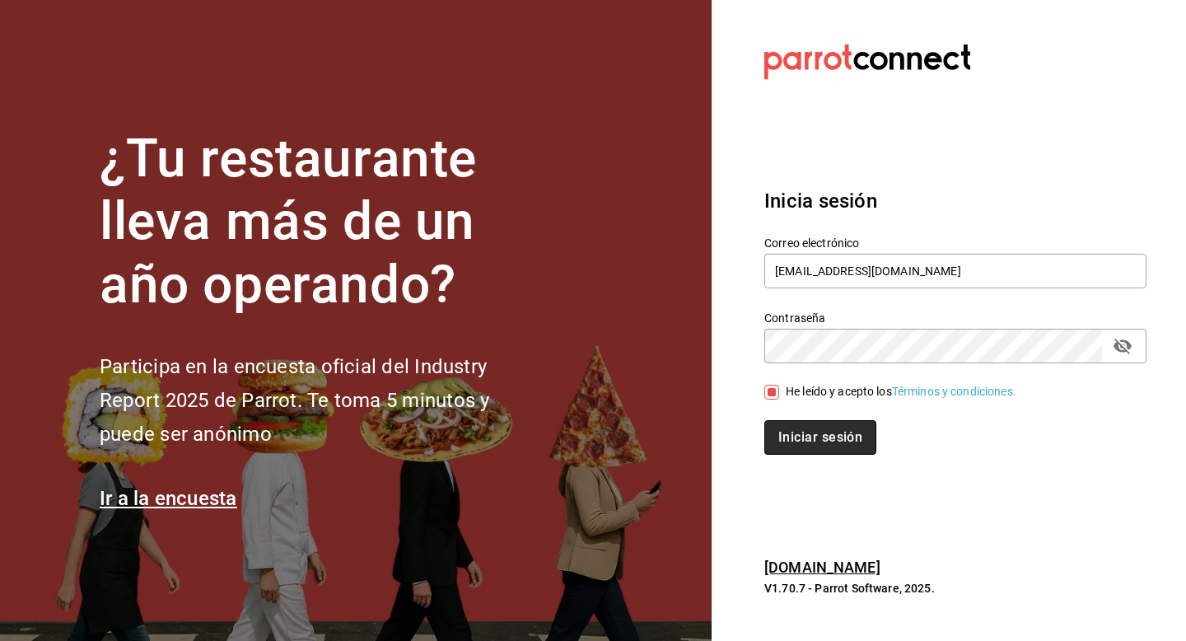
click at [781, 423] on button "Iniciar sesión" at bounding box center [820, 437] width 112 height 35
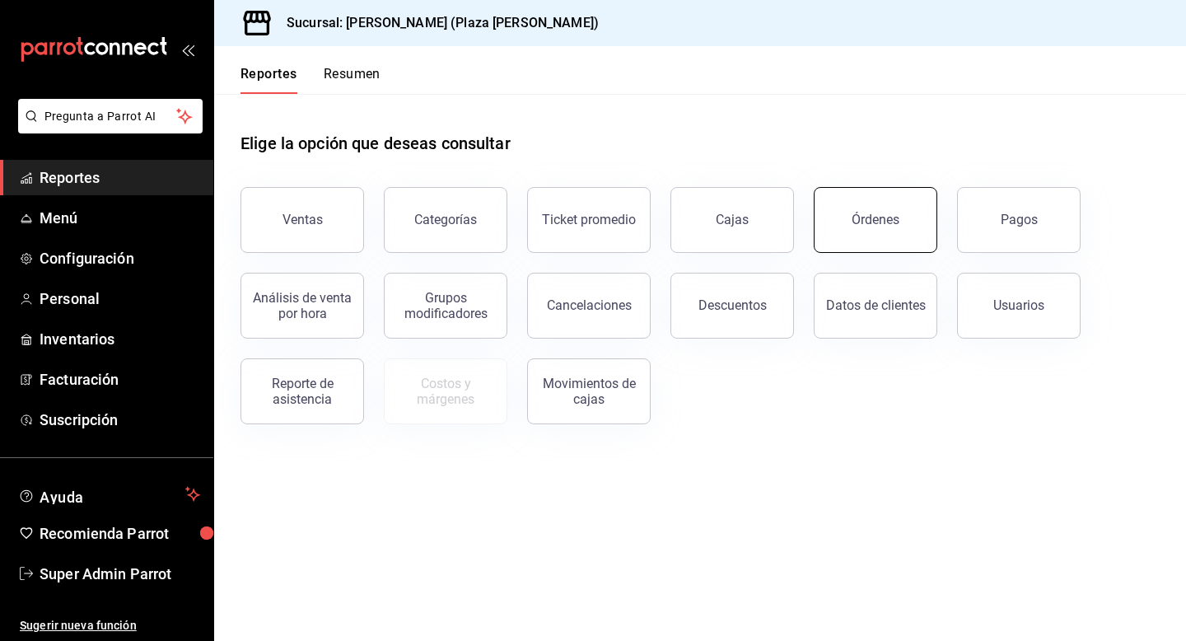
click at [851, 234] on button "Órdenes" at bounding box center [876, 220] width 124 height 66
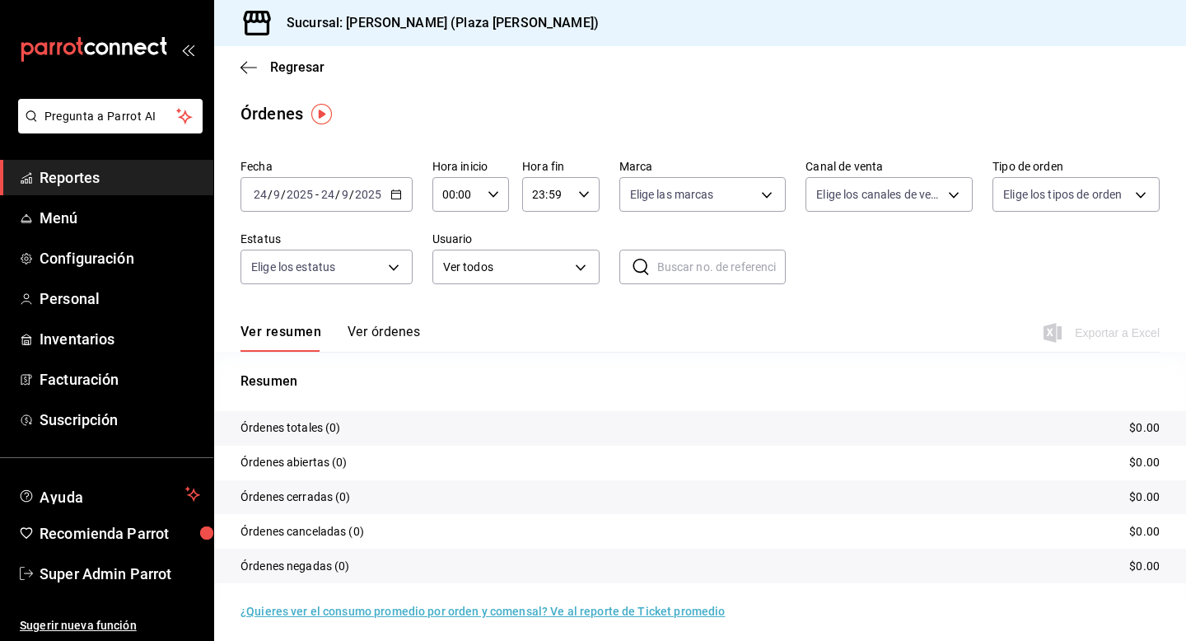
click at [409, 332] on button "Ver órdenes" at bounding box center [384, 338] width 72 height 28
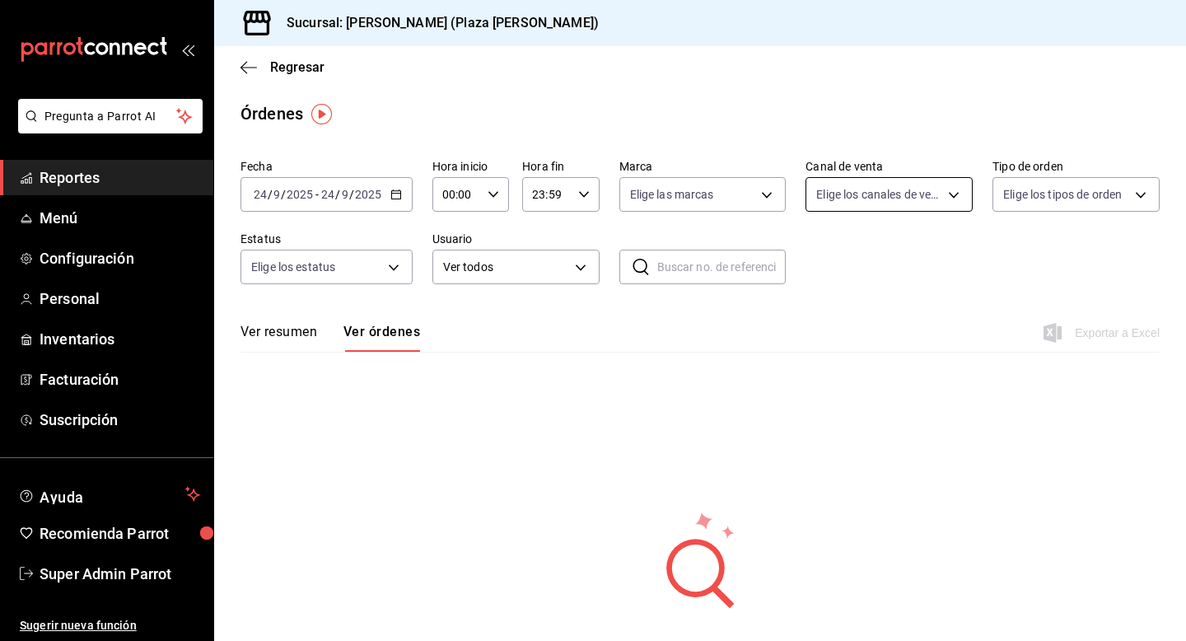
click at [848, 190] on body "Pregunta a Parrot AI Reportes Menú Configuración Personal Inventarios Facturaci…" at bounding box center [593, 320] width 1186 height 641
click at [826, 348] on input "checkbox" at bounding box center [823, 350] width 15 height 15
checkbox input "true"
type input "UBER_EATS"
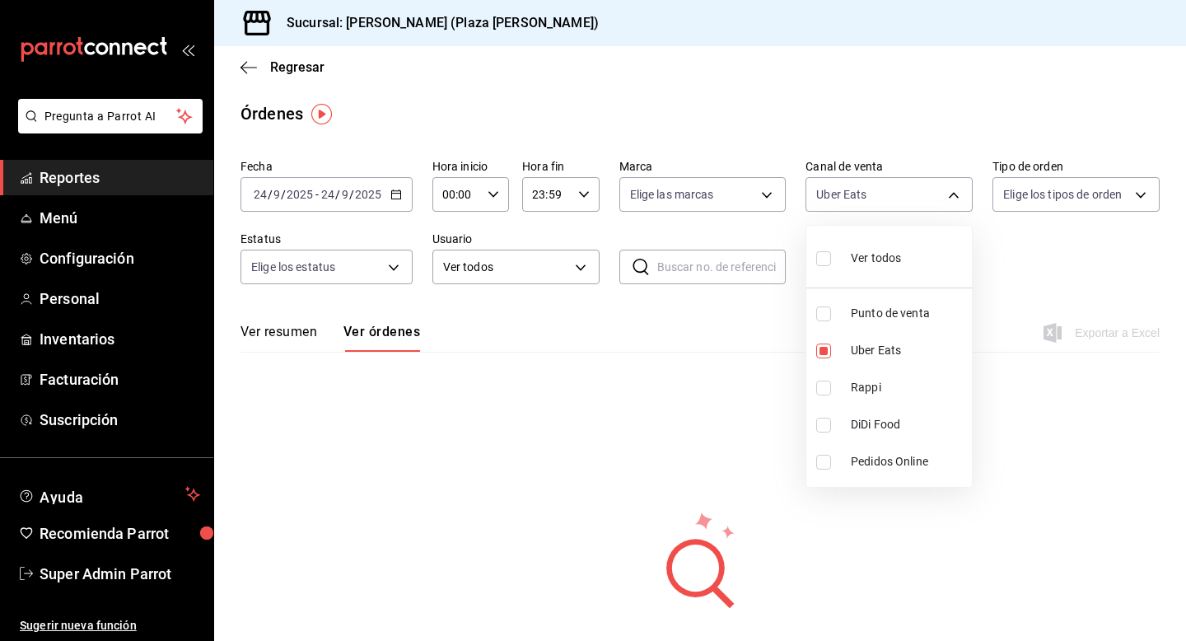
click at [825, 387] on input "checkbox" at bounding box center [823, 388] width 15 height 15
checkbox input "true"
type input "UBER_EATS,RAPPI"
click at [659, 175] on div at bounding box center [593, 320] width 1186 height 641
click at [659, 196] on body "Pregunta a Parrot AI Reportes Menú Configuración Personal Inventarios Facturaci…" at bounding box center [593, 320] width 1186 height 641
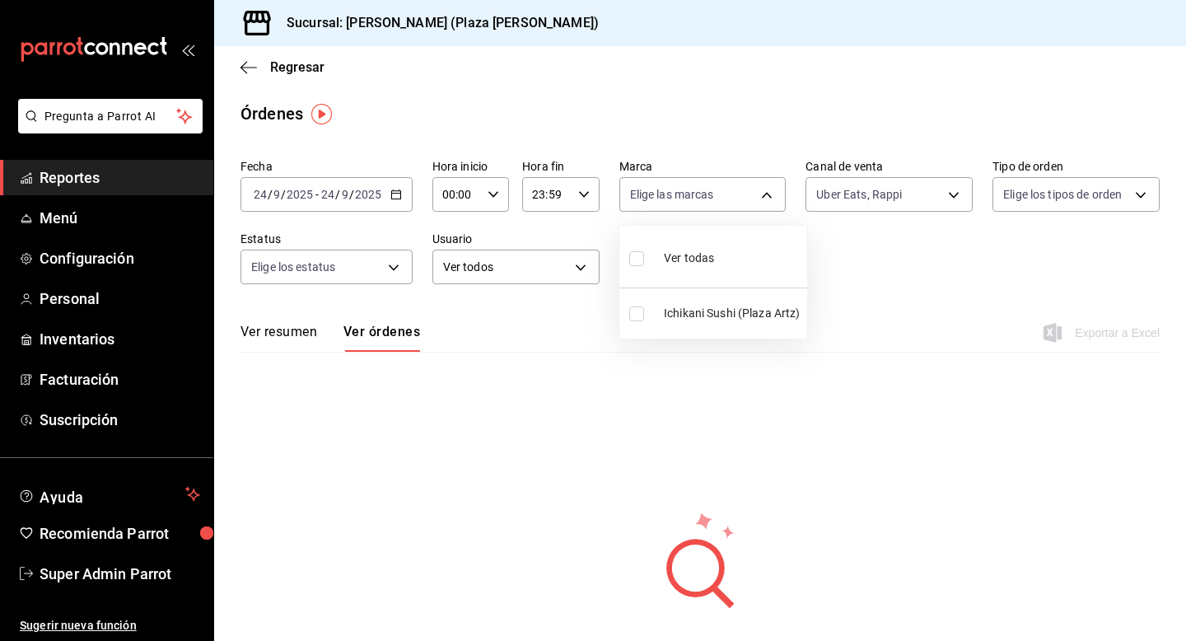
click at [631, 317] on input "checkbox" at bounding box center [636, 313] width 15 height 15
checkbox input "true"
type input "abc0a998-24f3-49b9-87eb-b6f27766d4d5"
checkbox input "true"
click at [377, 184] on div at bounding box center [593, 320] width 1186 height 641
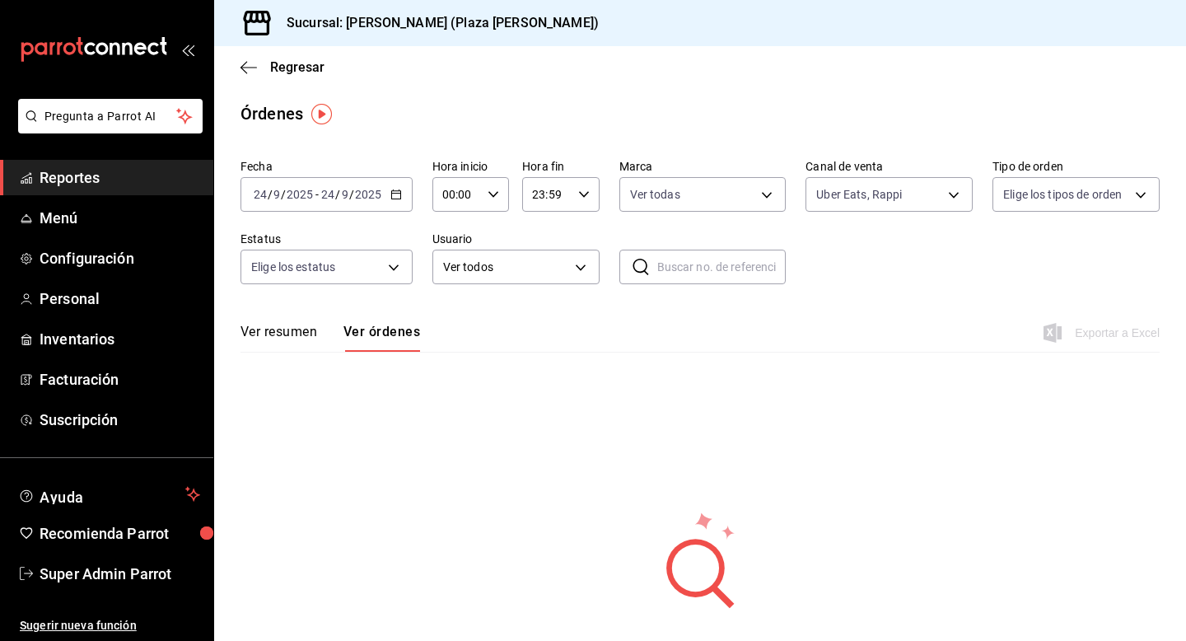
click at [391, 193] on \(Stroke\) "button" at bounding box center [395, 193] width 9 height 1
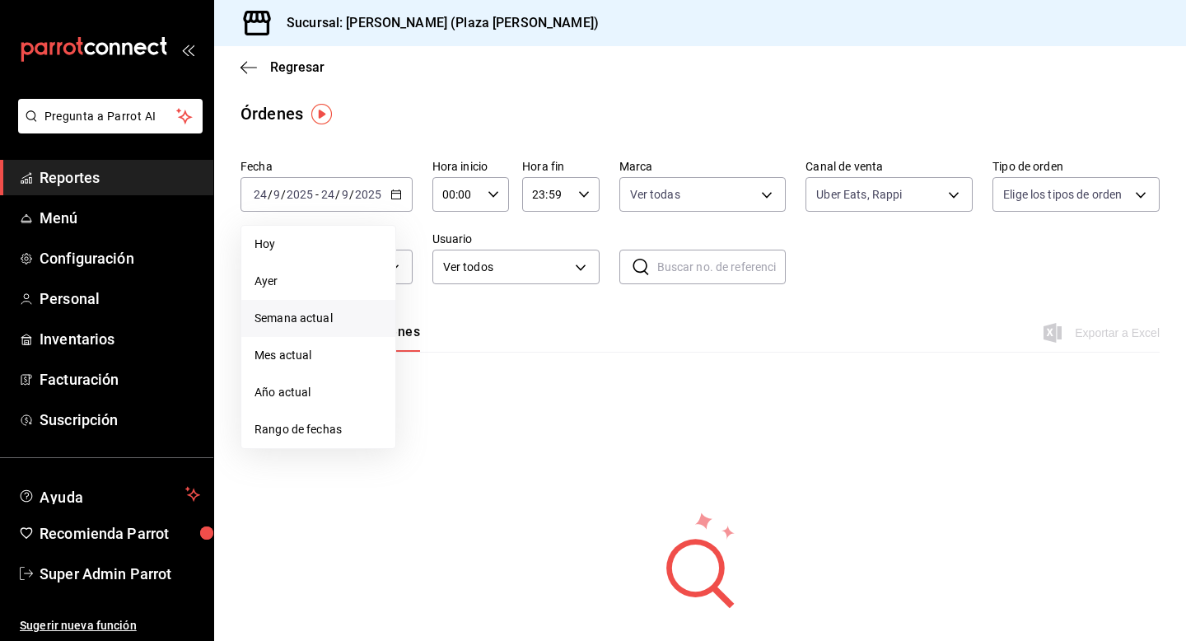
click at [324, 320] on span "Semana actual" at bounding box center [319, 318] width 128 height 17
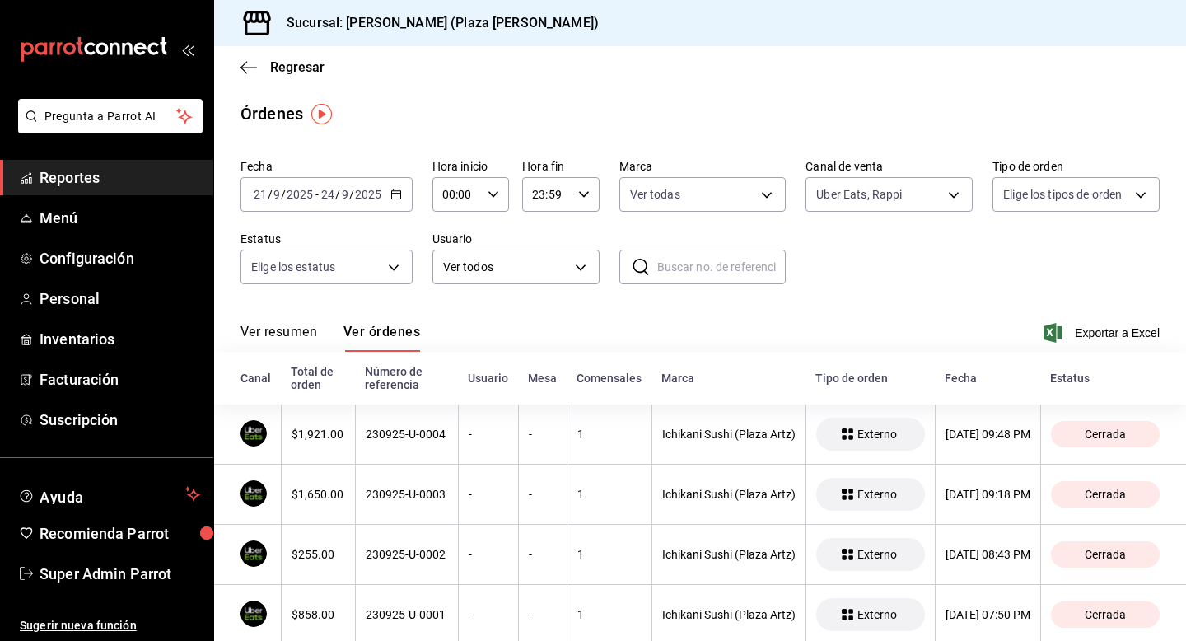
click at [400, 186] on div "[DATE] [DATE] - [DATE] [DATE]" at bounding box center [327, 194] width 172 height 35
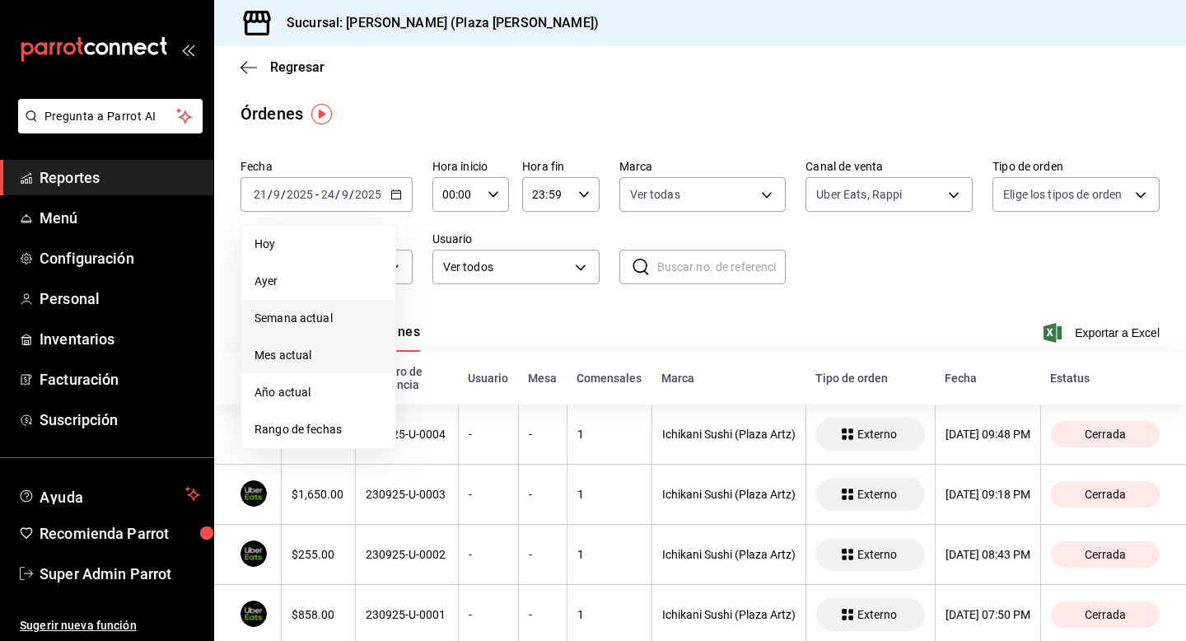
click at [330, 356] on span "Mes actual" at bounding box center [319, 355] width 128 height 17
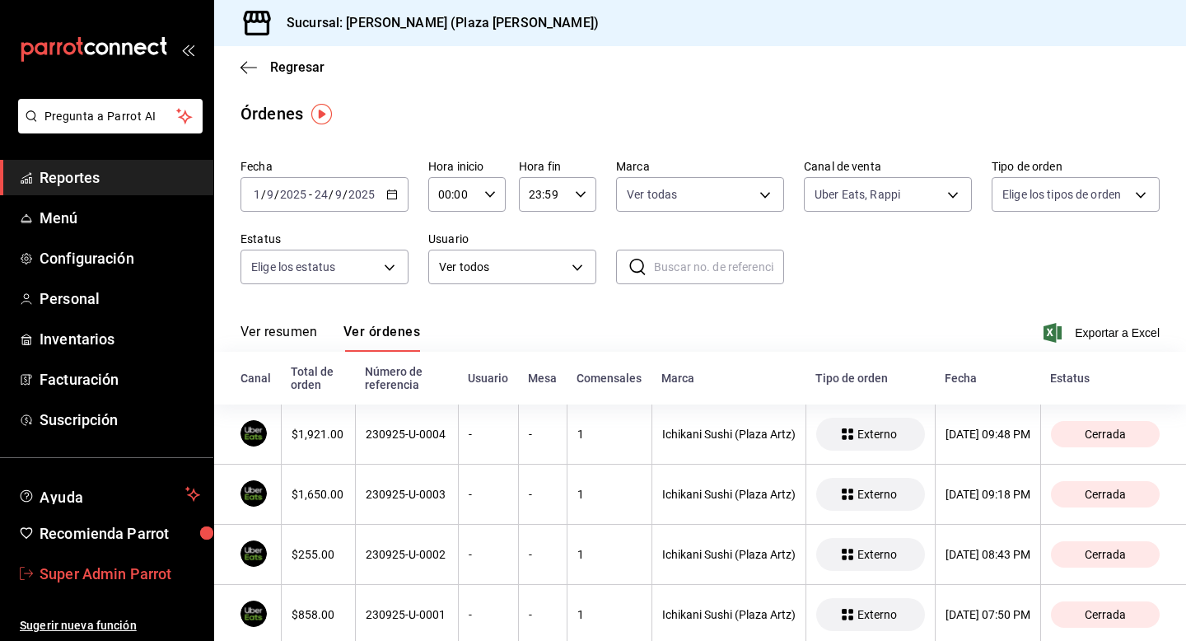
click at [140, 578] on span "Super Admin Parrot" at bounding box center [120, 574] width 161 height 22
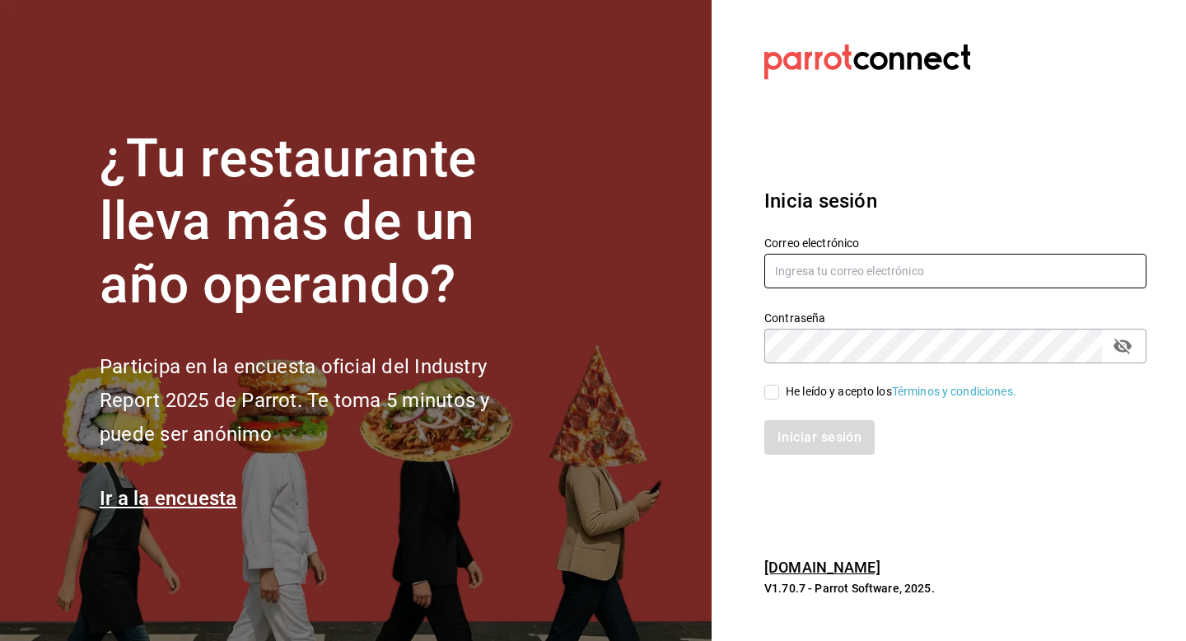
click at [823, 283] on input "text" at bounding box center [955, 271] width 382 height 35
type input "ichikani@costeno.com"
click at [768, 395] on input "He leído y acepto los Términos y condiciones." at bounding box center [771, 392] width 15 height 15
checkbox input "true"
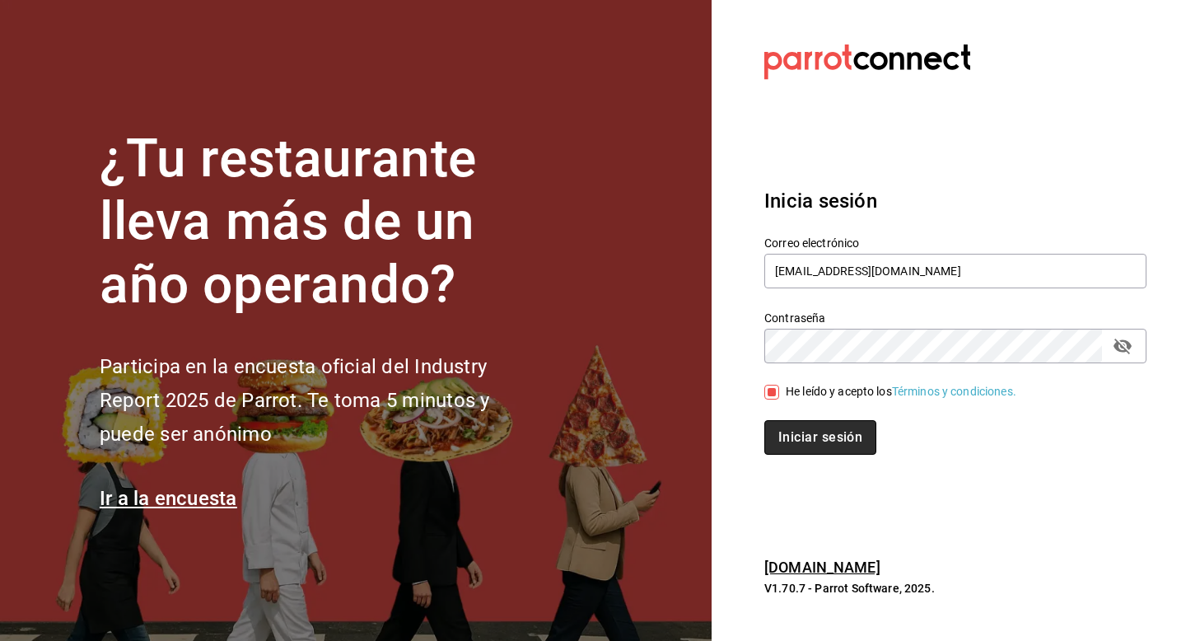
click at [779, 446] on button "Iniciar sesión" at bounding box center [820, 437] width 112 height 35
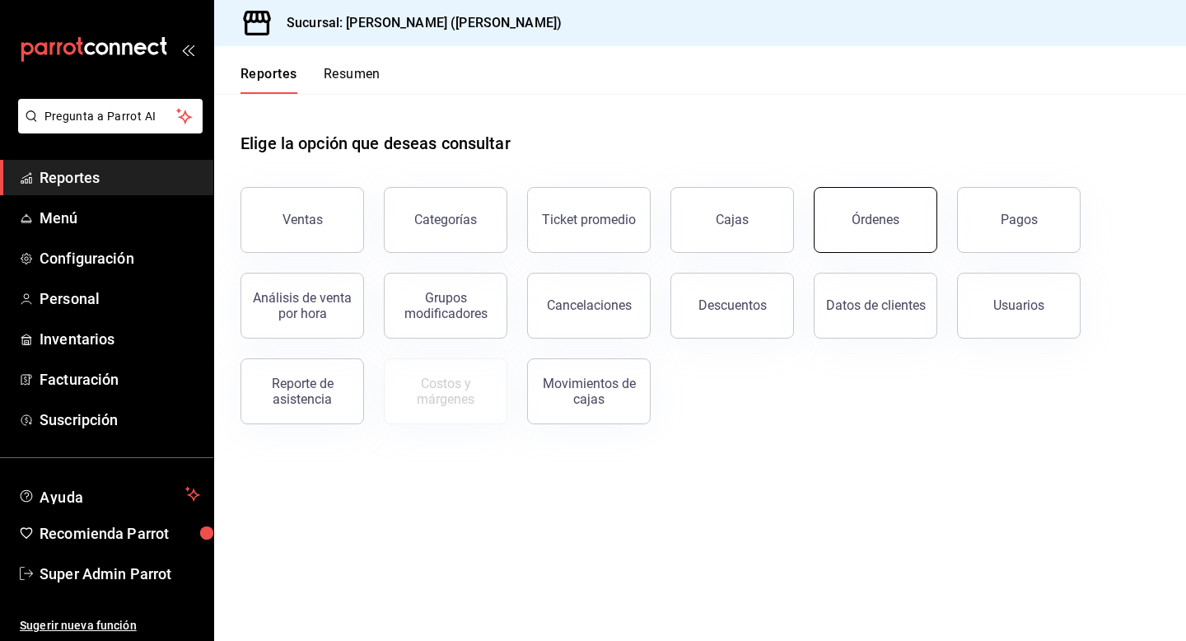
click at [858, 231] on button "Órdenes" at bounding box center [876, 220] width 124 height 66
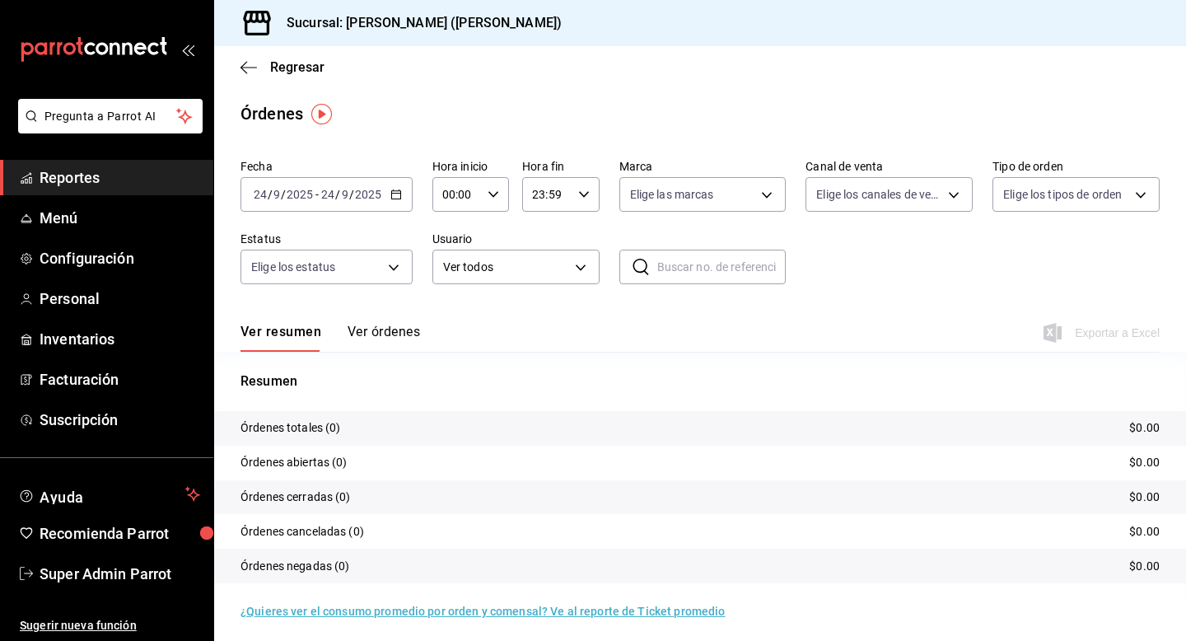
click at [383, 339] on button "Ver órdenes" at bounding box center [384, 338] width 72 height 28
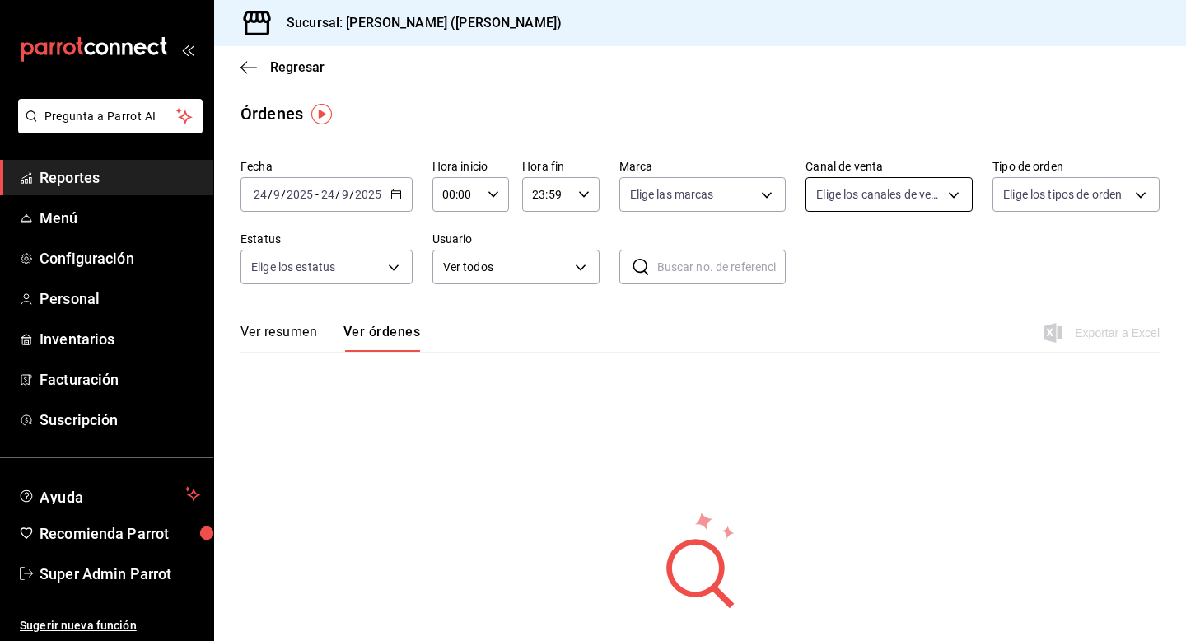
click at [823, 203] on body "Pregunta a Parrot AI Reportes Menú Configuración Personal Inventarios Facturaci…" at bounding box center [593, 320] width 1186 height 641
click at [821, 351] on input "checkbox" at bounding box center [823, 350] width 15 height 15
checkbox input "true"
type input "UBER_EATS"
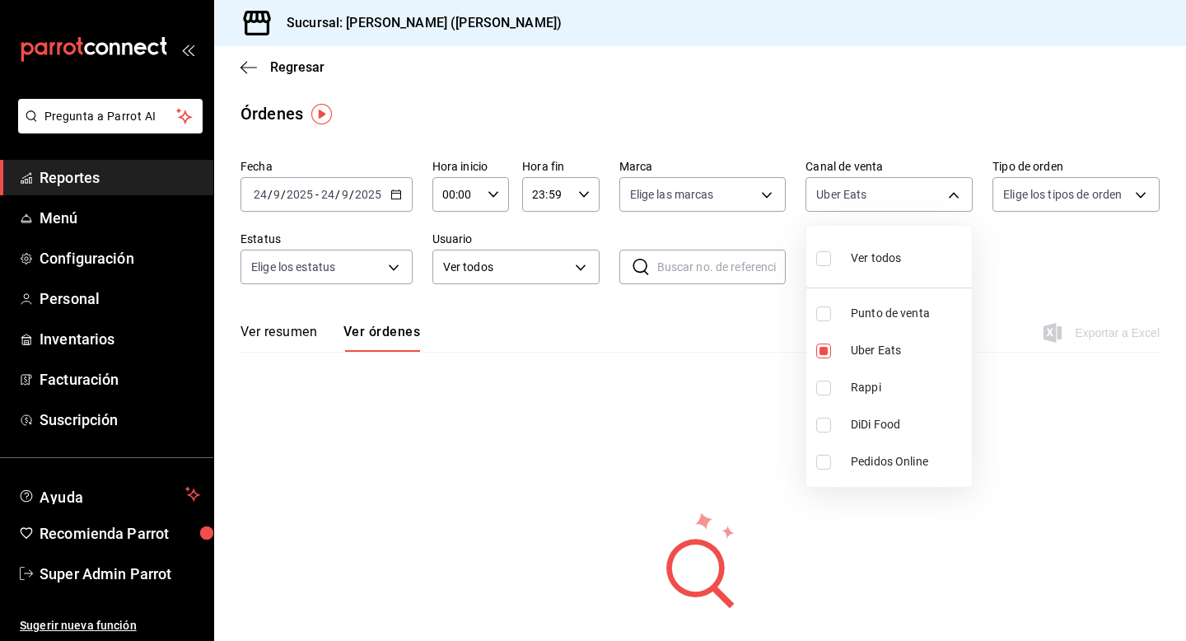
click at [824, 390] on input "checkbox" at bounding box center [823, 388] width 15 height 15
checkbox input "true"
type input "UBER_EATS,RAPPI"
click at [657, 199] on div at bounding box center [593, 320] width 1186 height 641
click at [657, 199] on body "Pregunta a Parrot AI Reportes Menú Configuración Personal Inventarios Facturaci…" at bounding box center [593, 320] width 1186 height 641
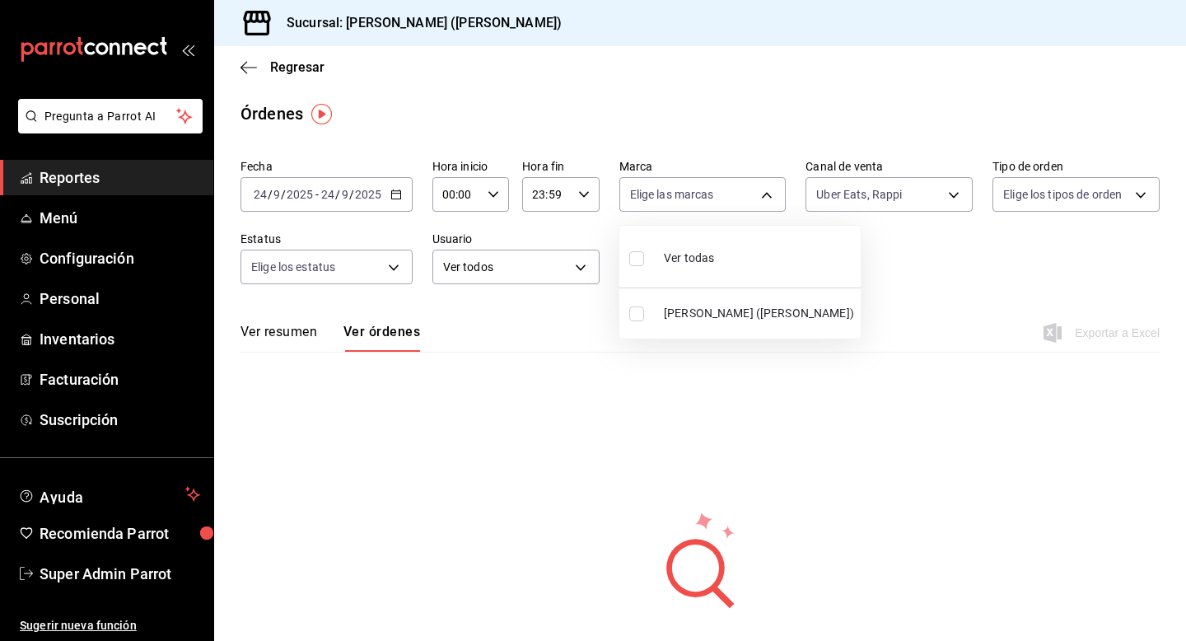
click at [633, 308] on input "checkbox" at bounding box center [636, 313] width 15 height 15
checkbox input "true"
type input "3e284276-a834-4a39-bc59-2edda2d06158"
checkbox input "true"
click at [398, 196] on div at bounding box center [593, 320] width 1186 height 641
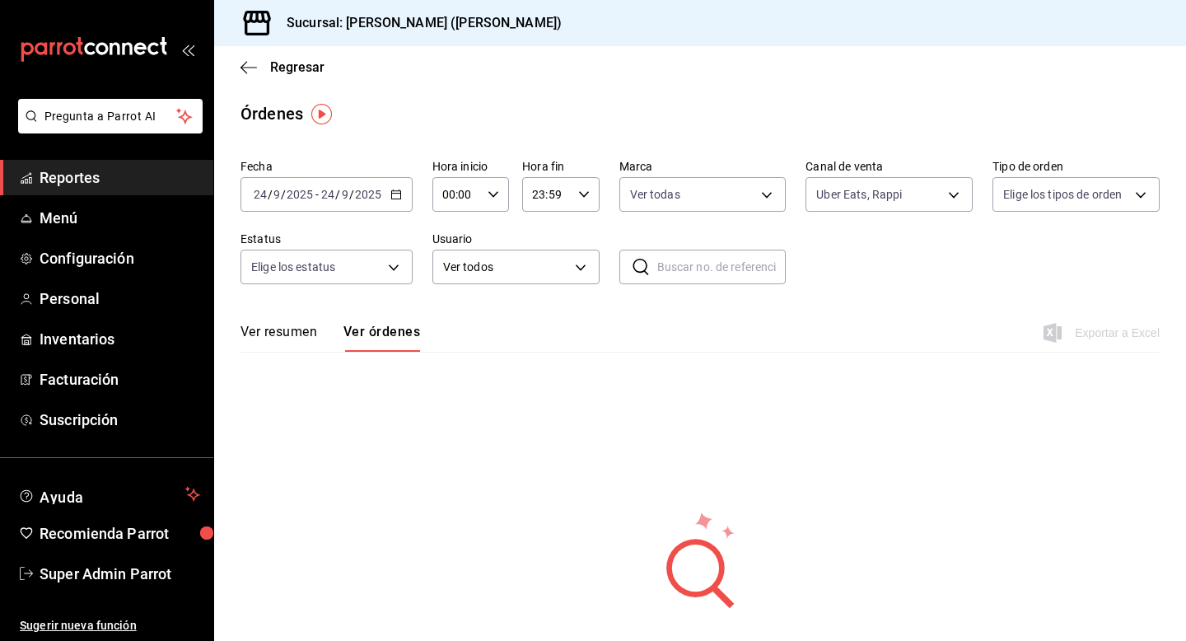
click at [393, 199] on icon "button" at bounding box center [396, 195] width 12 height 12
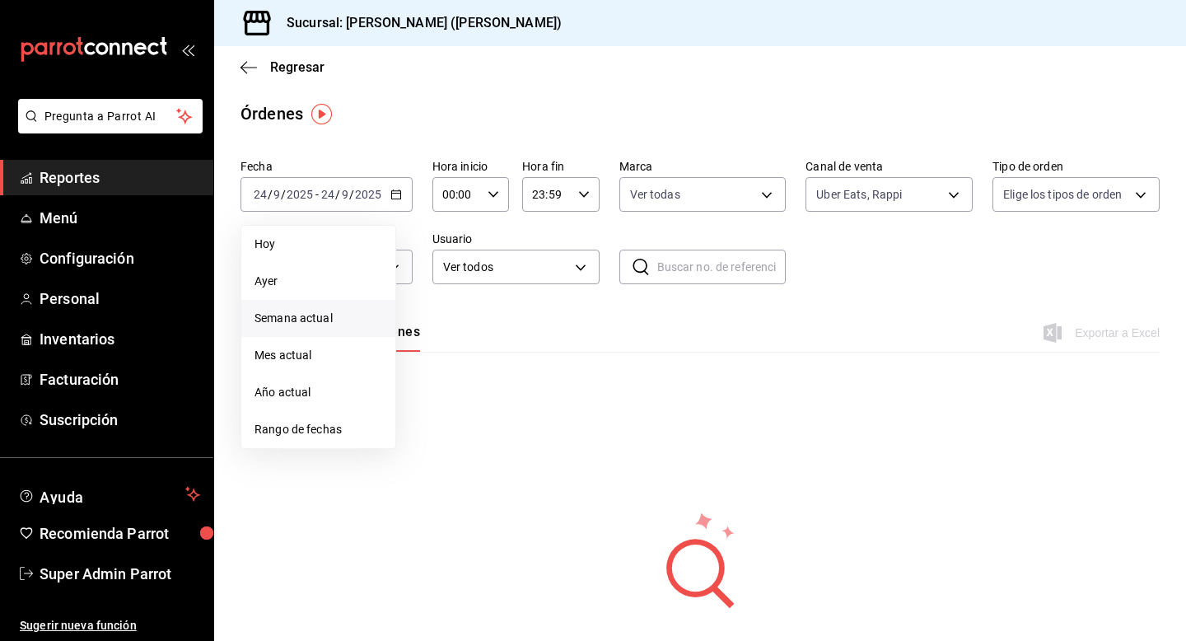
click at [328, 320] on span "Semana actual" at bounding box center [319, 318] width 128 height 17
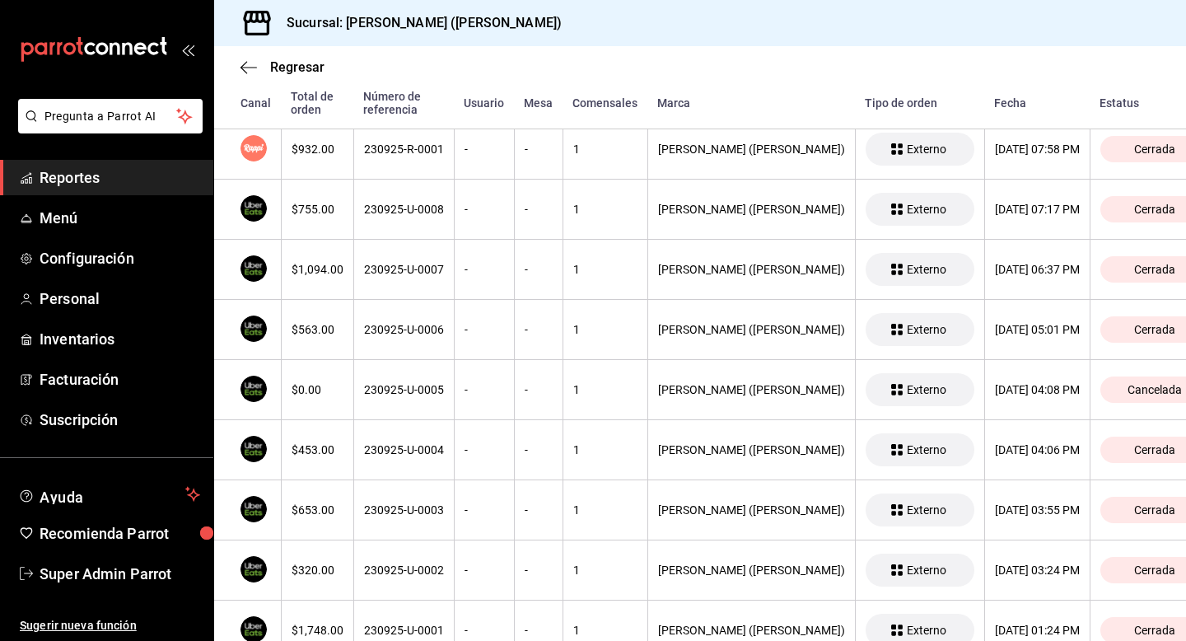
scroll to position [509, 0]
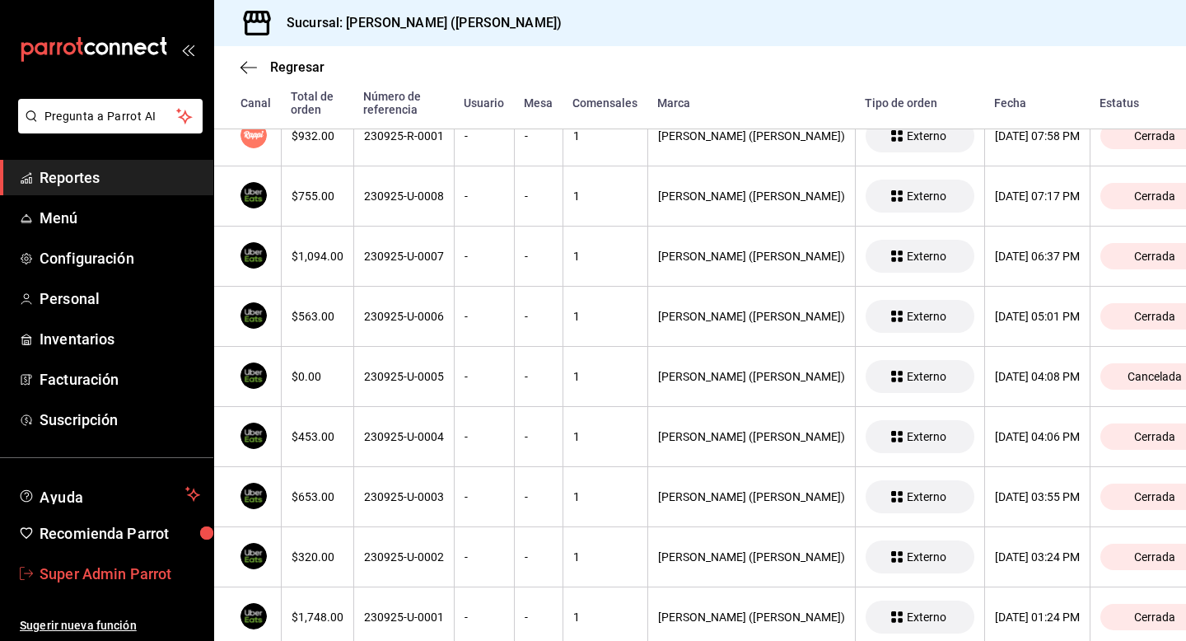
click at [175, 566] on span "Super Admin Parrot" at bounding box center [120, 574] width 161 height 22
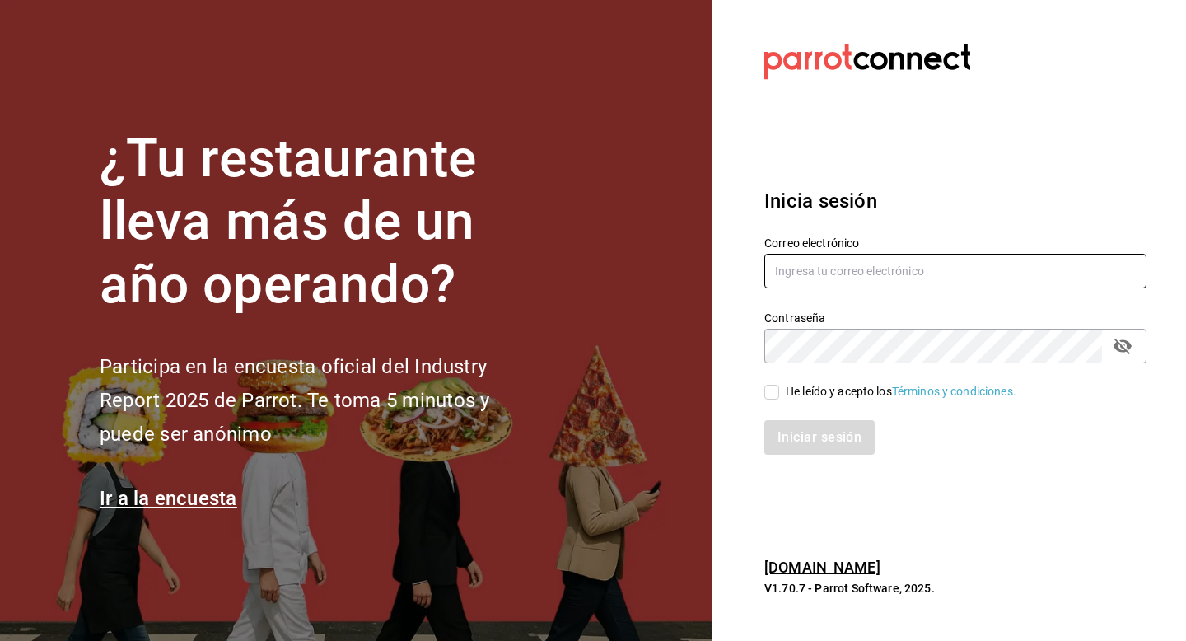
click at [848, 271] on input "text" at bounding box center [955, 271] width 382 height 35
type input "lazaroydiego@costeno.com"
click at [806, 390] on div "He leído y acepto los Términos y condiciones." at bounding box center [901, 391] width 231 height 17
click at [779, 390] on input "He leído y acepto los Términos y condiciones." at bounding box center [771, 392] width 15 height 15
checkbox input "true"
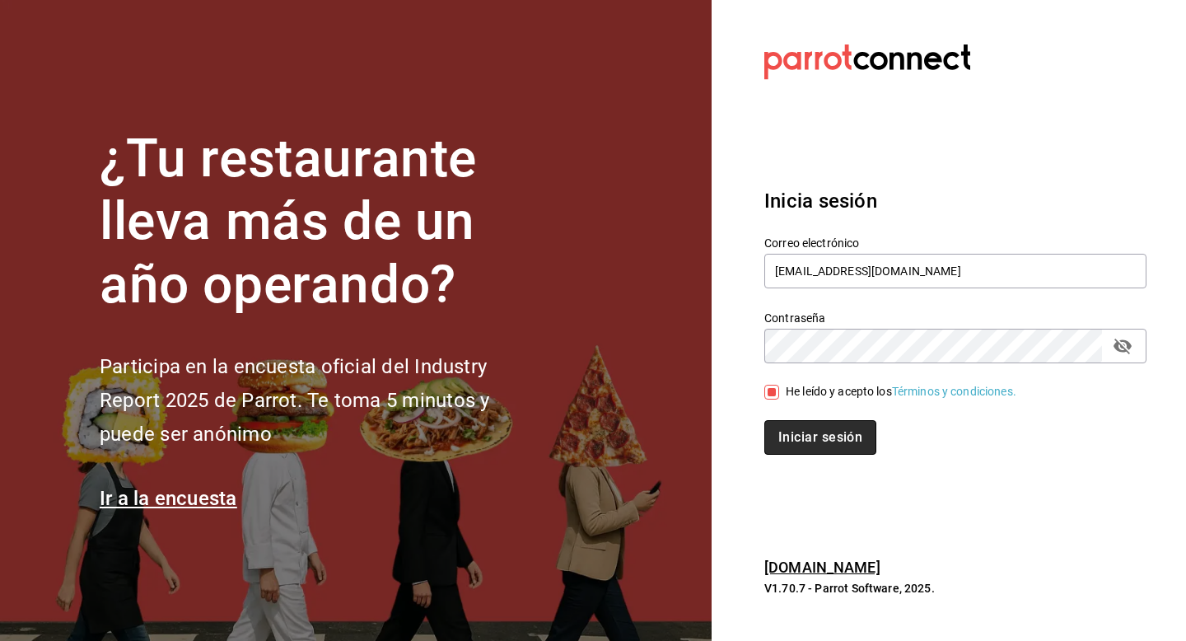
click at [806, 429] on button "Iniciar sesión" at bounding box center [820, 437] width 112 height 35
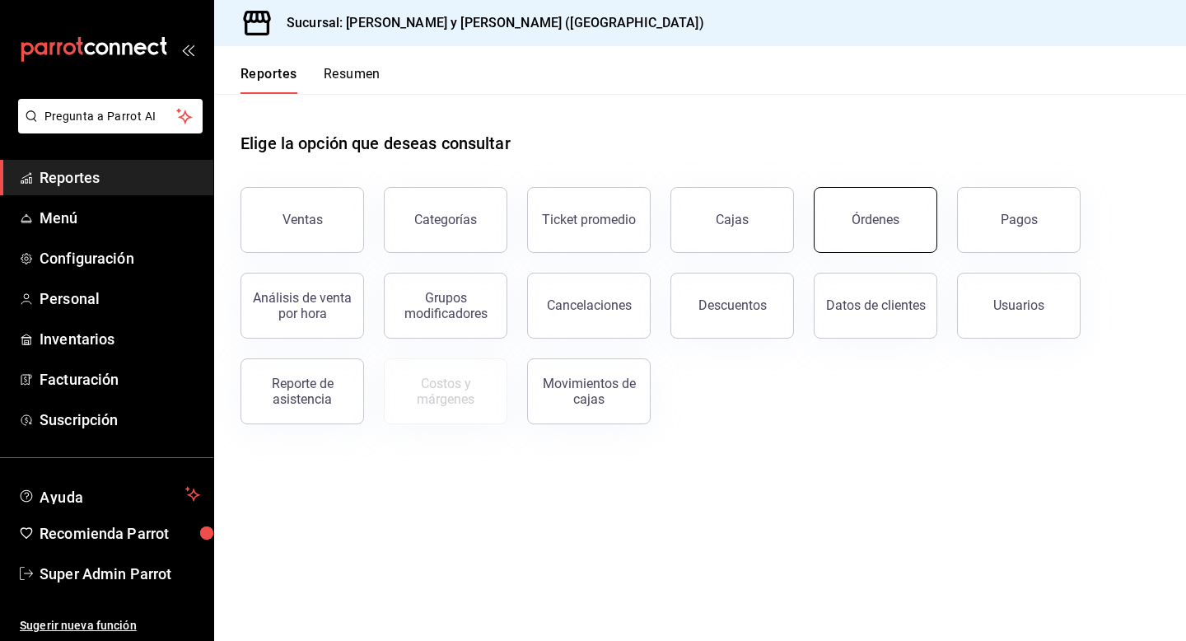
click at [894, 225] on div "Órdenes" at bounding box center [876, 220] width 48 height 16
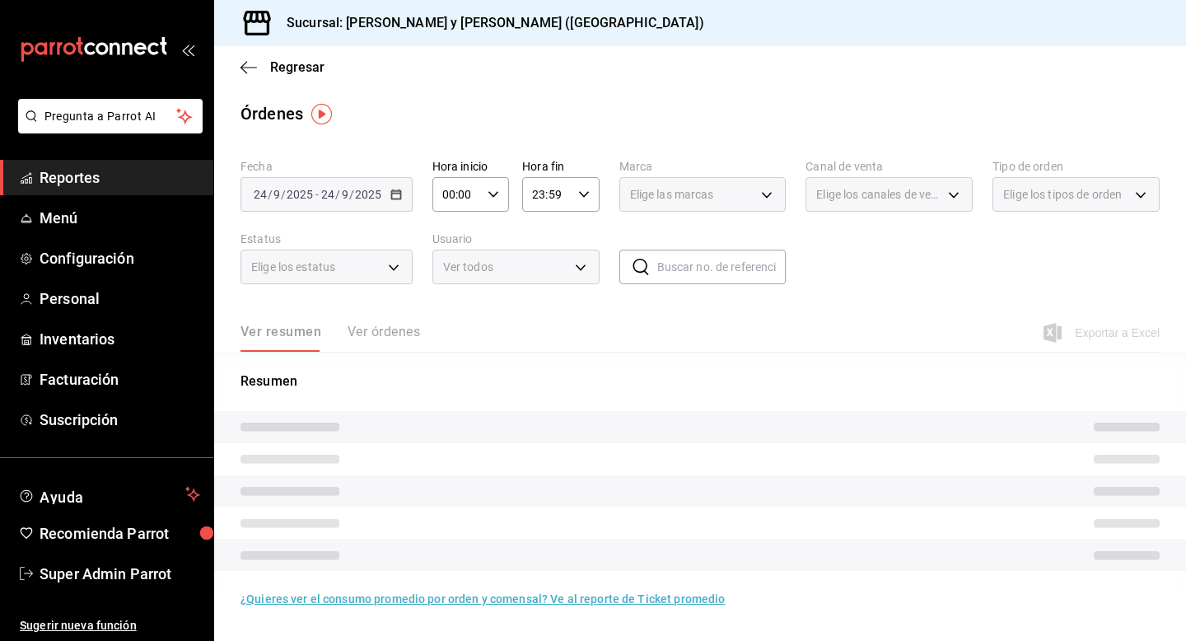
click at [399, 329] on div "Ver resumen Ver órdenes" at bounding box center [331, 338] width 180 height 28
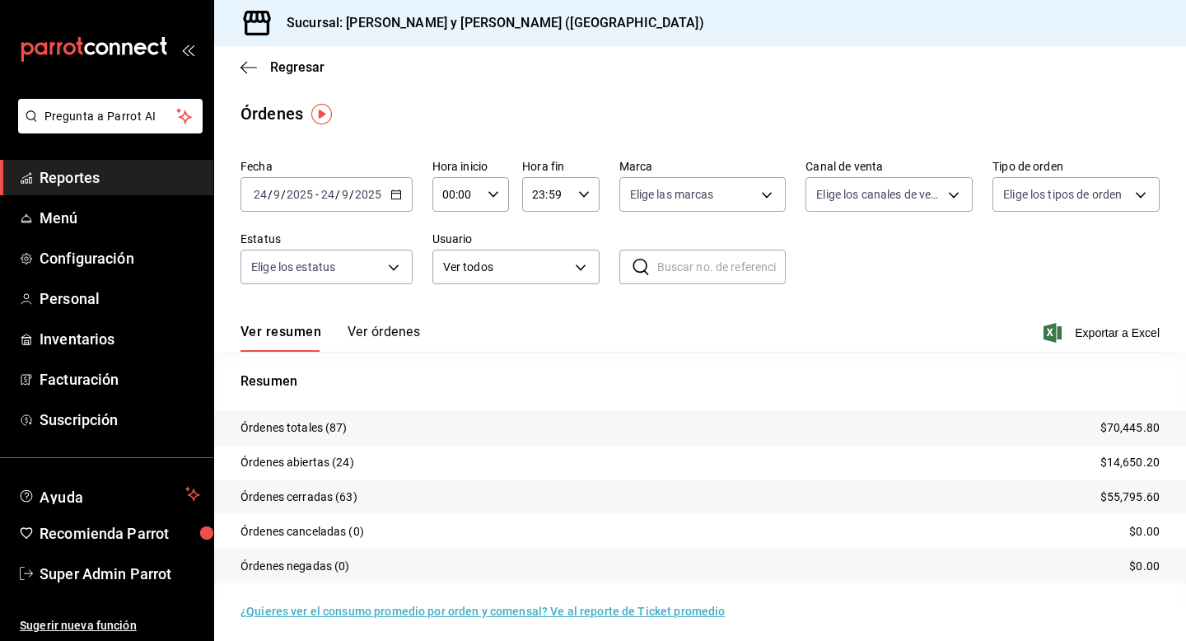
click at [399, 332] on button "Ver órdenes" at bounding box center [384, 338] width 72 height 28
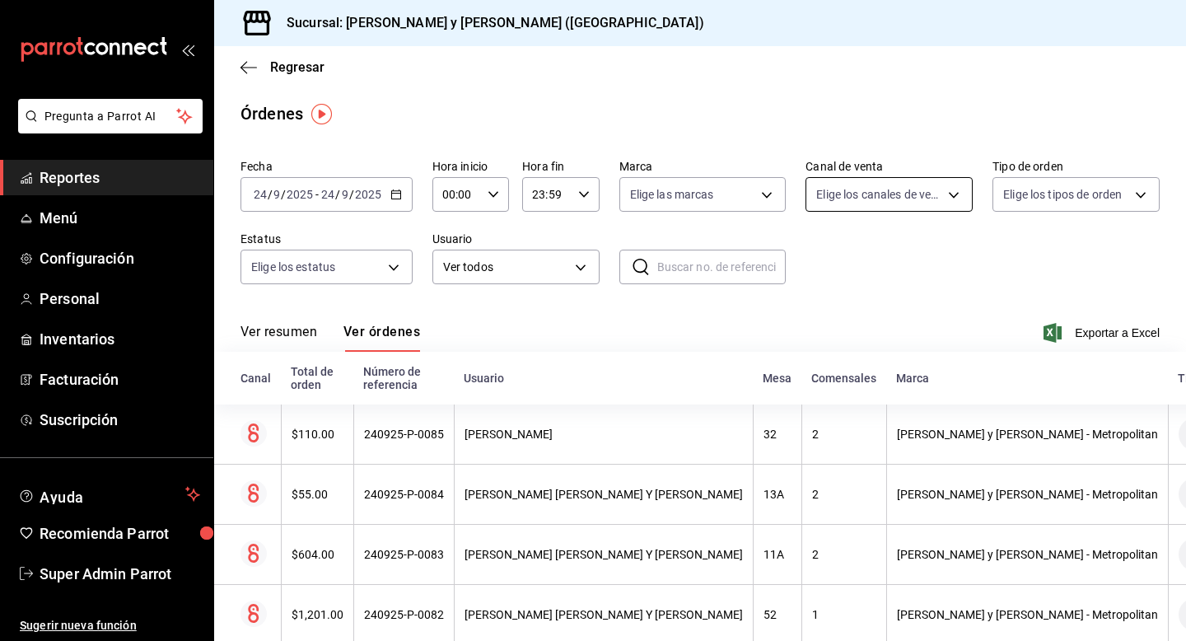
click at [838, 199] on body "Pregunta a Parrot AI Reportes Menú Configuración Personal Inventarios Facturaci…" at bounding box center [593, 320] width 1186 height 641
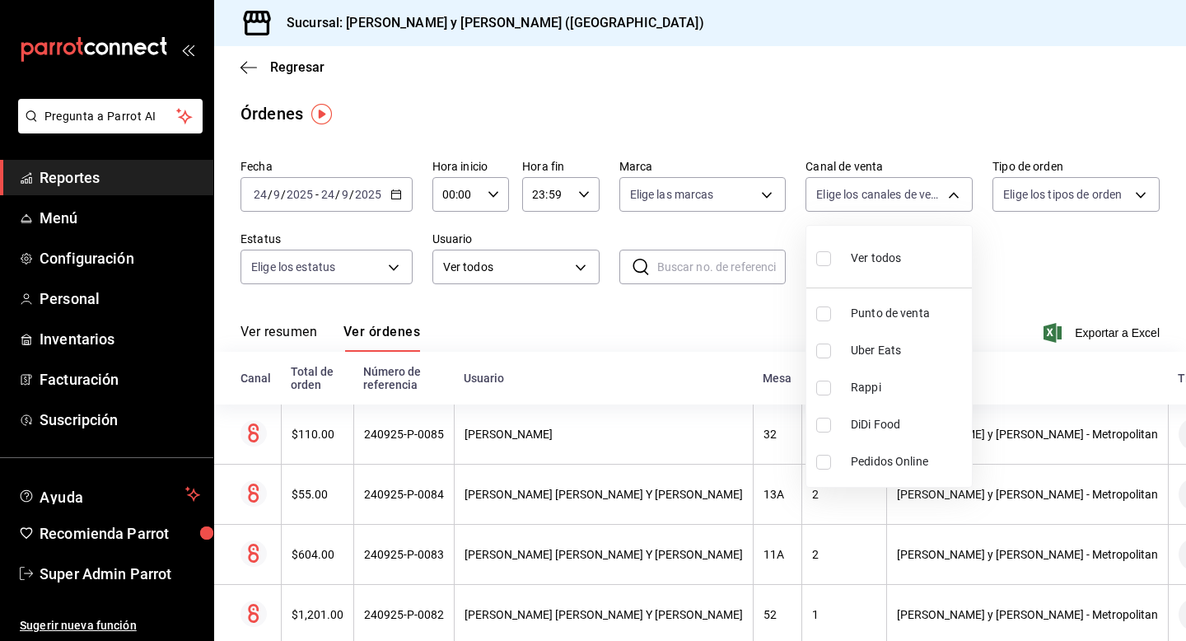
click at [831, 351] on label at bounding box center [826, 350] width 21 height 15
click at [831, 351] on input "checkbox" at bounding box center [823, 350] width 15 height 15
checkbox input "false"
click at [824, 376] on li "Rappi" at bounding box center [889, 387] width 166 height 37
type input "RAPPI"
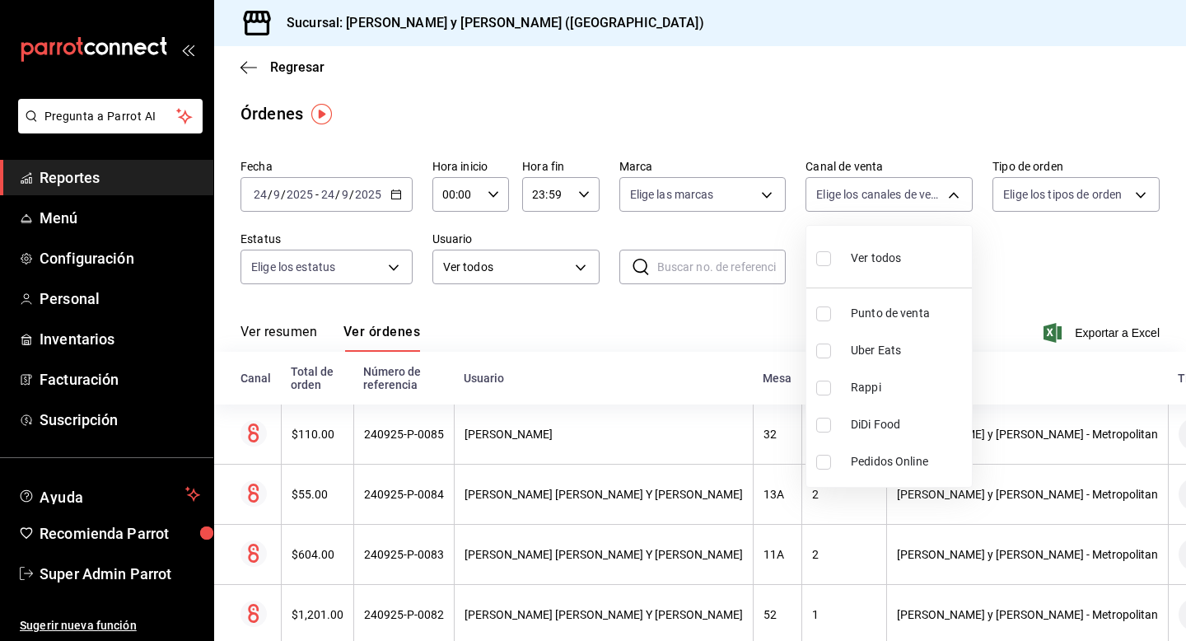
checkbox input "true"
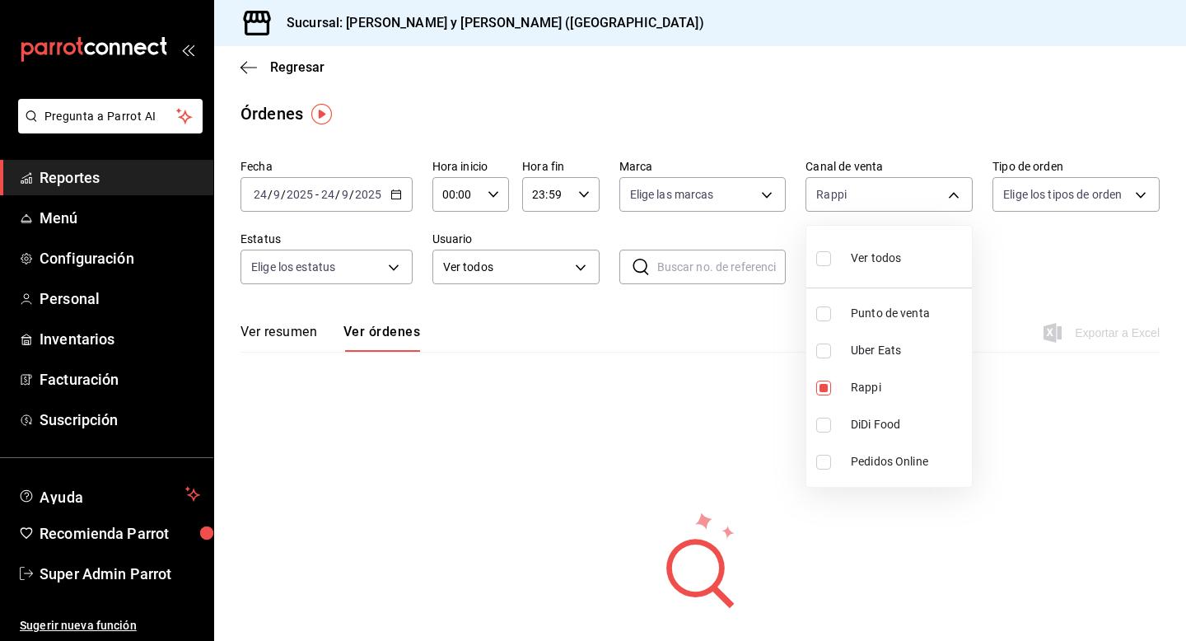
click at [824, 353] on input "checkbox" at bounding box center [823, 350] width 15 height 15
checkbox input "true"
type input "RAPPI,UBER_EATS"
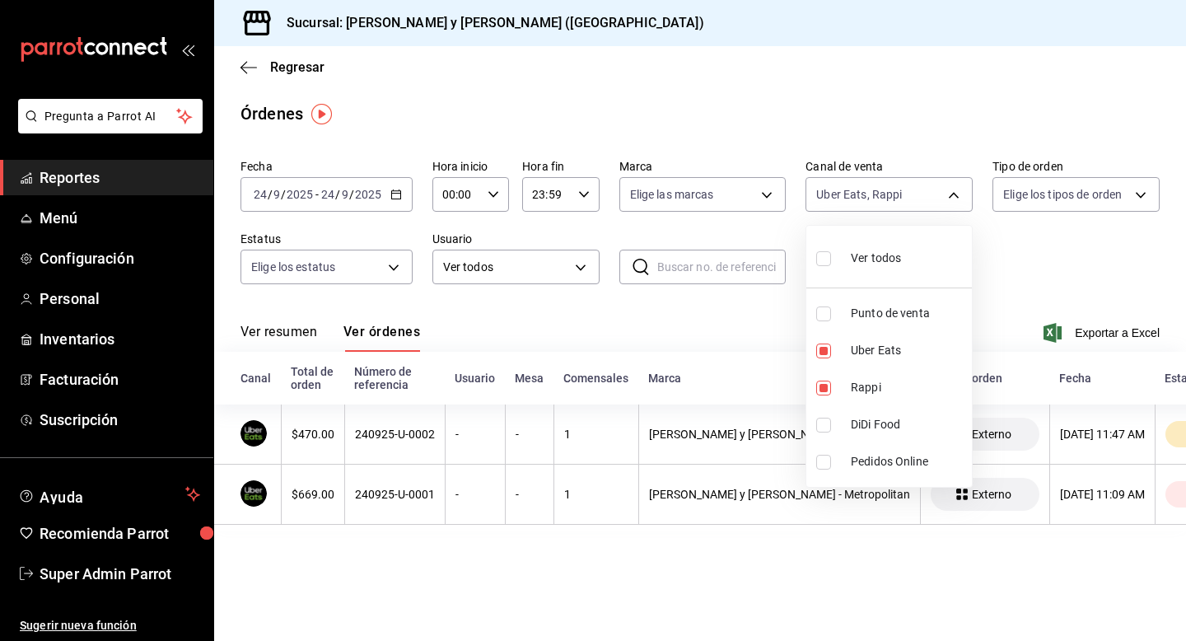
click at [622, 302] on div at bounding box center [593, 320] width 1186 height 641
click at [399, 198] on icon "button" at bounding box center [396, 195] width 12 height 12
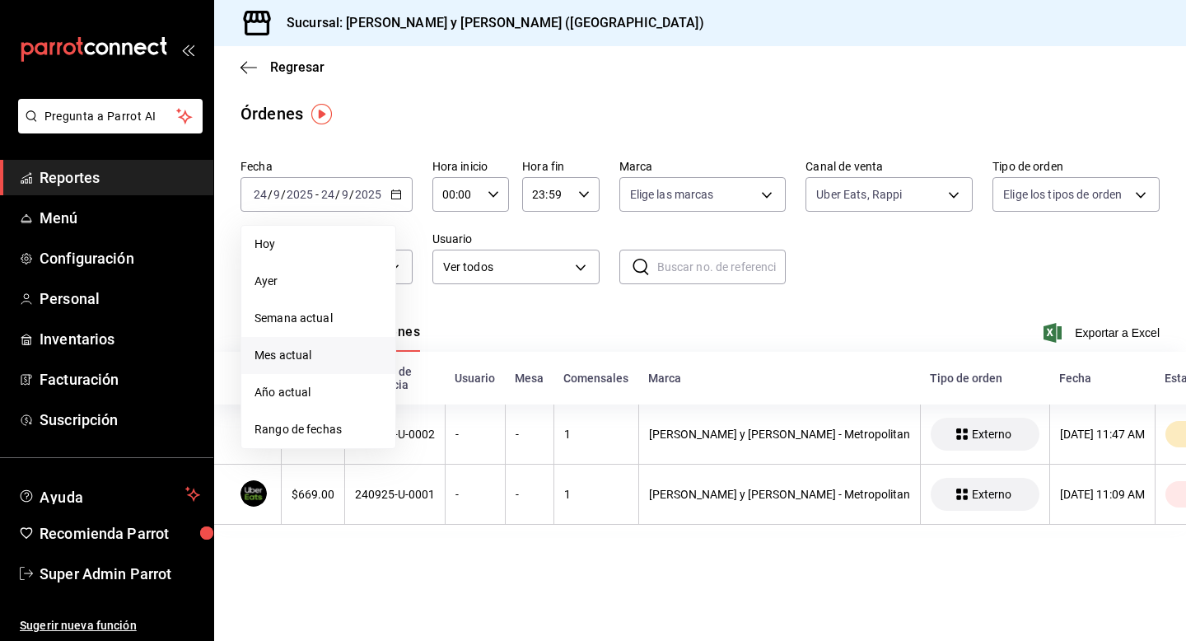
click at [343, 348] on span "Mes actual" at bounding box center [319, 355] width 128 height 17
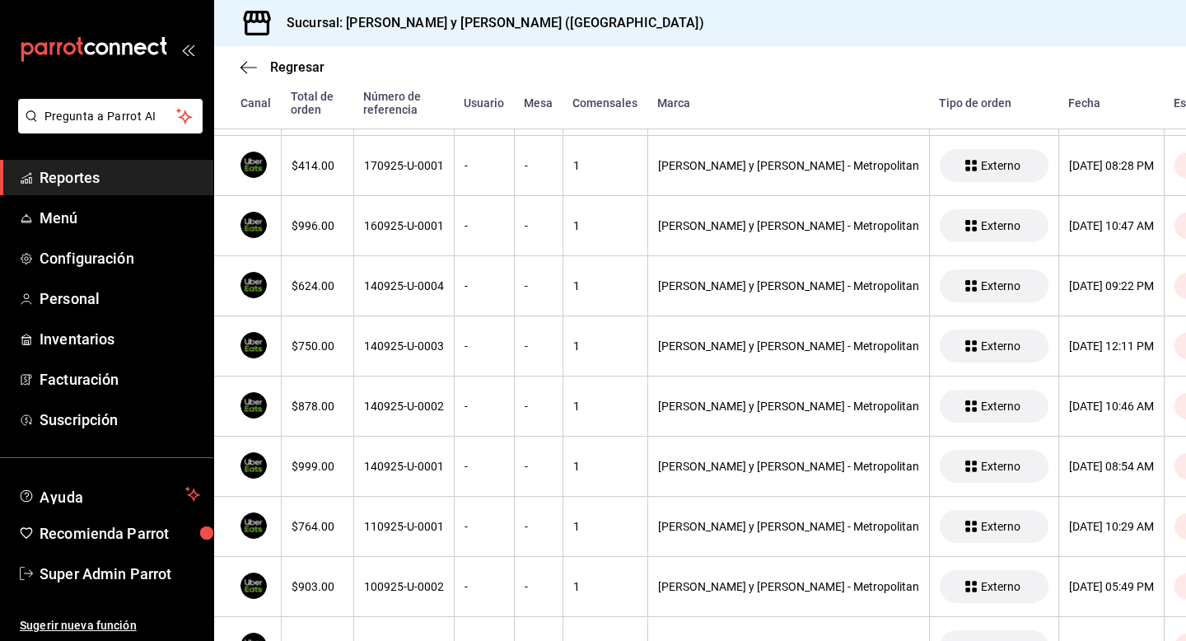
scroll to position [1271, 0]
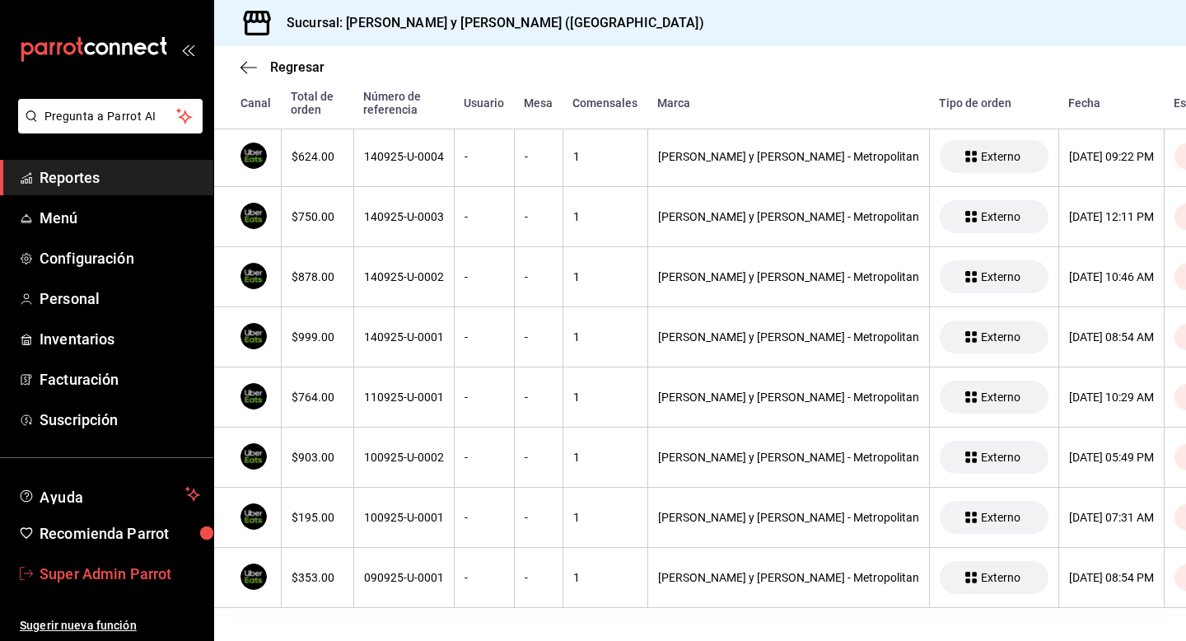
click at [142, 575] on span "Super Admin Parrot" at bounding box center [120, 574] width 161 height 22
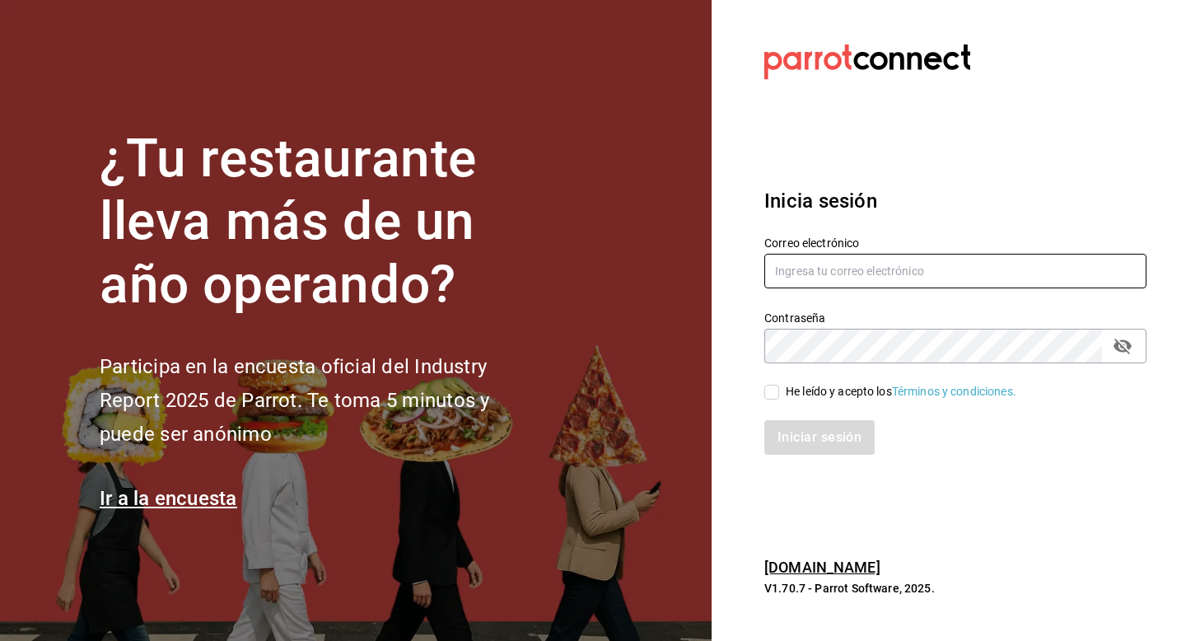
click at [825, 281] on input "text" at bounding box center [955, 271] width 382 height 35
type input "milk@metropolitan.com"
click at [804, 385] on div "He leído y acepto los Términos y condiciones." at bounding box center [901, 391] width 231 height 17
click at [779, 385] on input "He leído y acepto los Términos y condiciones." at bounding box center [771, 392] width 15 height 15
checkbox input "true"
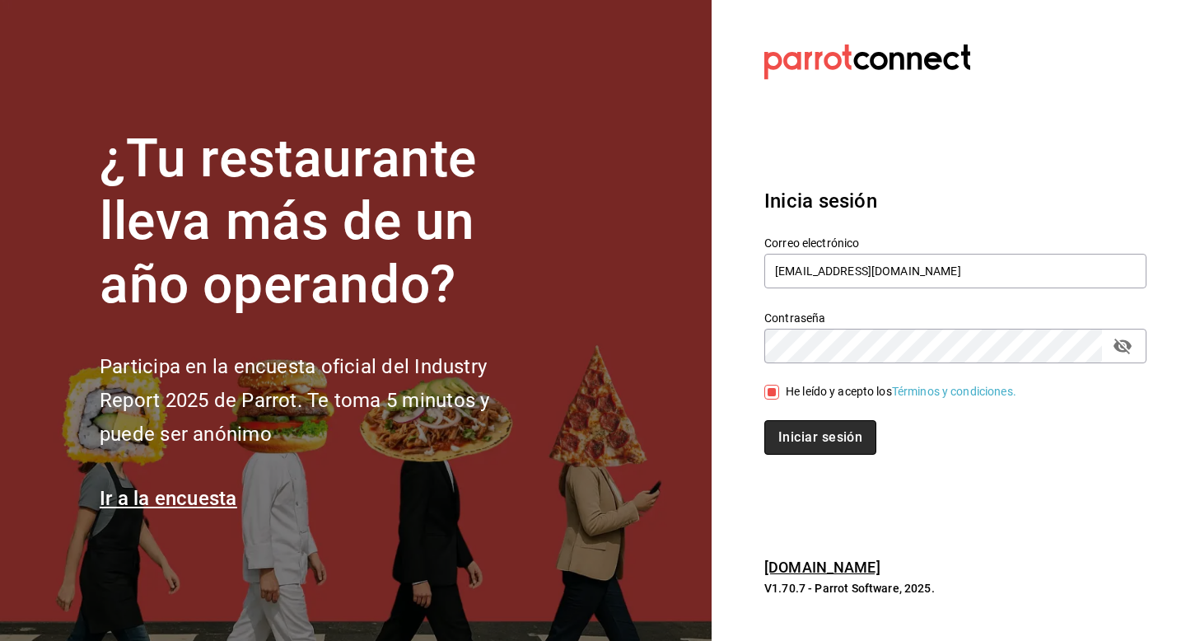
click at [804, 433] on button "Iniciar sesión" at bounding box center [820, 437] width 112 height 35
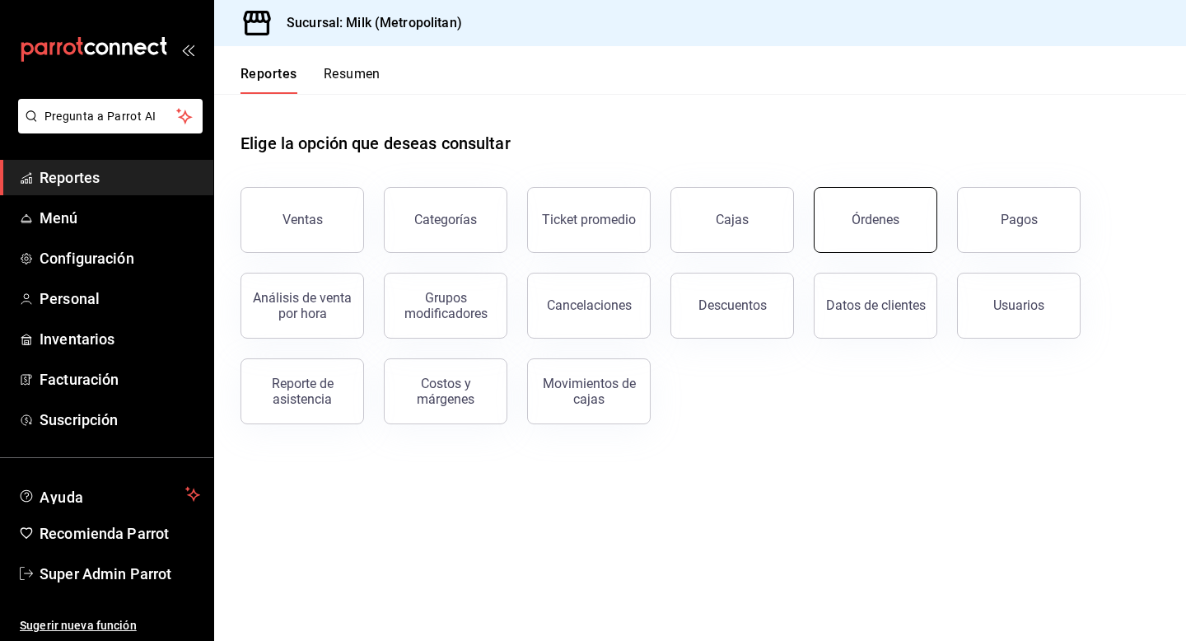
click at [871, 212] on button "Órdenes" at bounding box center [876, 220] width 124 height 66
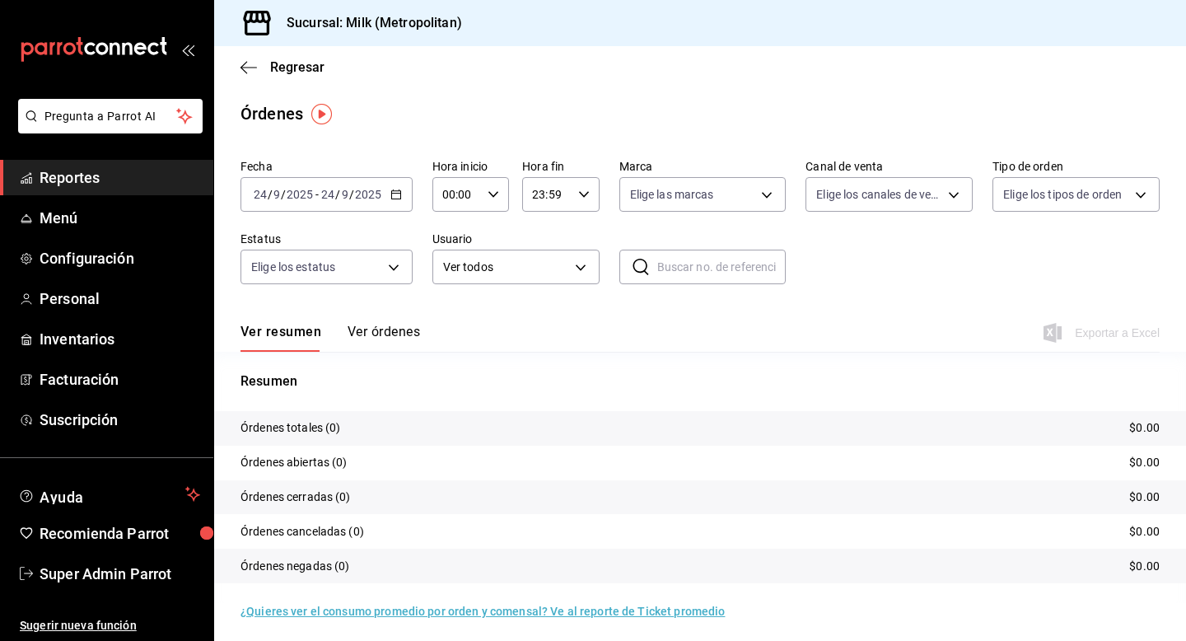
click at [399, 197] on icon "button" at bounding box center [396, 195] width 12 height 12
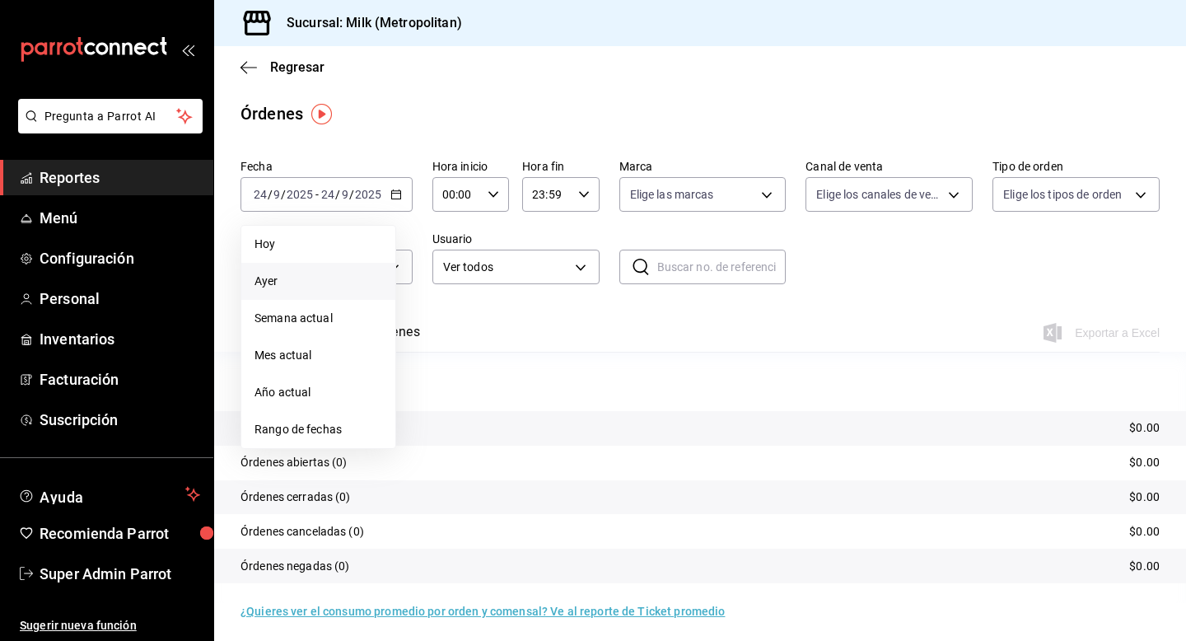
click at [351, 276] on span "Ayer" at bounding box center [319, 281] width 128 height 17
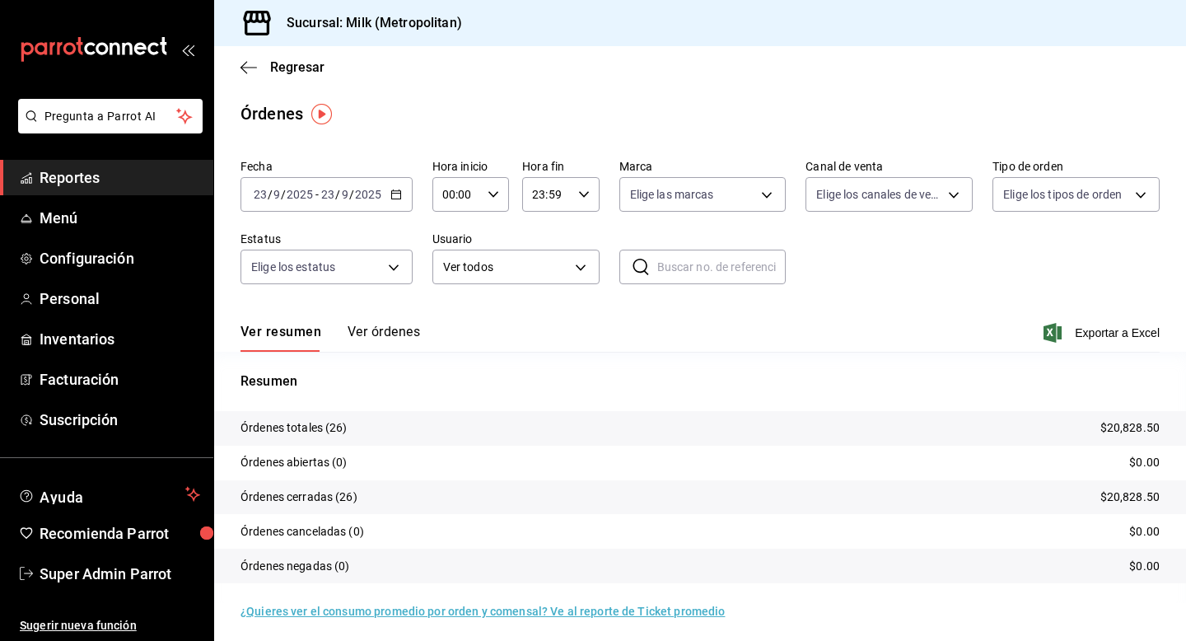
click at [381, 336] on button "Ver órdenes" at bounding box center [384, 338] width 72 height 28
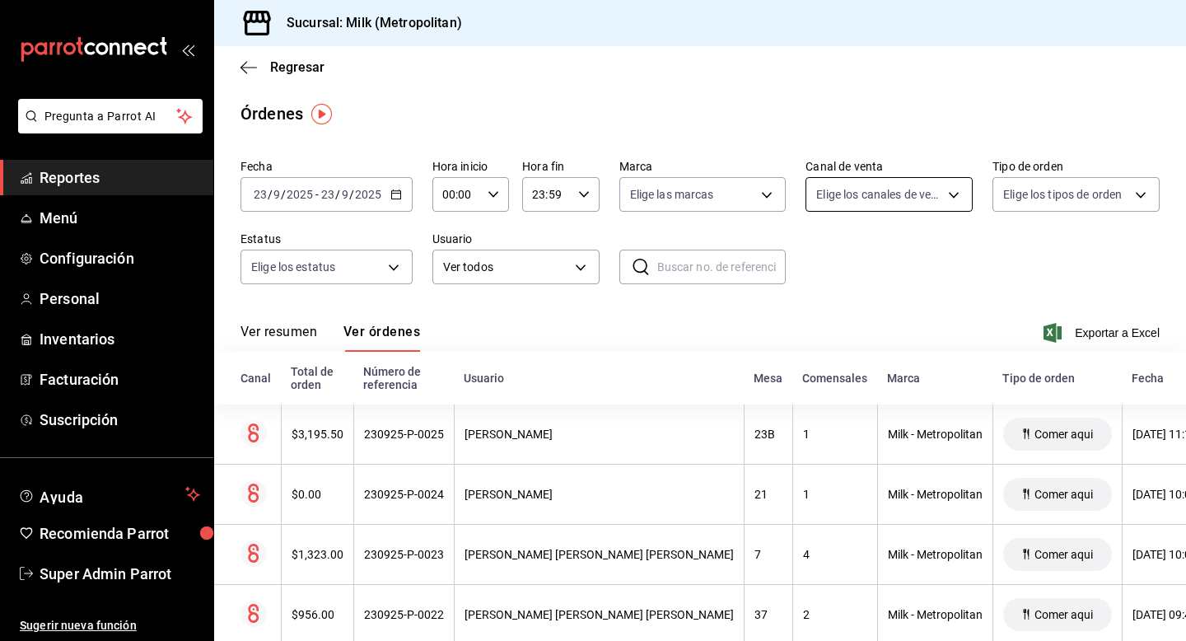
click at [826, 194] on body "Pregunta a Parrot AI Reportes Menú Configuración Personal Inventarios Facturaci…" at bounding box center [593, 320] width 1186 height 641
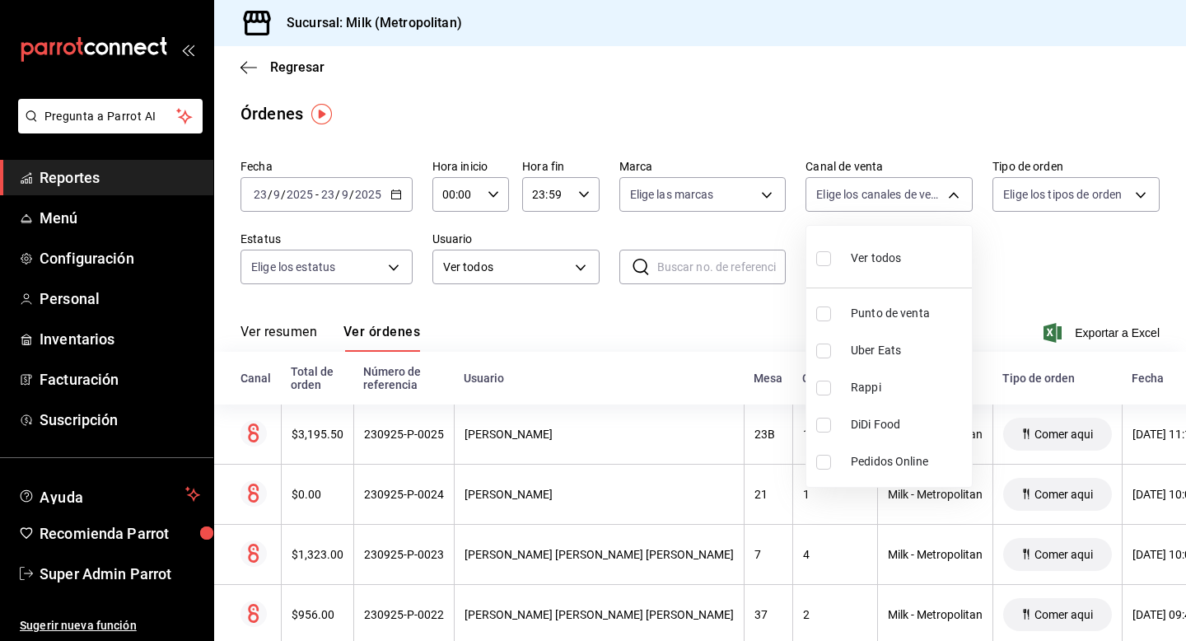
click at [825, 355] on input "checkbox" at bounding box center [823, 350] width 15 height 15
checkbox input "true"
type input "UBER_EATS"
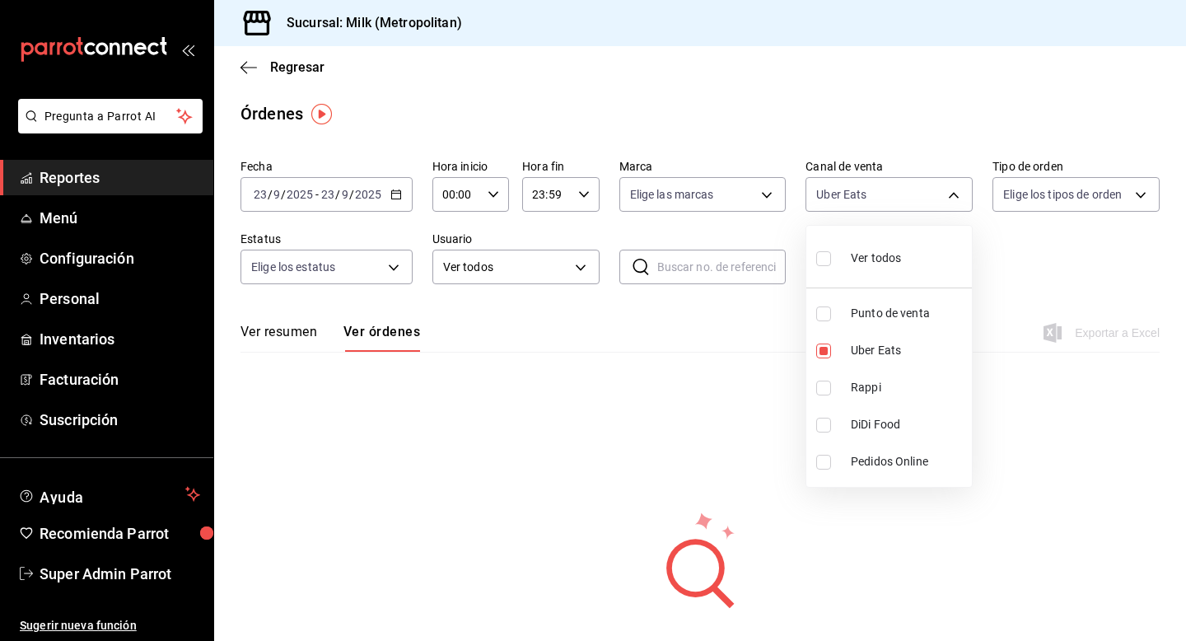
click at [824, 384] on input "checkbox" at bounding box center [823, 388] width 15 height 15
checkbox input "true"
type input "UBER_EATS,RAPPI"
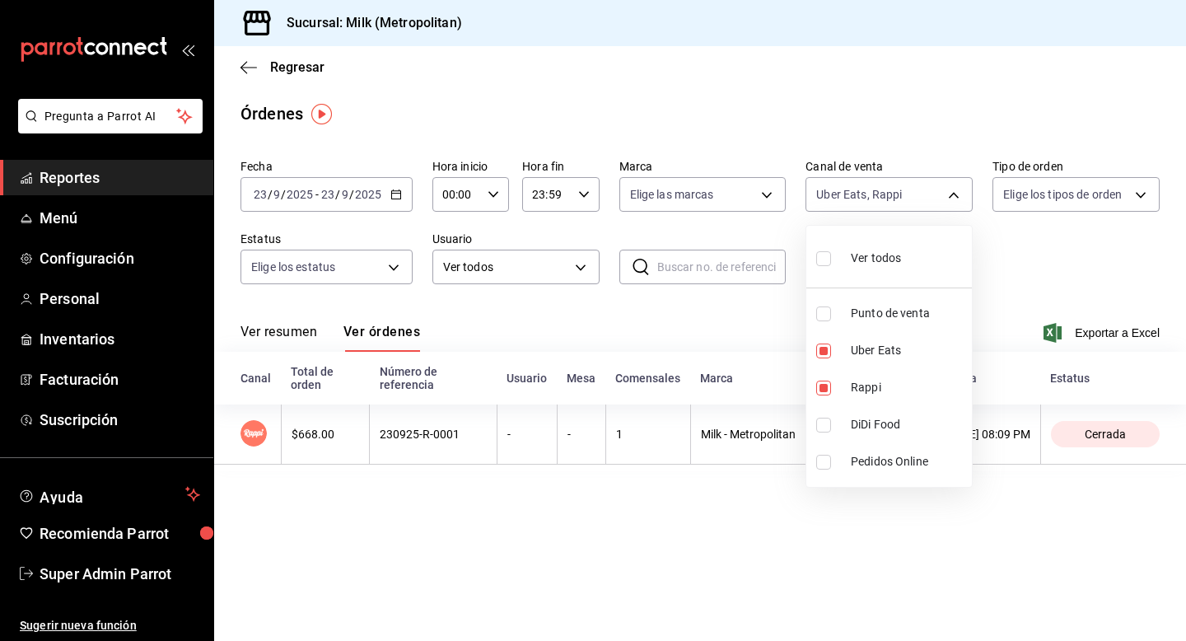
click at [388, 196] on div at bounding box center [593, 320] width 1186 height 641
click at [393, 196] on icon "button" at bounding box center [396, 195] width 12 height 12
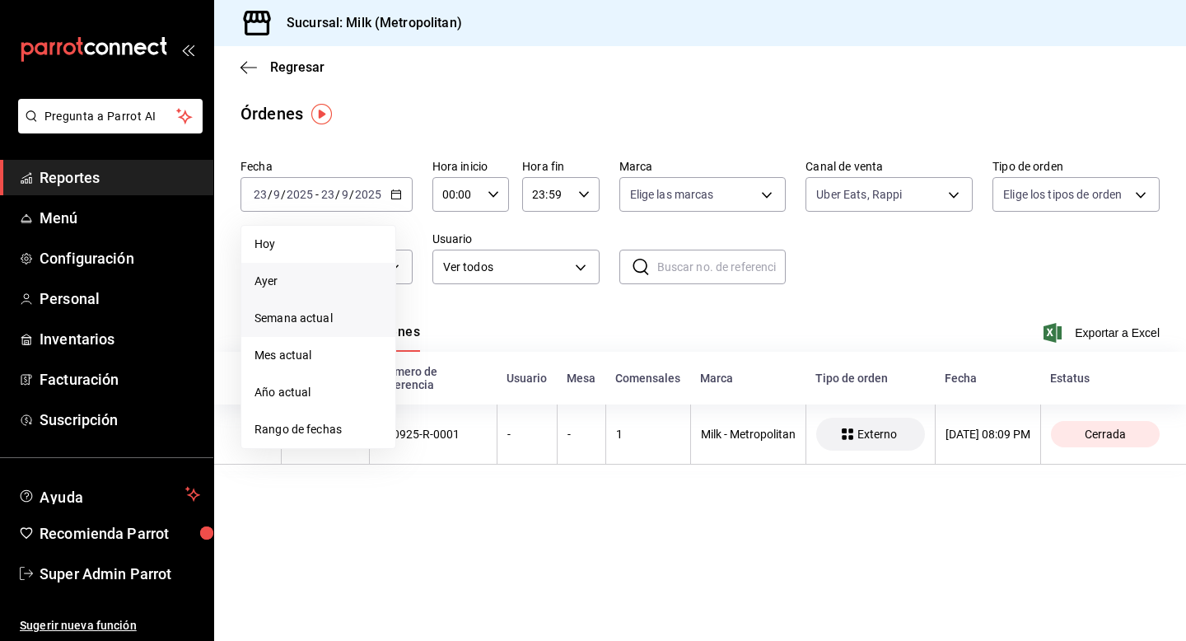
click at [334, 315] on span "Semana actual" at bounding box center [319, 318] width 128 height 17
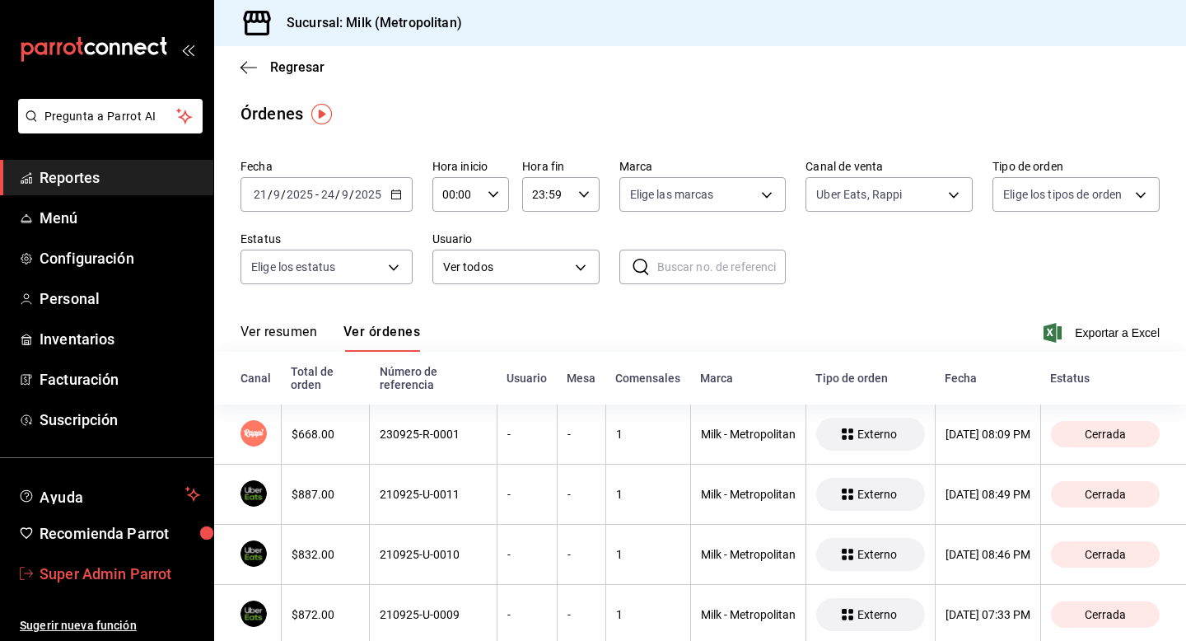
click at [158, 560] on link "Super Admin Parrot" at bounding box center [106, 573] width 213 height 35
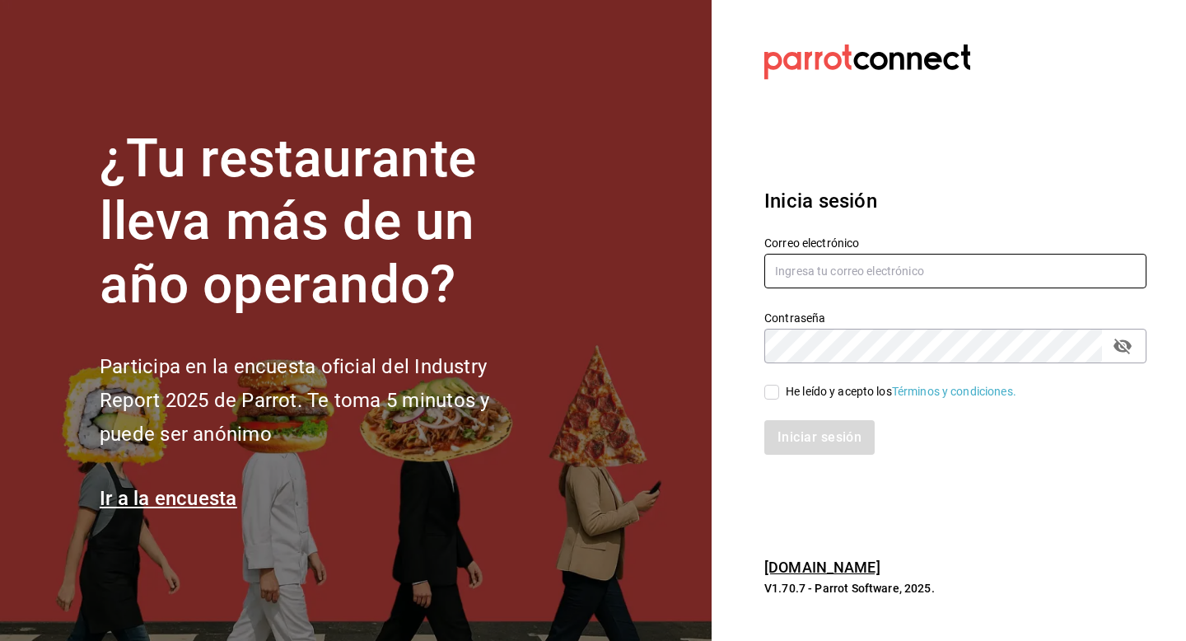
click at [801, 278] on input "text" at bounding box center [955, 271] width 382 height 35
type input "tigre@costeno.com"
click at [781, 400] on div "Iniciar sesión" at bounding box center [946, 427] width 402 height 54
click at [781, 395] on span "He leído y acepto los Términos y condiciones." at bounding box center [897, 391] width 237 height 17
click at [779, 395] on input "He leído y acepto los Términos y condiciones." at bounding box center [771, 392] width 15 height 15
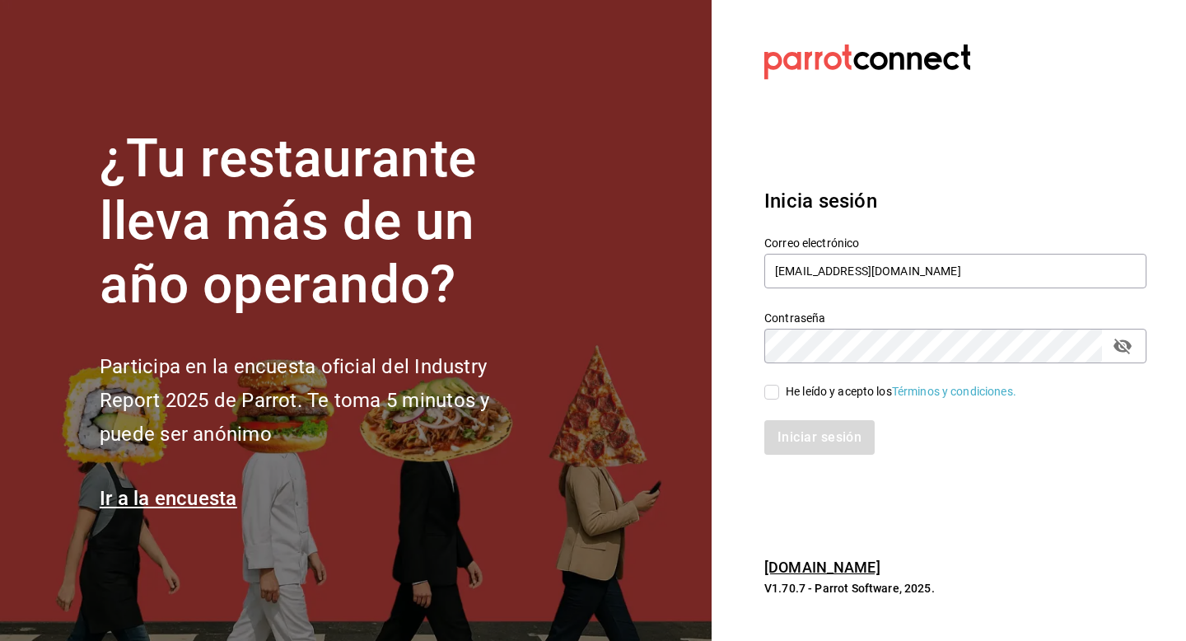
checkbox input "true"
click at [781, 429] on button "Iniciar sesión" at bounding box center [820, 437] width 112 height 35
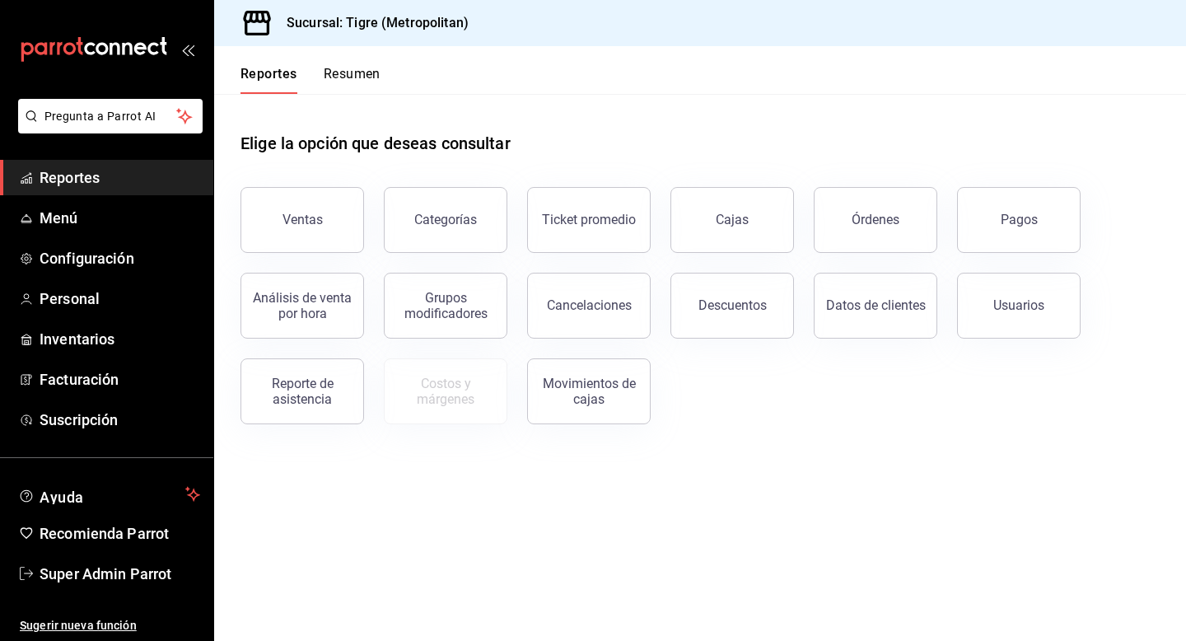
drag, startPoint x: 866, startPoint y: 220, endPoint x: 823, endPoint y: 160, distance: 73.8
click at [866, 221] on div "Órdenes" at bounding box center [876, 220] width 48 height 16
click at [853, 241] on html "Pregunta a Parrot AI Reportes Menú Configuración Personal Inventarios Facturaci…" at bounding box center [593, 320] width 1186 height 641
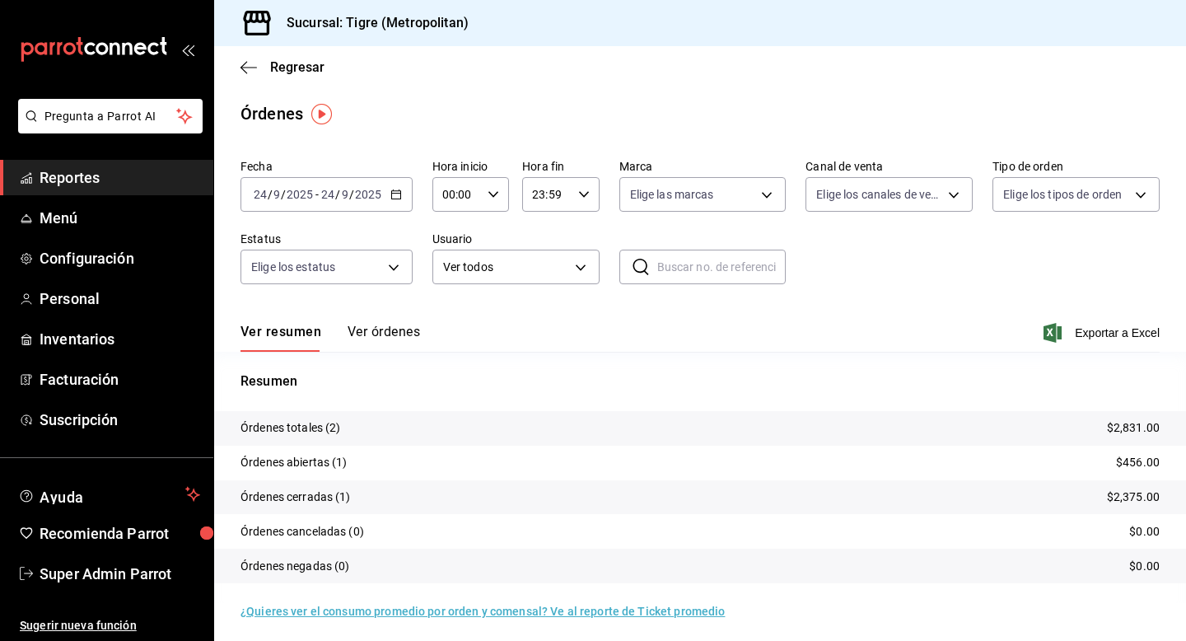
click at [399, 336] on button "Ver órdenes" at bounding box center [384, 338] width 72 height 28
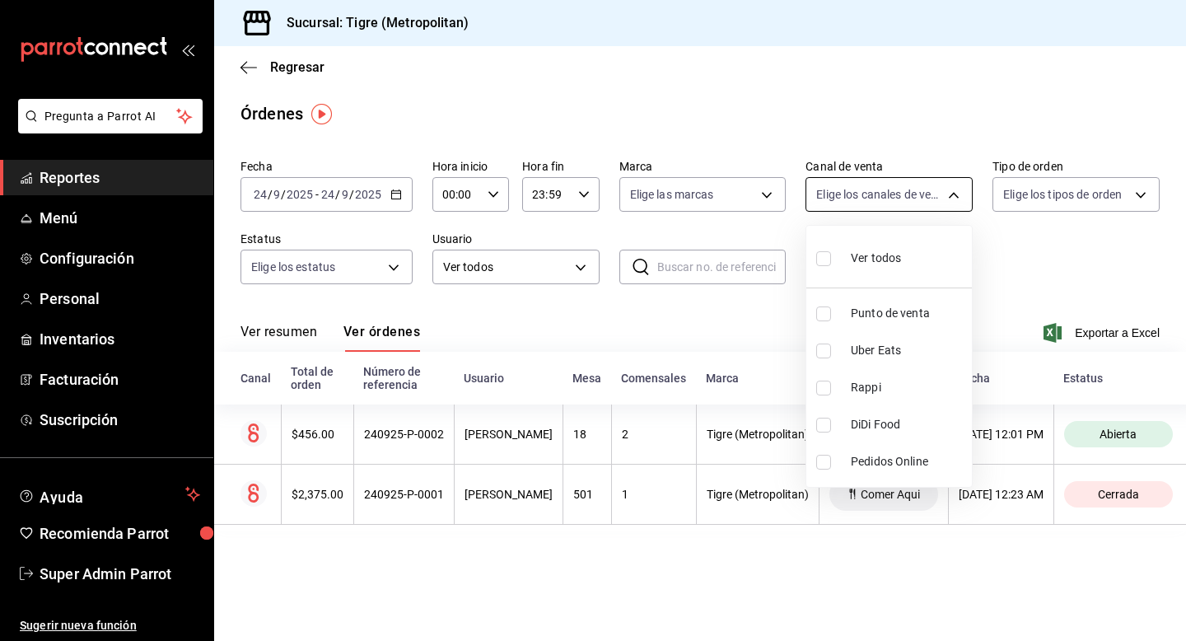
click at [820, 193] on body "Pregunta a Parrot AI Reportes Menú Configuración Personal Inventarios Facturaci…" at bounding box center [593, 320] width 1186 height 641
click at [820, 193] on div at bounding box center [593, 320] width 1186 height 641
click at [897, 204] on body "Pregunta a Parrot AI Reportes Menú Configuración Personal Inventarios Facturaci…" at bounding box center [593, 320] width 1186 height 641
click at [829, 349] on input "checkbox" at bounding box center [823, 350] width 15 height 15
checkbox input "true"
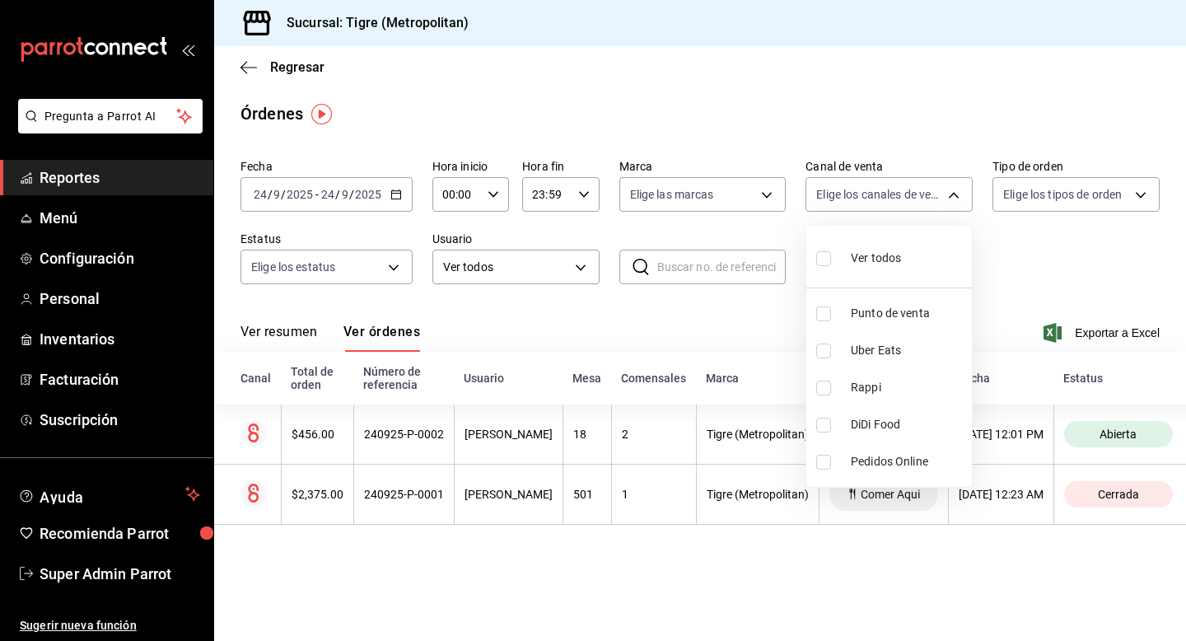
type input "UBER_EATS"
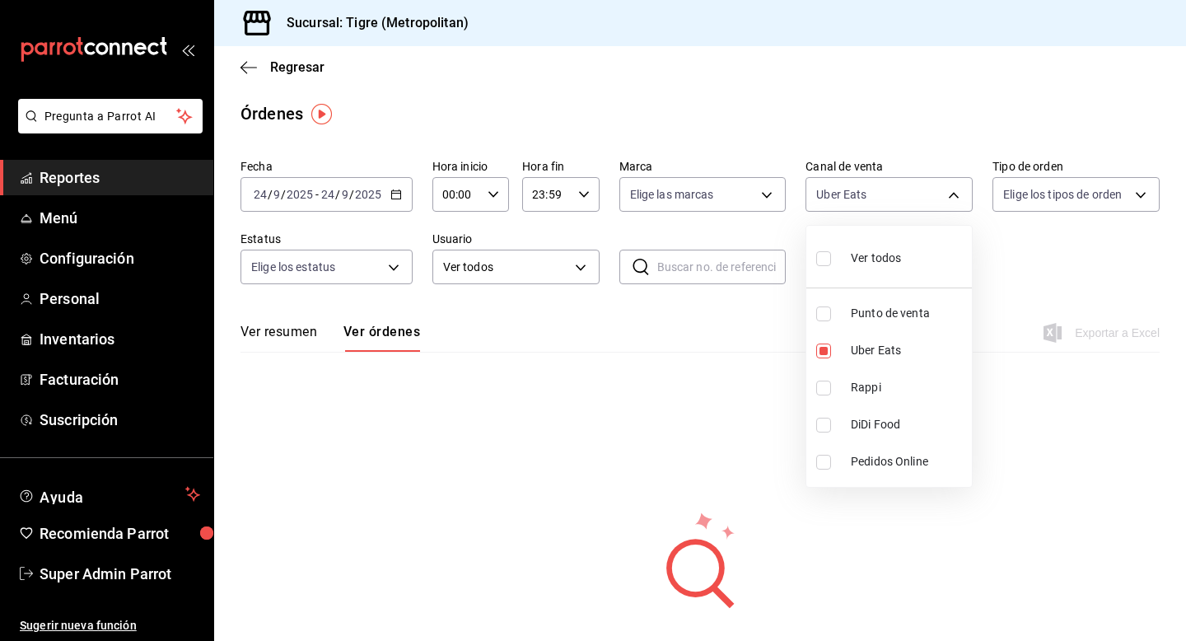
click at [824, 391] on input "checkbox" at bounding box center [823, 388] width 15 height 15
checkbox input "true"
type input "UBER_EATS,RAPPI"
click at [597, 341] on div at bounding box center [593, 320] width 1186 height 641
click at [637, 190] on body "Pregunta a Parrot AI Reportes Menú Configuración Personal Inventarios Facturaci…" at bounding box center [593, 320] width 1186 height 641
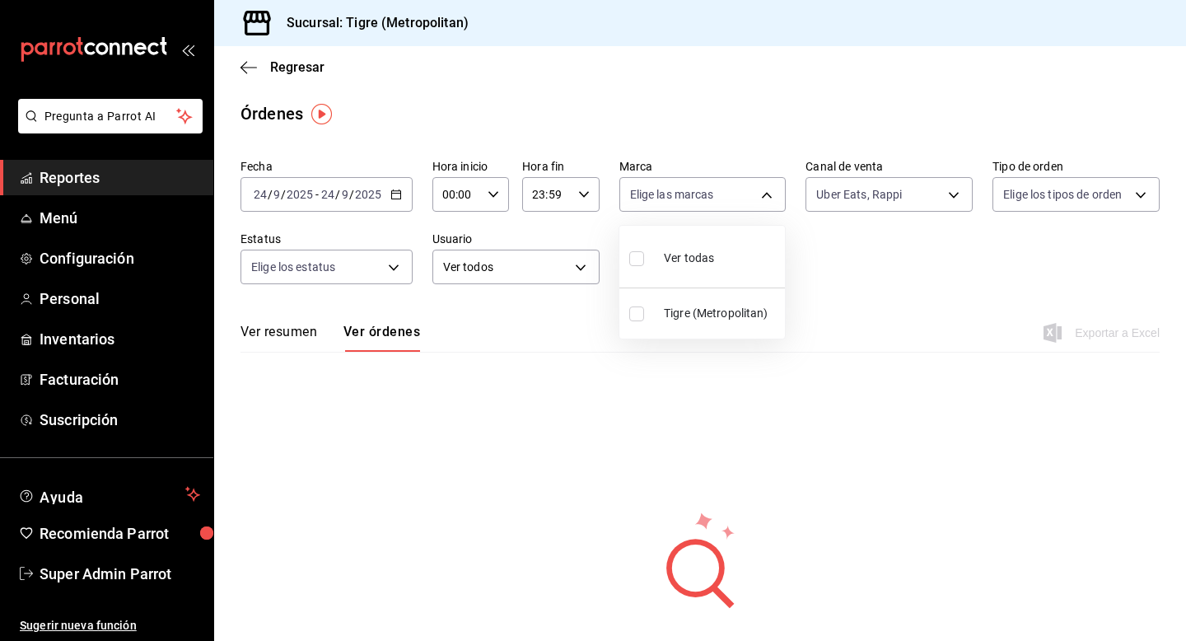
click at [402, 286] on div at bounding box center [593, 320] width 1186 height 641
click at [410, 194] on div "[DATE] [DATE] - [DATE] [DATE]" at bounding box center [327, 194] width 172 height 35
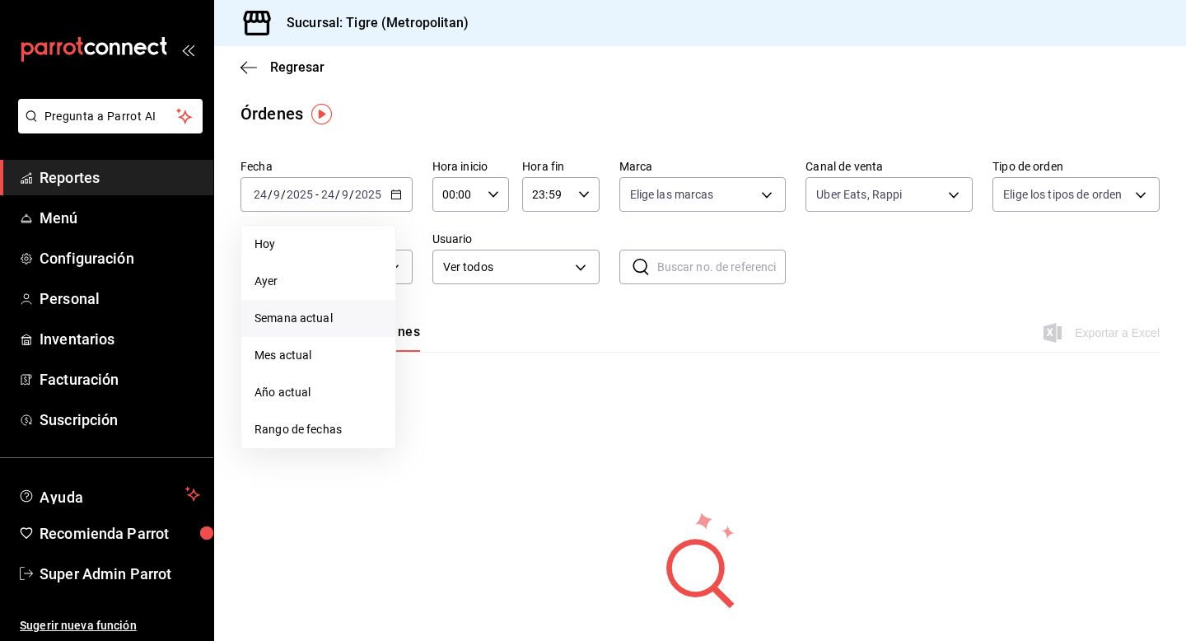
click at [323, 319] on span "Semana actual" at bounding box center [319, 318] width 128 height 17
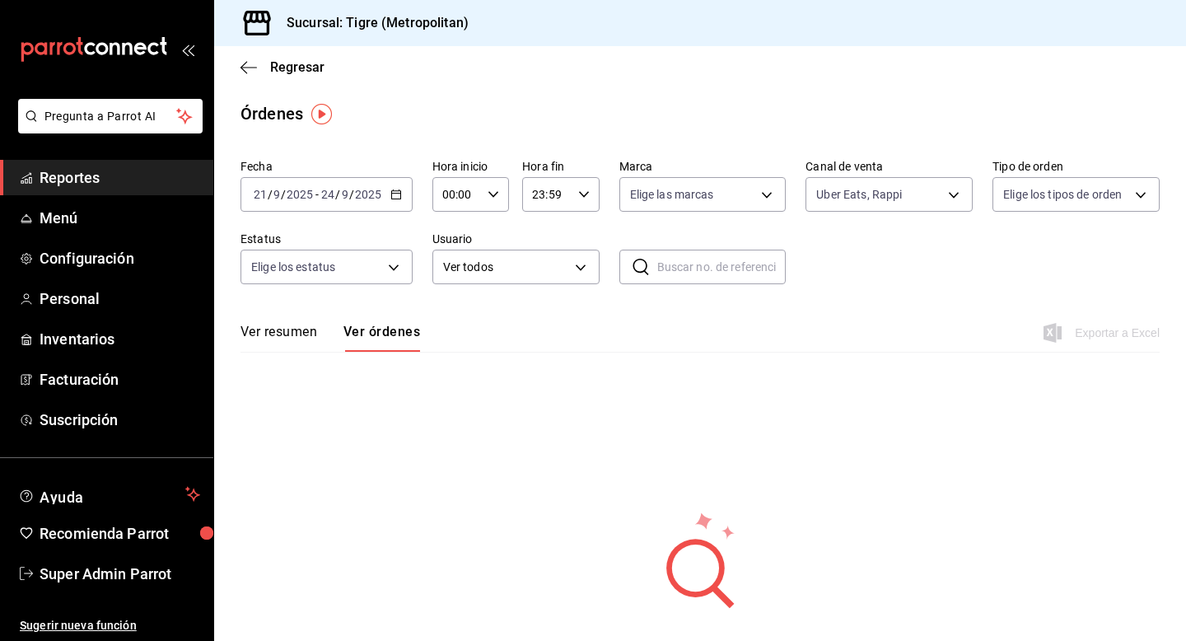
click at [395, 189] on icon "button" at bounding box center [396, 195] width 12 height 12
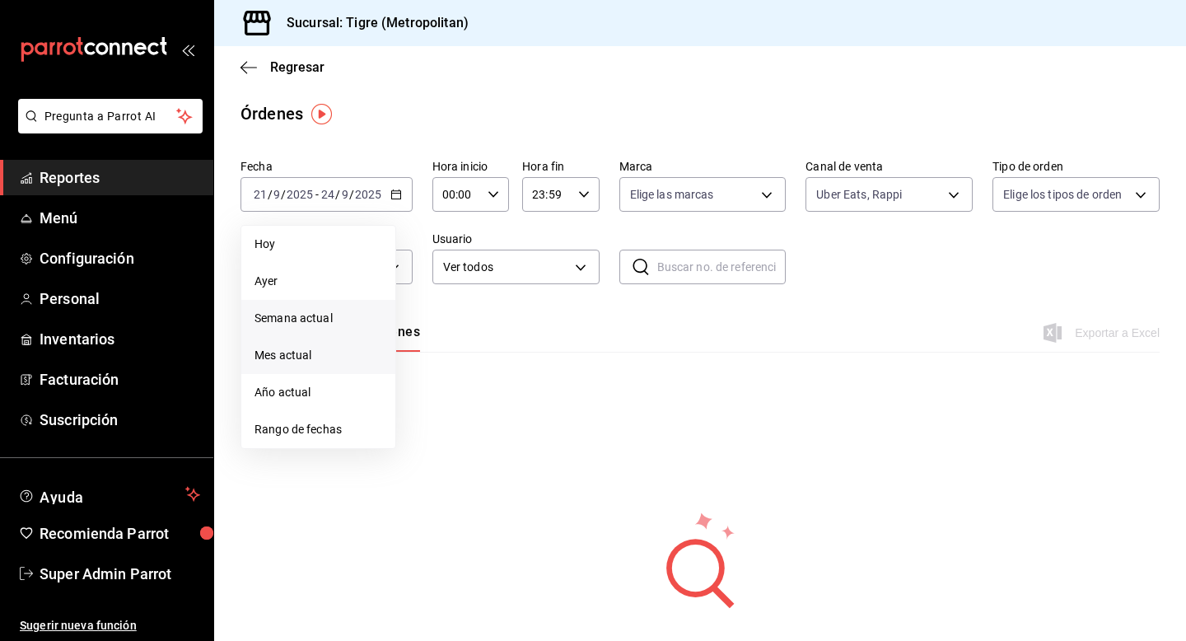
click at [321, 358] on span "Mes actual" at bounding box center [319, 355] width 128 height 17
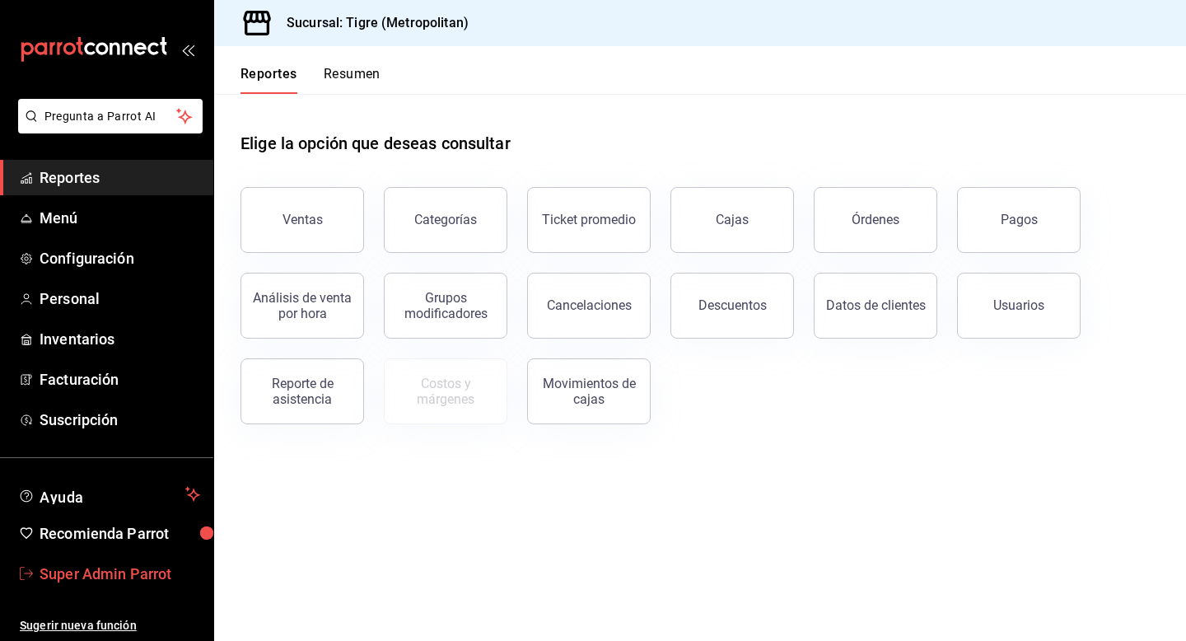
click at [122, 584] on span "Super Admin Parrot" at bounding box center [120, 574] width 161 height 22
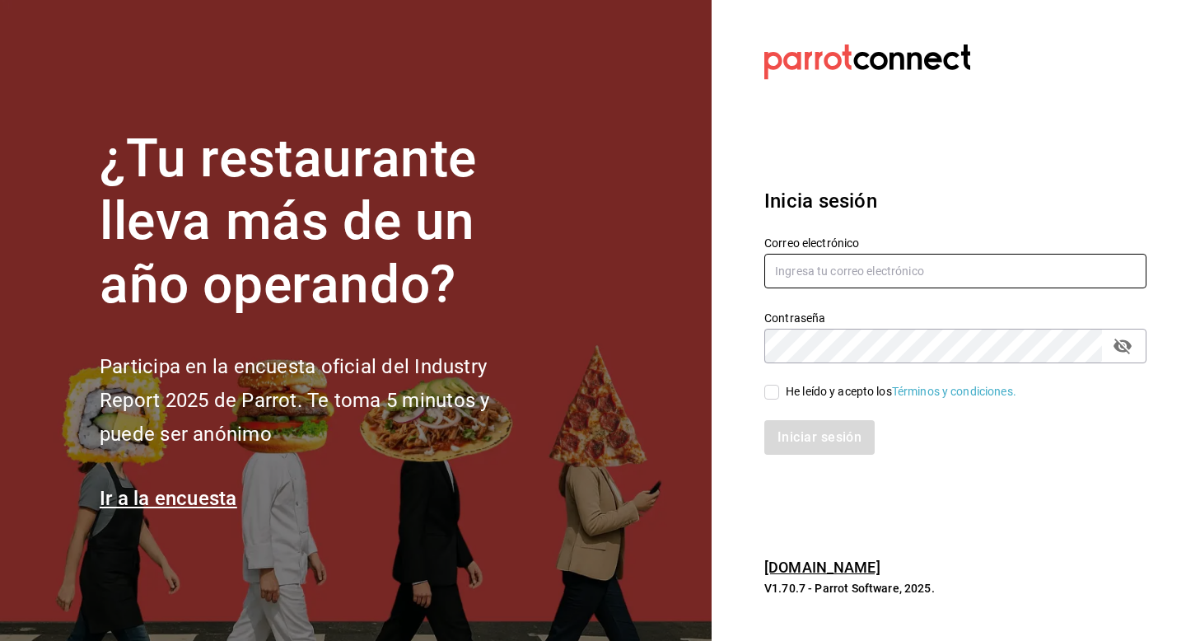
drag, startPoint x: 793, startPoint y: 283, endPoint x: 789, endPoint y: 270, distance: 13.8
click at [793, 283] on input "text" at bounding box center [955, 271] width 382 height 35
type input "[PERSON_NAME][EMAIL_ADDRESS][DOMAIN_NAME]"
click at [787, 398] on div "He leído y acepto los Términos y condiciones." at bounding box center [901, 391] width 231 height 17
click at [779, 398] on input "He leído y acepto los Términos y condiciones." at bounding box center [771, 392] width 15 height 15
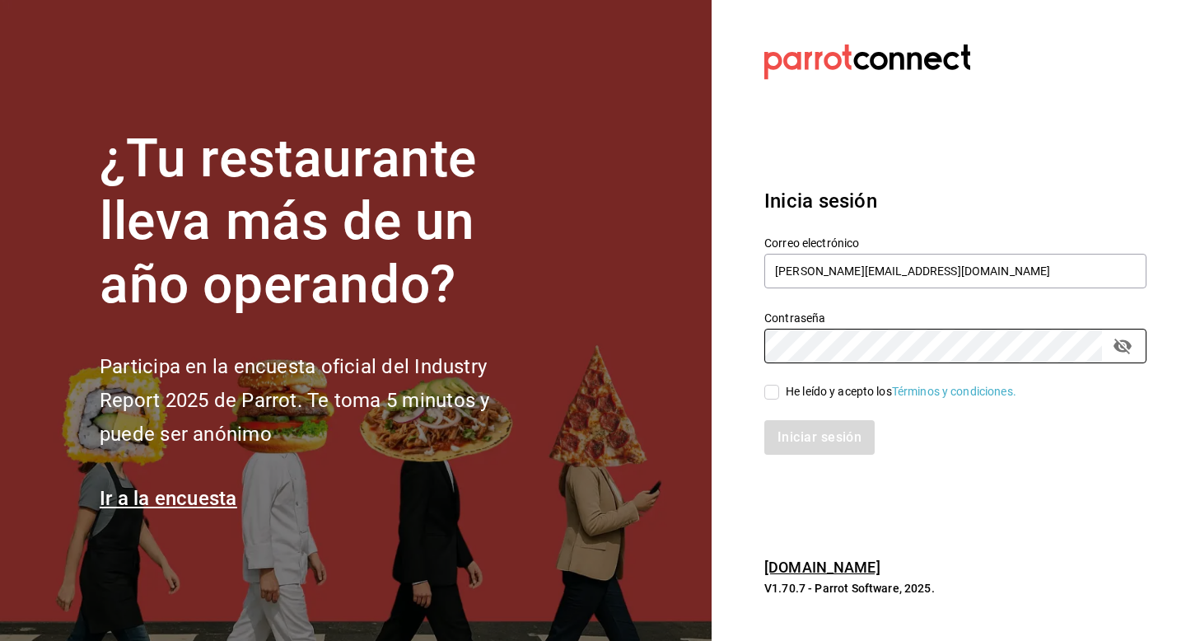
checkbox input "true"
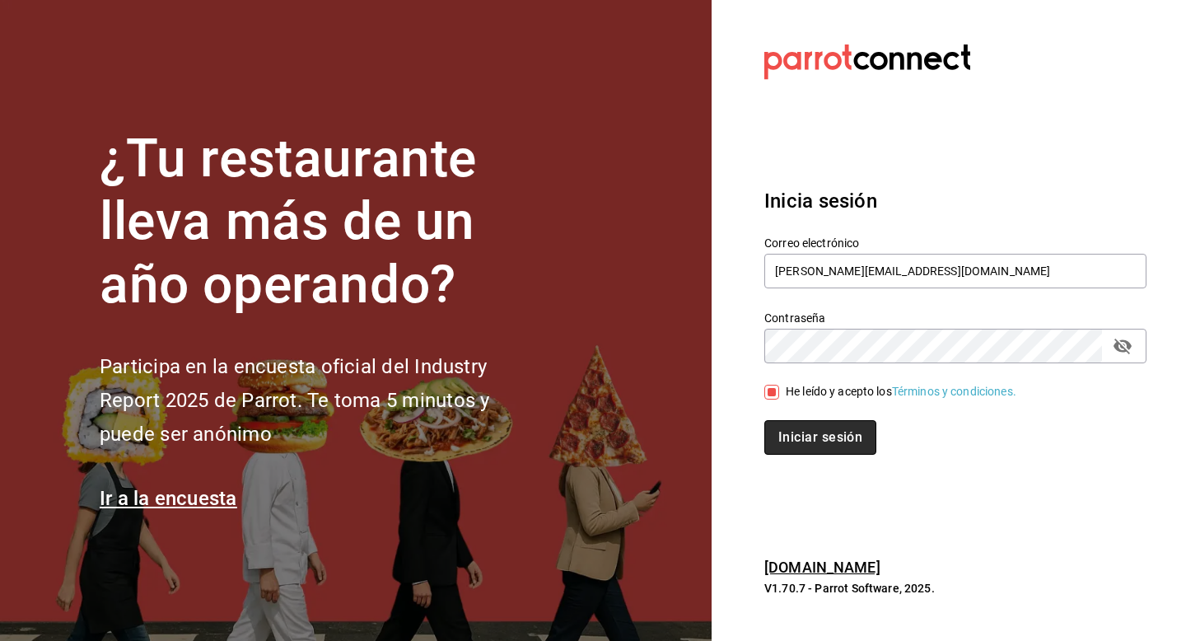
click at [790, 444] on button "Iniciar sesión" at bounding box center [820, 437] width 112 height 35
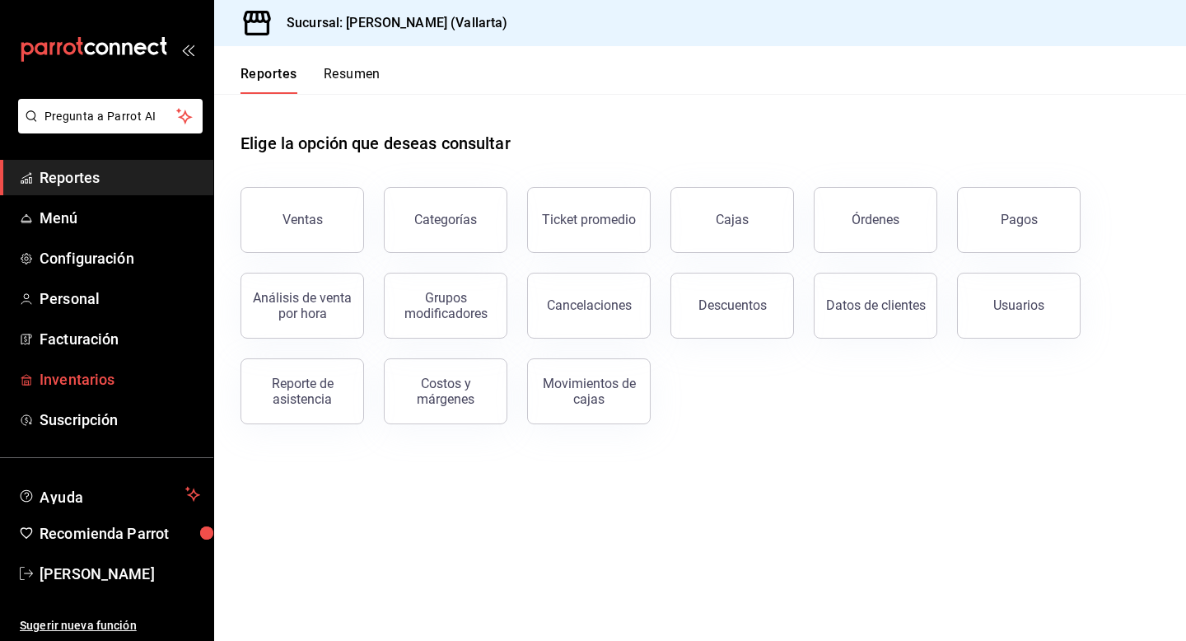
click at [89, 379] on span "Inventarios" at bounding box center [120, 379] width 161 height 22
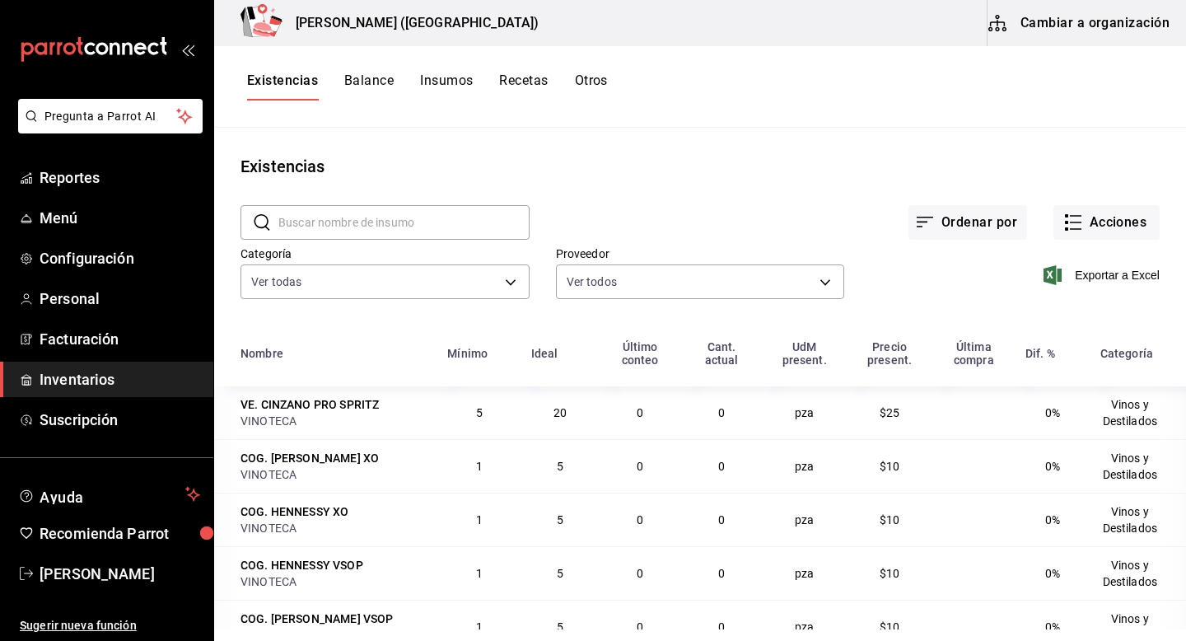
click at [1040, 21] on button "Cambiar a organización" at bounding box center [1080, 23] width 185 height 46
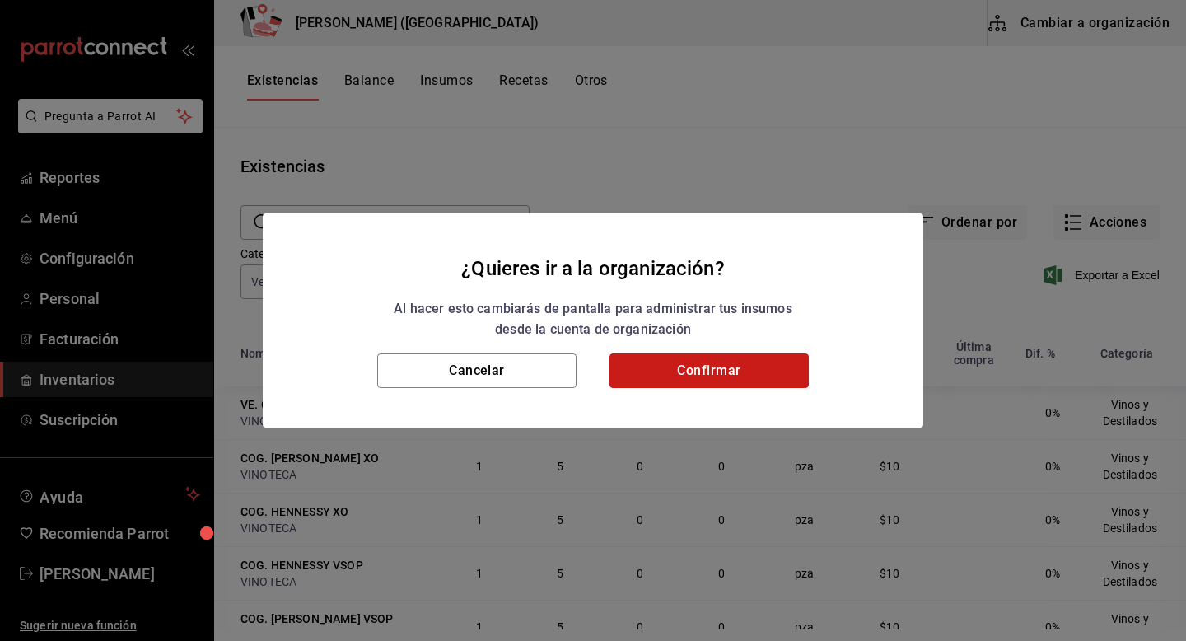
click at [683, 367] on button "Confirmar" at bounding box center [709, 370] width 199 height 35
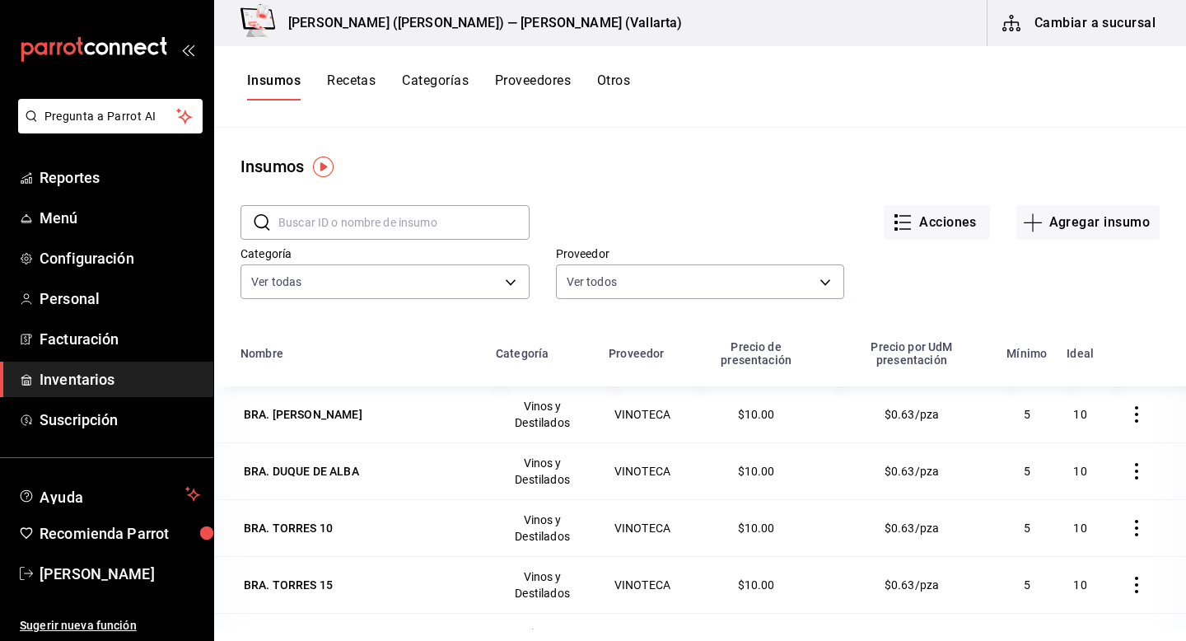
click at [367, 83] on button "Recetas" at bounding box center [351, 86] width 49 height 28
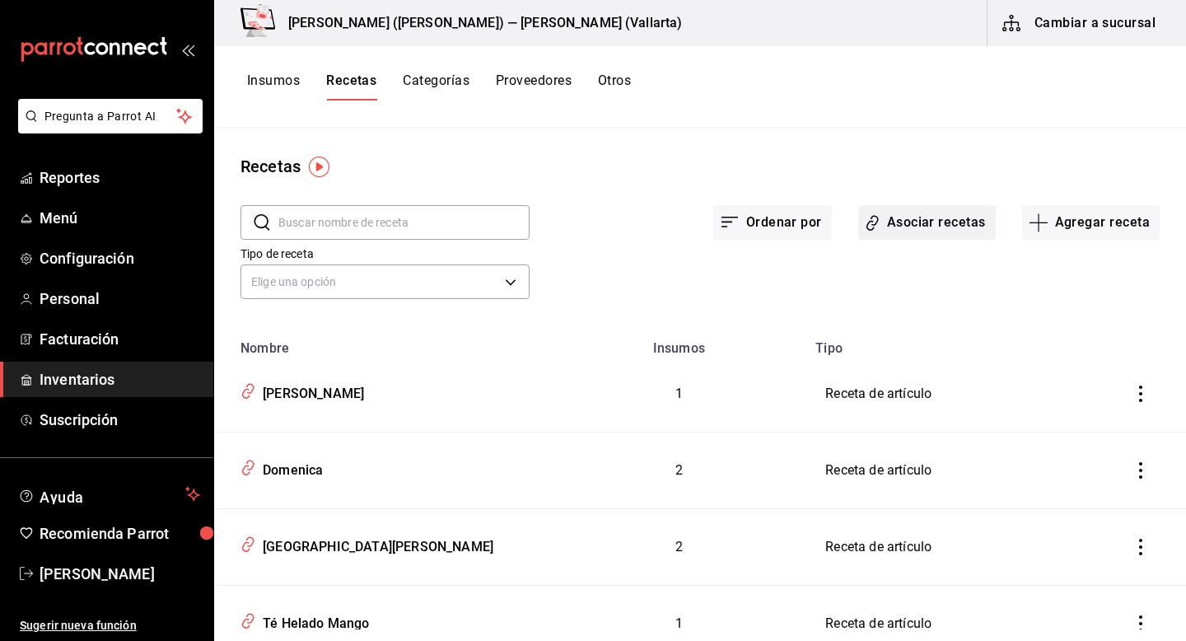
click at [927, 228] on button "Asociar recetas" at bounding box center [927, 222] width 138 height 35
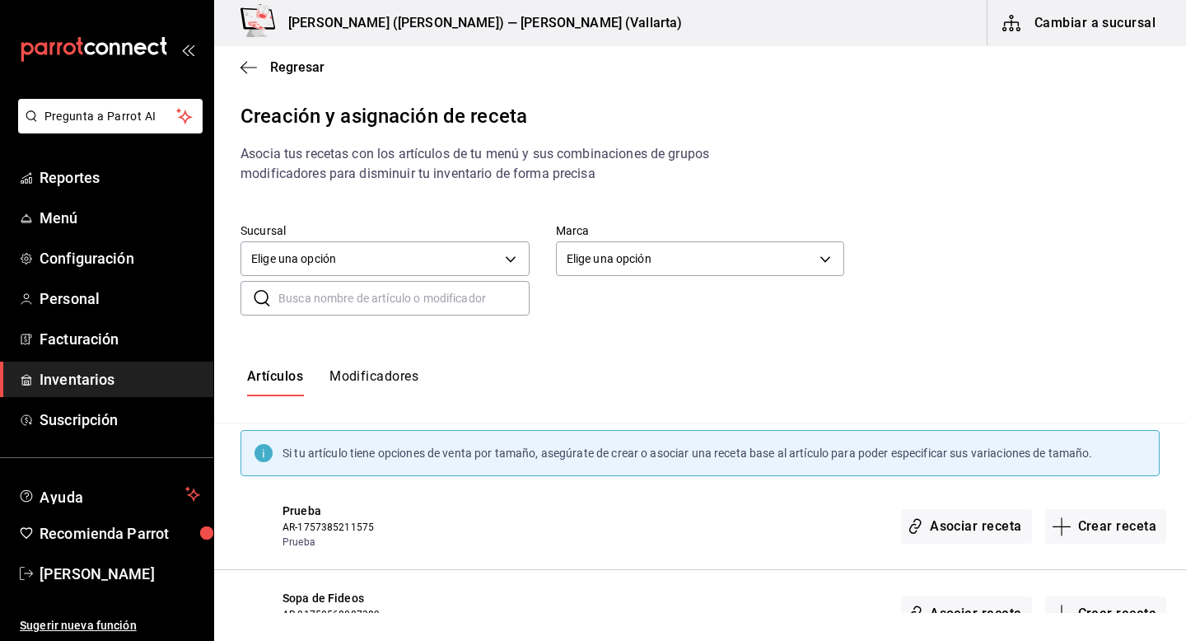
click at [417, 371] on button "Modificadores" at bounding box center [373, 382] width 89 height 28
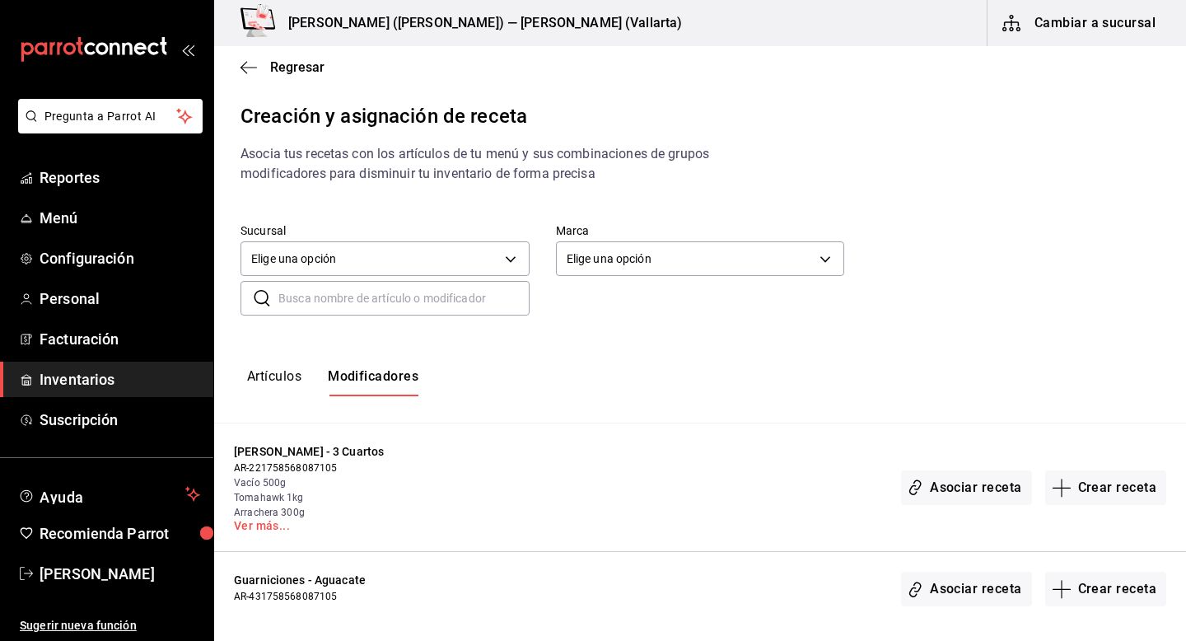
click at [294, 391] on button "Artículos" at bounding box center [274, 382] width 54 height 28
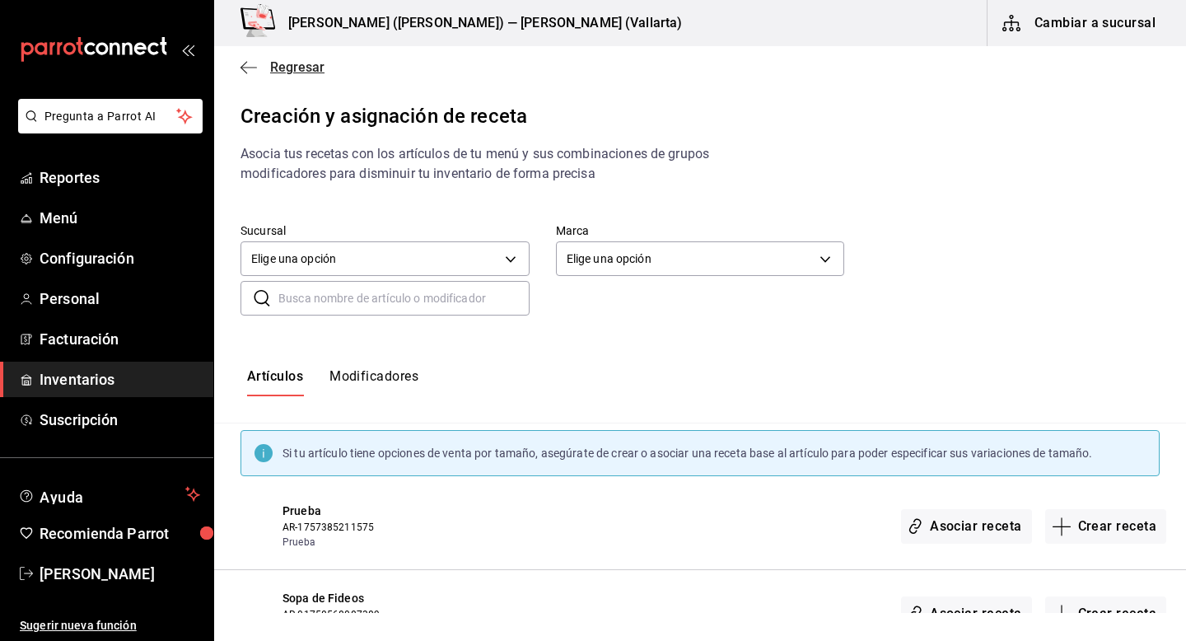
click at [286, 66] on span "Regresar" at bounding box center [297, 67] width 54 height 16
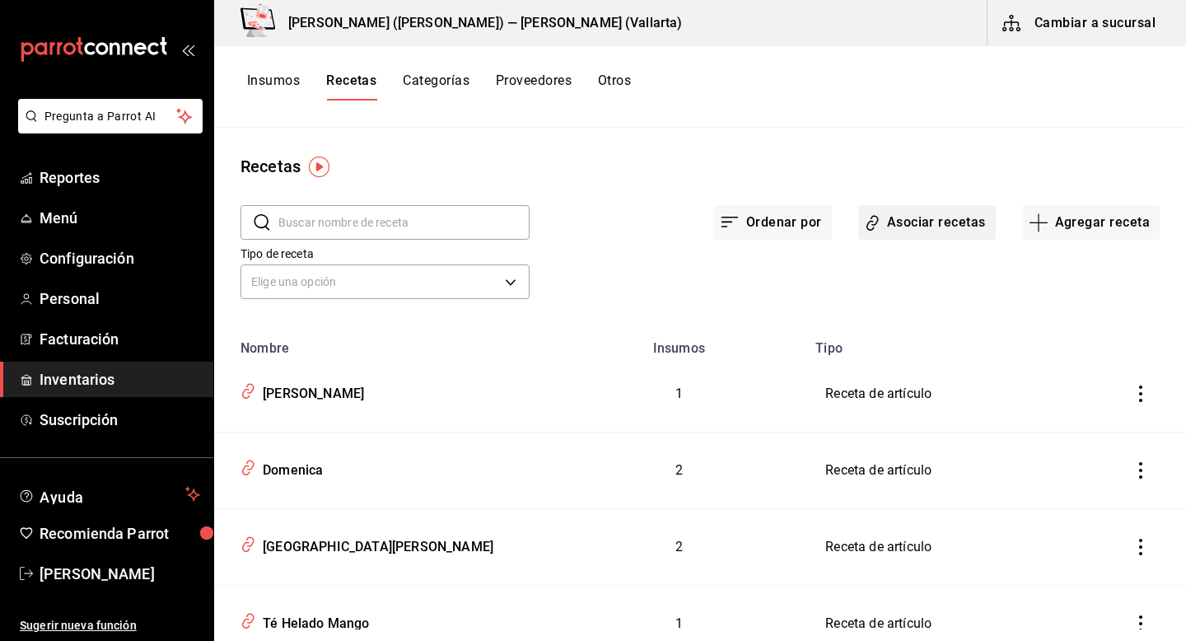
click at [955, 226] on button "Asociar recetas" at bounding box center [927, 222] width 138 height 35
